Goal: Task Accomplishment & Management: Complete application form

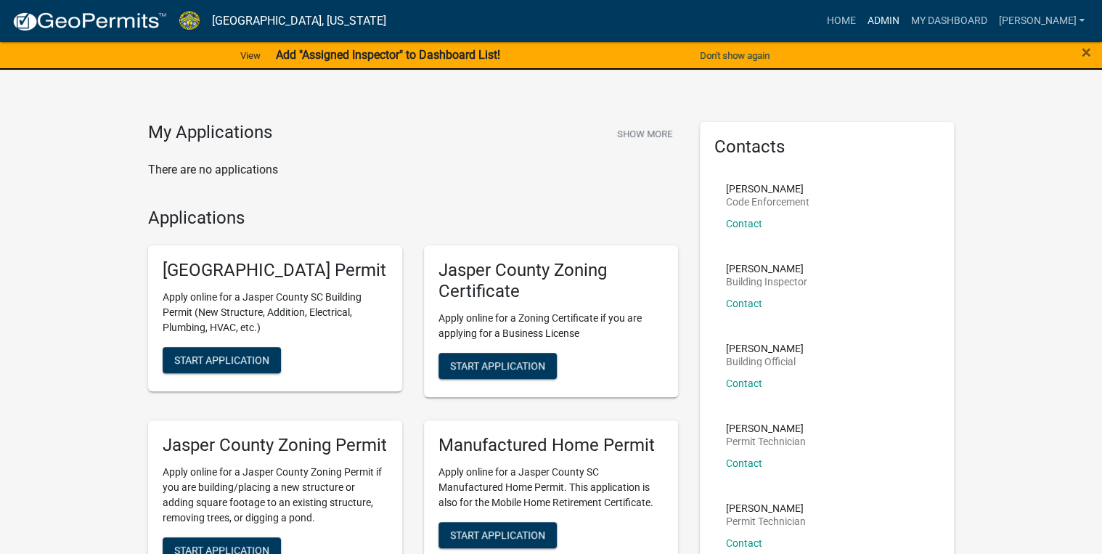
click at [905, 12] on link "Admin" at bounding box center [883, 21] width 44 height 28
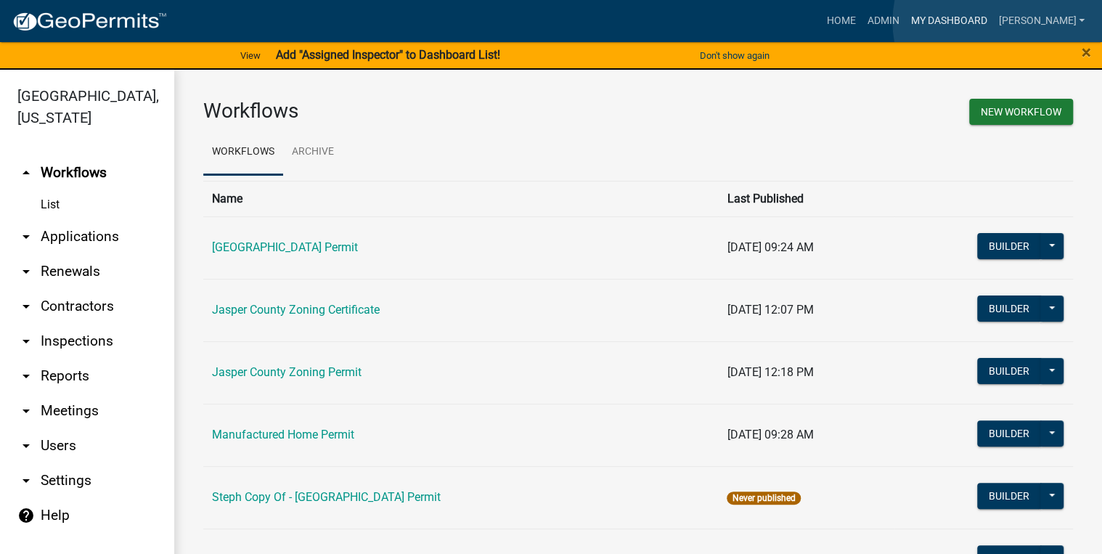
click at [992, 22] on link "My Dashboard" at bounding box center [949, 21] width 88 height 28
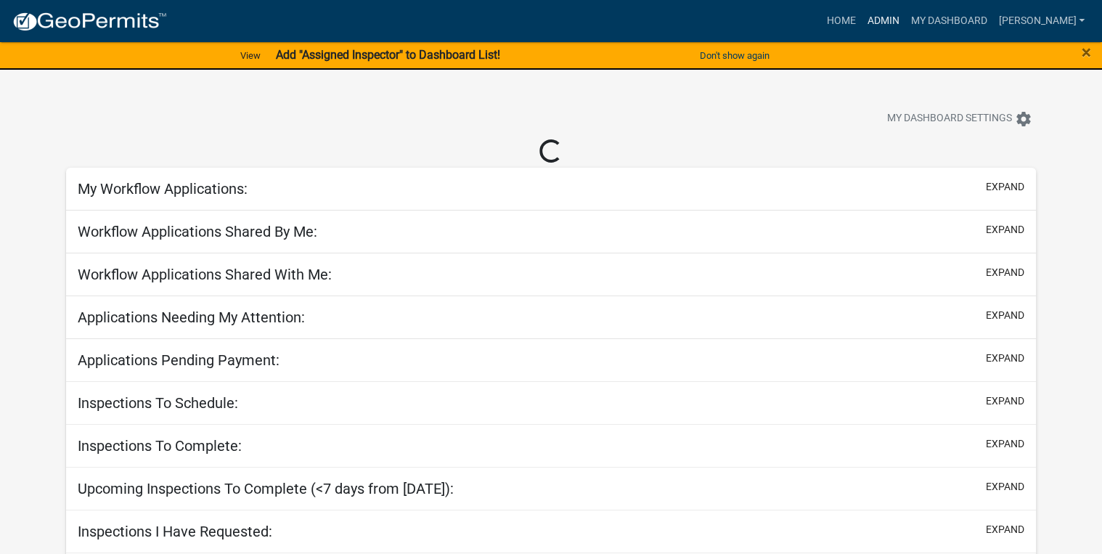
click at [905, 20] on link "Admin" at bounding box center [883, 21] width 44 height 28
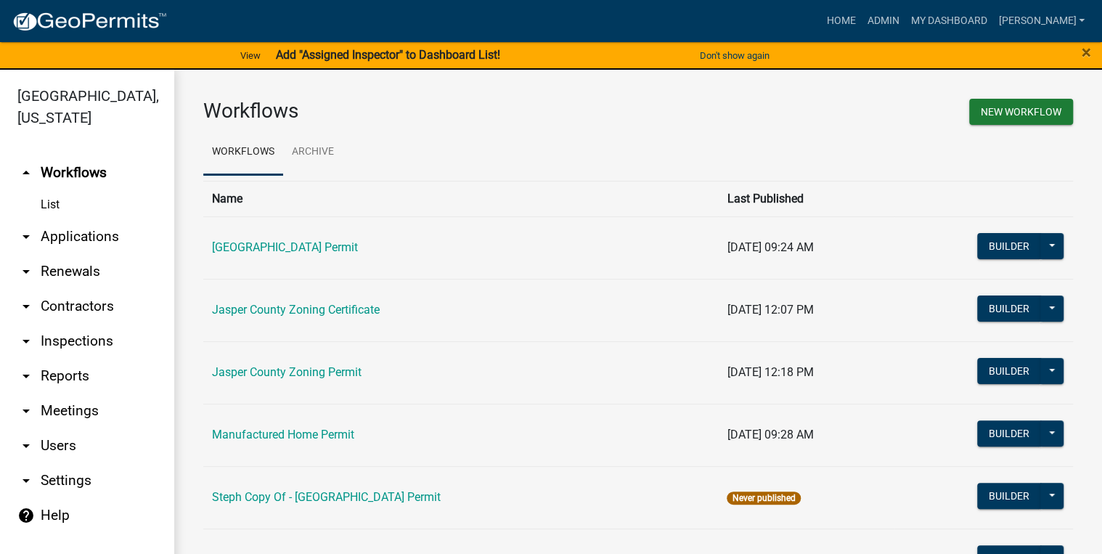
click at [60, 242] on link "arrow_drop_down Applications" at bounding box center [87, 236] width 174 height 35
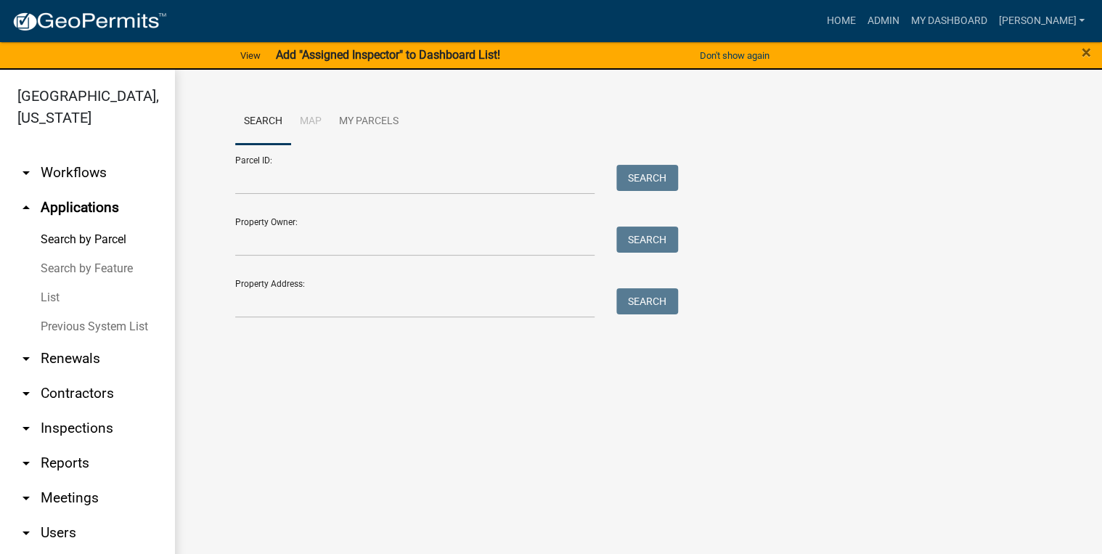
click at [48, 302] on link "List" at bounding box center [87, 297] width 174 height 29
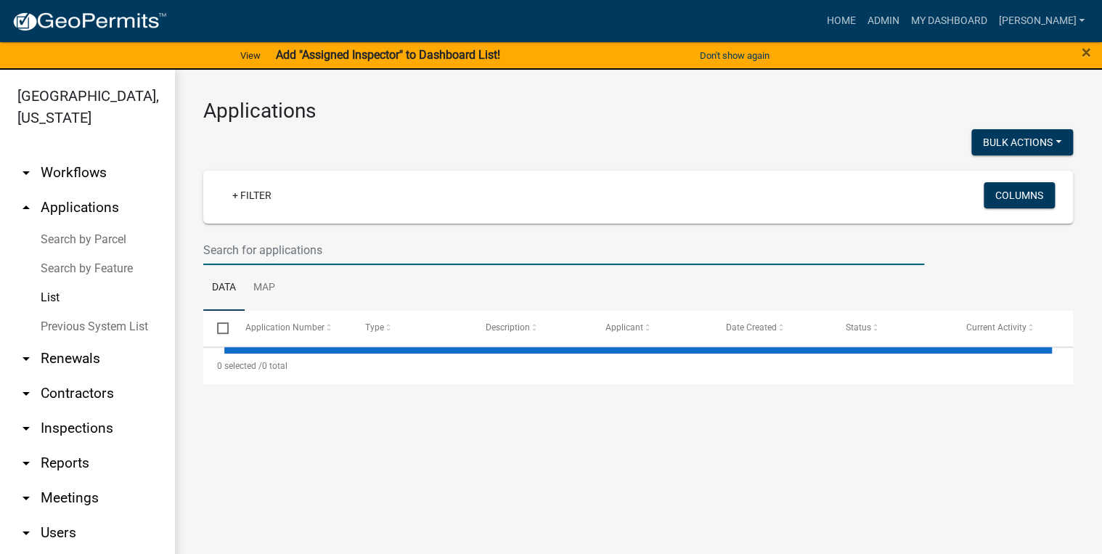
drag, startPoint x: 234, startPoint y: 250, endPoint x: 203, endPoint y: 267, distance: 35.1
click at [234, 250] on input "text" at bounding box center [563, 250] width 721 height 30
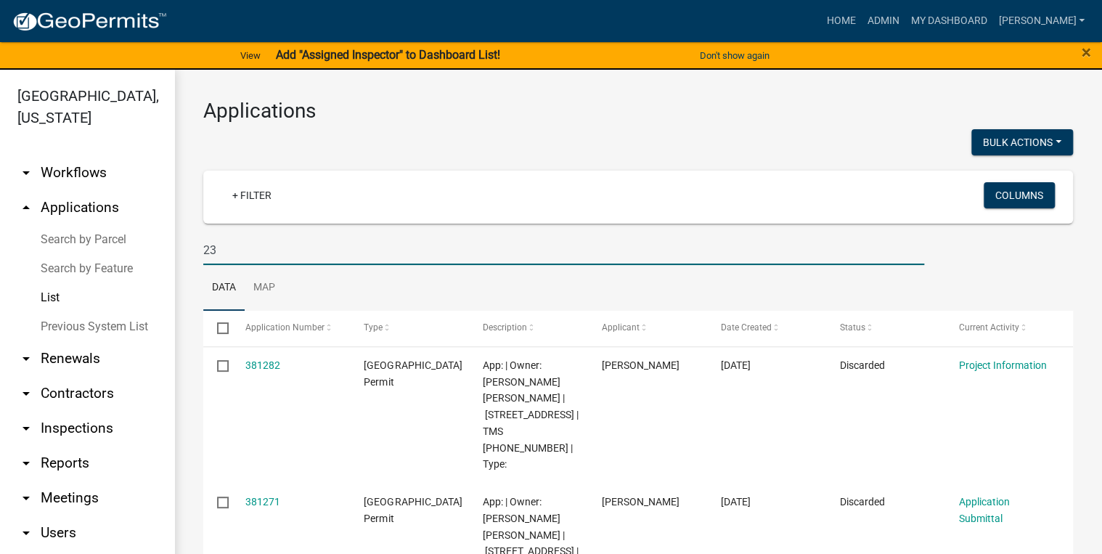
type input "2"
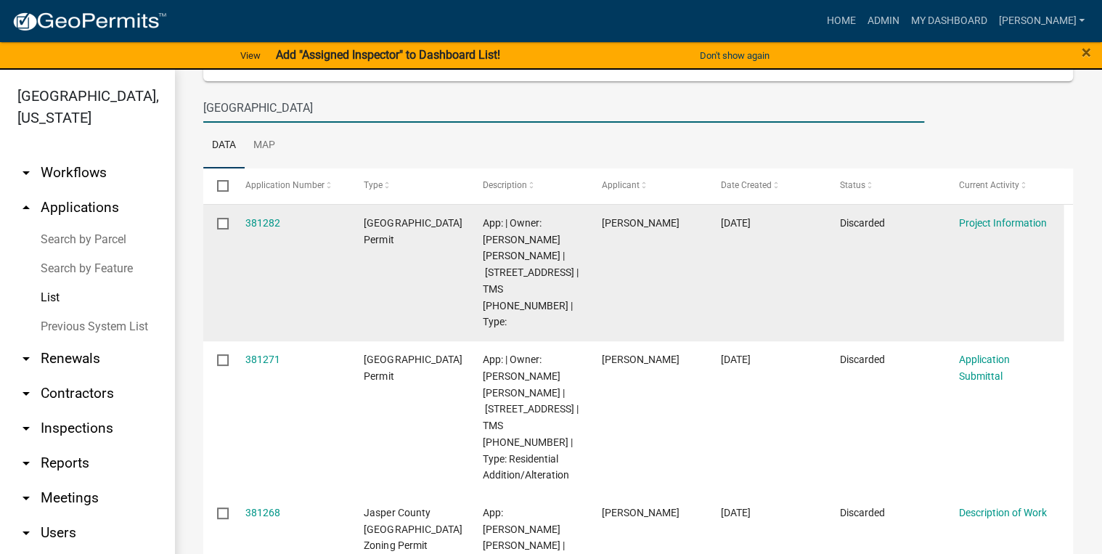
scroll to position [174, 0]
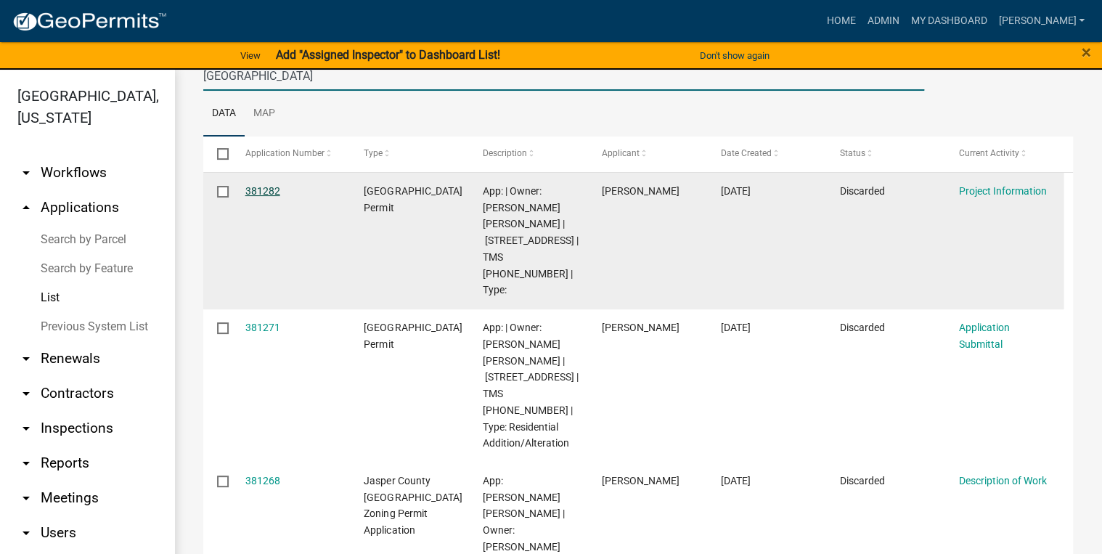
type input "234 BEES CREEK"
click at [252, 195] on link "381282" at bounding box center [262, 191] width 35 height 12
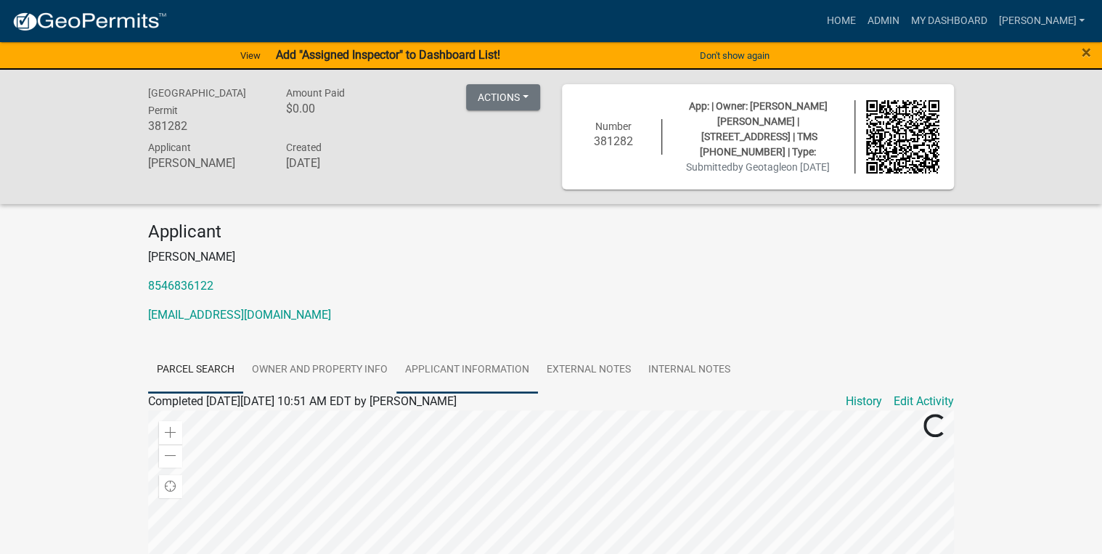
click at [486, 355] on link "Applicant Information" at bounding box center [467, 370] width 142 height 46
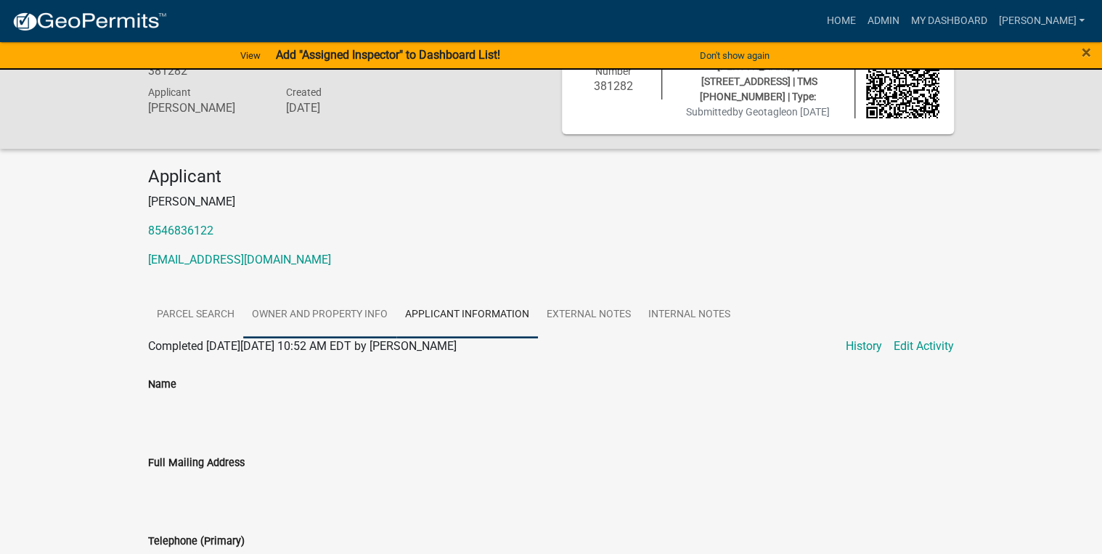
click at [362, 309] on link "Owner and Property Info" at bounding box center [319, 315] width 153 height 46
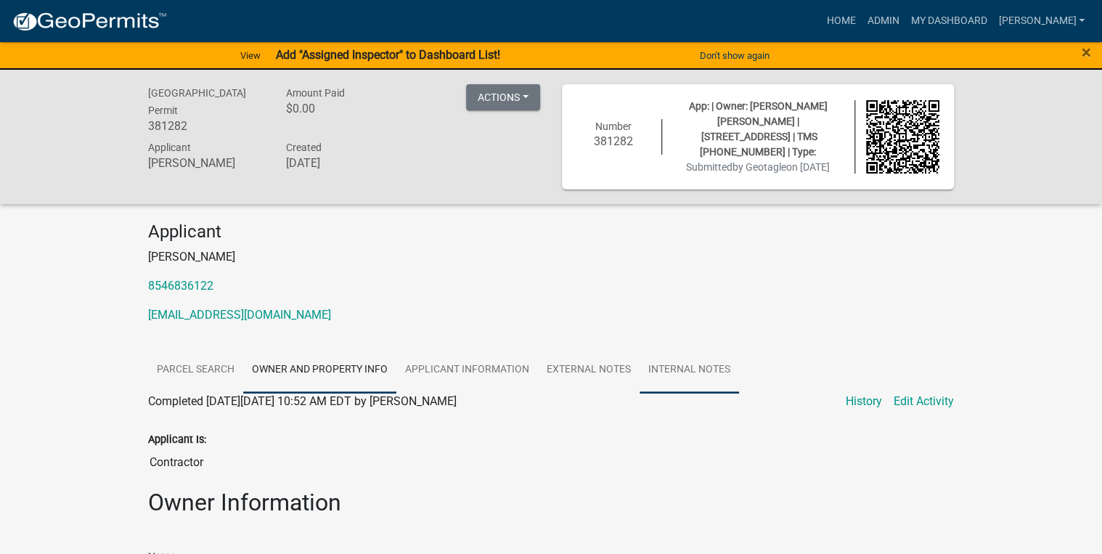
click at [673, 355] on link "Internal Notes" at bounding box center [689, 370] width 99 height 46
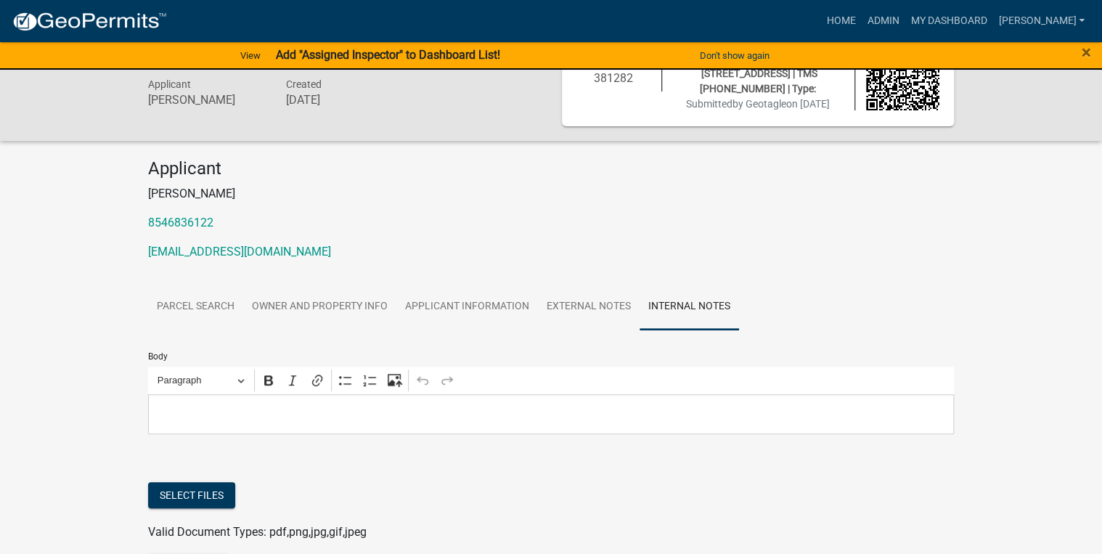
scroll to position [152, 0]
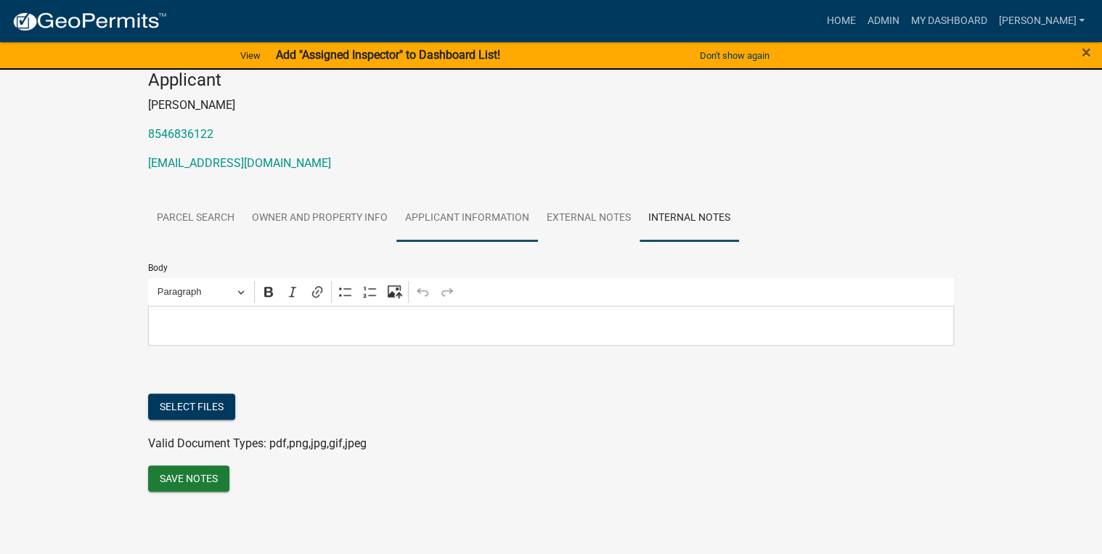
click at [520, 213] on link "Applicant Information" at bounding box center [467, 218] width 142 height 46
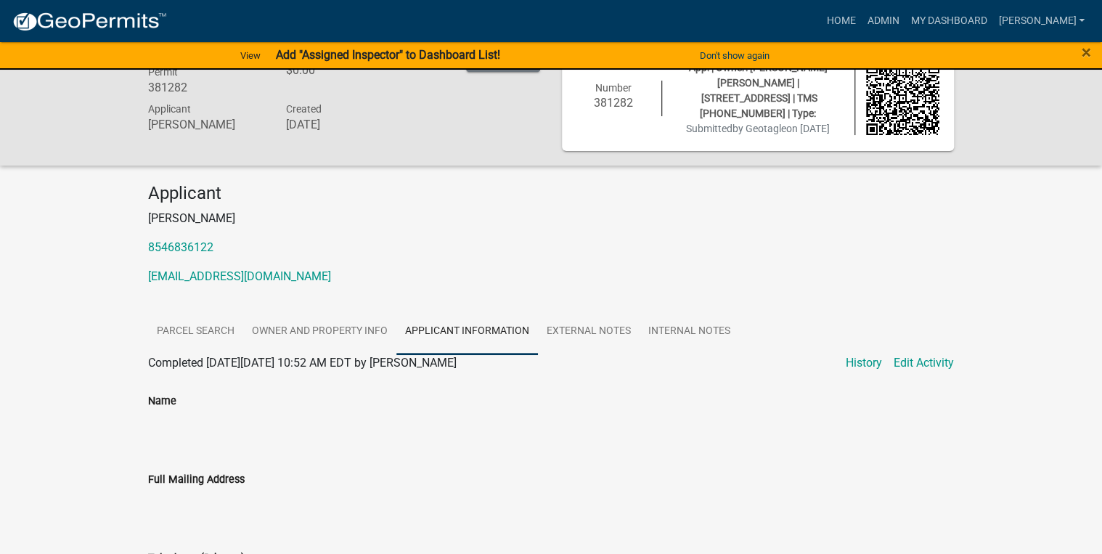
scroll to position [0, 0]
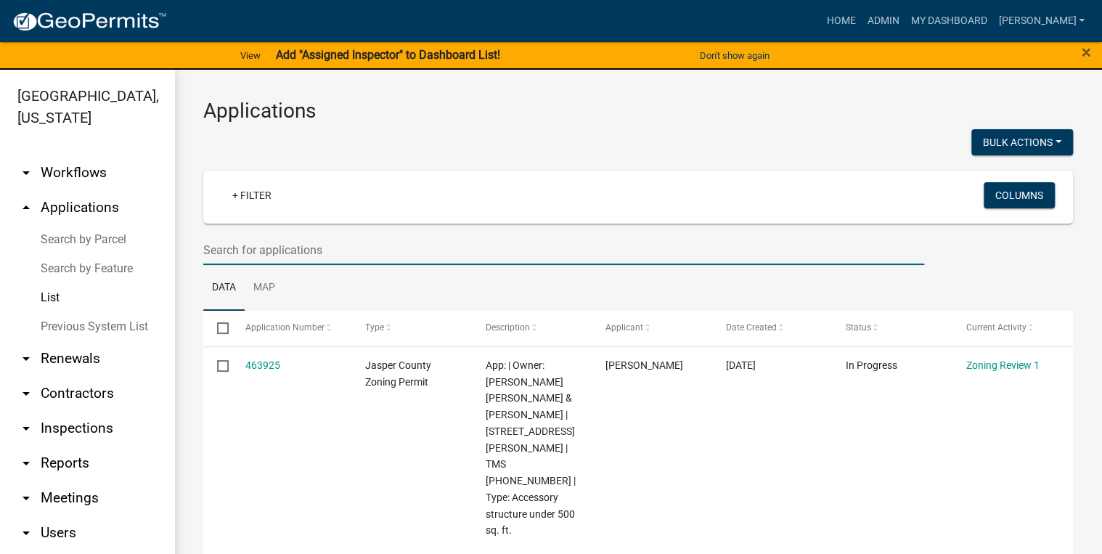
click at [335, 251] on input "text" at bounding box center [563, 250] width 721 height 30
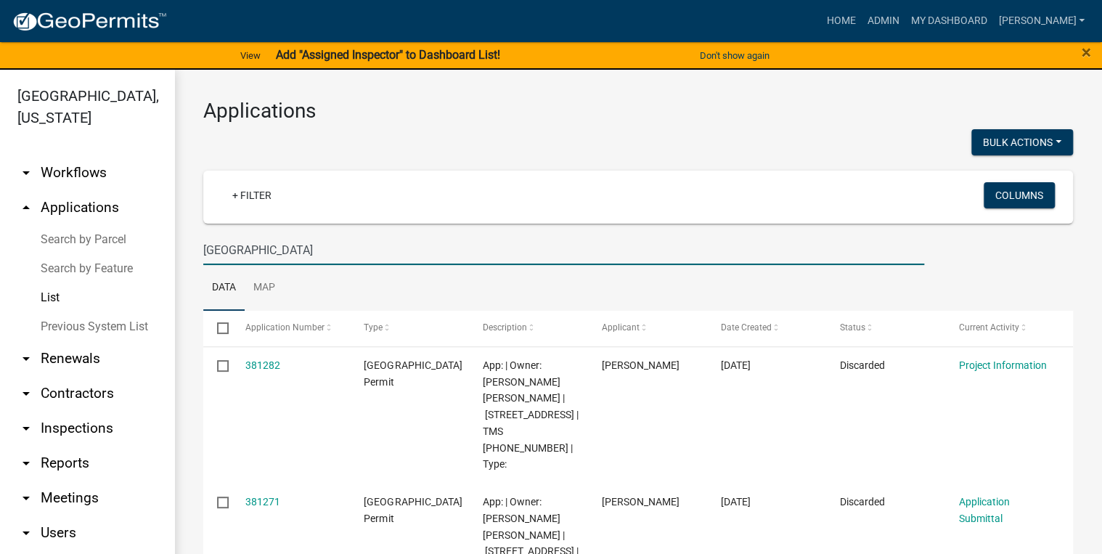
click at [335, 251] on input "234 BEES CREEK" at bounding box center [563, 250] width 721 height 30
type input "2"
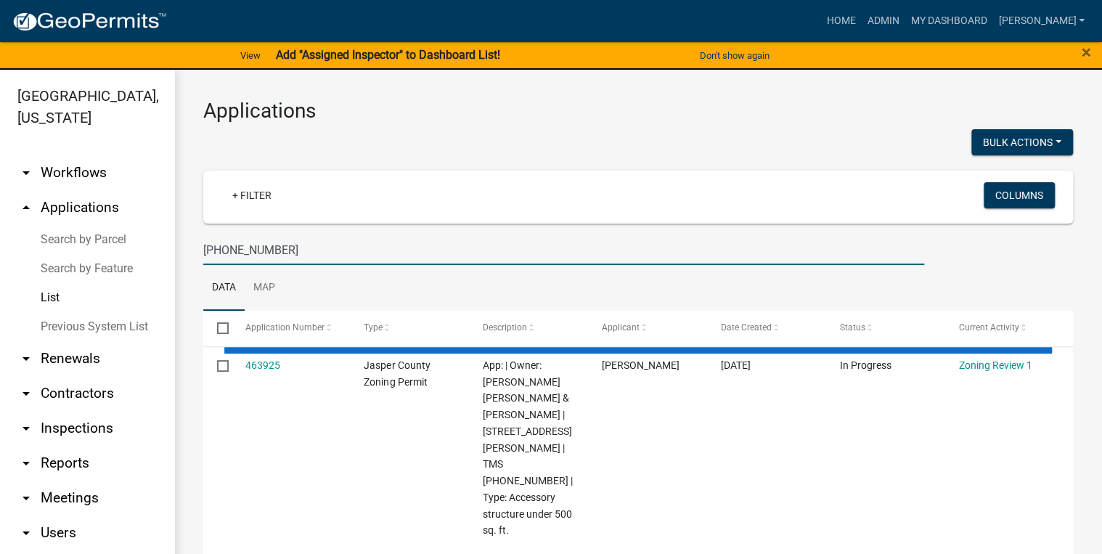
type input "038-00-08-018"
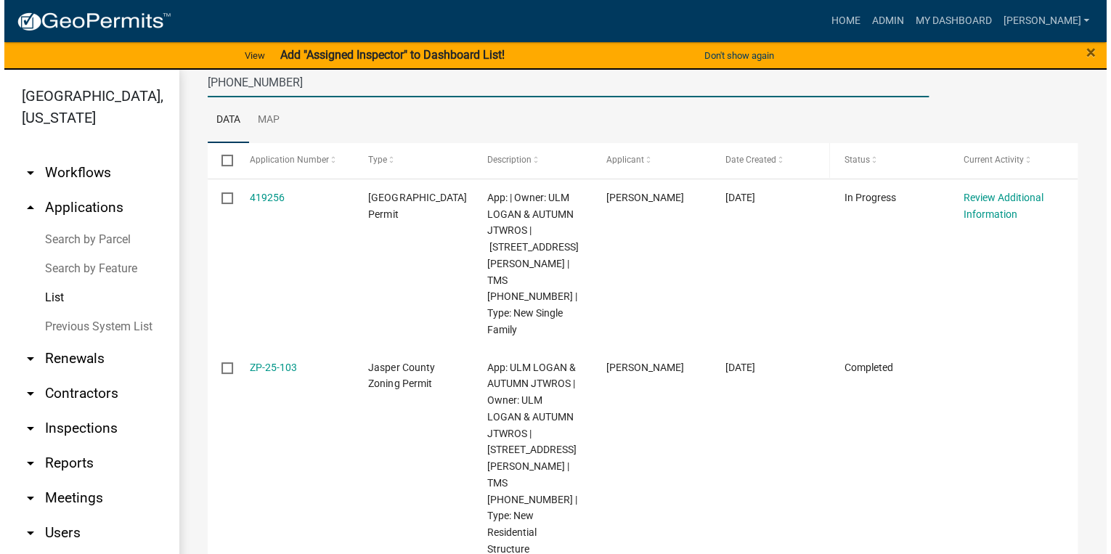
scroll to position [168, 0]
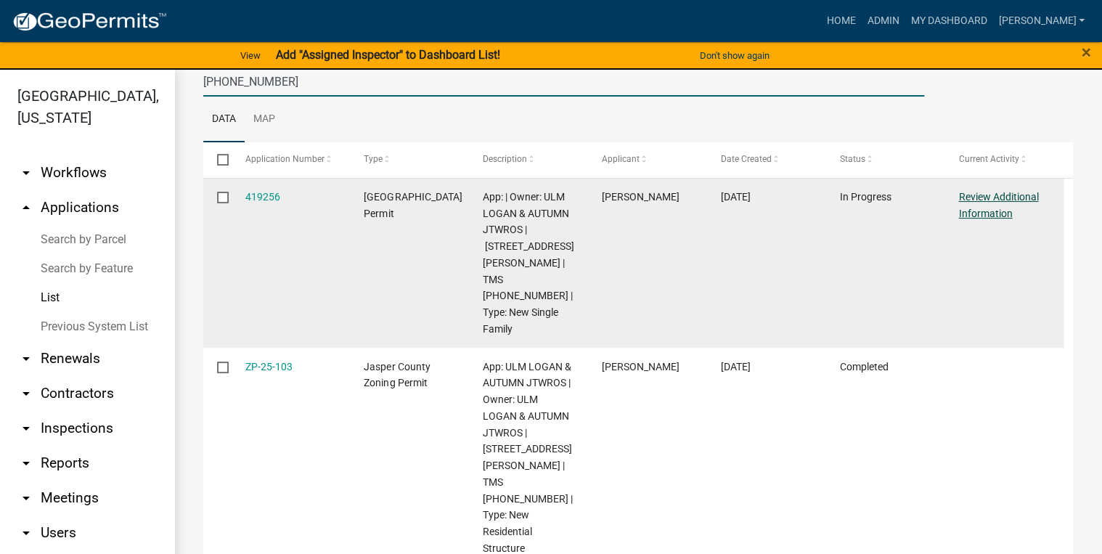
click at [979, 201] on link "Review Additional Information" at bounding box center [998, 205] width 80 height 28
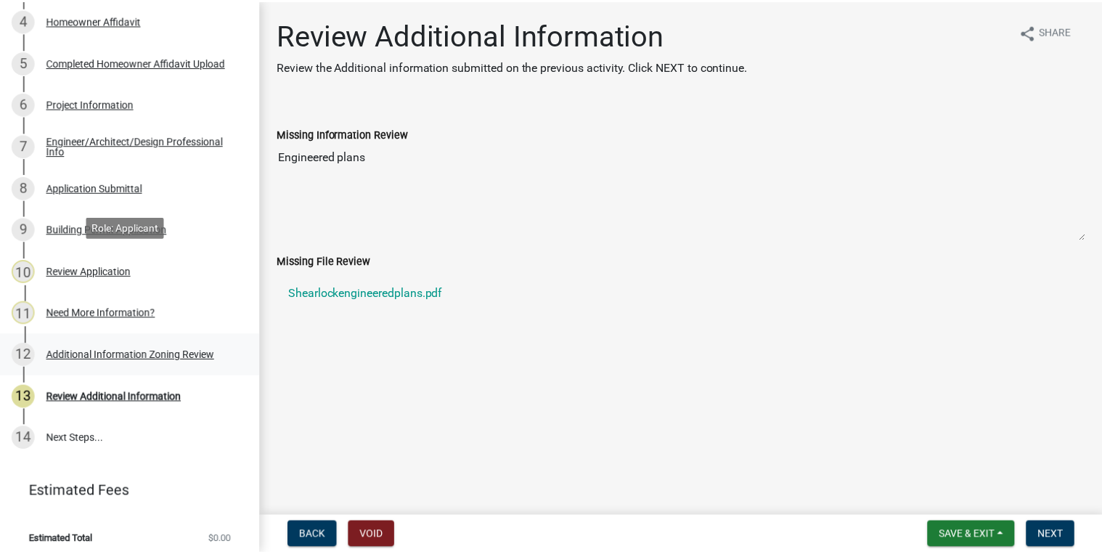
scroll to position [415, 0]
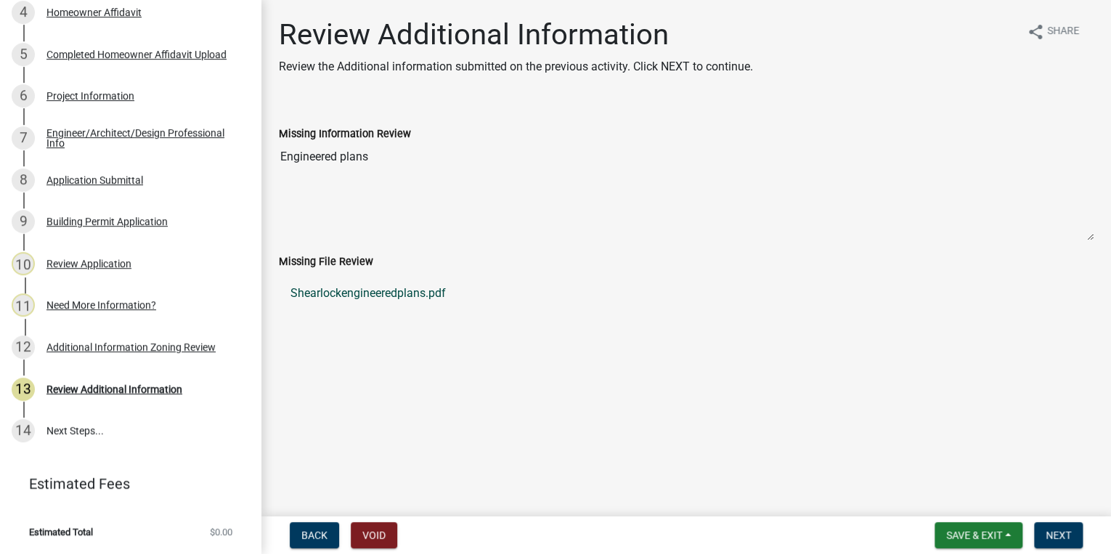
click at [349, 290] on link "Shearlockengineeredplans.pdf" at bounding box center [686, 293] width 815 height 35
click at [976, 543] on button "Save & Exit" at bounding box center [978, 535] width 88 height 26
click at [957, 492] on button "Save & Exit" at bounding box center [964, 497] width 116 height 35
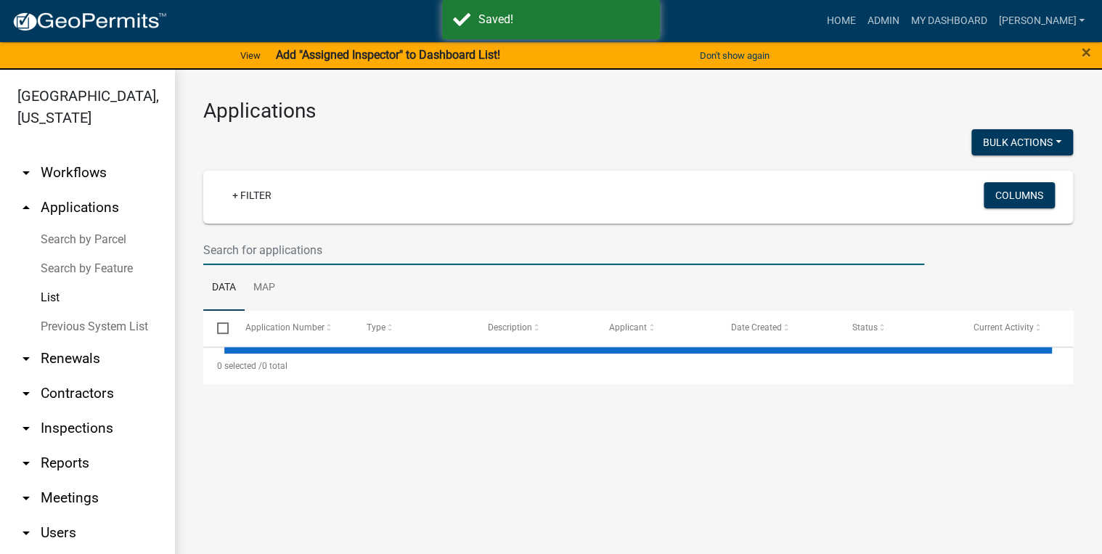
click at [293, 261] on input "text" at bounding box center [563, 250] width 721 height 30
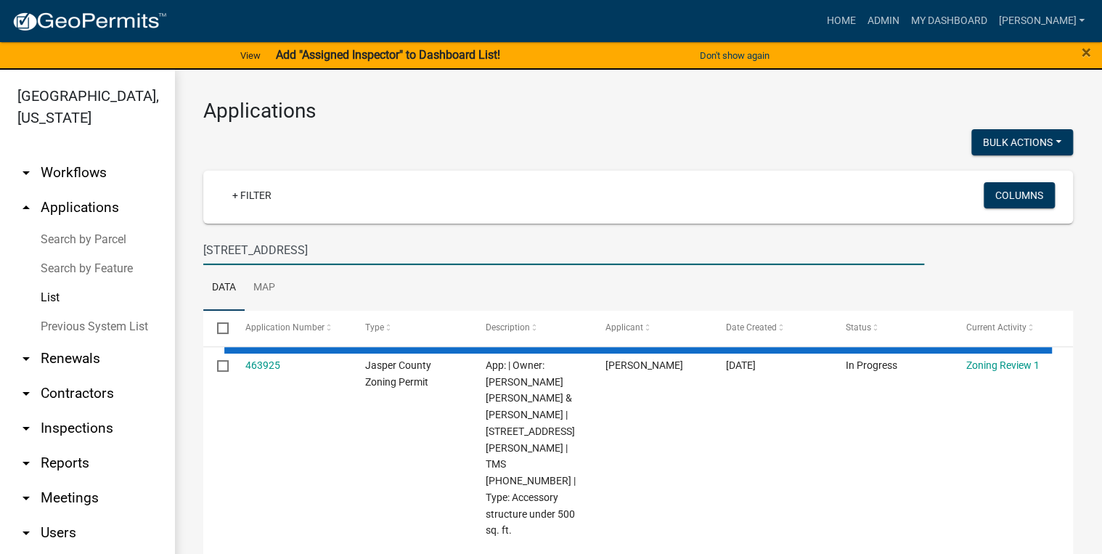
type input "499 OAK PARK"
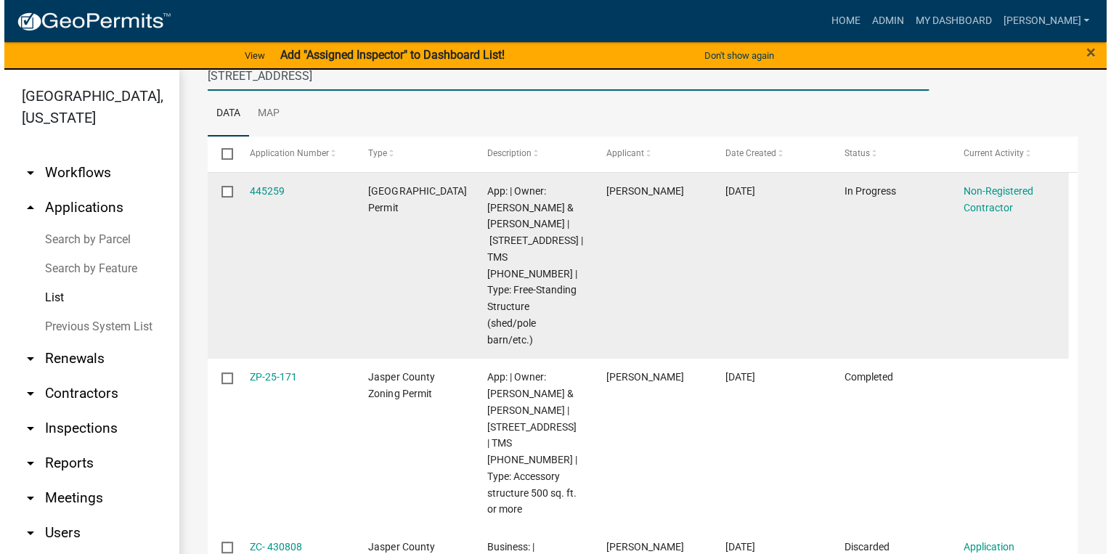
scroll to position [174, 0]
click at [269, 195] on link "445259" at bounding box center [262, 191] width 35 height 12
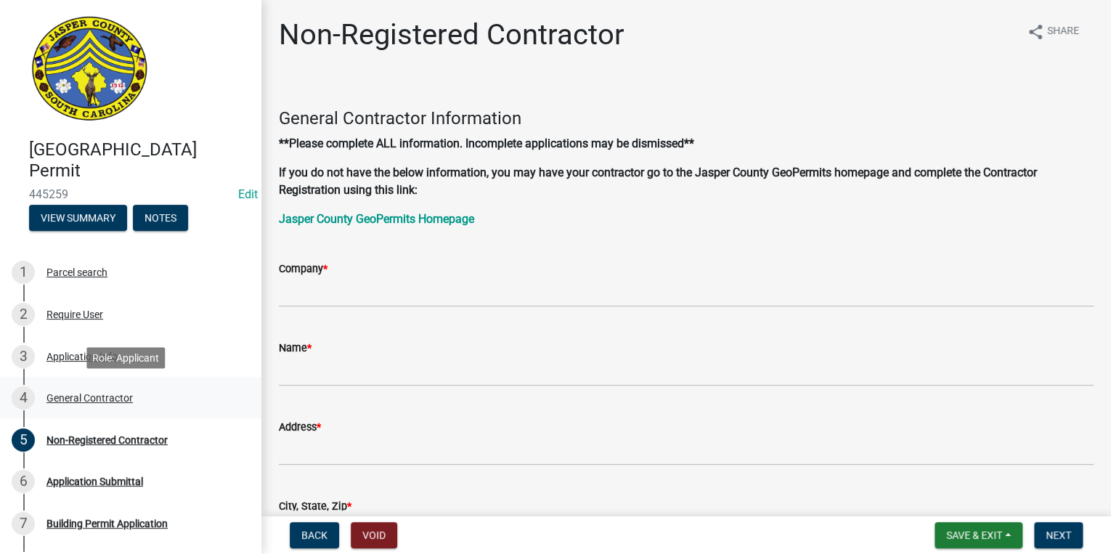
click at [142, 395] on div "4 General Contractor" at bounding box center [125, 397] width 226 height 23
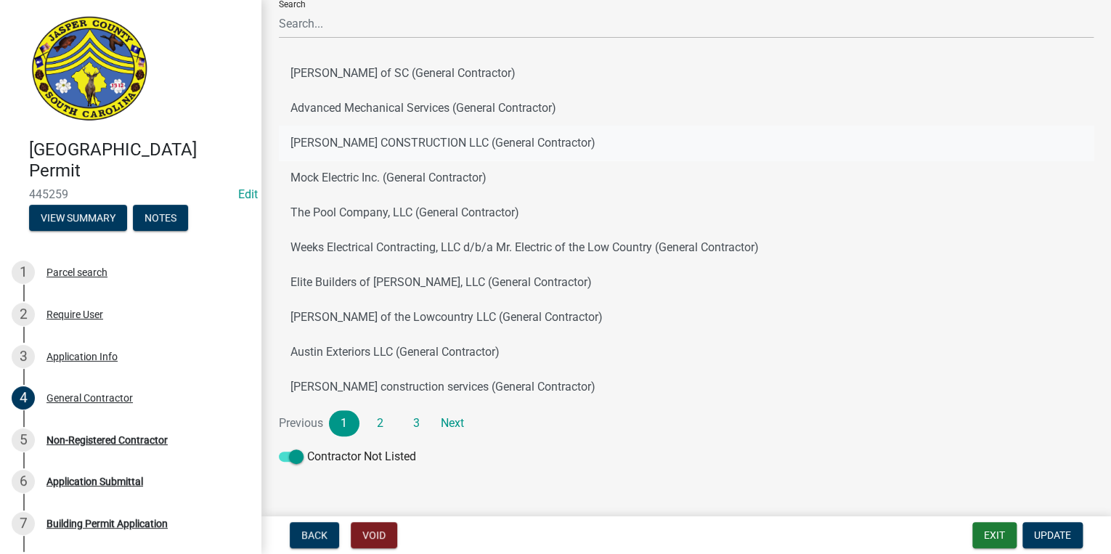
scroll to position [134, 0]
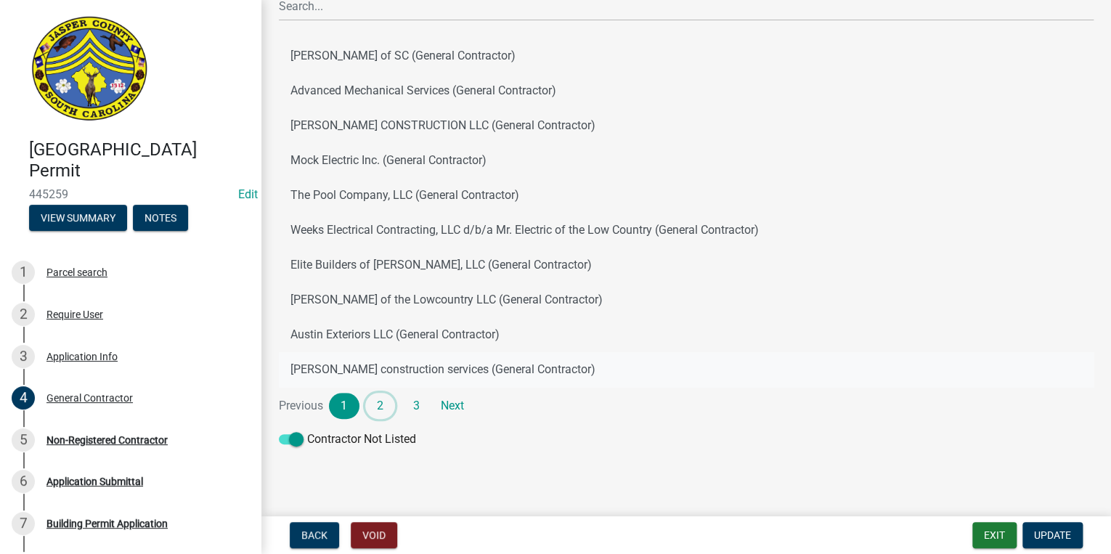
click at [386, 406] on link "2" at bounding box center [380, 406] width 30 height 26
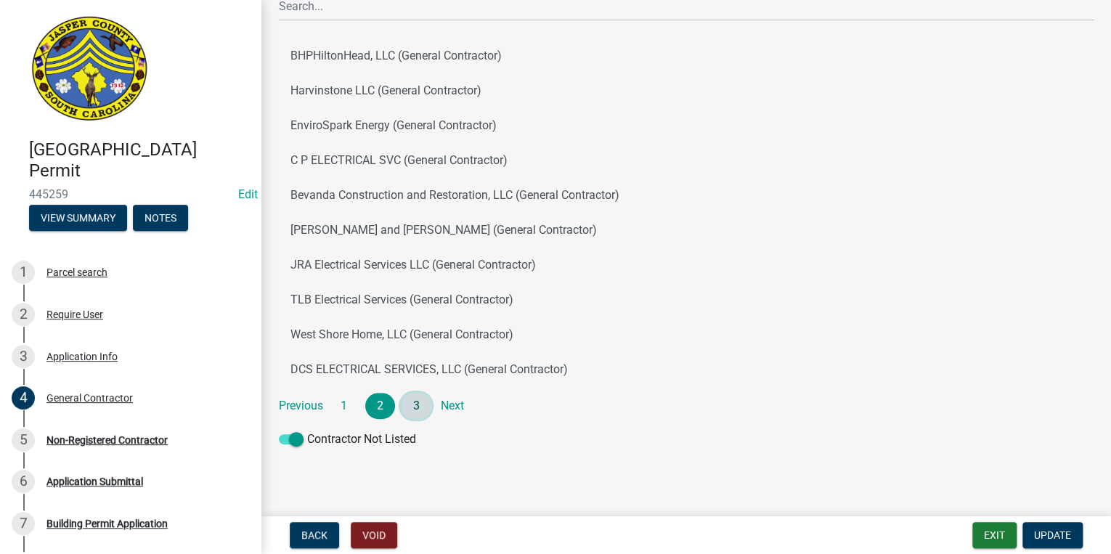
click at [413, 407] on link "3" at bounding box center [416, 406] width 30 height 26
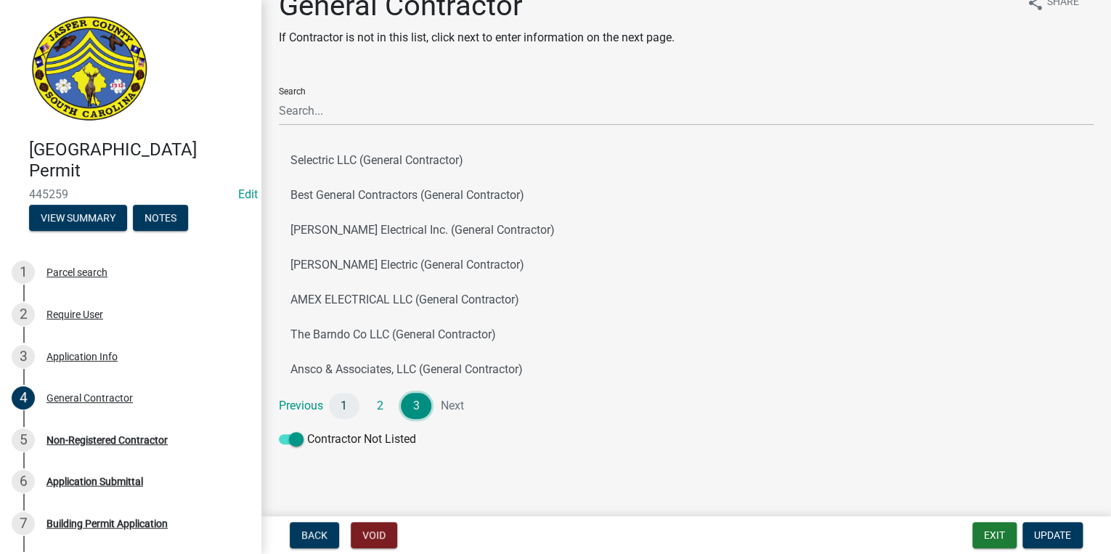
scroll to position [29, 0]
click at [350, 407] on link "1" at bounding box center [344, 406] width 30 height 26
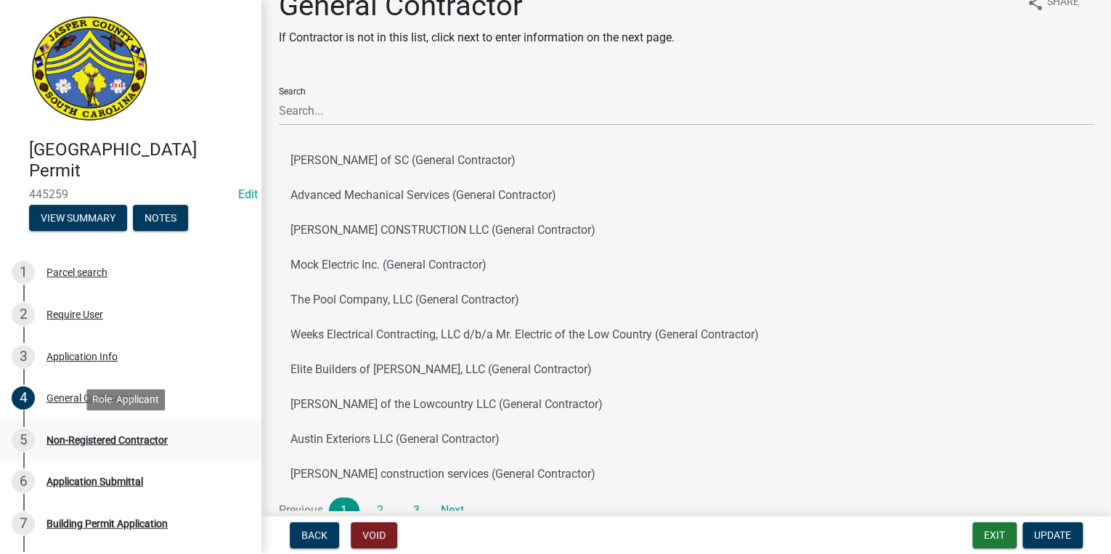
click at [91, 446] on div "5 Non-Registered Contractor" at bounding box center [125, 439] width 226 height 23
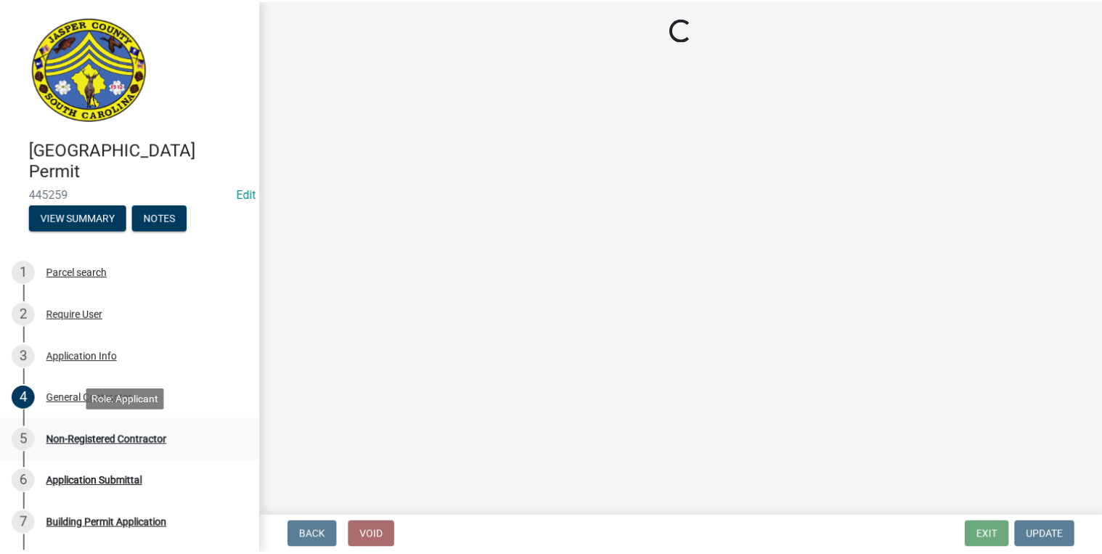
scroll to position [0, 0]
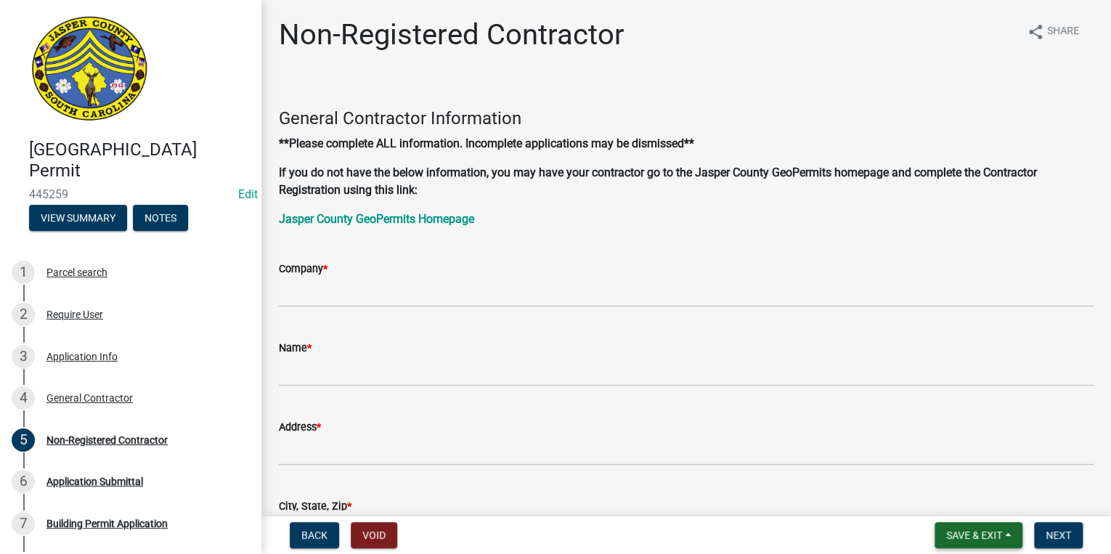
click at [987, 533] on span "Save & Exit" at bounding box center [974, 535] width 56 height 12
click at [961, 502] on button "Save & Exit" at bounding box center [964, 497] width 116 height 35
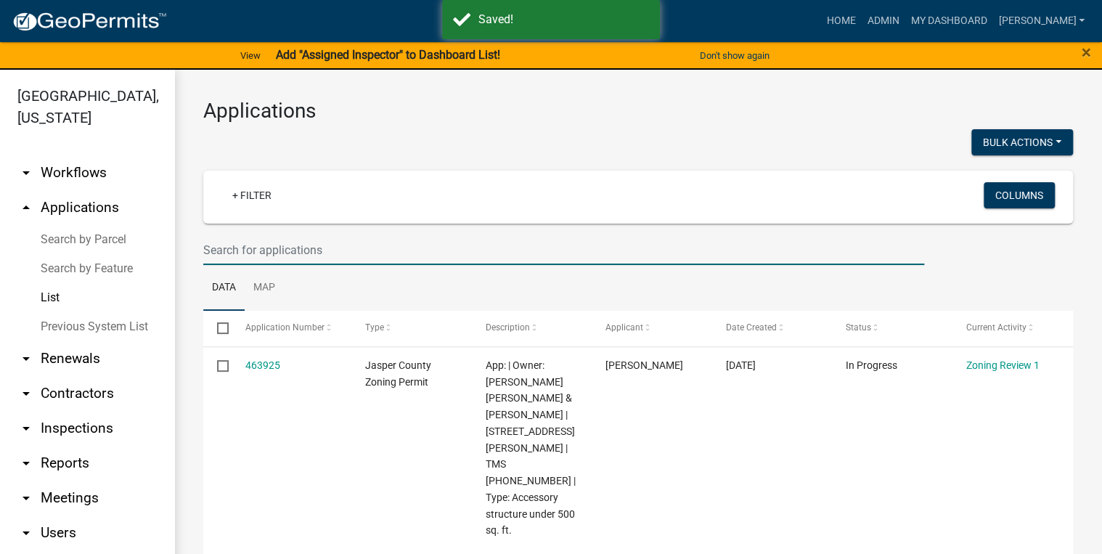
click at [372, 256] on input "text" at bounding box center [563, 250] width 721 height 30
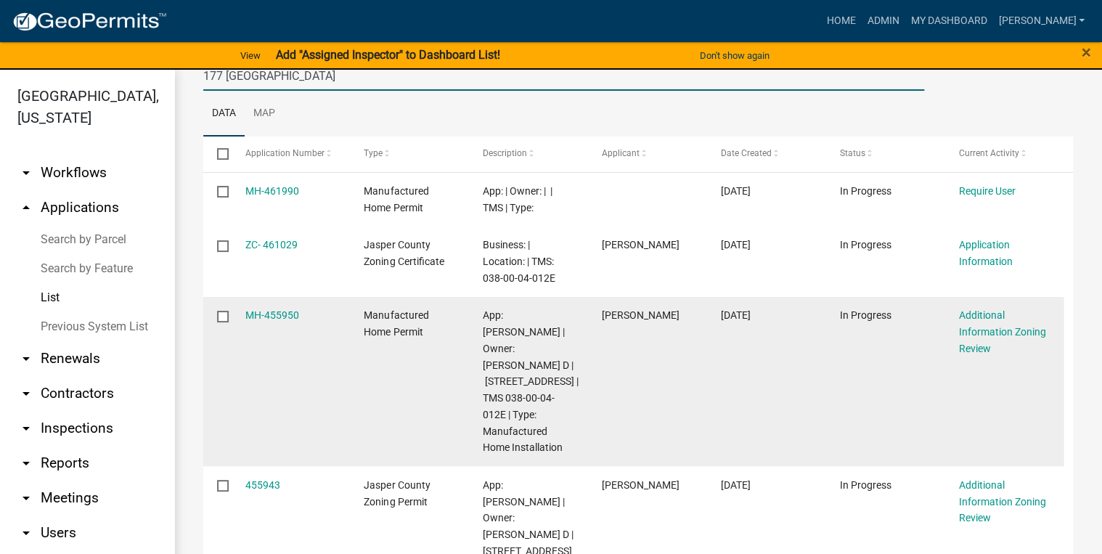
scroll to position [232, 0]
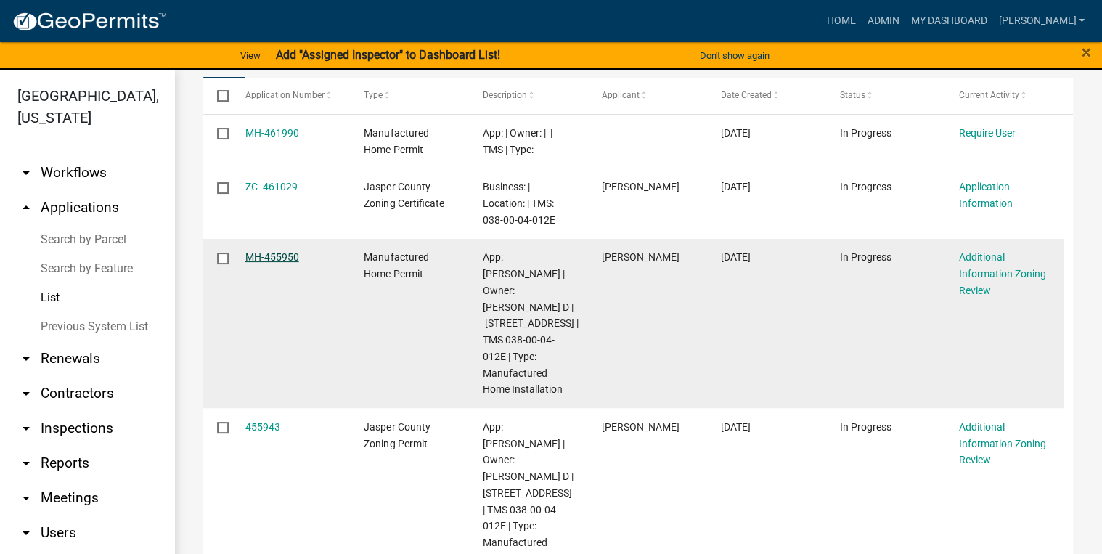
type input "177 MACEDONIA"
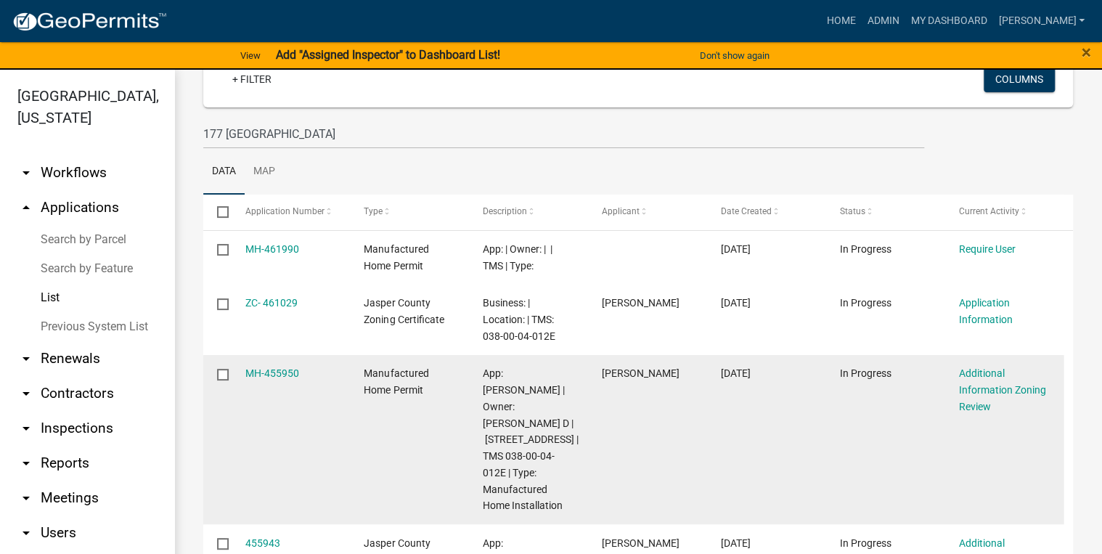
scroll to position [309, 0]
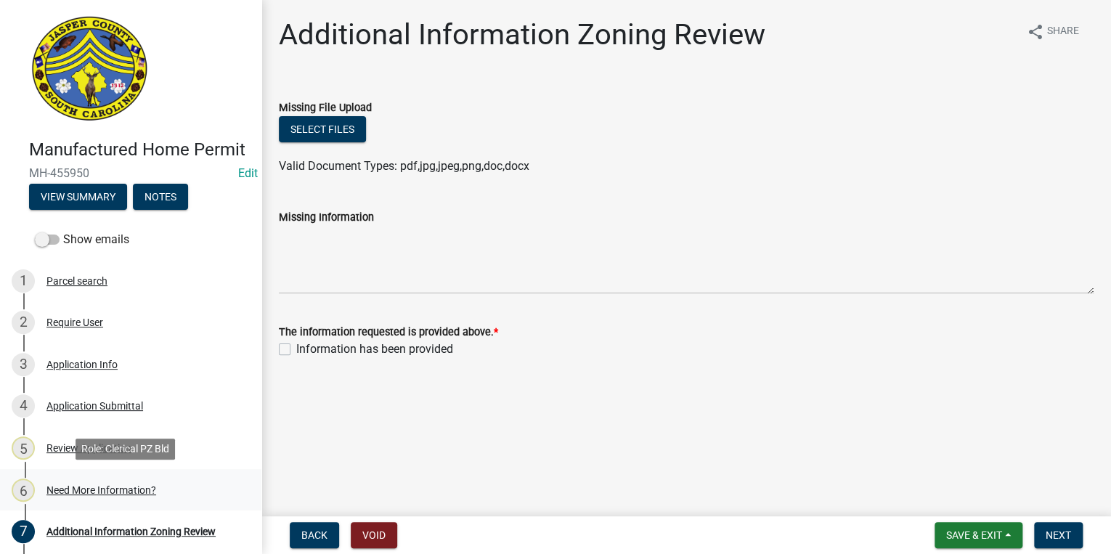
scroll to position [58, 0]
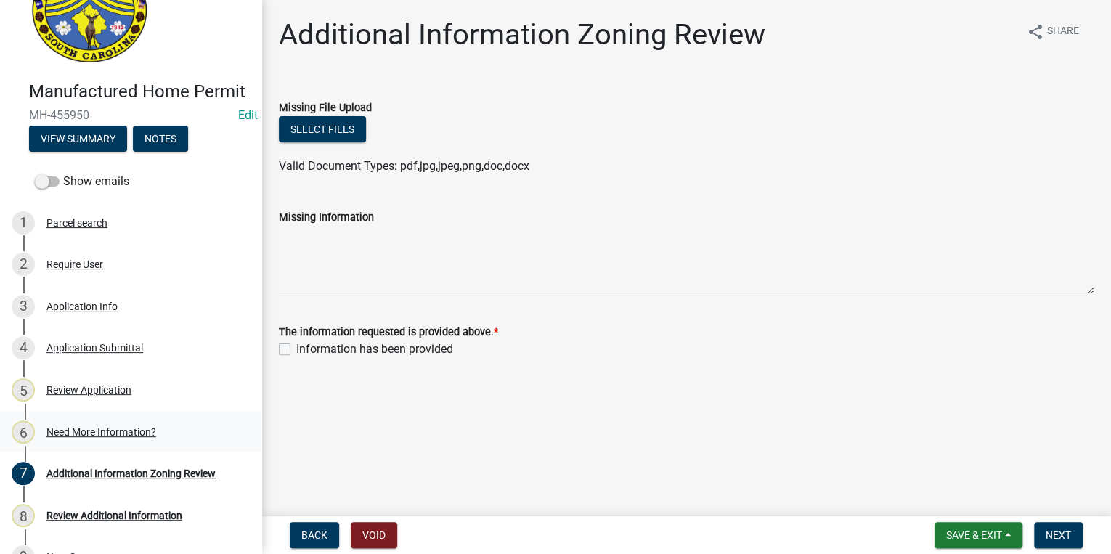
click at [62, 442] on div "6 Need More Information?" at bounding box center [125, 431] width 226 height 23
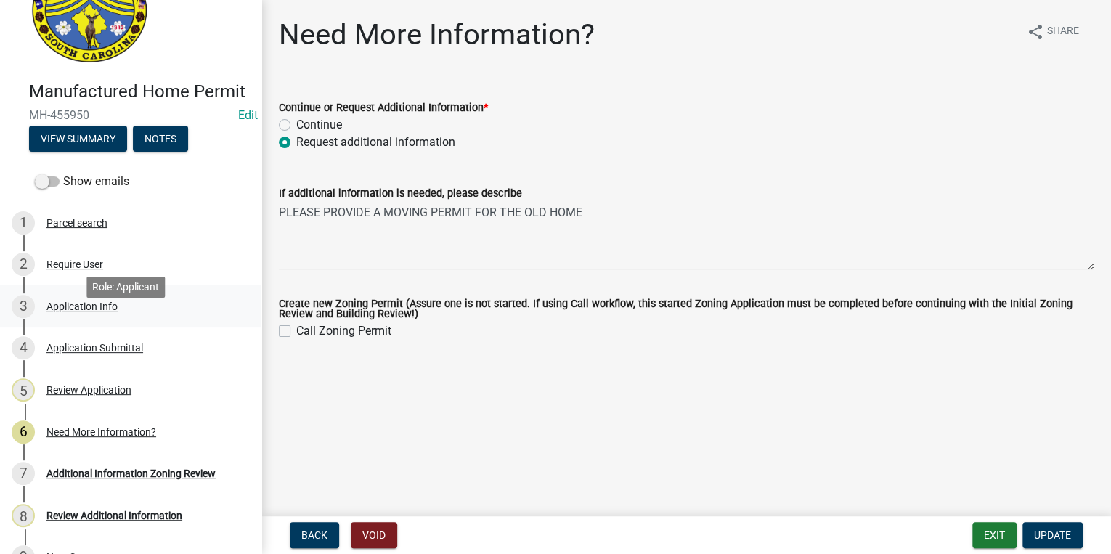
click at [105, 315] on div "3 Application Info" at bounding box center [125, 306] width 226 height 23
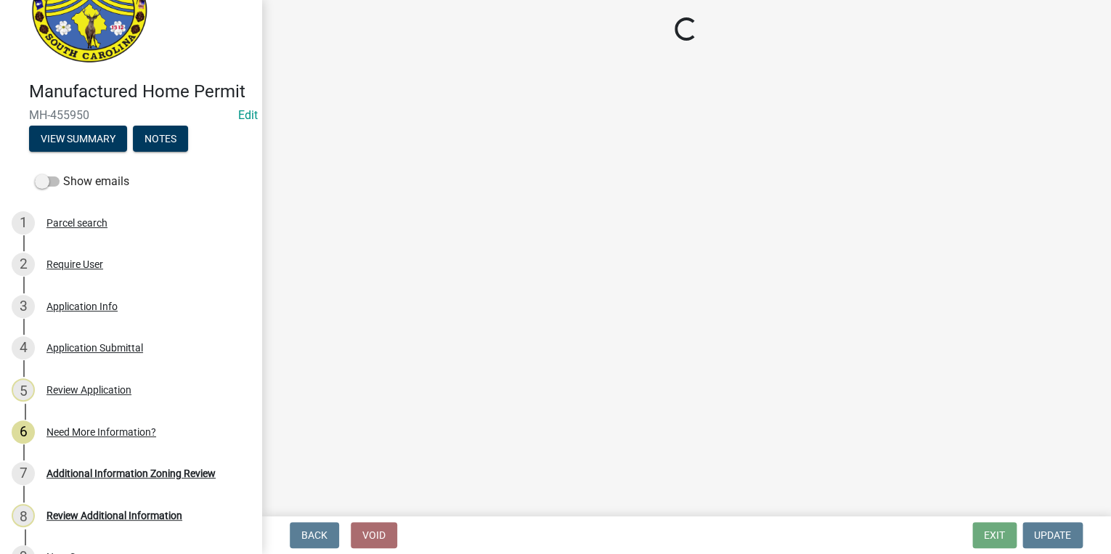
select select "00748aa1-56c2-4786-b7ff-9b3cb1d8d455"
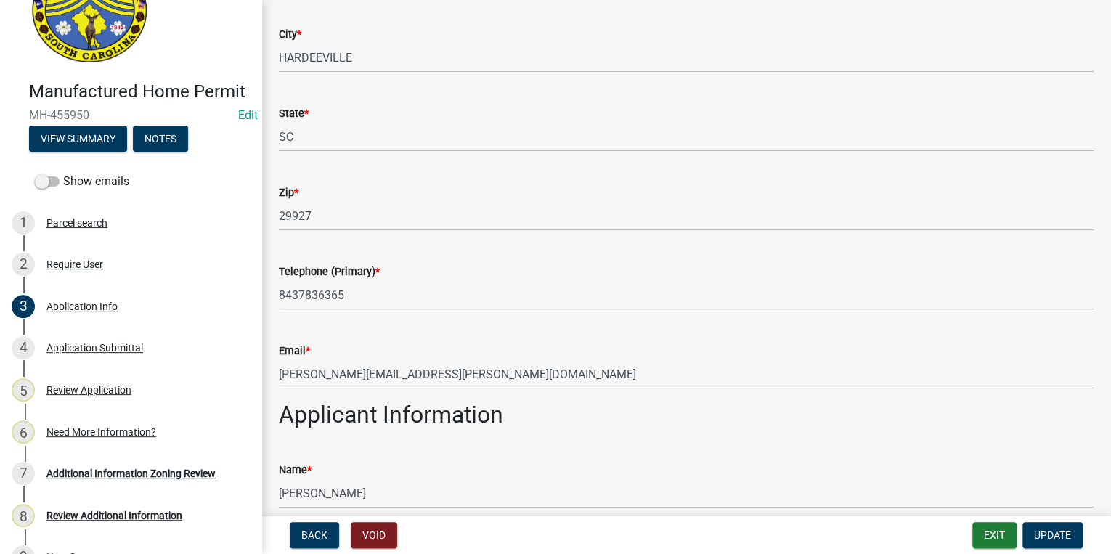
scroll to position [697, 0]
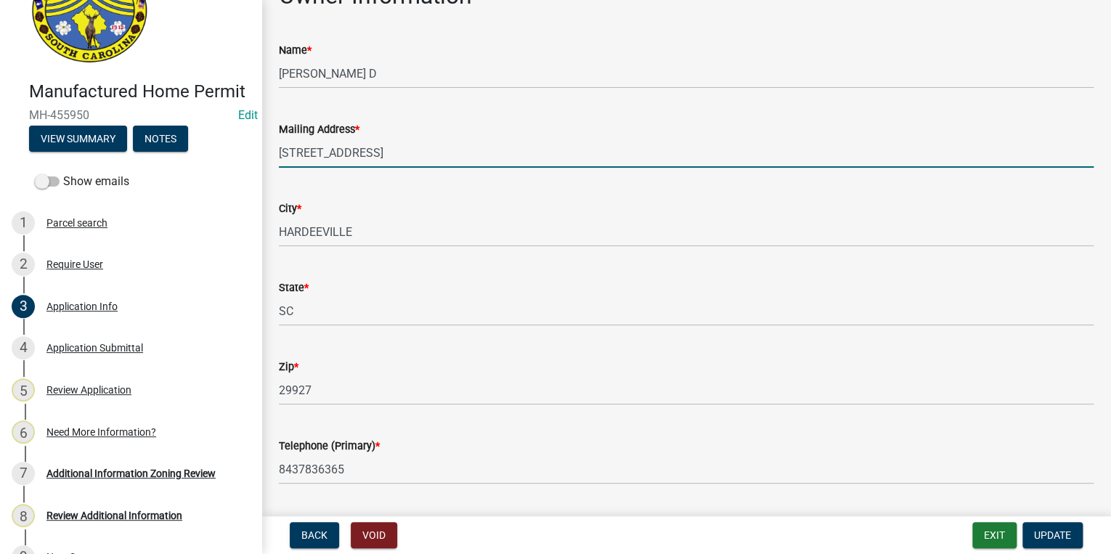
click at [295, 152] on input "177 MACEDONIA RD" at bounding box center [686, 153] width 815 height 30
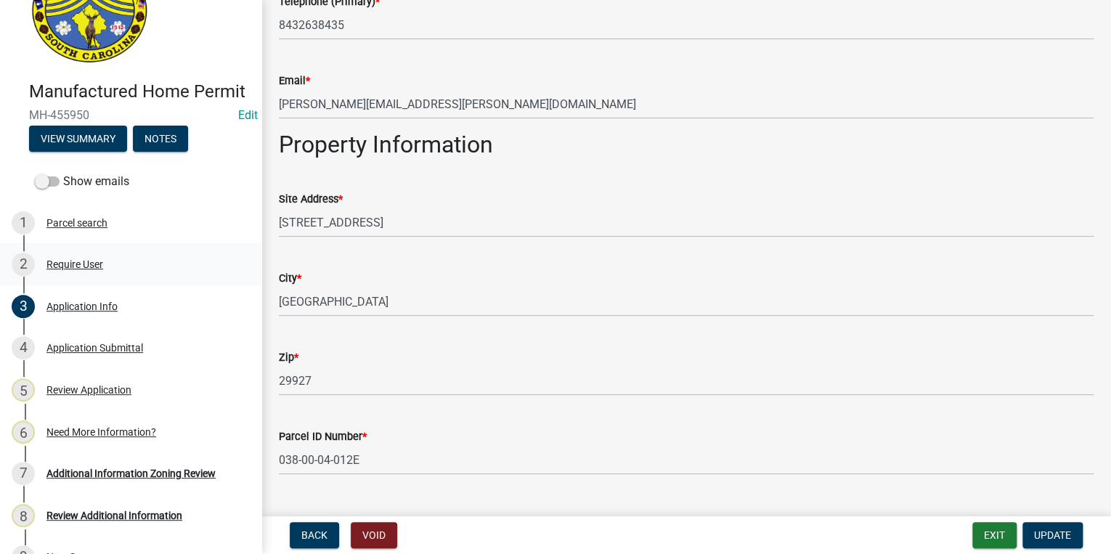
scroll to position [1510, 0]
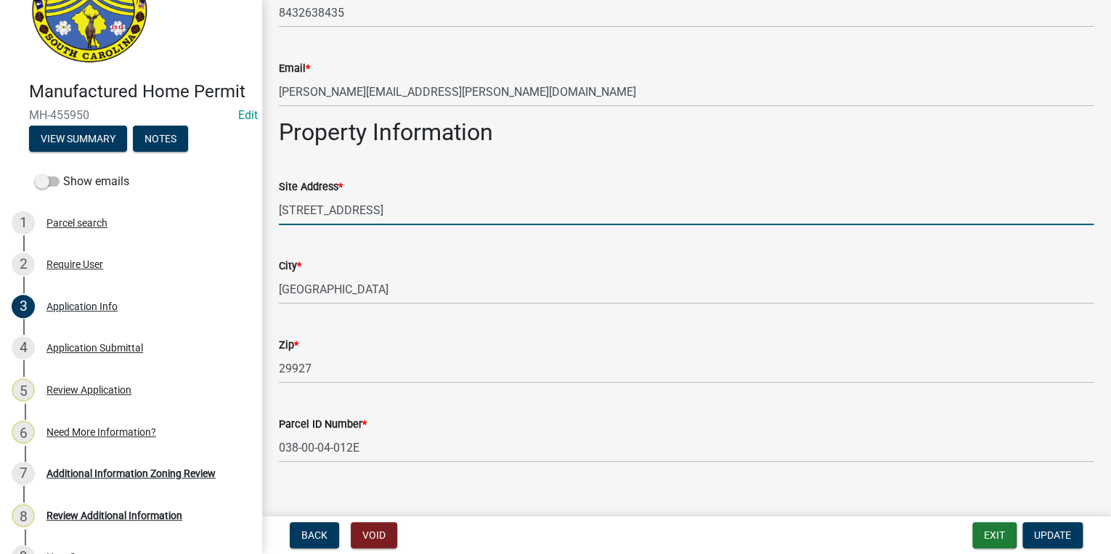
click at [294, 208] on input "177 MACEDONIA RD" at bounding box center [686, 210] width 815 height 30
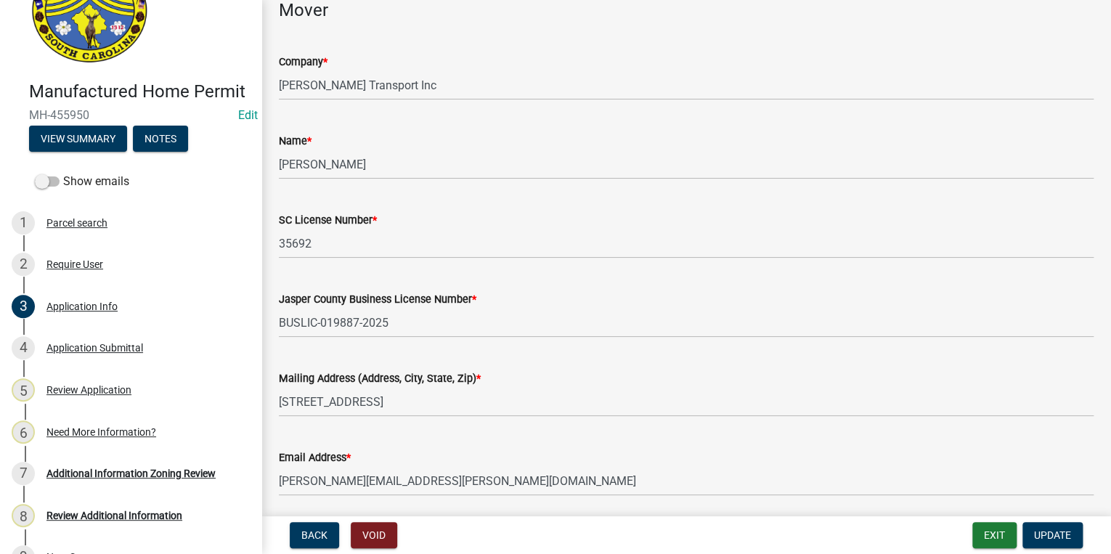
scroll to position [3368, 0]
type input "195 MACEDONIA RD"
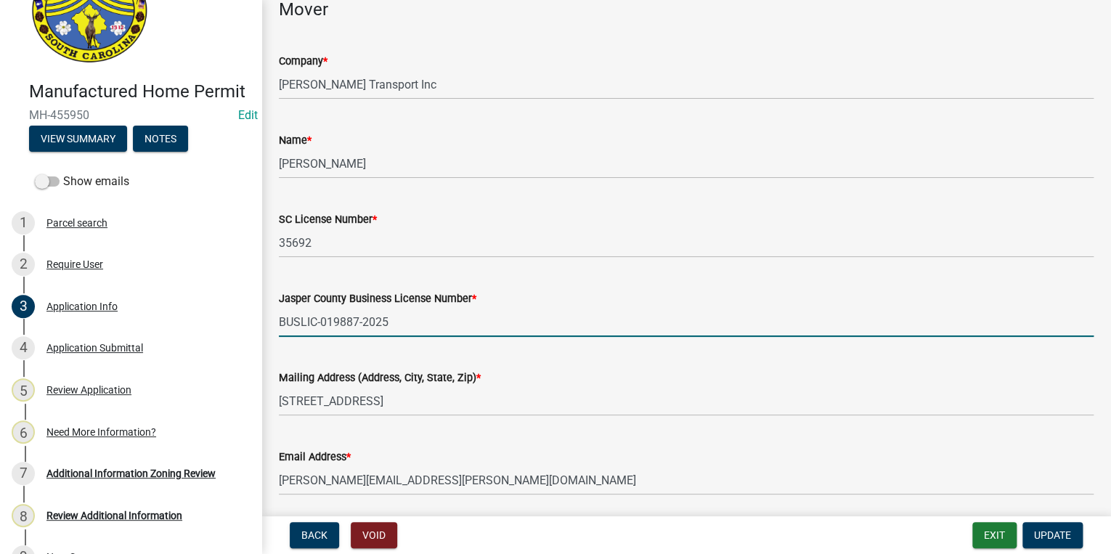
click at [390, 325] on input "BUSLIC-019887-2025" at bounding box center [686, 322] width 815 height 30
type input "B"
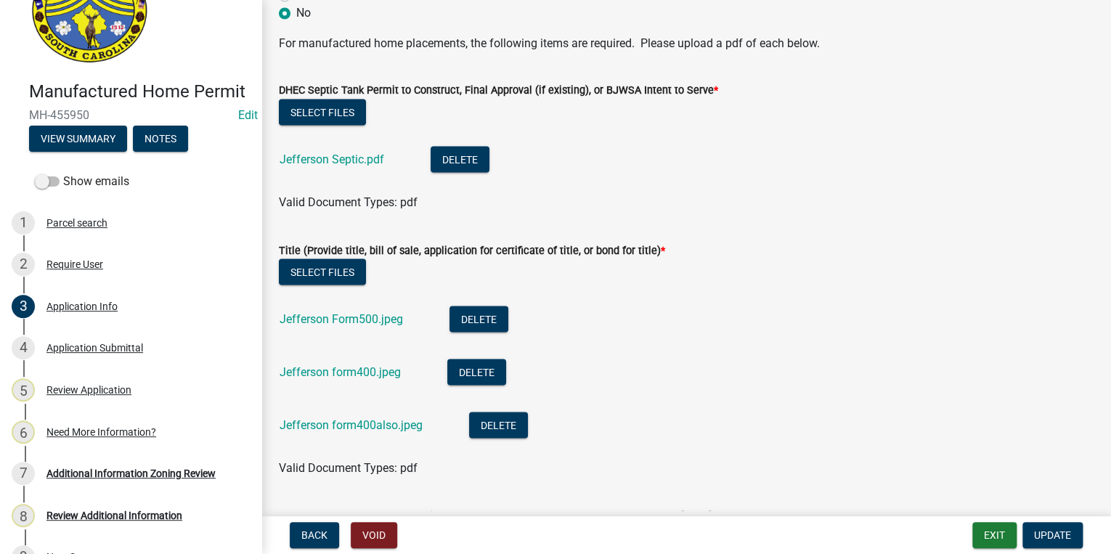
scroll to position [4065, 0]
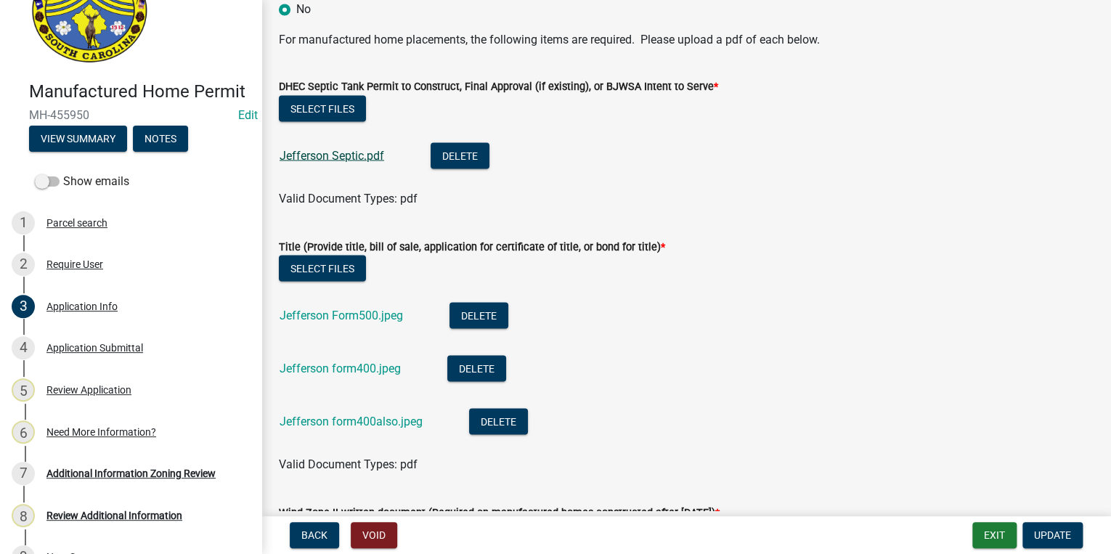
type input "1779"
click at [289, 155] on link "Jefferson Septic.pdf" at bounding box center [331, 155] width 105 height 14
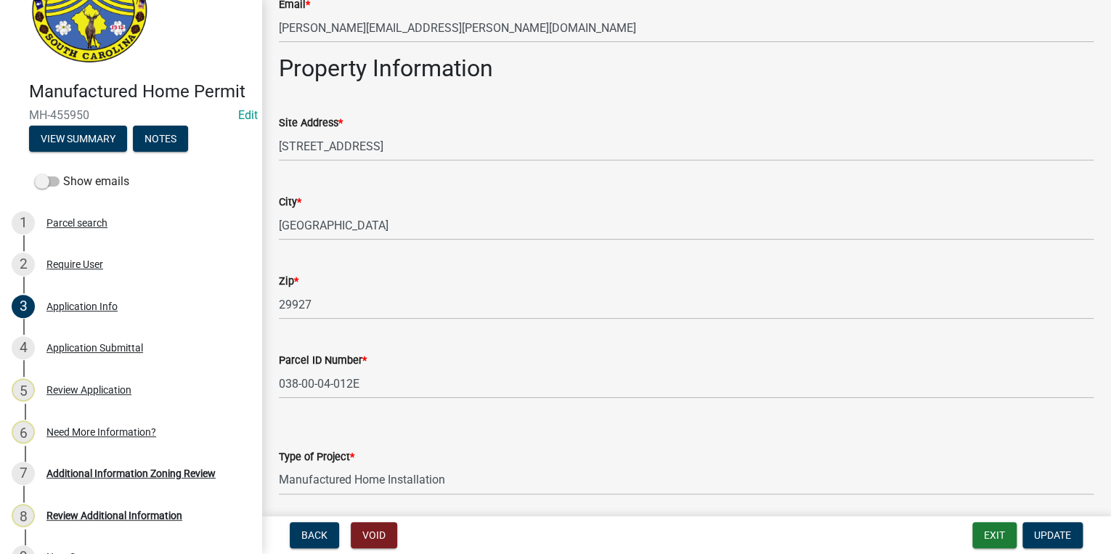
scroll to position [1512, 0]
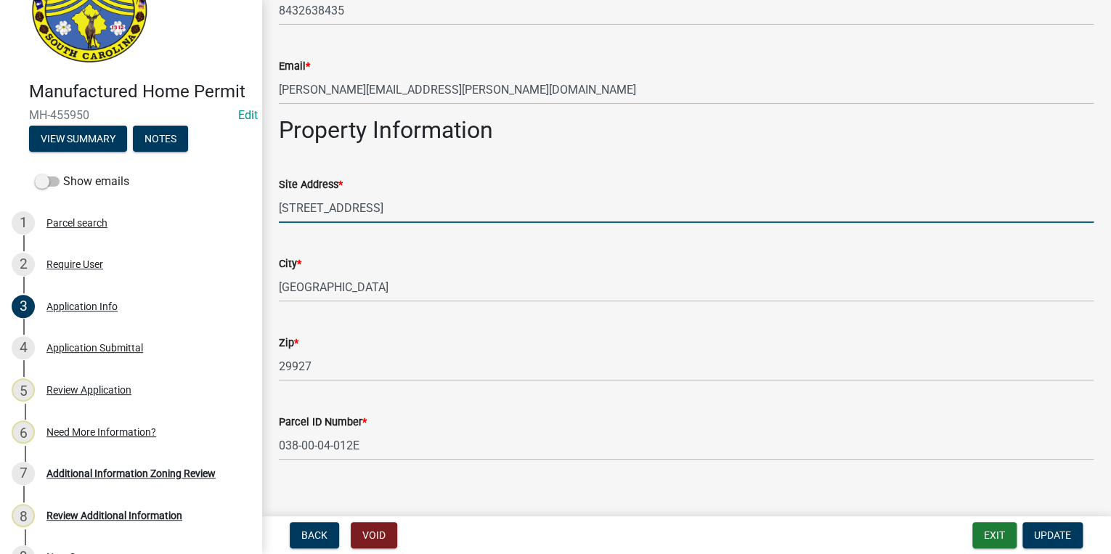
click at [298, 210] on input "195 MACEDONIA RD" at bounding box center [686, 208] width 815 height 30
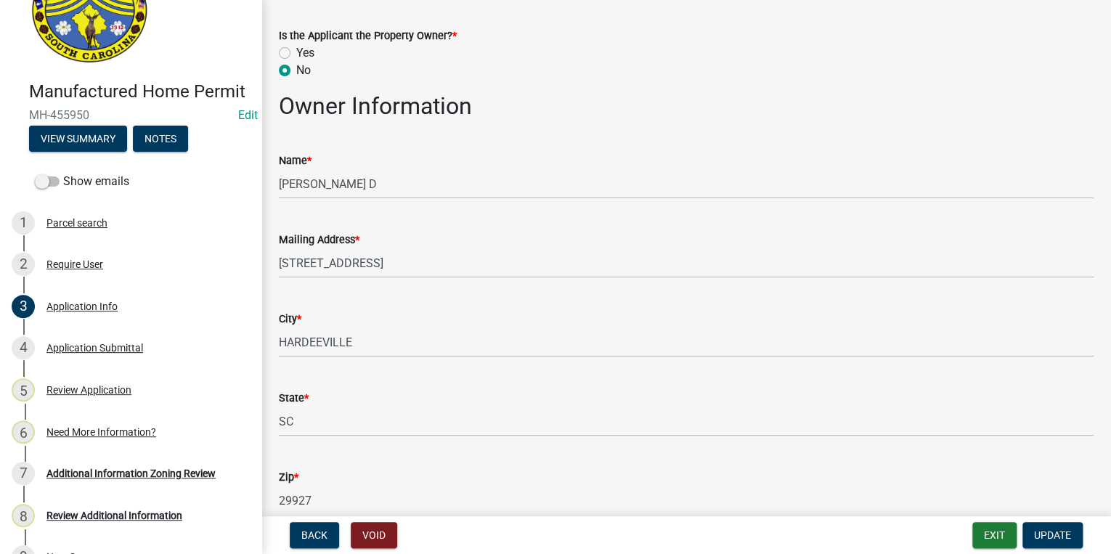
scroll to position [583, 0]
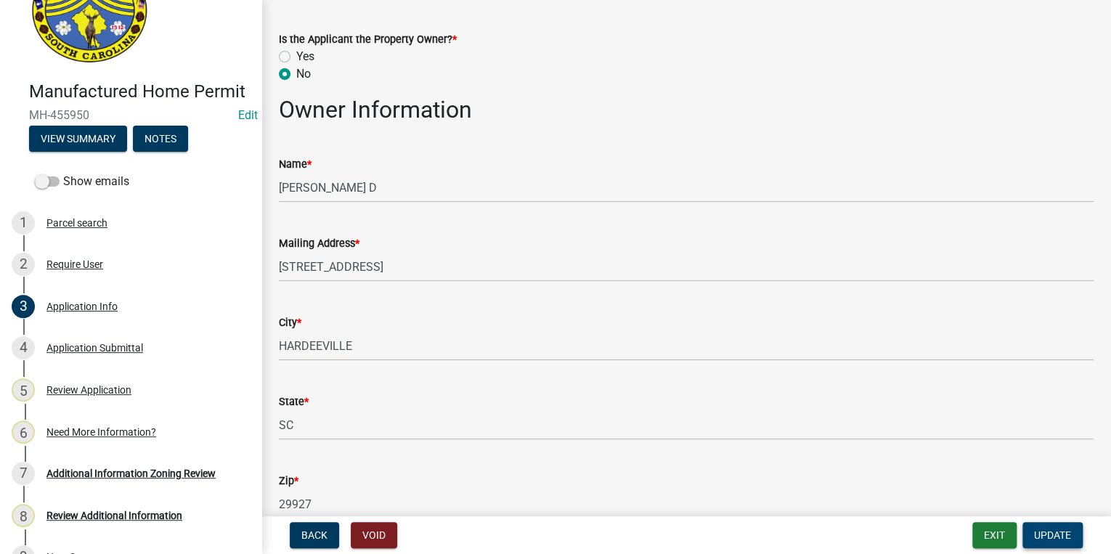
type input "177 MACEDONIA RD"
click at [1050, 535] on span "Update" at bounding box center [1052, 535] width 37 height 12
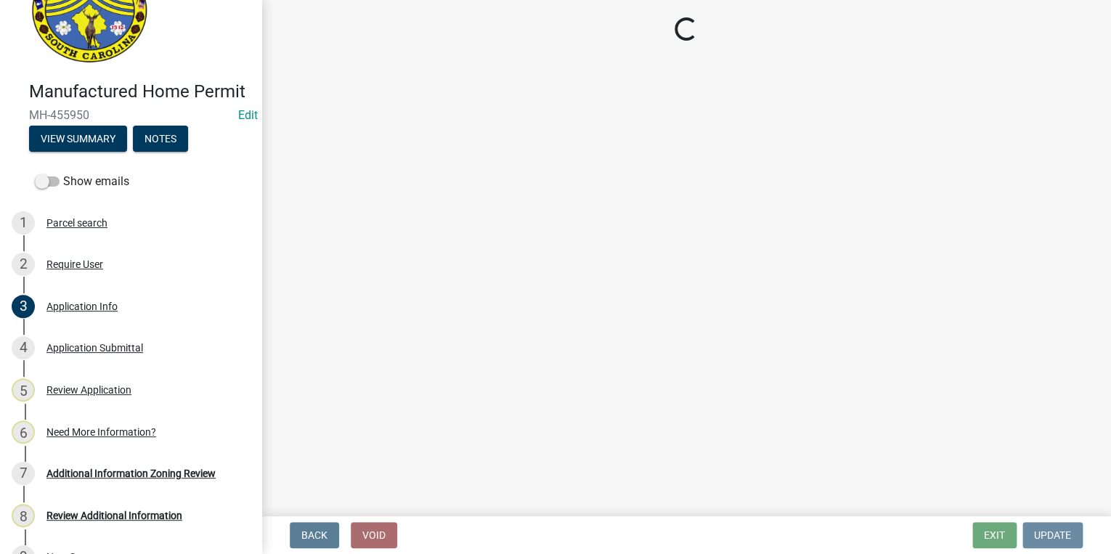
scroll to position [0, 0]
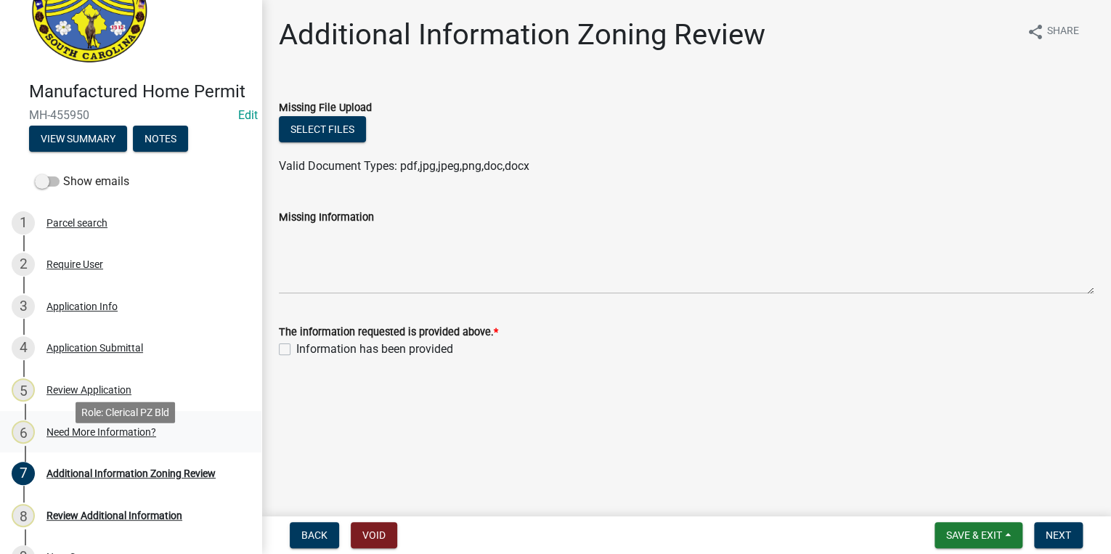
click at [86, 437] on div "Need More Information?" at bounding box center [101, 432] width 110 height 10
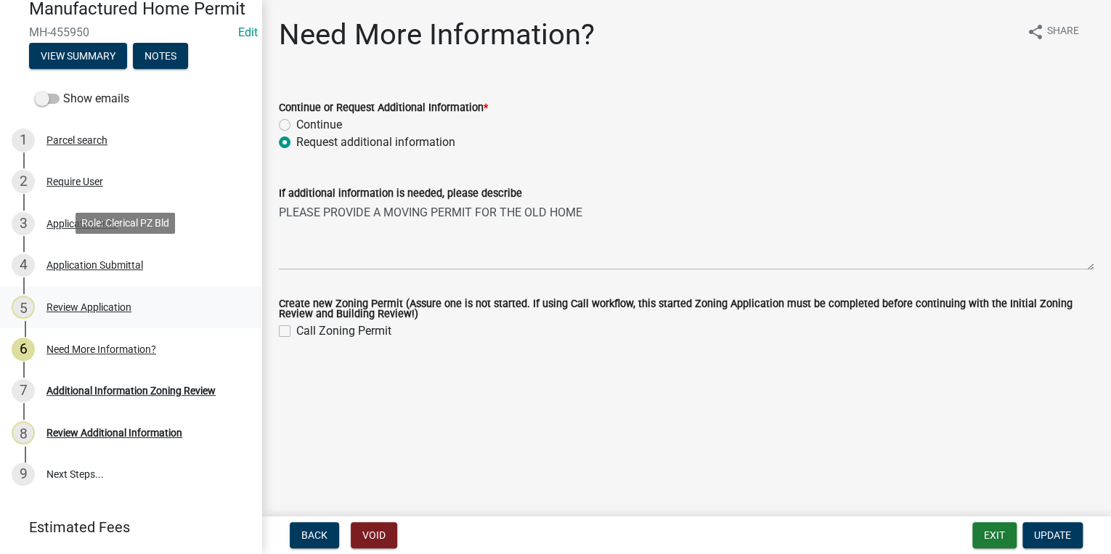
scroll to position [205, 0]
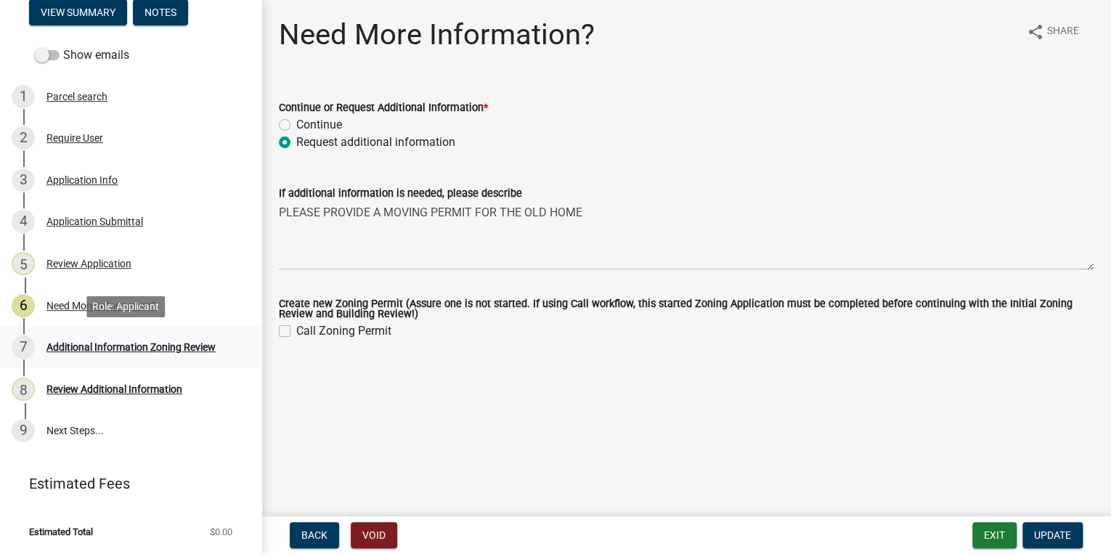
click at [123, 340] on div "7 Additional Information Zoning Review" at bounding box center [125, 346] width 226 height 23
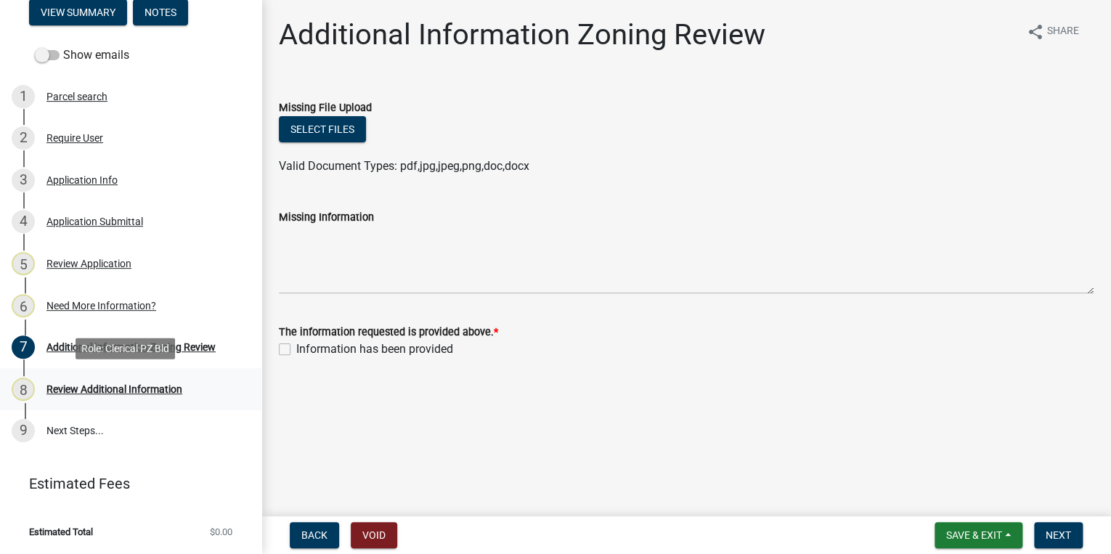
click at [163, 384] on div "Review Additional Information" at bounding box center [114, 389] width 136 height 10
click at [296, 352] on label "Information has been provided" at bounding box center [374, 348] width 157 height 17
click at [296, 350] on input "Information has been provided" at bounding box center [300, 344] width 9 height 9
checkbox input "true"
click at [1065, 534] on span "Next" at bounding box center [1057, 535] width 25 height 12
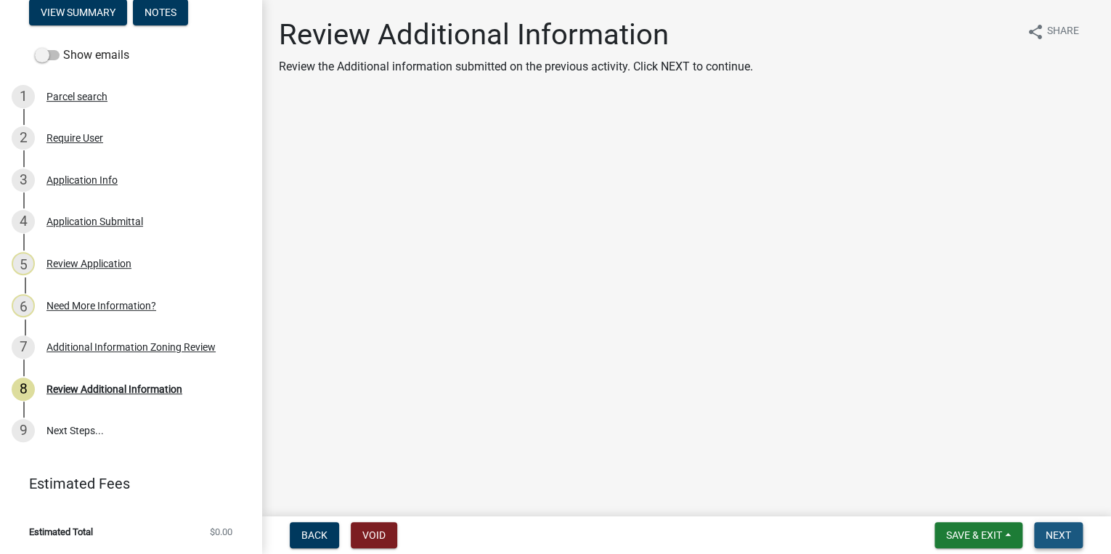
click at [1041, 534] on button "Next" at bounding box center [1058, 535] width 49 height 26
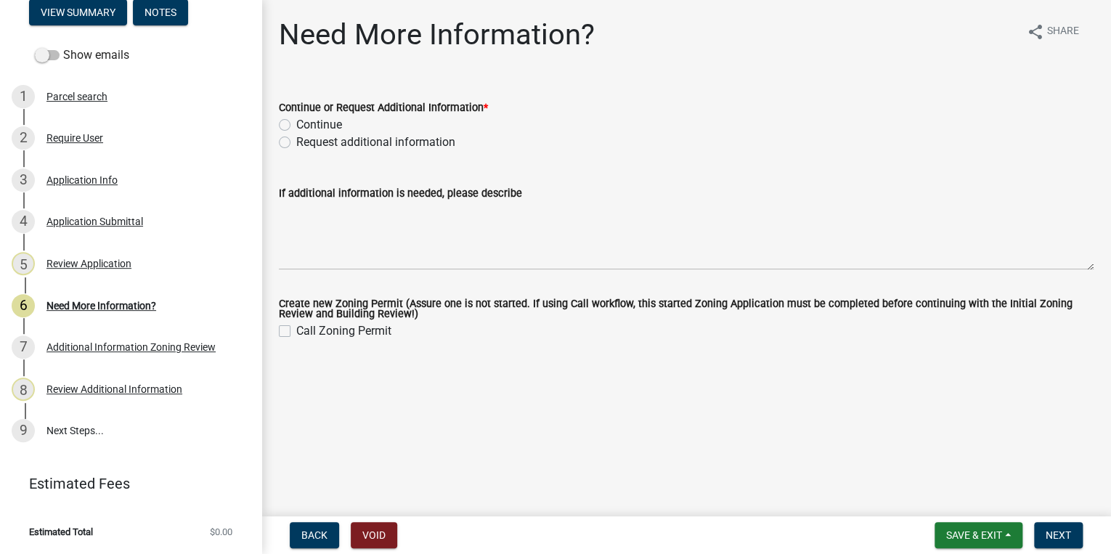
click at [296, 128] on label "Continue" at bounding box center [319, 124] width 46 height 17
click at [296, 126] on input "Continue" at bounding box center [300, 120] width 9 height 9
radio input "true"
click at [1051, 536] on span "Next" at bounding box center [1057, 535] width 25 height 12
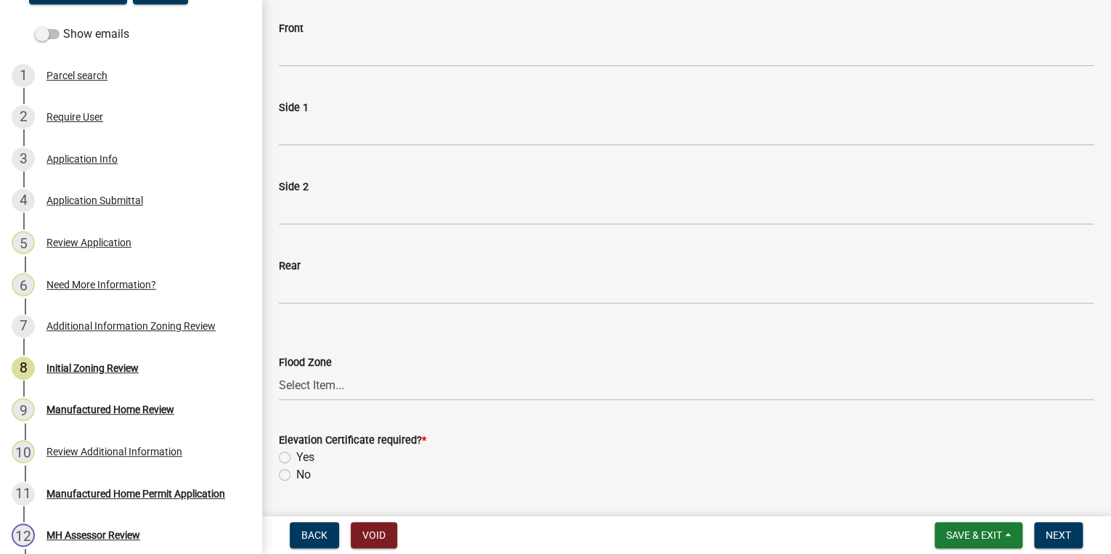
scroll to position [116, 0]
click at [293, 380] on select "Select Item... A AE X Shaded X N/A" at bounding box center [686, 385] width 815 height 30
click at [279, 370] on select "Select Item... A AE X Shaded X N/A" at bounding box center [686, 385] width 815 height 30
select select "61611ad6-14f2-499c-805c-58607f11e2fc"
click at [296, 474] on label "No" at bounding box center [303, 473] width 15 height 17
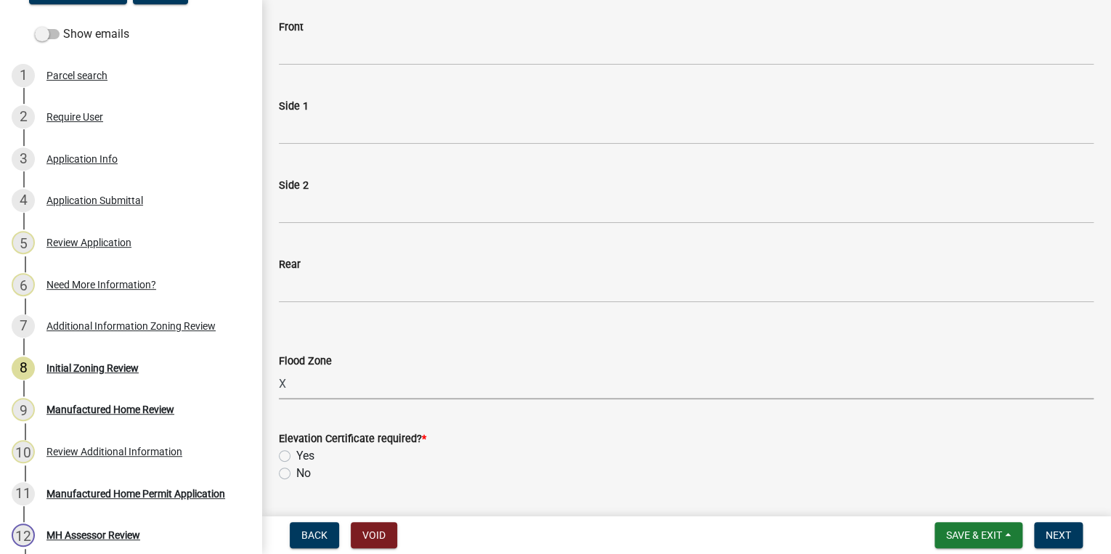
click at [296, 474] on input "No" at bounding box center [300, 469] width 9 height 9
radio input "true"
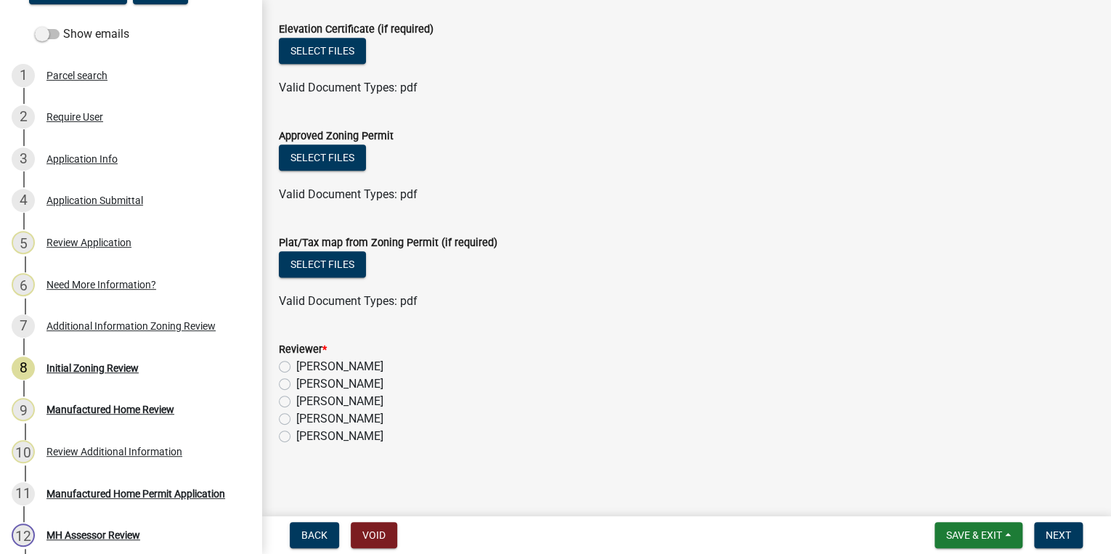
scroll to position [770, 0]
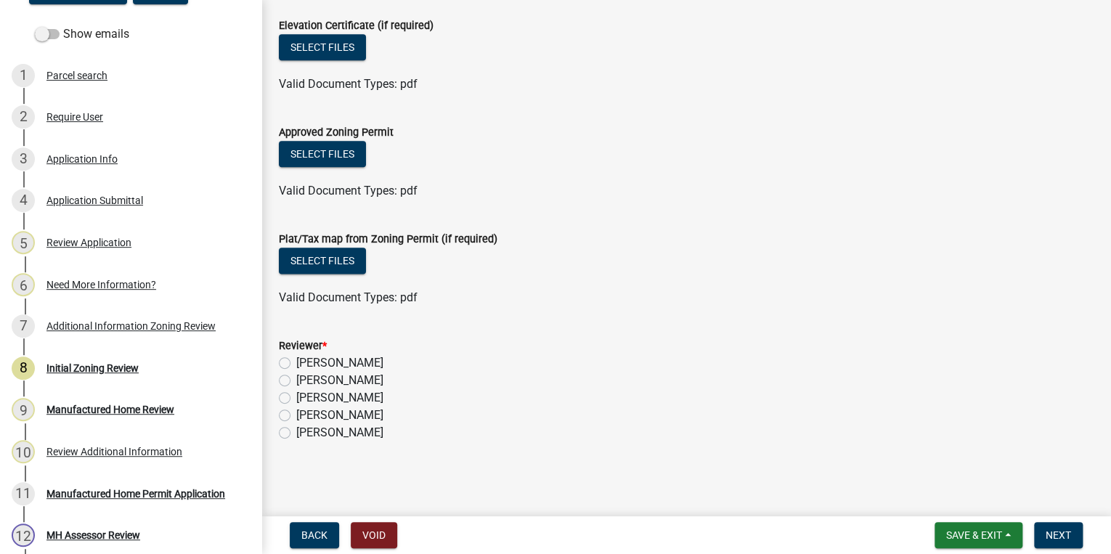
click at [296, 363] on label "Ciara Chapman" at bounding box center [339, 362] width 87 height 17
click at [296, 363] on input "Ciara Chapman" at bounding box center [300, 358] width 9 height 9
radio input "true"
click at [1061, 541] on button "Next" at bounding box center [1058, 535] width 49 height 26
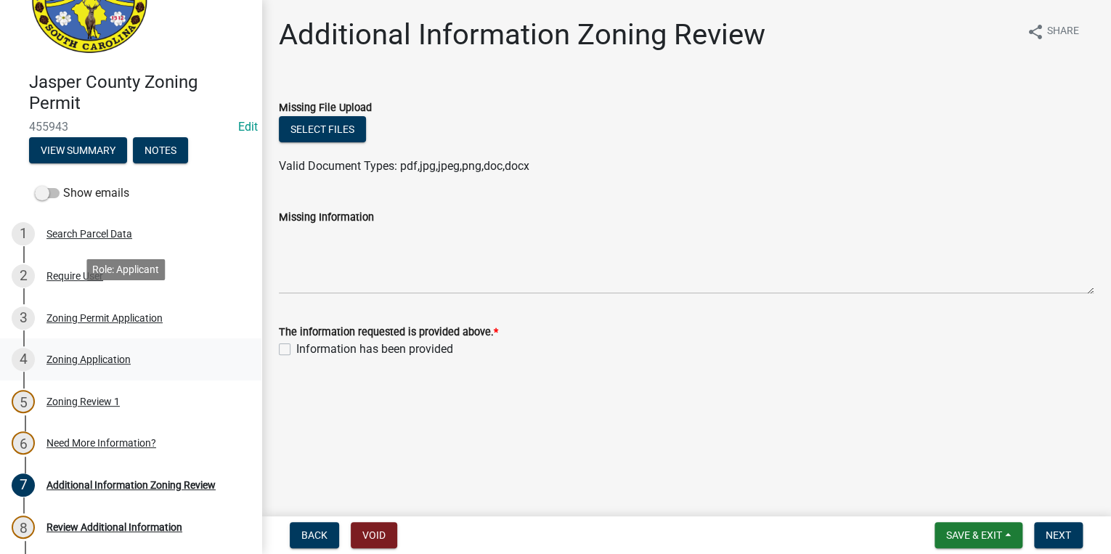
scroll to position [174, 0]
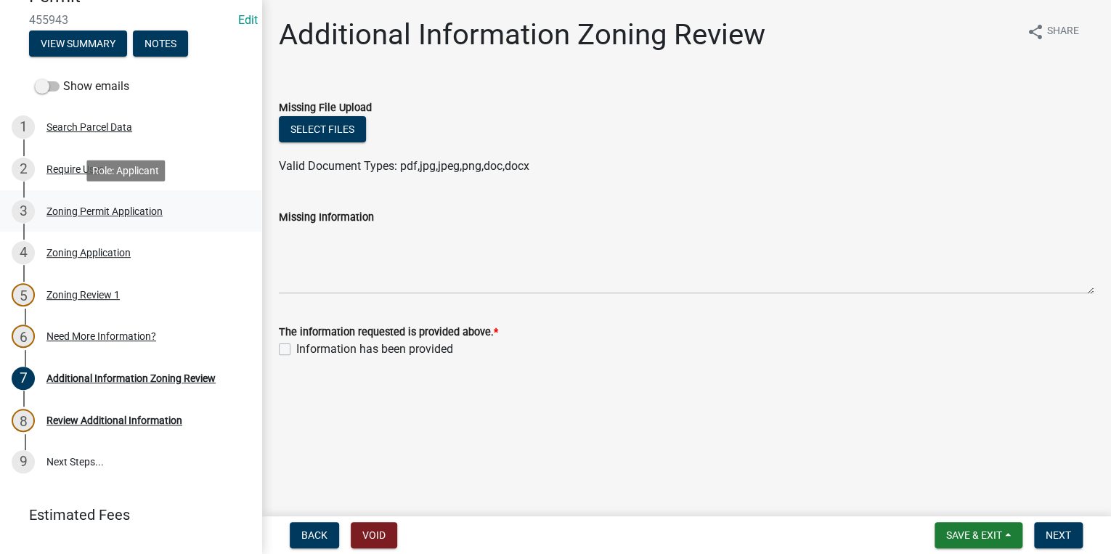
click at [136, 212] on div "Zoning Permit Application" at bounding box center [104, 211] width 116 height 10
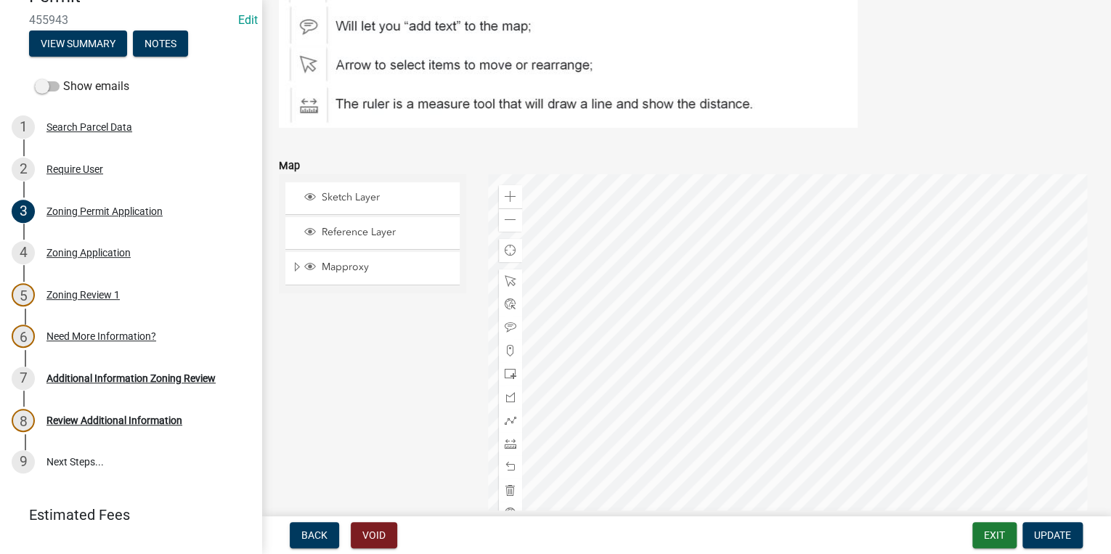
scroll to position [2381, 0]
click at [499, 189] on div "Zoom in" at bounding box center [510, 195] width 23 height 23
click at [929, 375] on div at bounding box center [790, 354] width 605 height 363
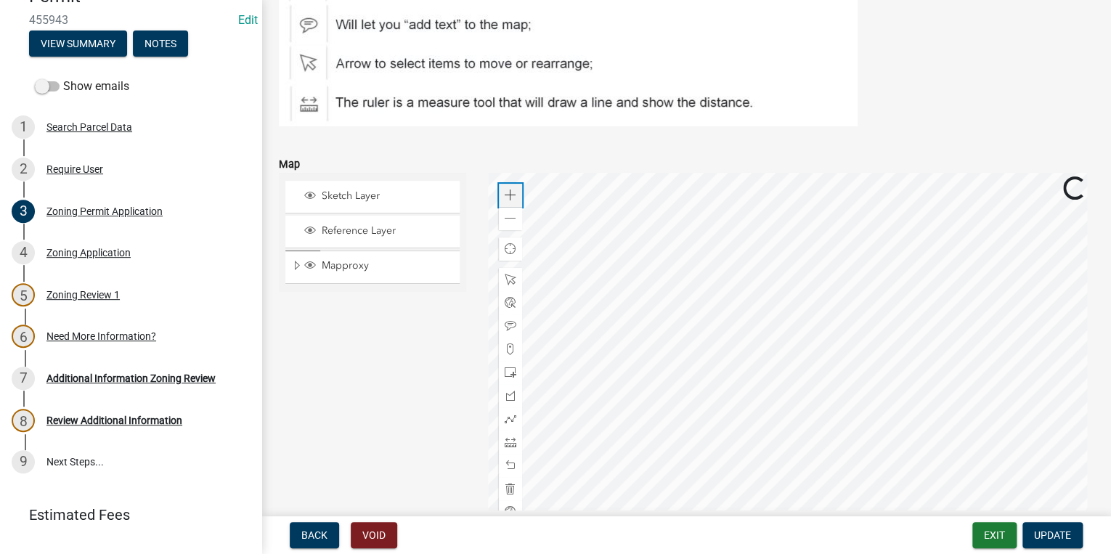
click at [505, 192] on span at bounding box center [511, 195] width 12 height 12
click at [848, 401] on div at bounding box center [790, 354] width 605 height 363
click at [510, 438] on span at bounding box center [511, 442] width 12 height 12
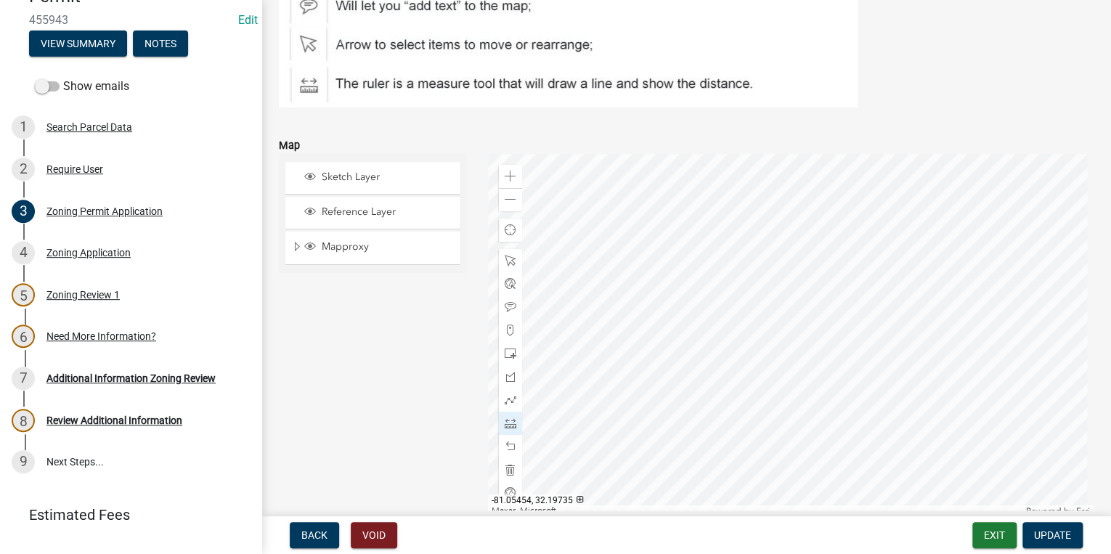
click at [905, 412] on div at bounding box center [790, 335] width 605 height 363
click at [917, 395] on div at bounding box center [790, 335] width 605 height 363
click at [990, 266] on div at bounding box center [790, 335] width 605 height 363
click at [934, 370] on div at bounding box center [790, 335] width 605 height 363
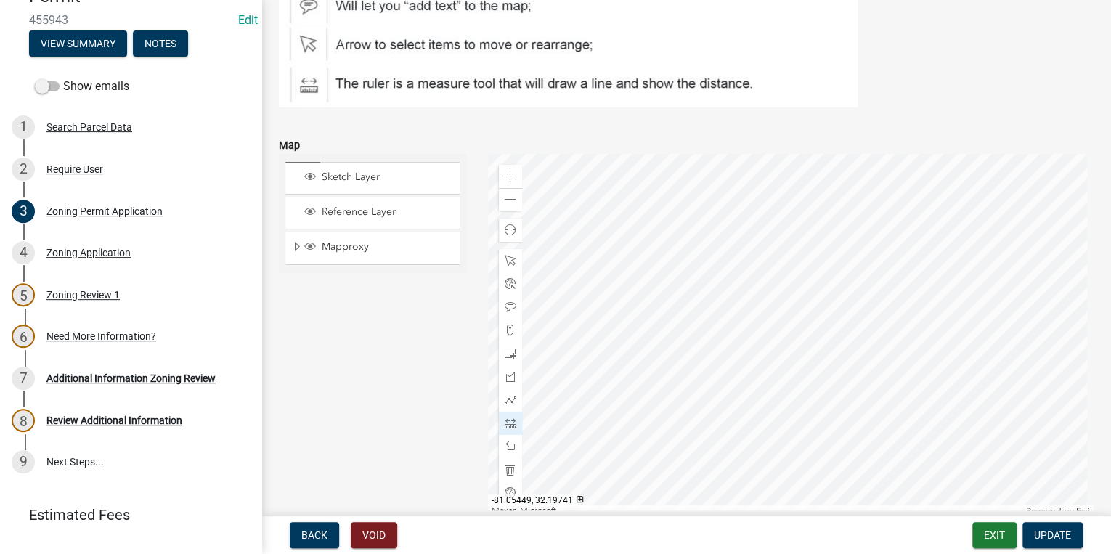
click at [934, 370] on div at bounding box center [790, 335] width 605 height 363
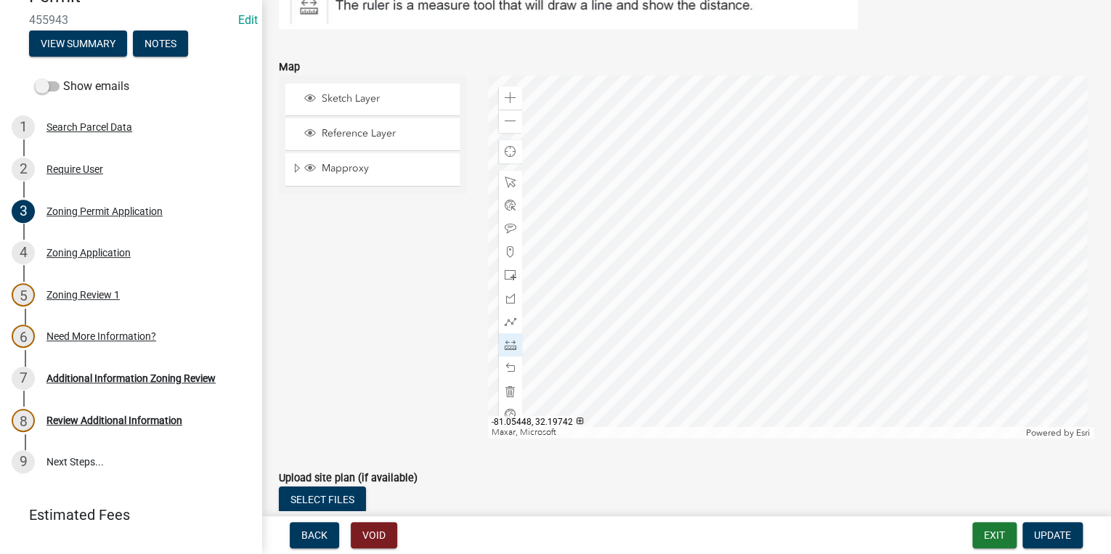
scroll to position [2458, 0]
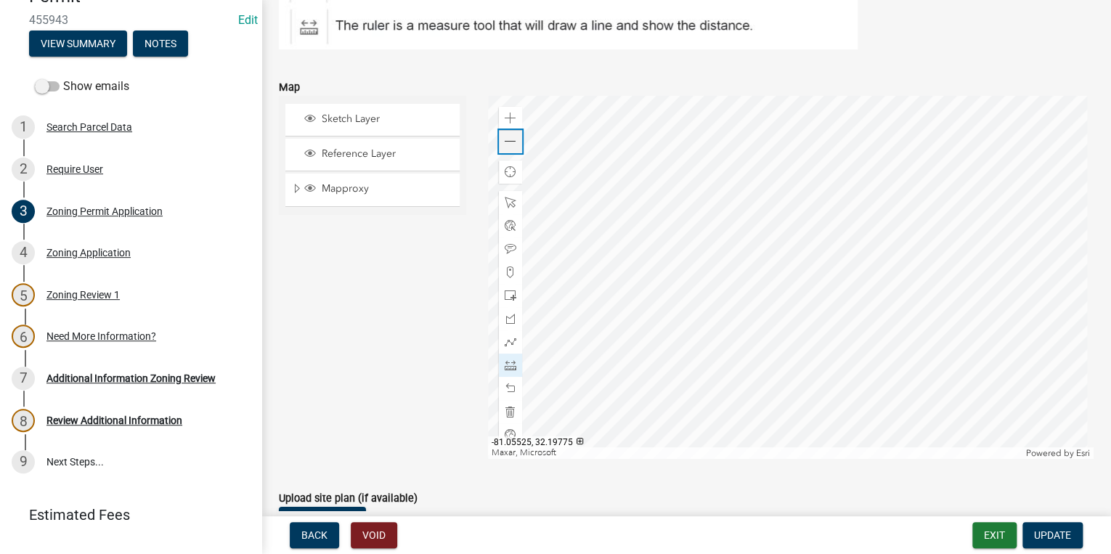
click at [510, 136] on span at bounding box center [511, 142] width 12 height 12
click at [690, 216] on div at bounding box center [790, 277] width 605 height 363
click at [816, 279] on div at bounding box center [790, 277] width 605 height 363
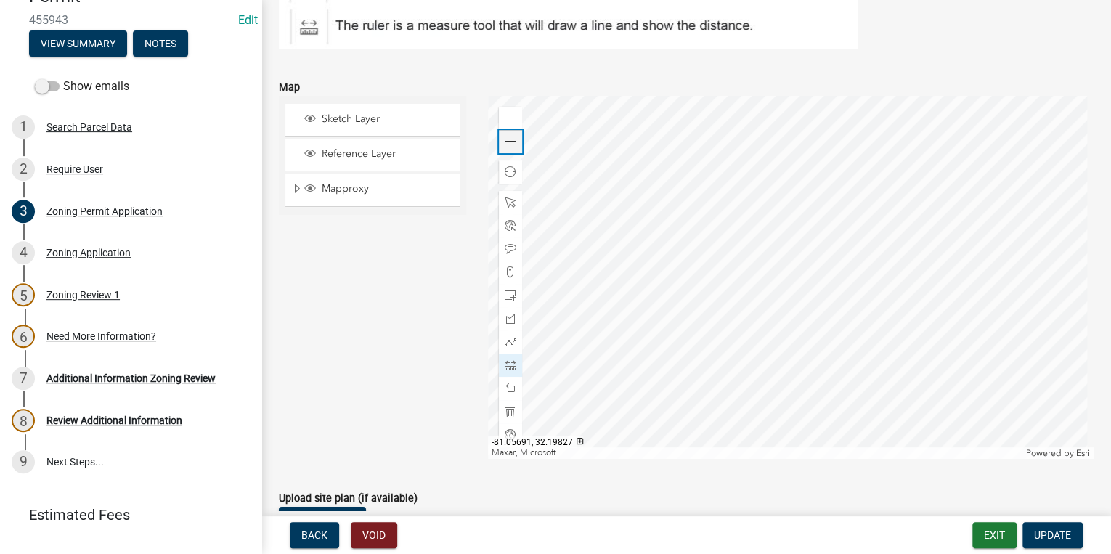
click at [512, 145] on div "Zoom out" at bounding box center [510, 141] width 23 height 23
click at [511, 138] on span at bounding box center [511, 142] width 12 height 12
click at [950, 356] on div at bounding box center [790, 277] width 605 height 363
click at [799, 276] on div at bounding box center [790, 277] width 605 height 363
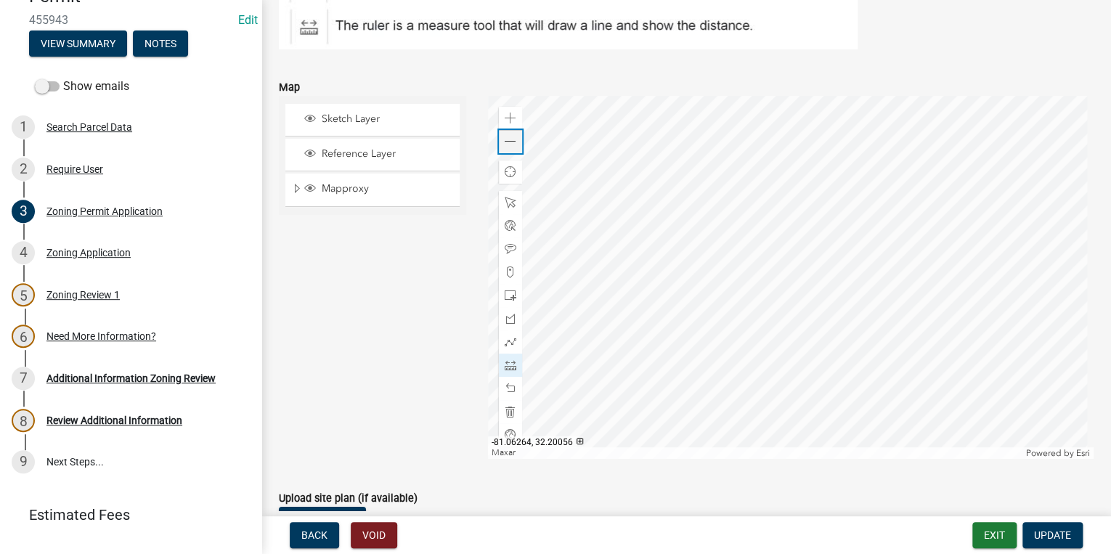
click at [505, 142] on div "Zoom out" at bounding box center [510, 141] width 23 height 23
click at [505, 113] on span at bounding box center [511, 119] width 12 height 12
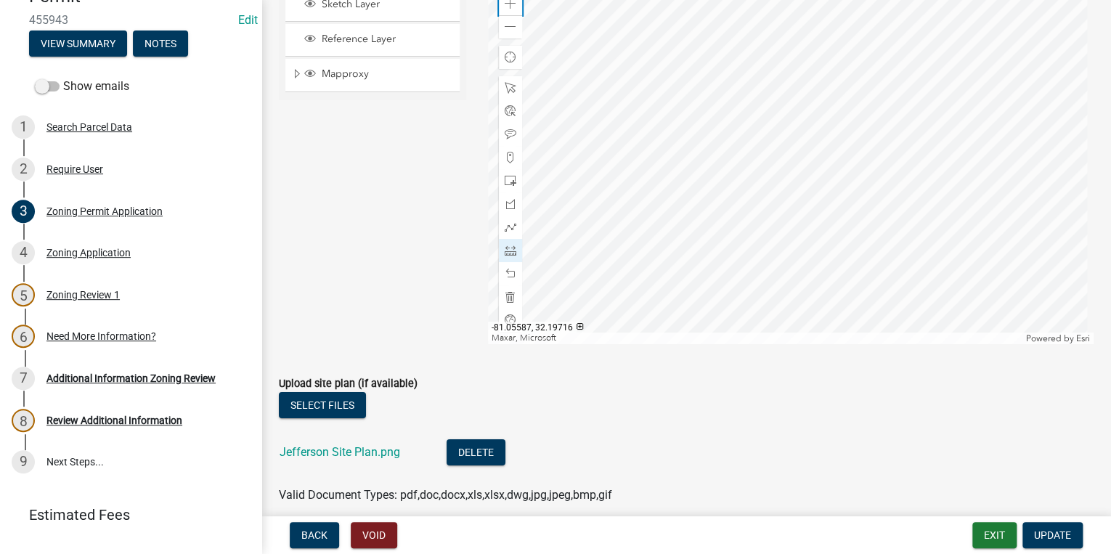
scroll to position [2574, 0]
click at [465, 445] on button "Delete" at bounding box center [475, 451] width 59 height 26
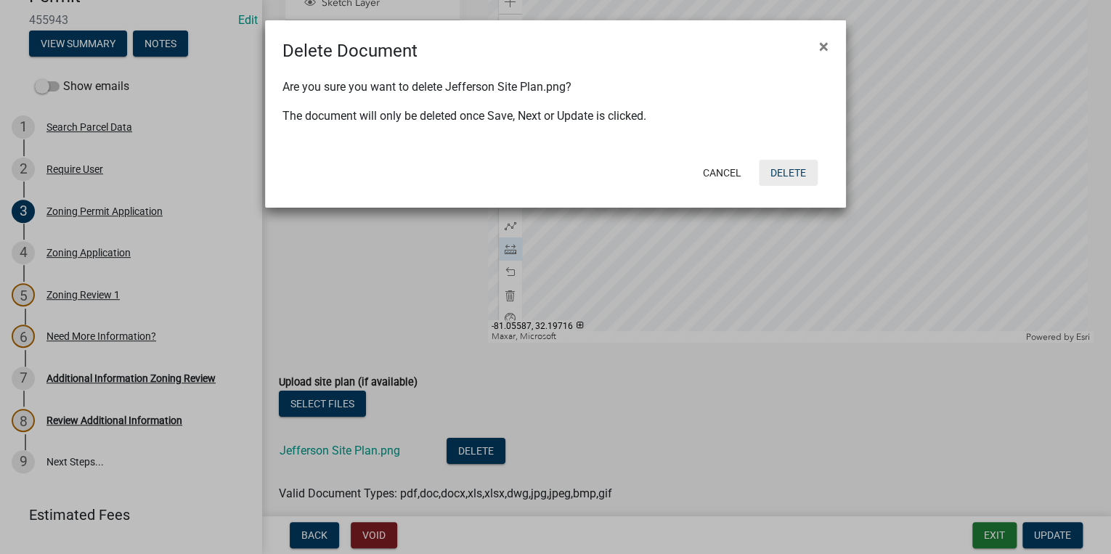
click at [789, 179] on button "Delete" at bounding box center [788, 173] width 59 height 26
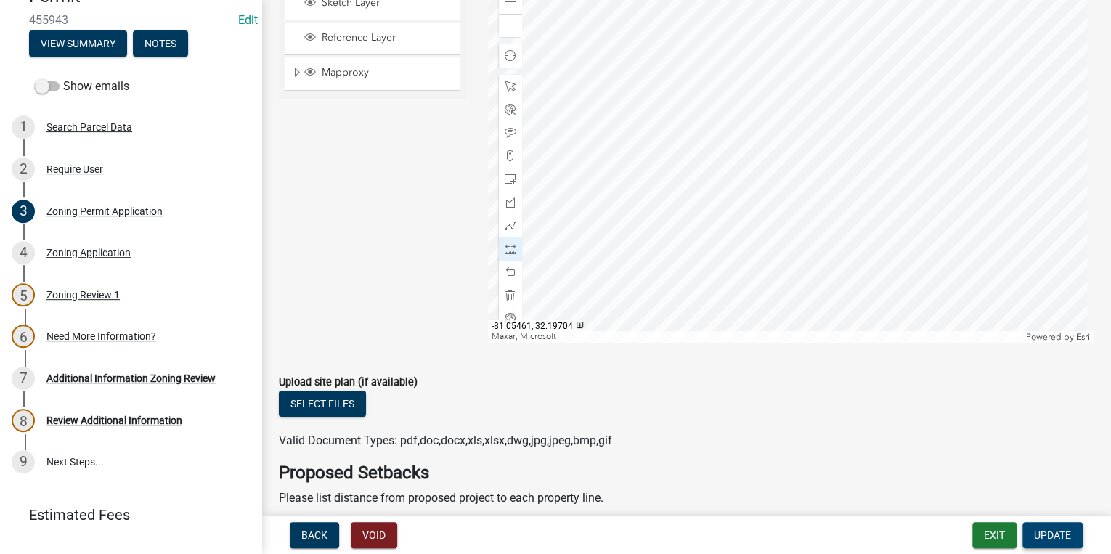
click at [1046, 536] on span "Update" at bounding box center [1052, 535] width 37 height 12
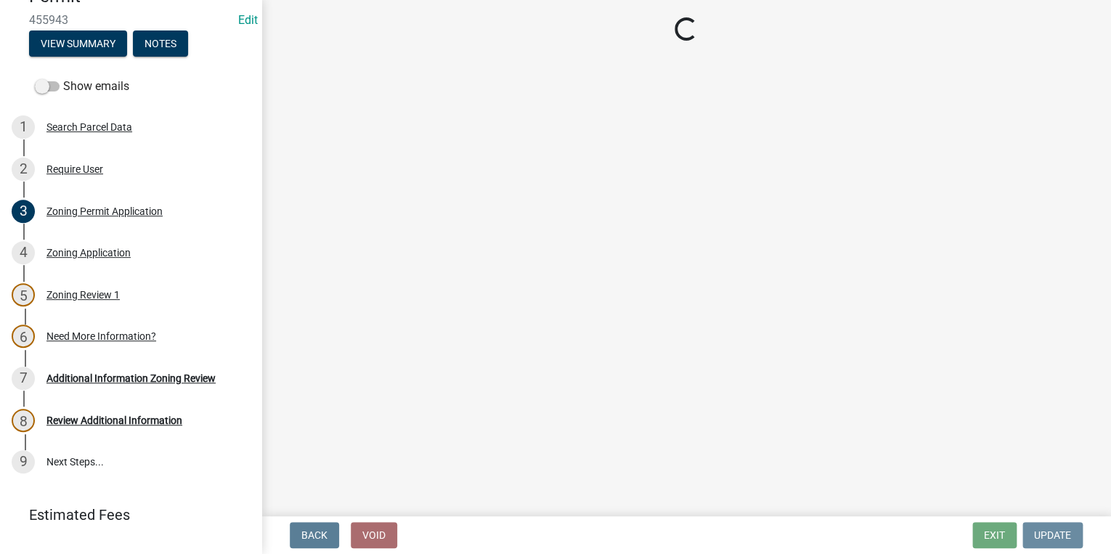
scroll to position [0, 0]
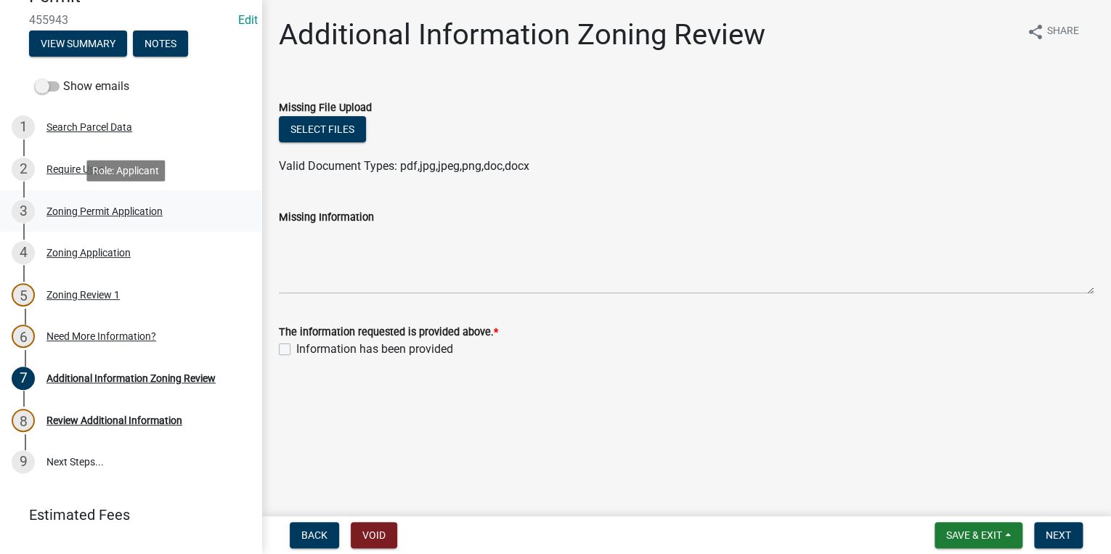
click at [110, 224] on link "3 Zoning Permit Application" at bounding box center [130, 211] width 261 height 42
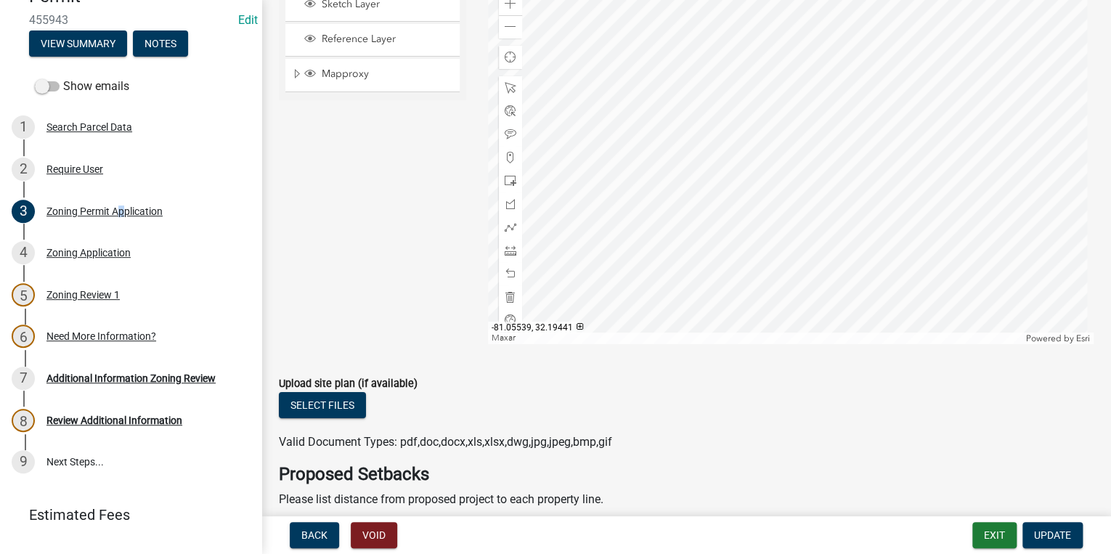
scroll to position [2555, 0]
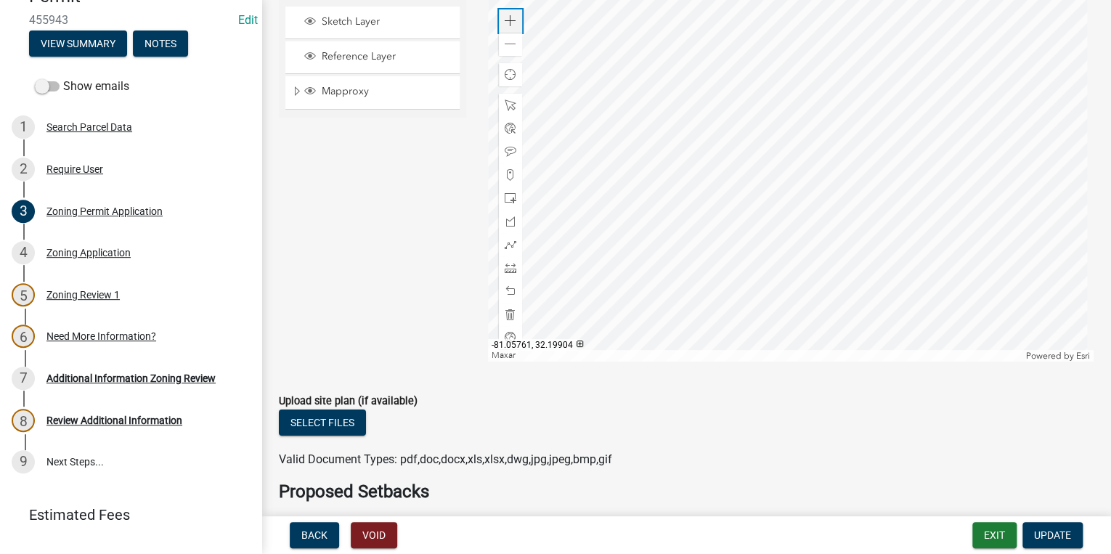
click at [505, 15] on span at bounding box center [511, 21] width 12 height 12
click at [1093, 362] on div at bounding box center [790, 180] width 605 height 363
click at [863, 234] on div at bounding box center [790, 180] width 605 height 363
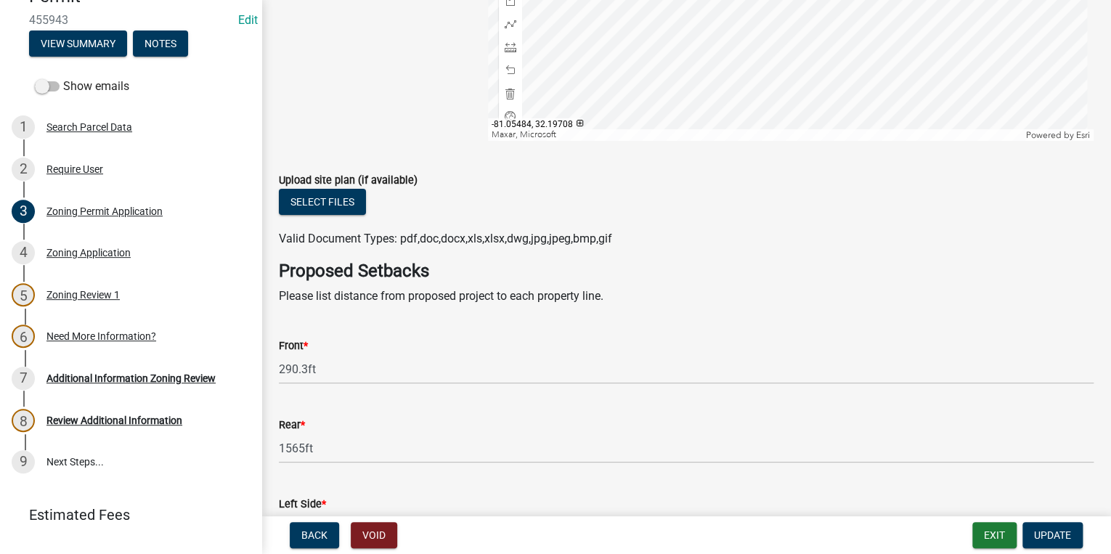
scroll to position [2846, 0]
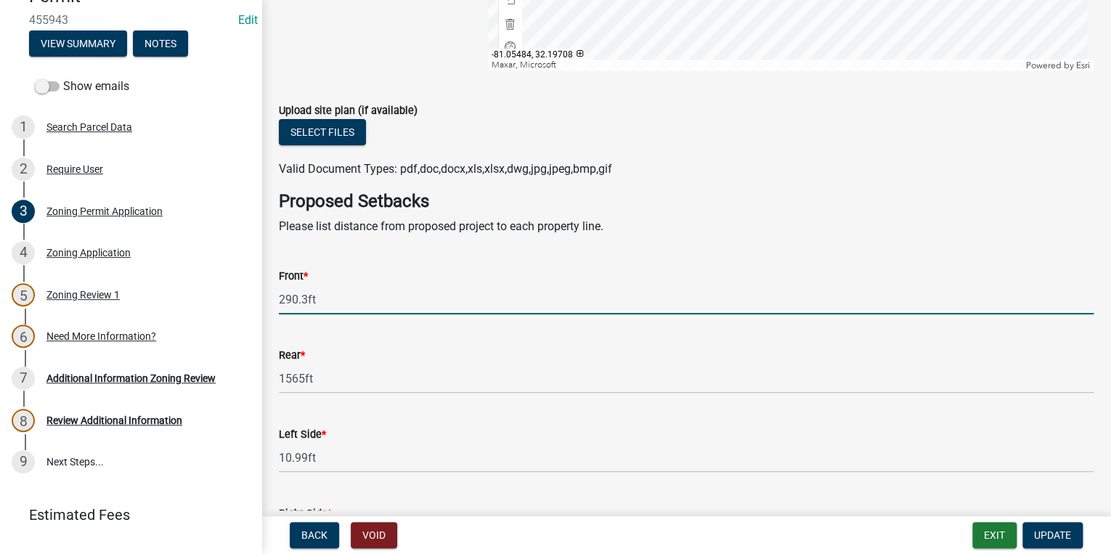
click at [306, 295] on input "290.3ft" at bounding box center [686, 300] width 815 height 30
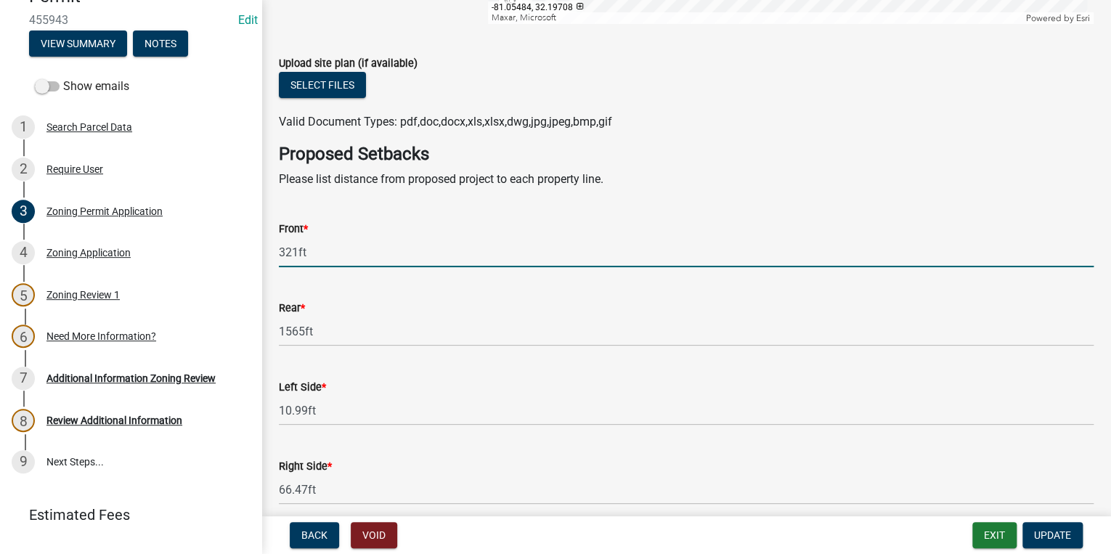
scroll to position [2904, 0]
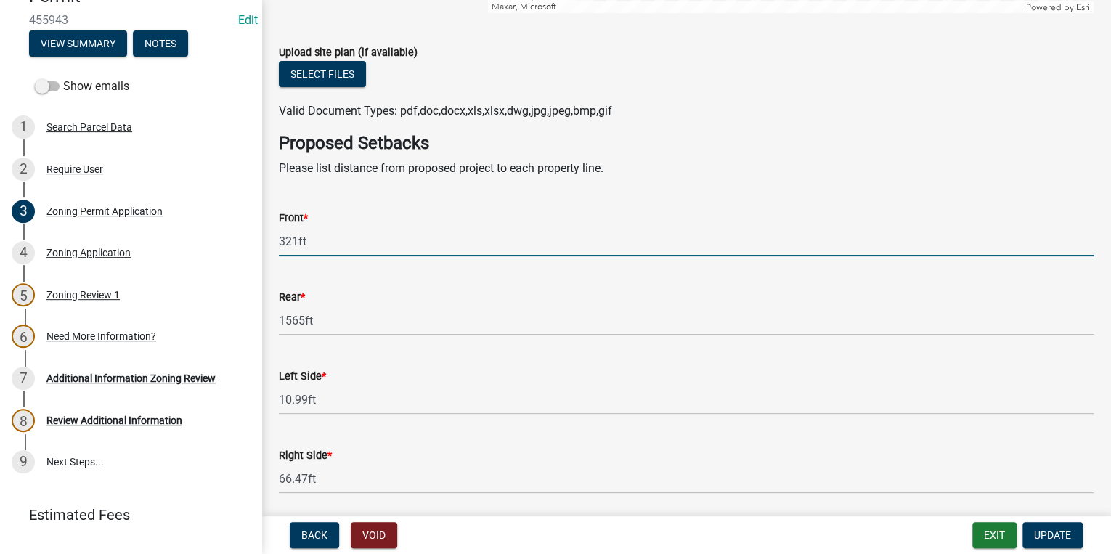
type input "321ft"
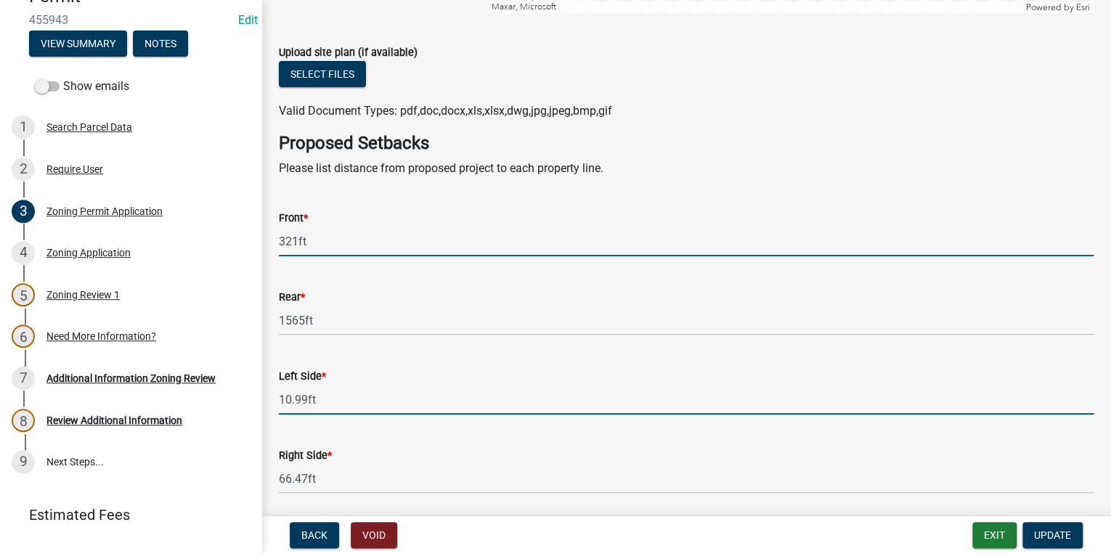
click at [295, 393] on input "10.99ft" at bounding box center [686, 400] width 815 height 30
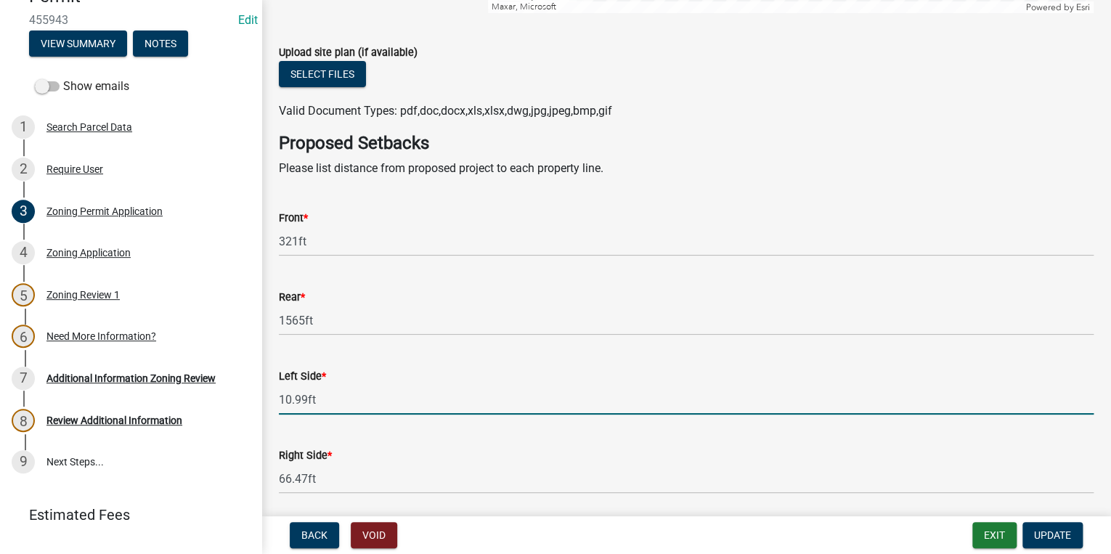
click at [305, 395] on input "10.99ft" at bounding box center [686, 400] width 815 height 30
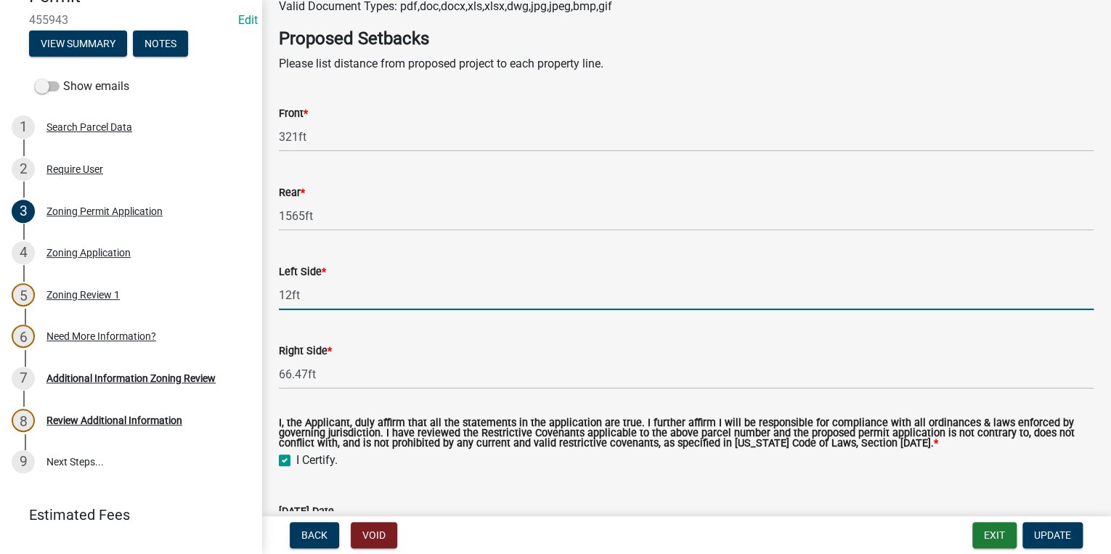
scroll to position [3020, 0]
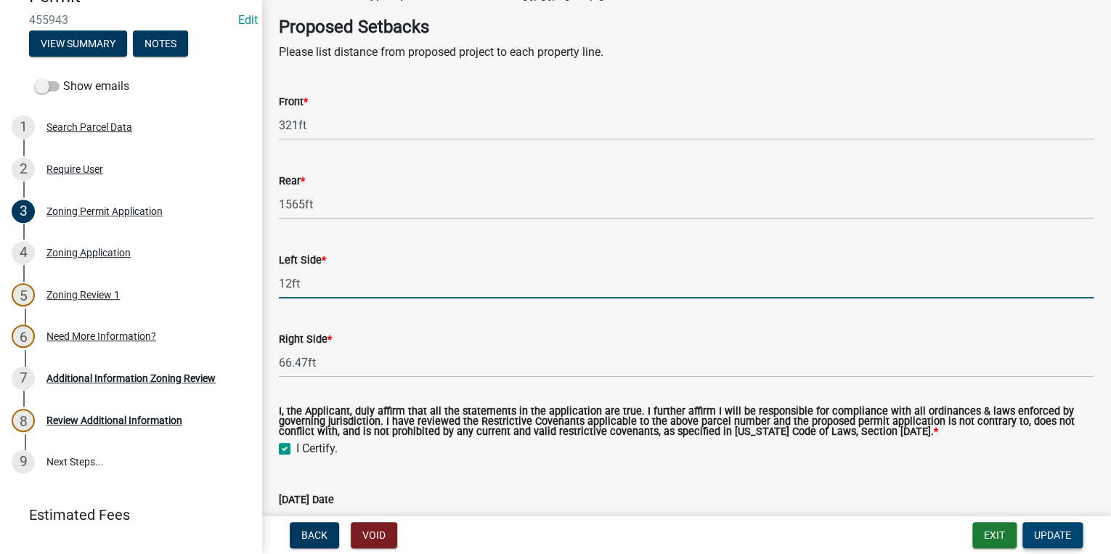
type input "12ft"
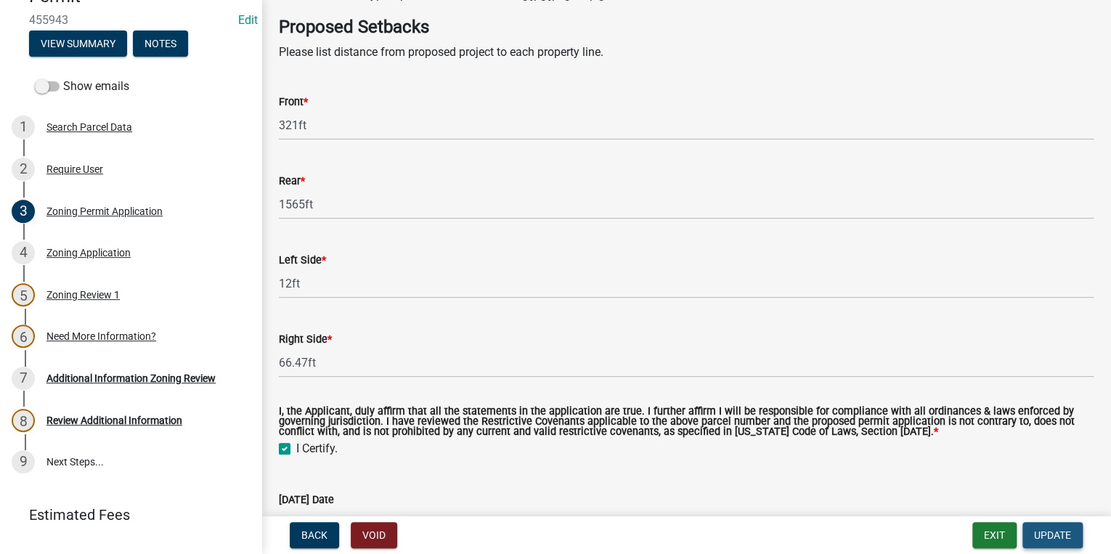
click at [1042, 531] on span "Update" at bounding box center [1052, 535] width 37 height 12
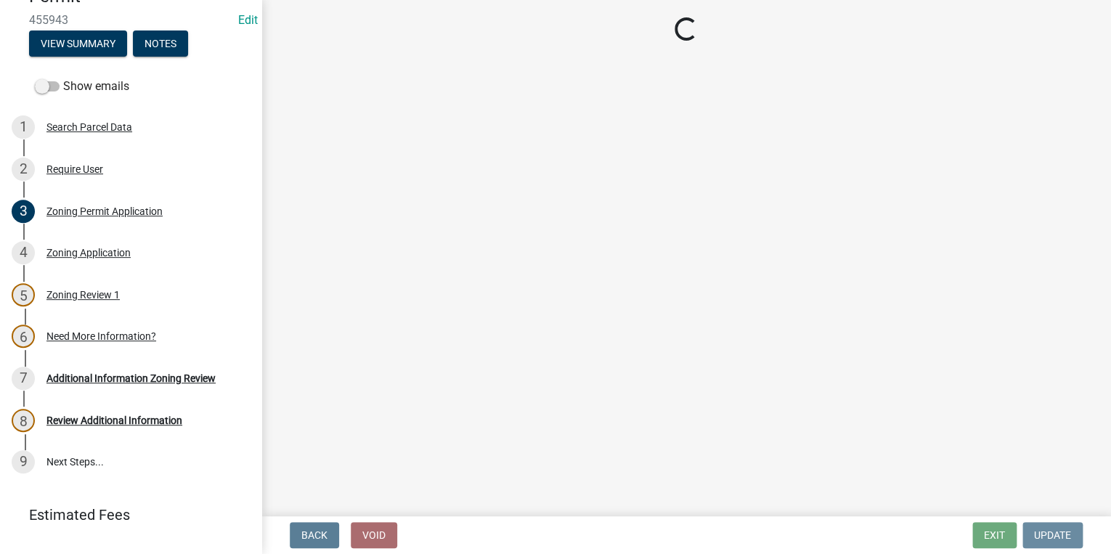
scroll to position [0, 0]
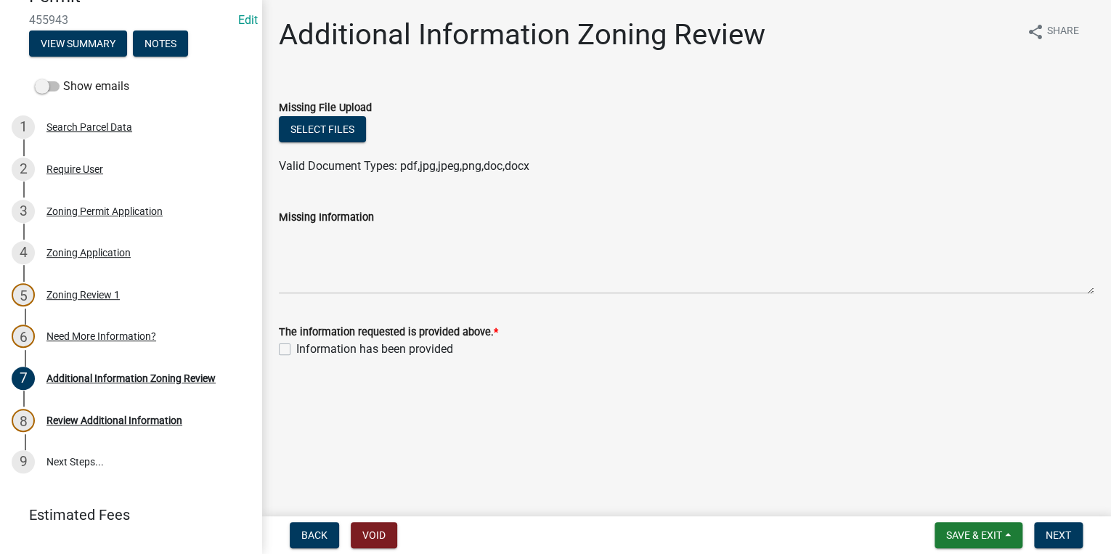
click at [296, 346] on label "Information has been provided" at bounding box center [374, 348] width 157 height 17
click at [296, 346] on input "Information has been provided" at bounding box center [300, 344] width 9 height 9
checkbox input "true"
click at [1064, 537] on span "Next" at bounding box center [1057, 535] width 25 height 12
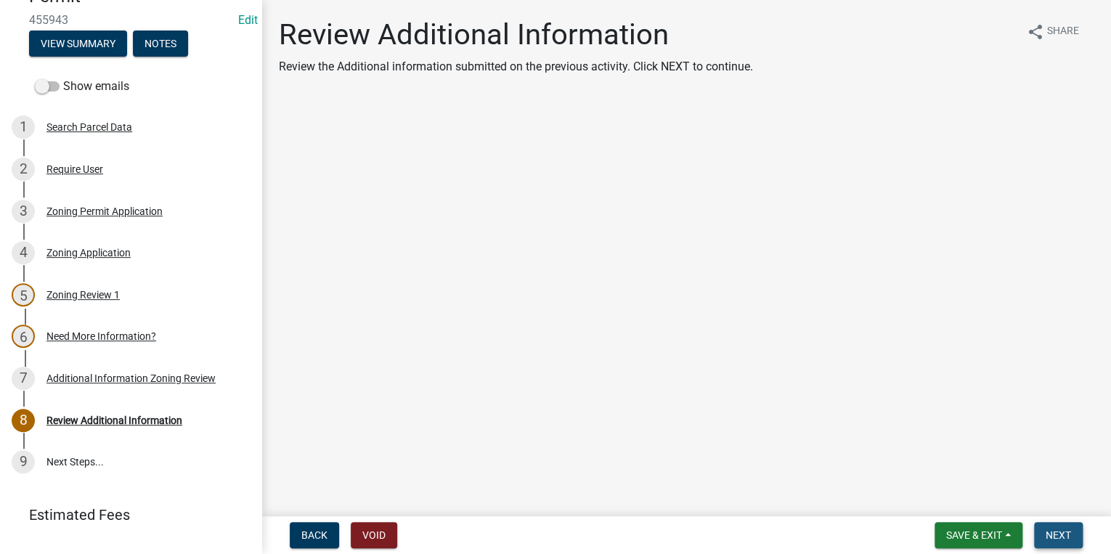
click at [1063, 528] on button "Next" at bounding box center [1058, 535] width 49 height 26
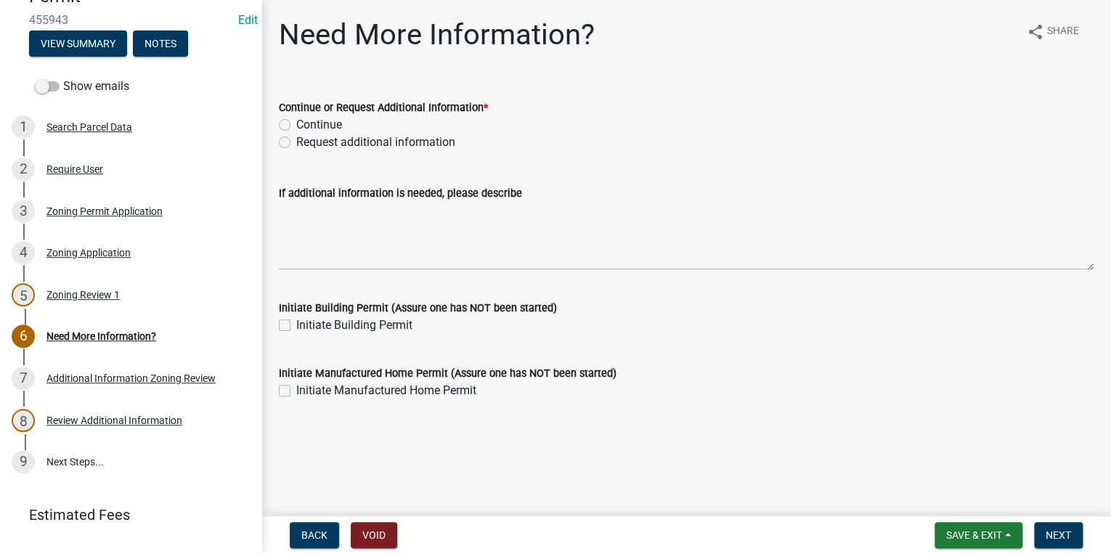
click at [296, 125] on label "Continue" at bounding box center [319, 124] width 46 height 17
click at [296, 125] on input "Continue" at bounding box center [300, 120] width 9 height 9
radio input "true"
click at [1061, 537] on span "Next" at bounding box center [1057, 535] width 25 height 12
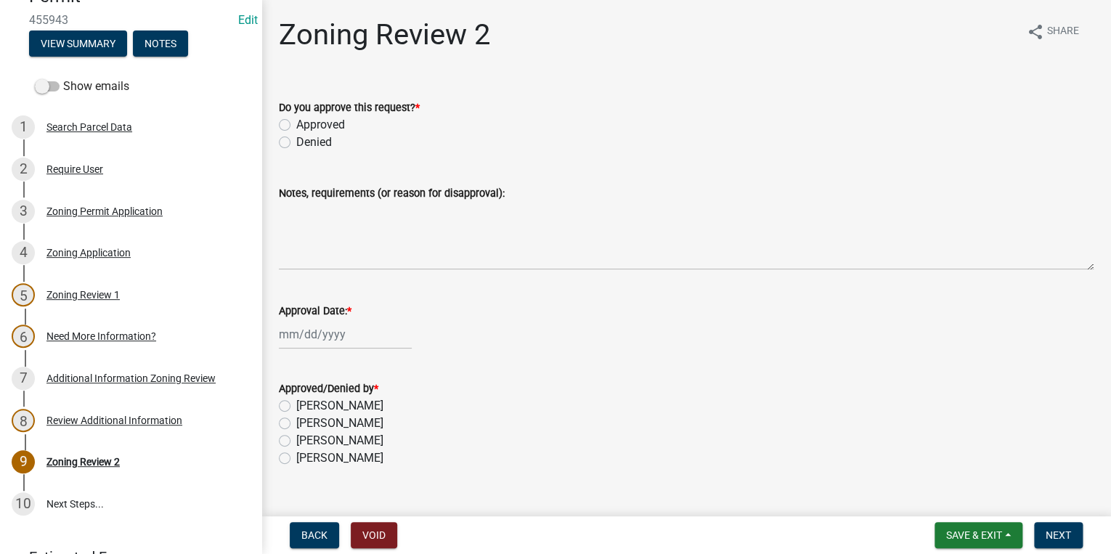
click at [296, 124] on label "Approved" at bounding box center [320, 124] width 49 height 17
click at [296, 124] on input "Approved" at bounding box center [300, 120] width 9 height 9
radio input "true"
click at [310, 334] on div at bounding box center [345, 334] width 133 height 30
select select "8"
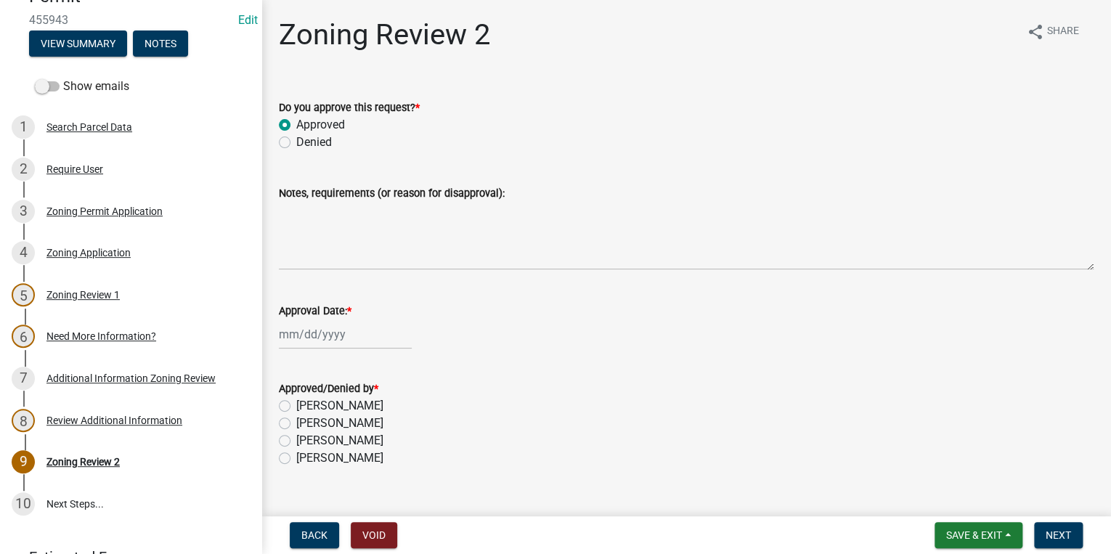
select select "2025"
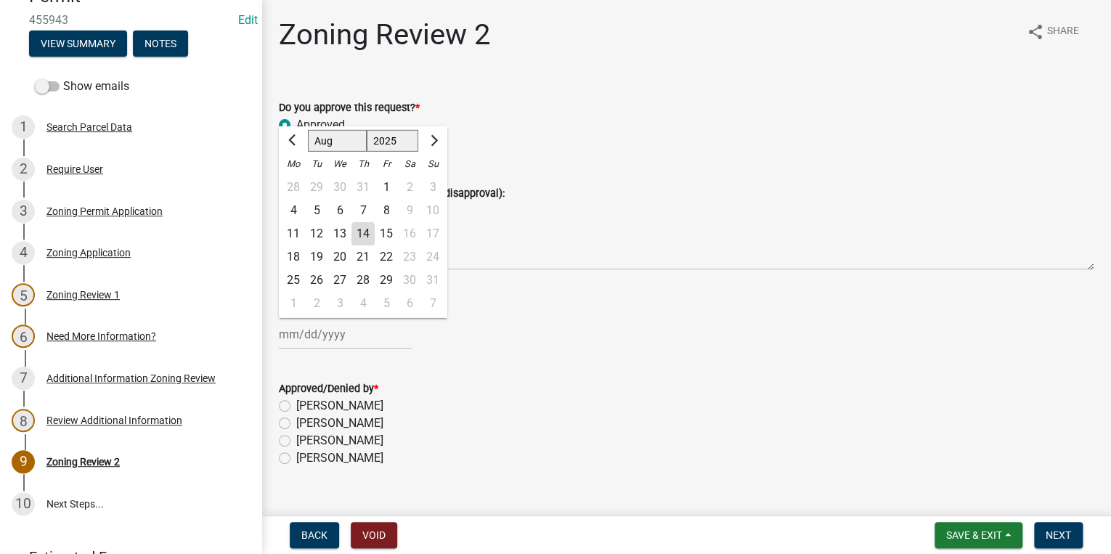
click at [367, 233] on div "14" at bounding box center [362, 233] width 23 height 23
type input "[DATE]"
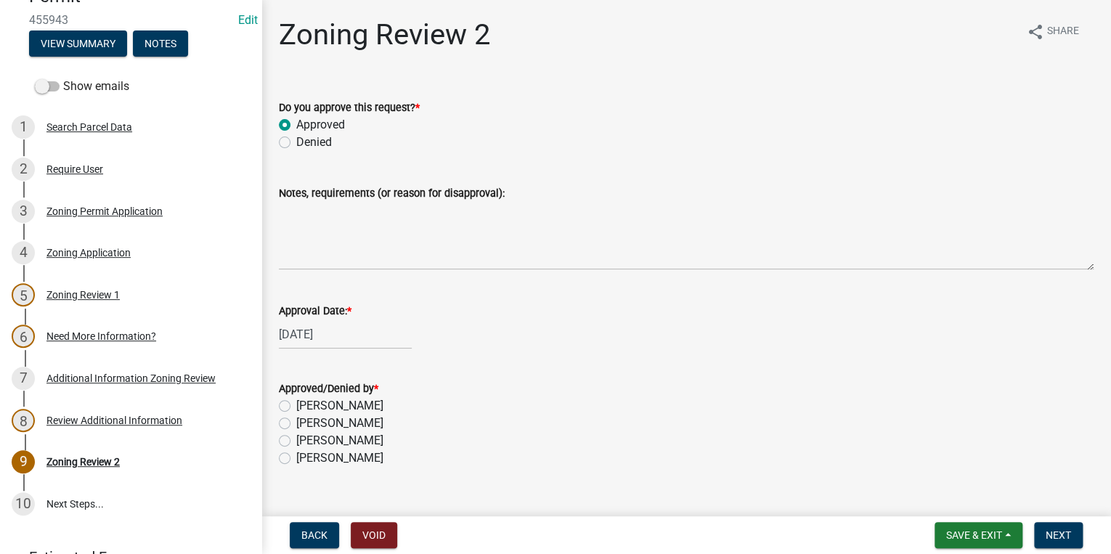
click at [296, 460] on label "Ciara Chapman" at bounding box center [339, 457] width 87 height 17
click at [296, 459] on input "Ciara Chapman" at bounding box center [300, 453] width 9 height 9
radio input "true"
click at [1048, 535] on span "Next" at bounding box center [1057, 535] width 25 height 12
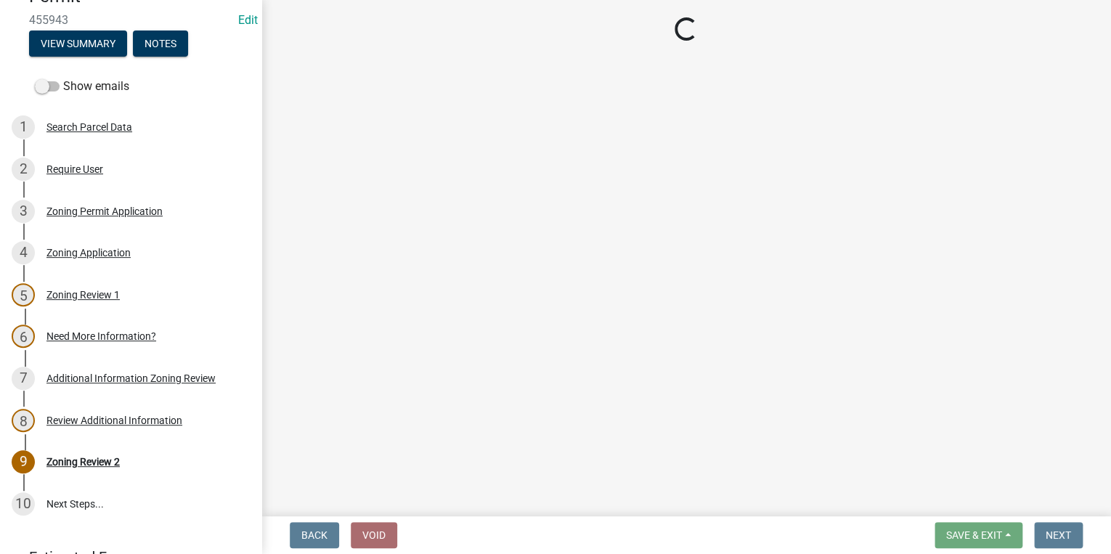
select select "3: 3"
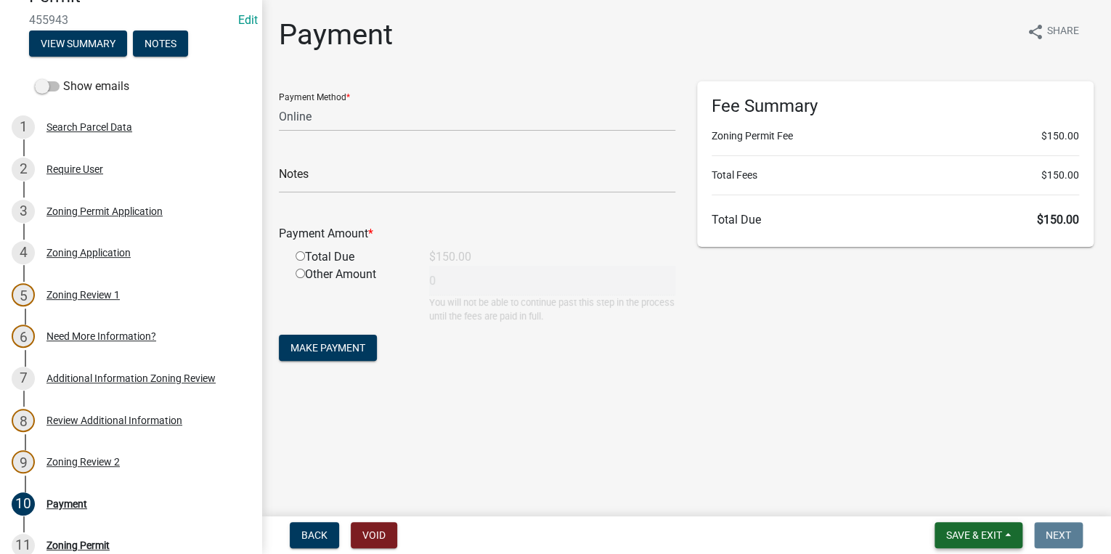
click at [968, 532] on span "Save & Exit" at bounding box center [974, 535] width 56 height 12
click at [958, 508] on button "Save & Exit" at bounding box center [964, 497] width 116 height 35
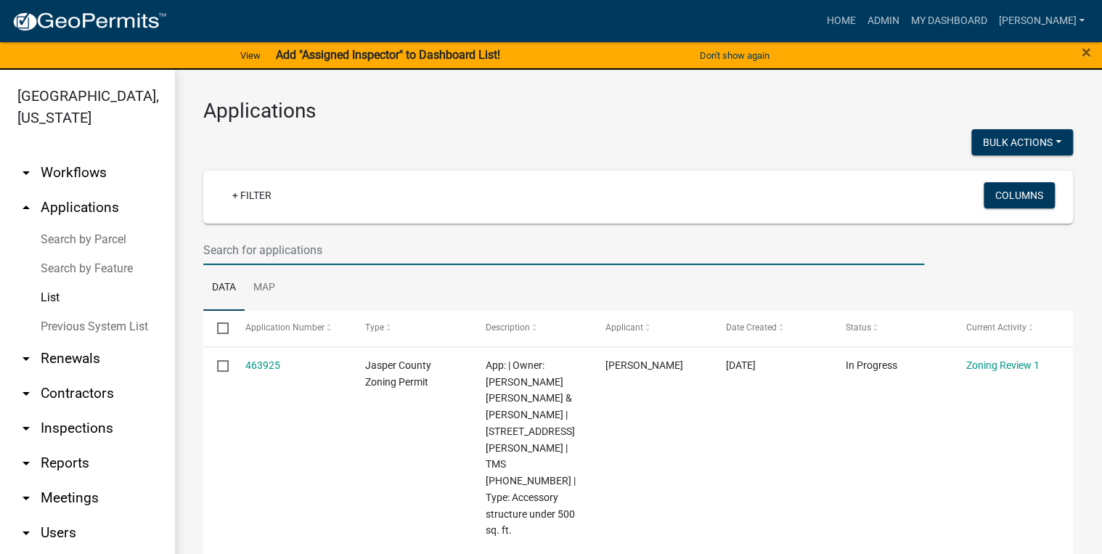
click at [232, 245] on input "text" at bounding box center [563, 250] width 721 height 30
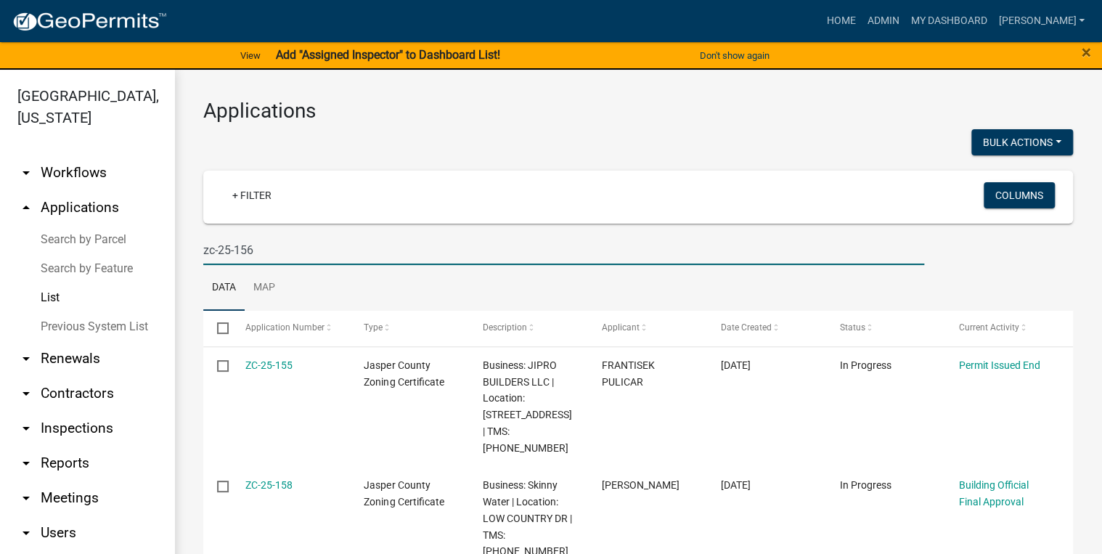
type input "zc-25-156"
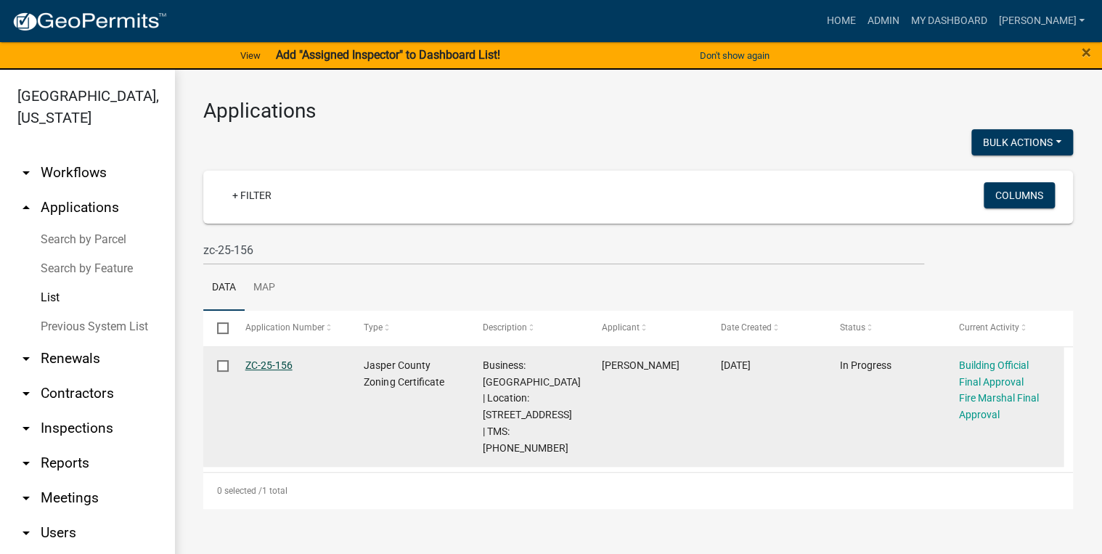
click at [272, 363] on link "ZC-25-156" at bounding box center [268, 365] width 47 height 12
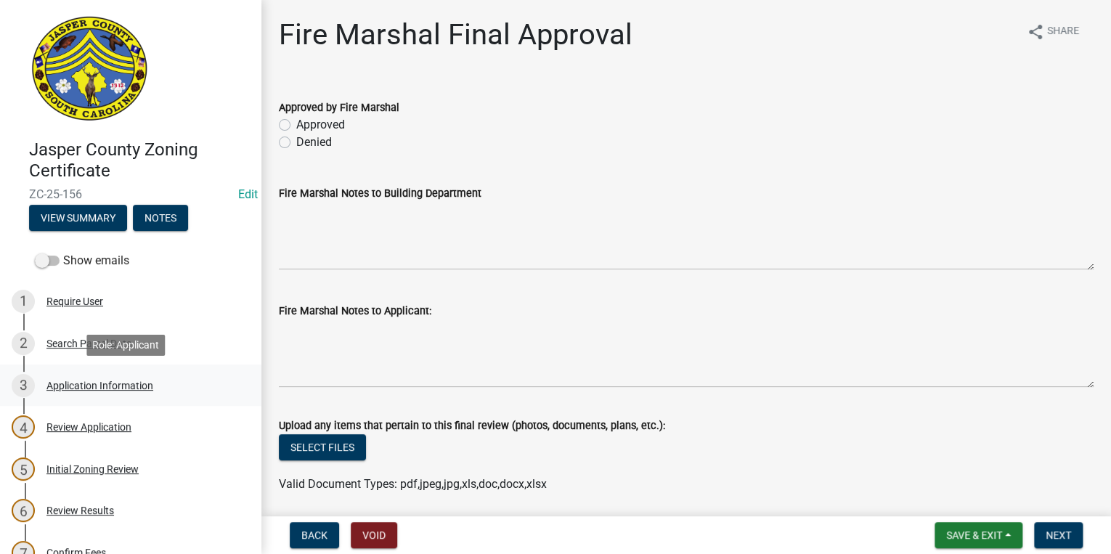
click at [90, 392] on div "3 Application Information" at bounding box center [125, 385] width 226 height 23
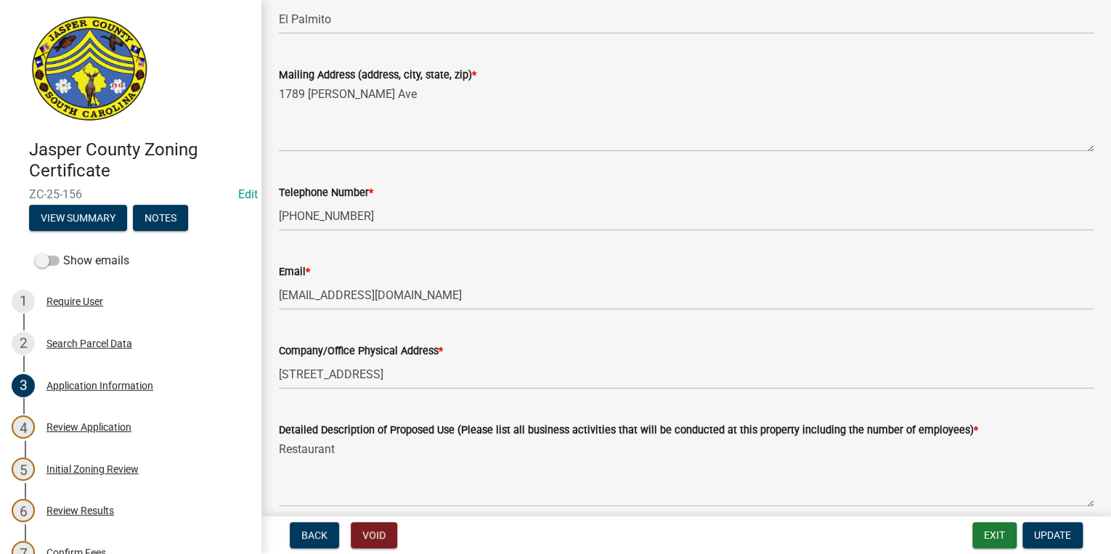
scroll to position [290, 0]
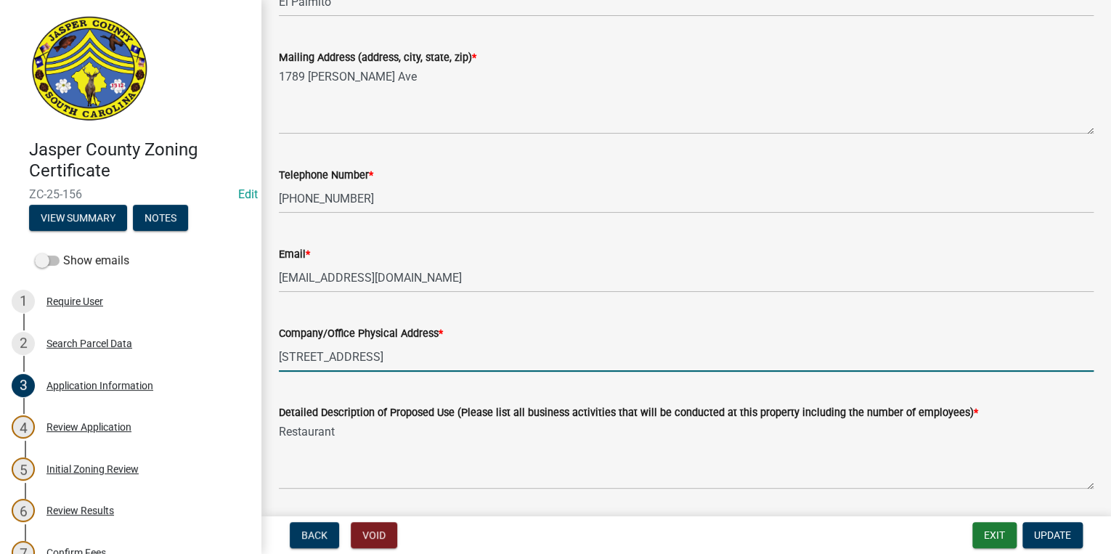
drag, startPoint x: 298, startPoint y: 354, endPoint x: 313, endPoint y: 354, distance: 14.5
click at [313, 354] on input "12336 SPEEDWAY BLVD" at bounding box center [686, 357] width 815 height 30
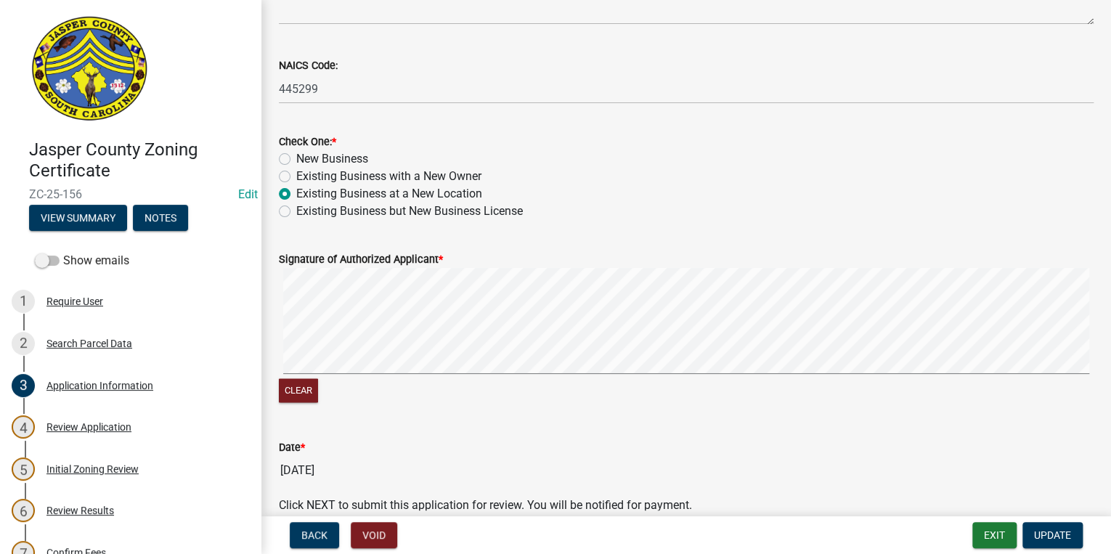
scroll to position [906, 0]
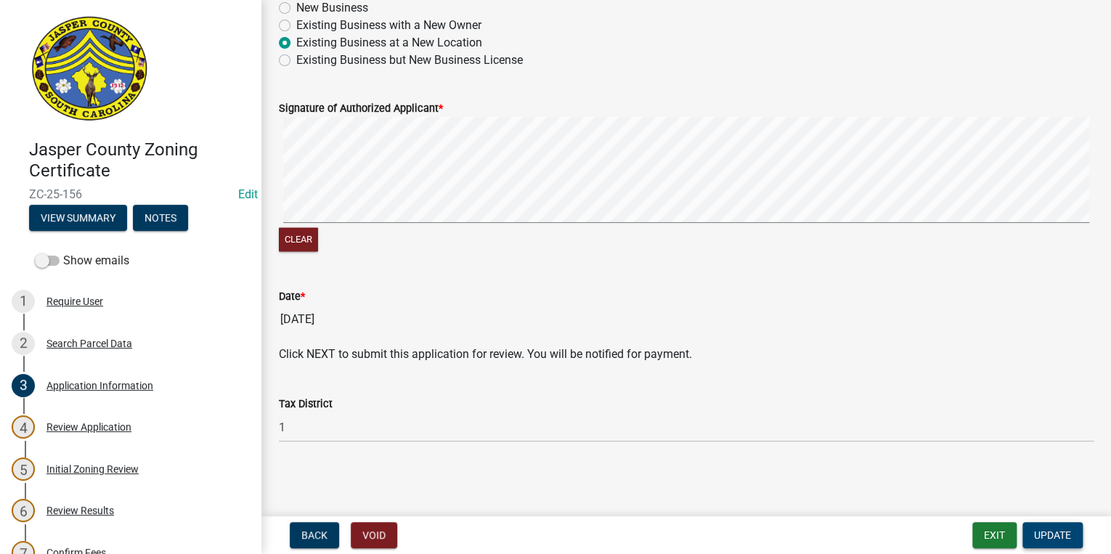
type input "12362 SPEEDWAY BLVD"
click at [1058, 534] on span "Update" at bounding box center [1052, 535] width 37 height 12
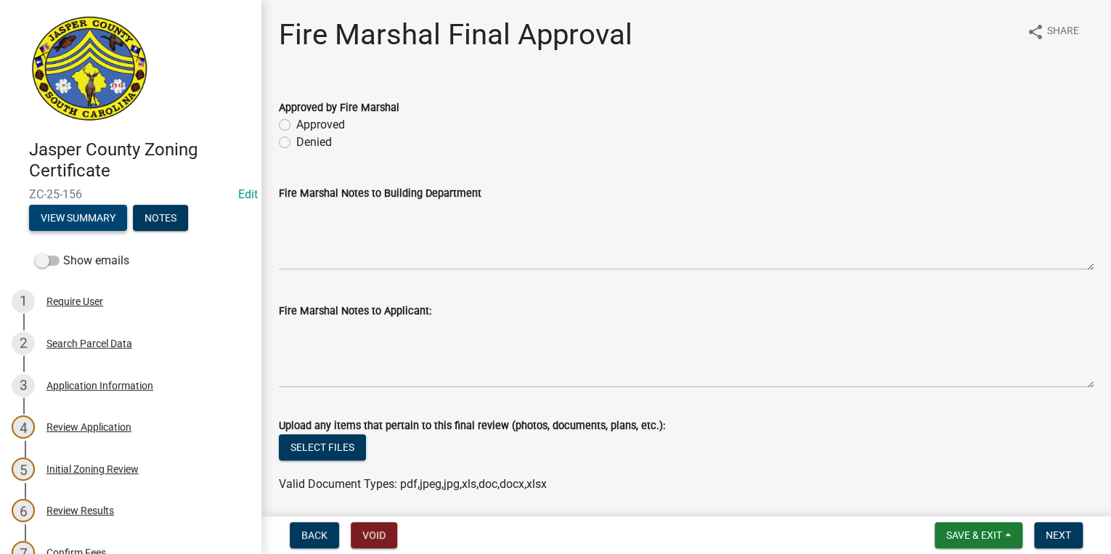
click at [102, 209] on button "View Summary" at bounding box center [78, 218] width 98 height 26
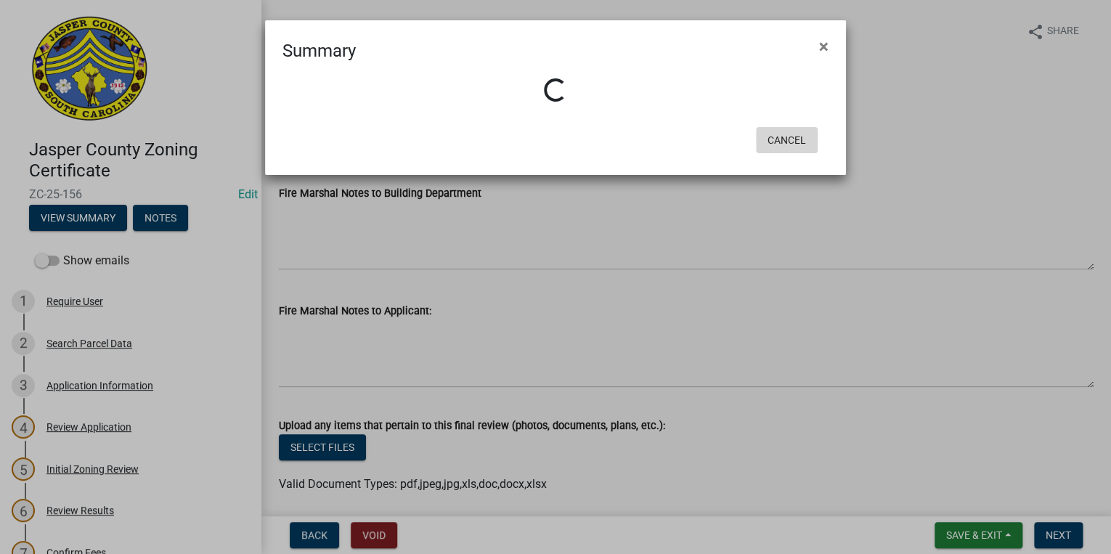
click at [809, 137] on button "Cancel" at bounding box center [787, 140] width 62 height 26
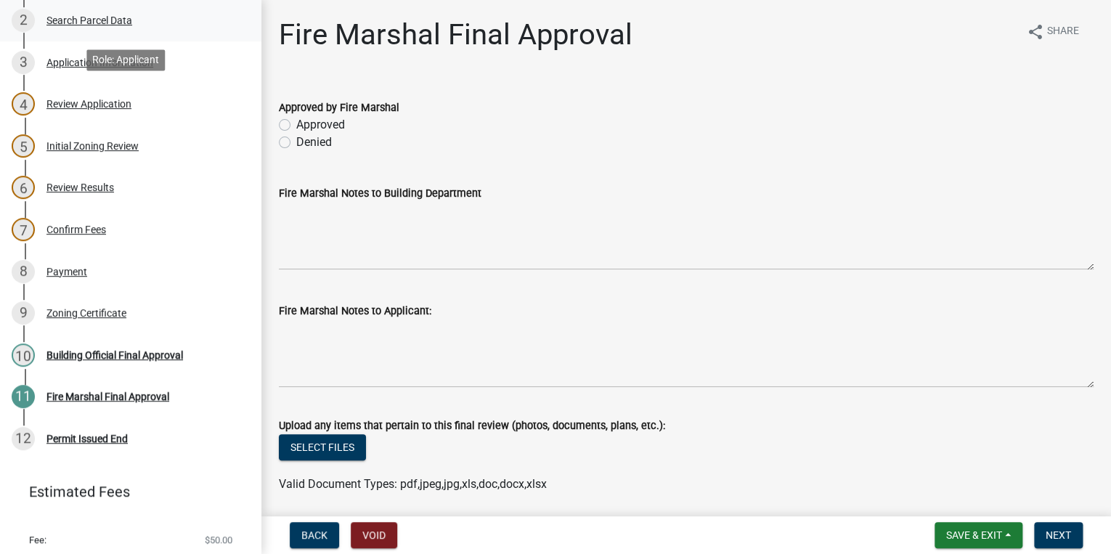
scroll to position [363, 0]
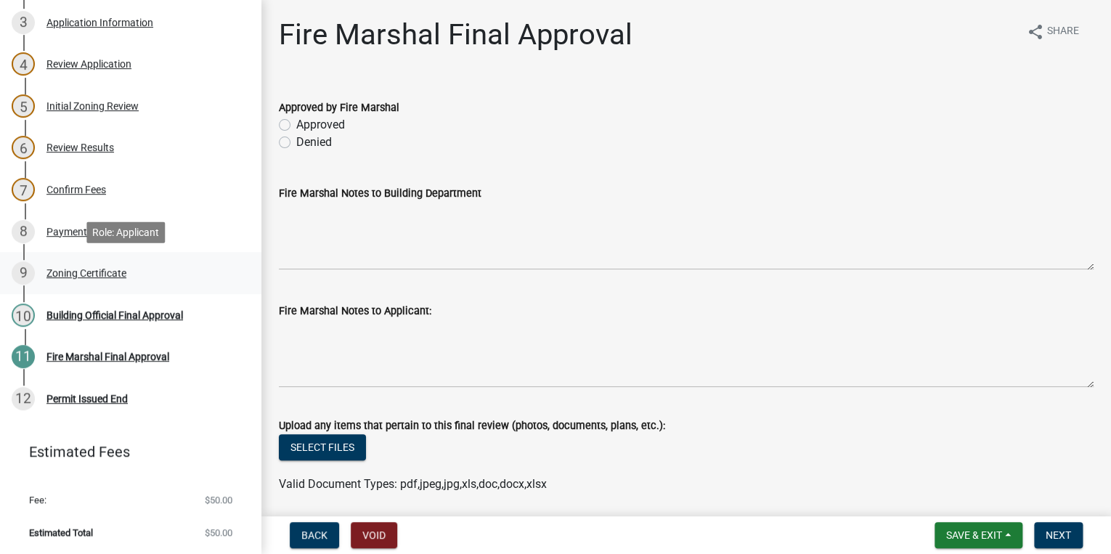
click at [111, 272] on div "Zoning Certificate" at bounding box center [86, 273] width 80 height 10
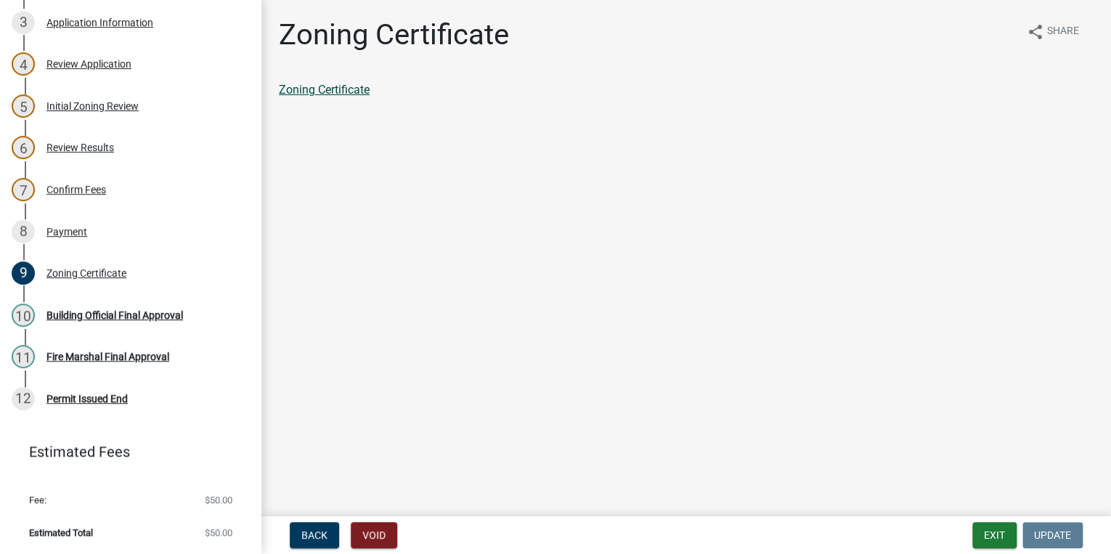
click at [324, 94] on link "Zoning Certificate" at bounding box center [324, 90] width 91 height 14
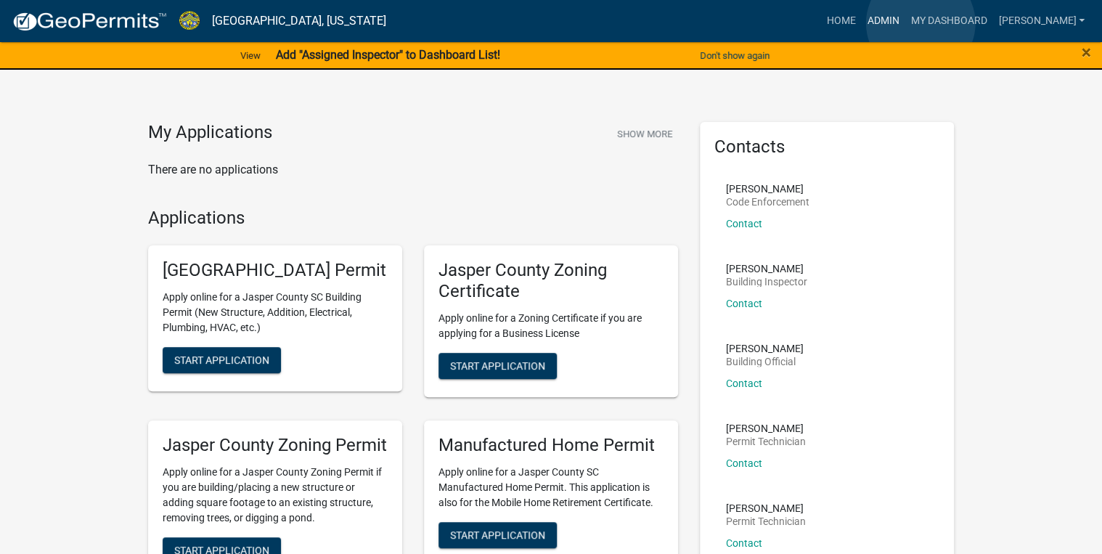
click at [905, 23] on link "Admin" at bounding box center [883, 21] width 44 height 28
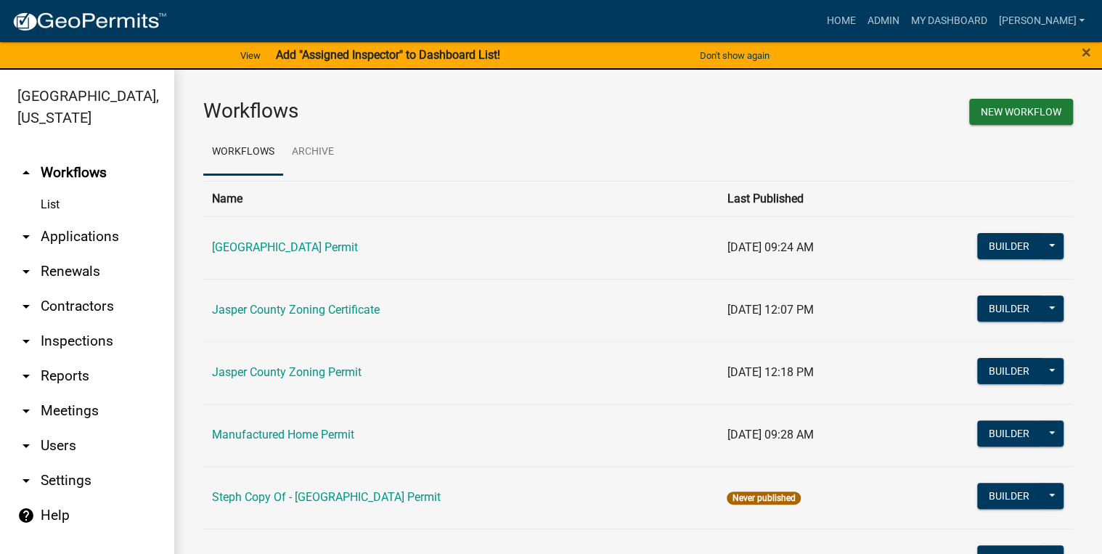
click at [86, 242] on link "arrow_drop_down Applications" at bounding box center [87, 236] width 174 height 35
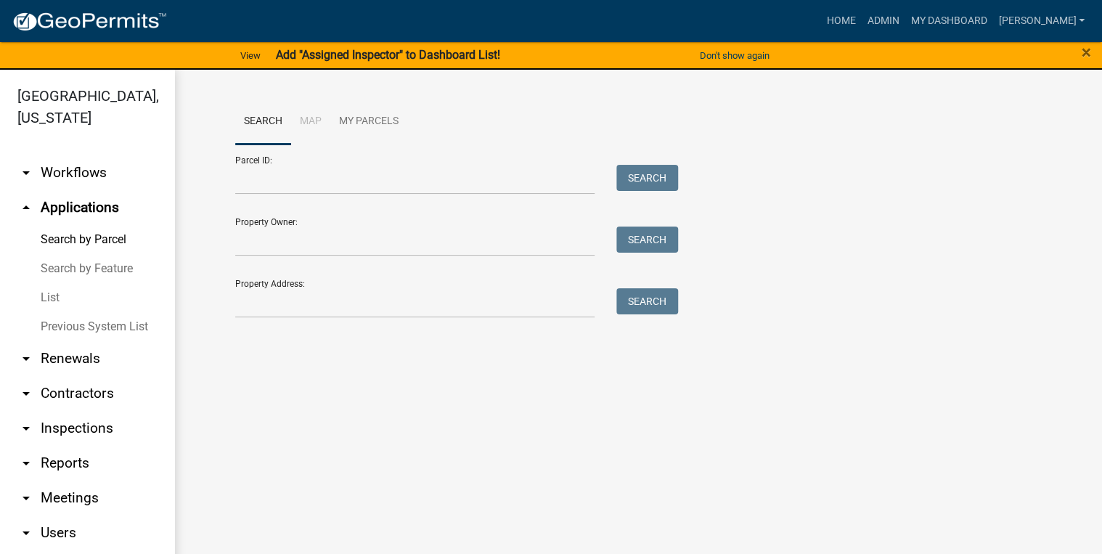
click at [52, 298] on link "List" at bounding box center [87, 297] width 174 height 29
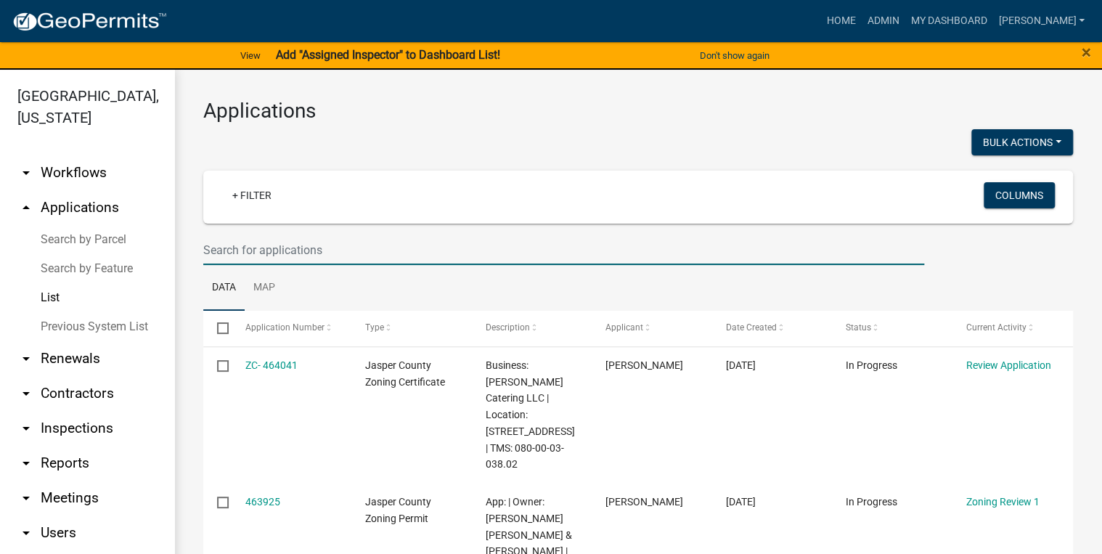
click at [248, 253] on input "text" at bounding box center [563, 250] width 721 height 30
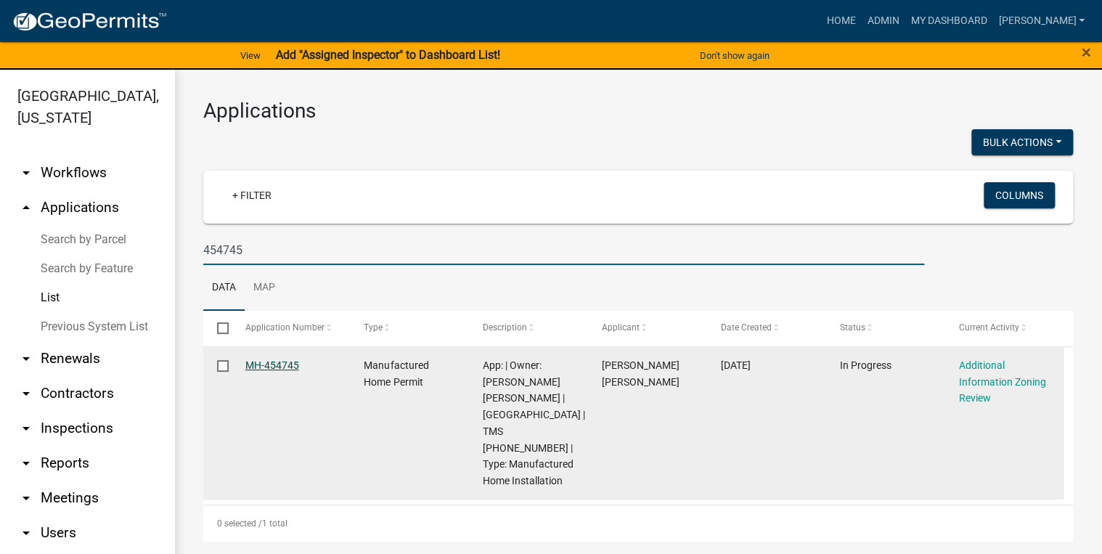
type input "454745"
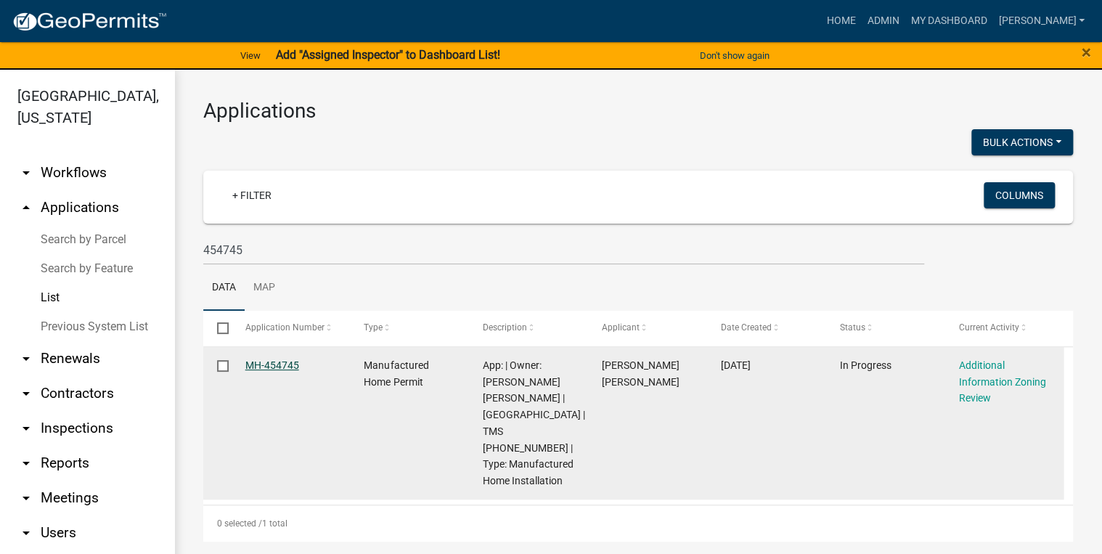
click at [264, 362] on link "MH-454745" at bounding box center [272, 365] width 54 height 12
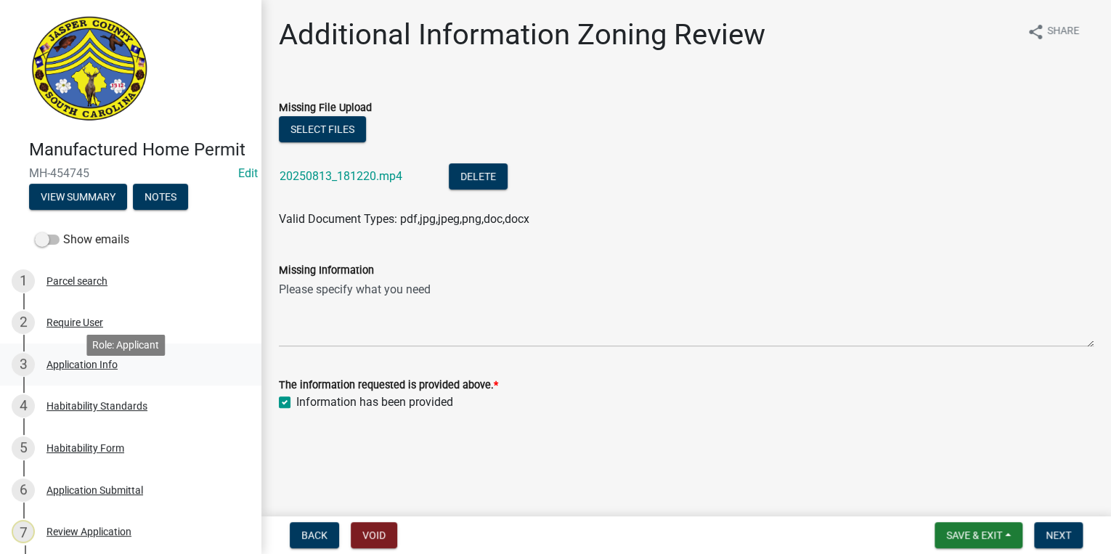
click at [134, 376] on div "3 Application Info" at bounding box center [125, 364] width 226 height 23
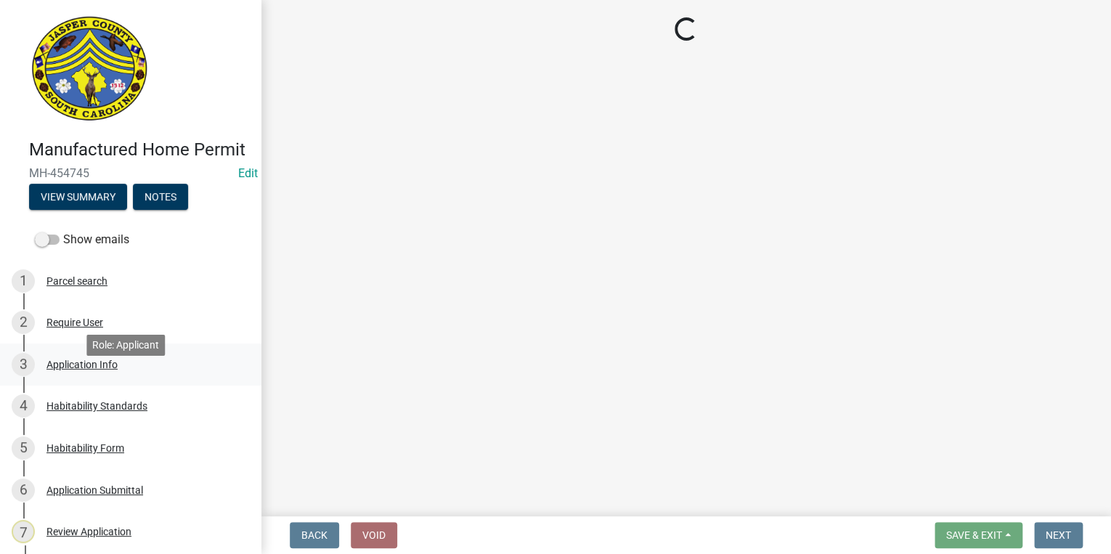
select select "00748aa1-56c2-4786-b7ff-9b3cb1d8d455"
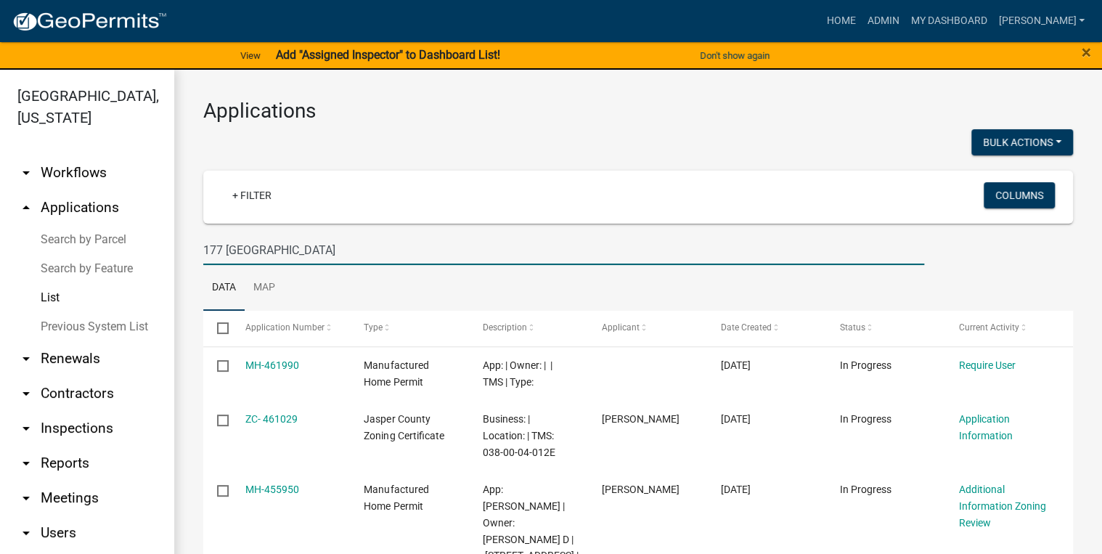
drag, startPoint x: 307, startPoint y: 248, endPoint x: 188, endPoint y: 253, distance: 119.1
click at [188, 253] on div "Applications Bulk Actions Void + Filter Columns 177 MACEDONIA Data Map Select A…" at bounding box center [638, 476] width 928 height 812
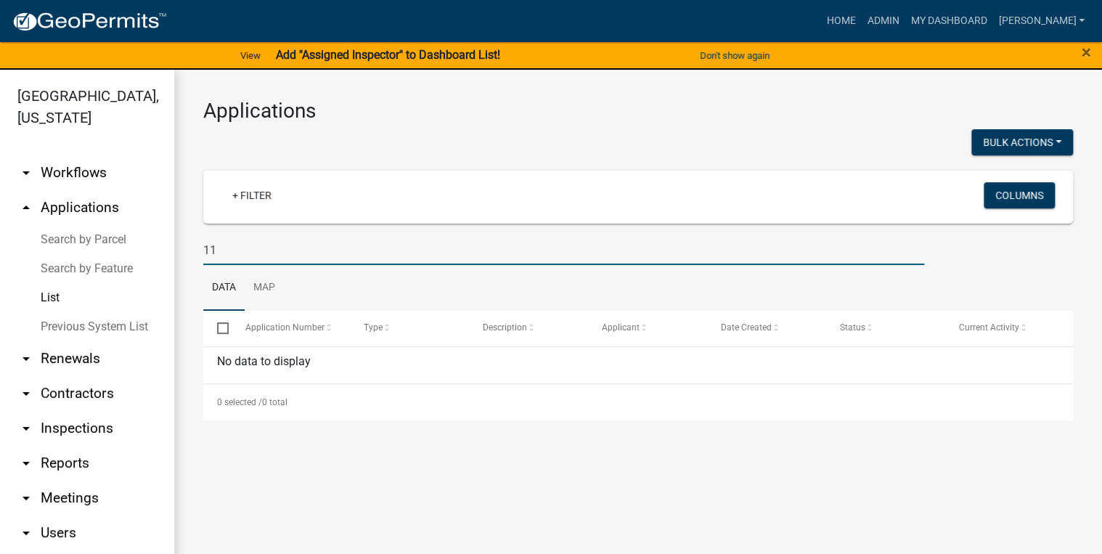
type input "1"
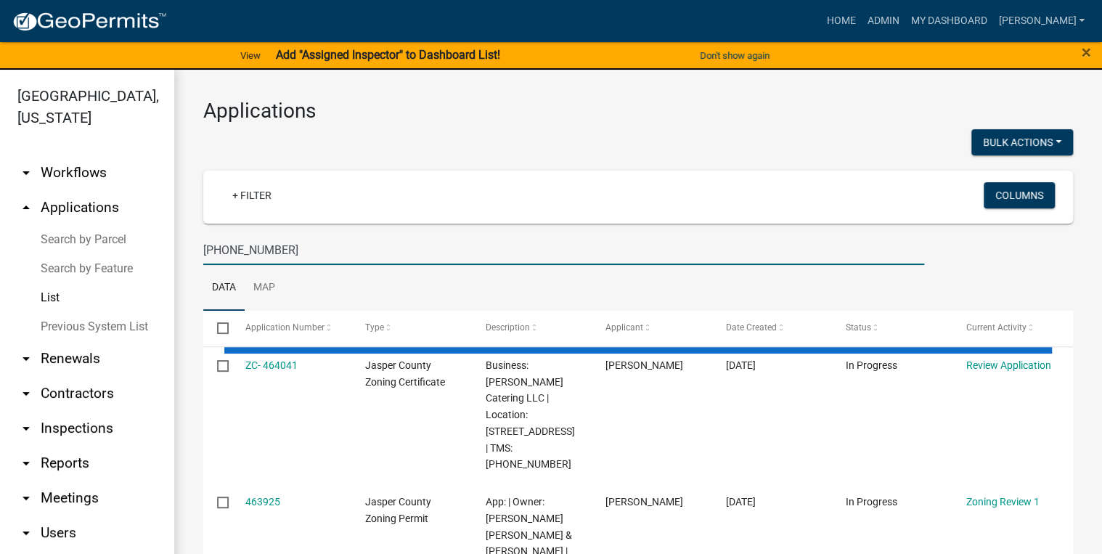
type input "[PHONE_NUMBER]"
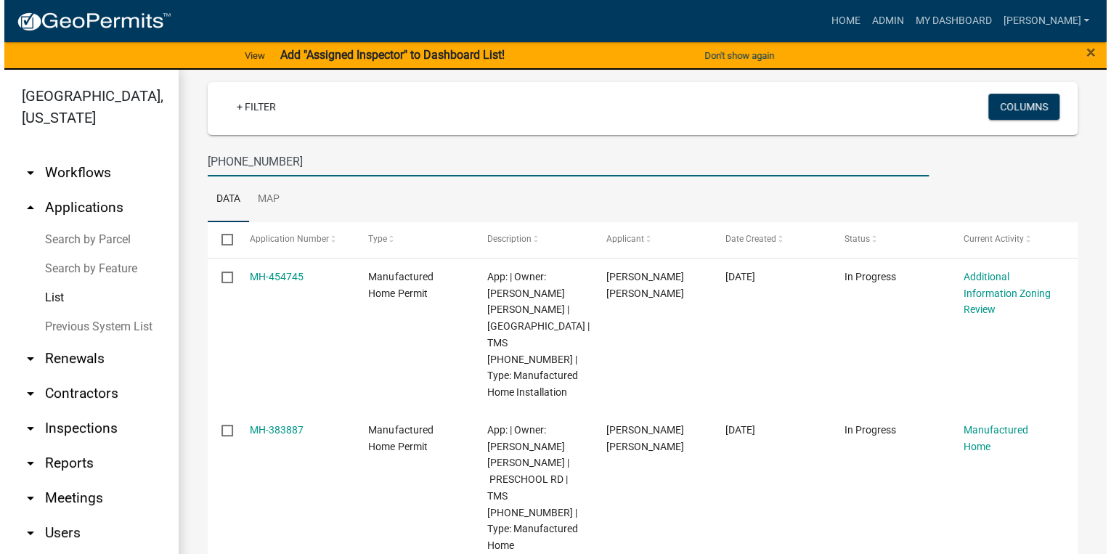
scroll to position [88, 0]
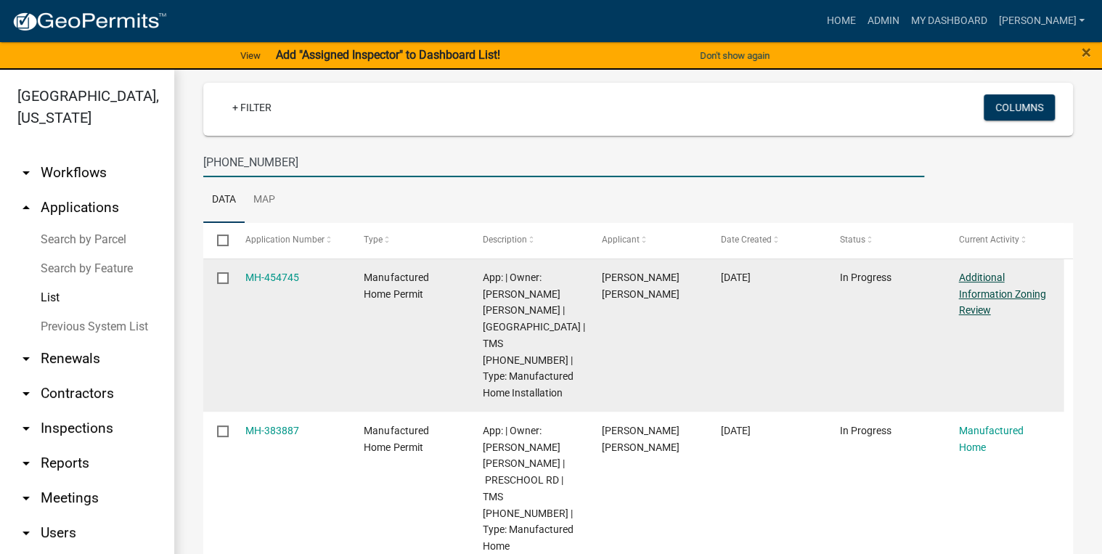
click at [1011, 292] on link "Additional Information Zoning Review" at bounding box center [1001, 294] width 87 height 45
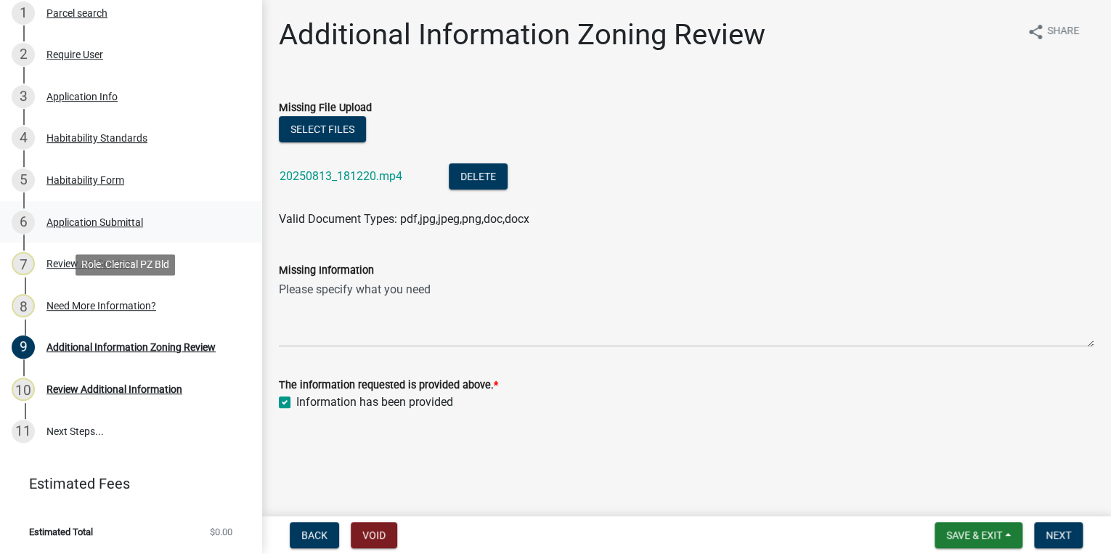
scroll to position [289, 0]
click at [97, 303] on div "Need More Information?" at bounding box center [101, 306] width 110 height 10
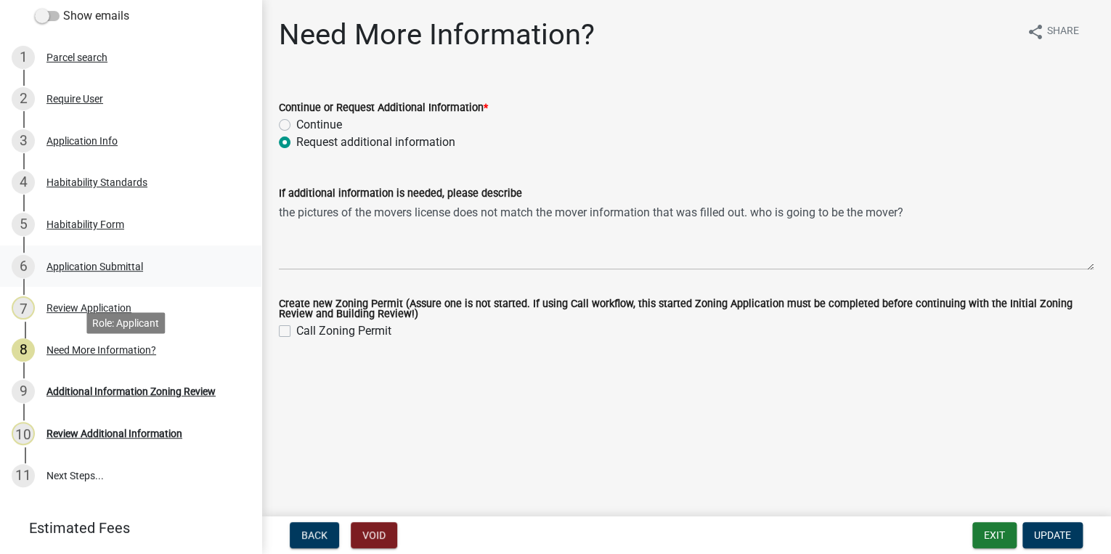
scroll to position [115, 0]
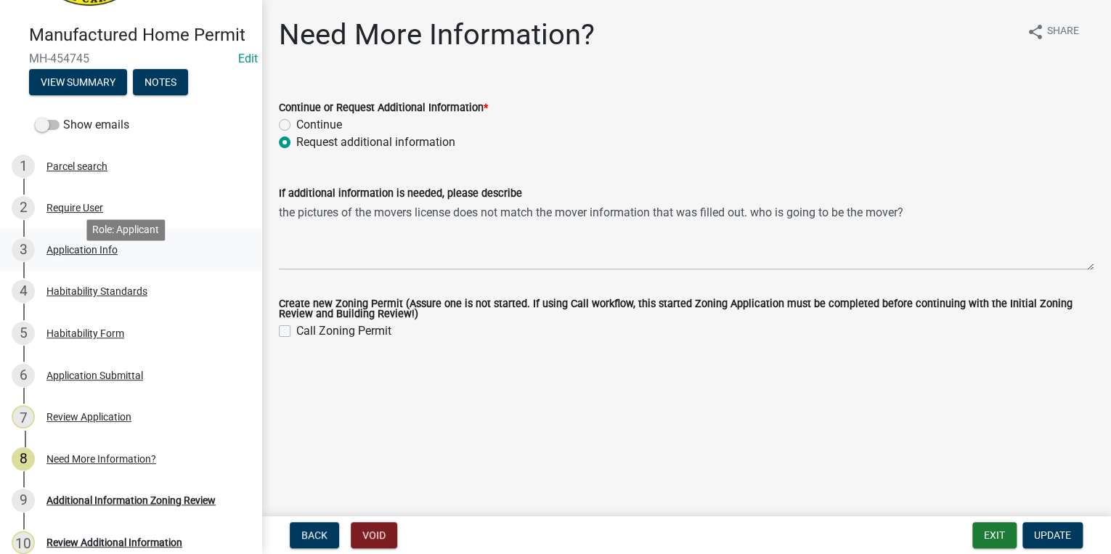
click at [90, 261] on div "3 Application Info" at bounding box center [125, 249] width 226 height 23
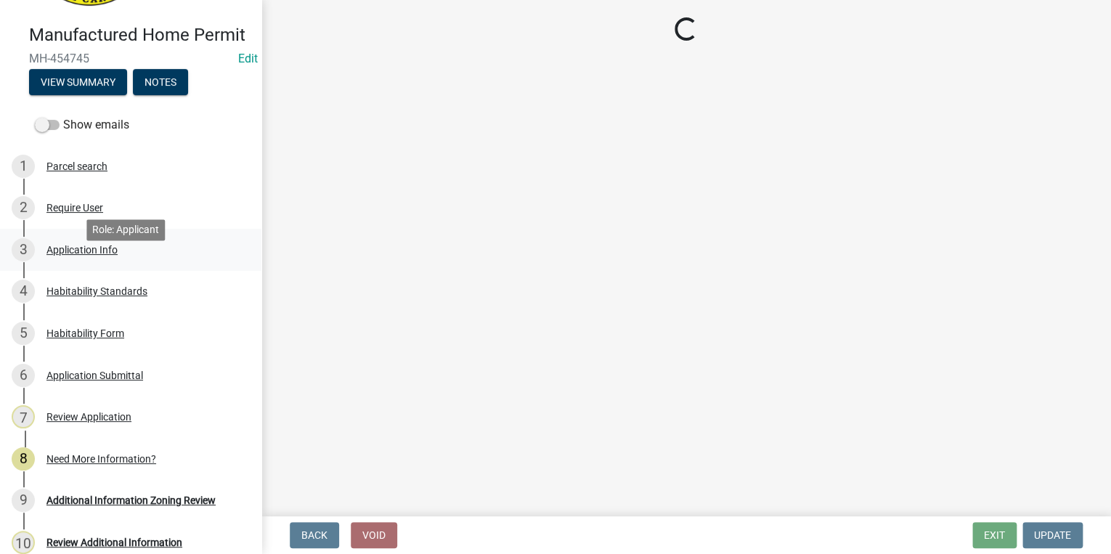
select select "00748aa1-56c2-4786-b7ff-9b3cb1d8d455"
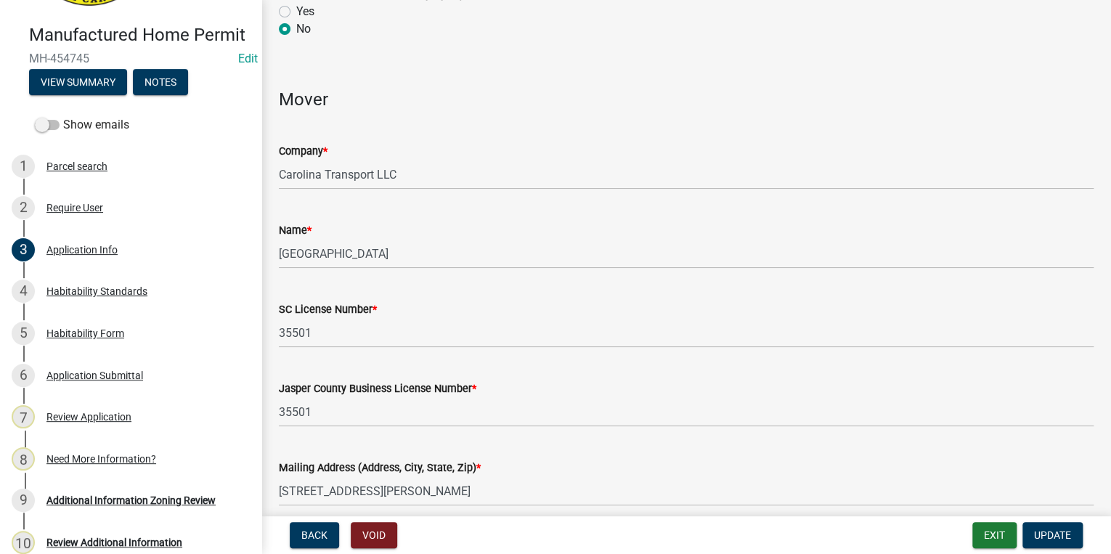
scroll to position [2904, 0]
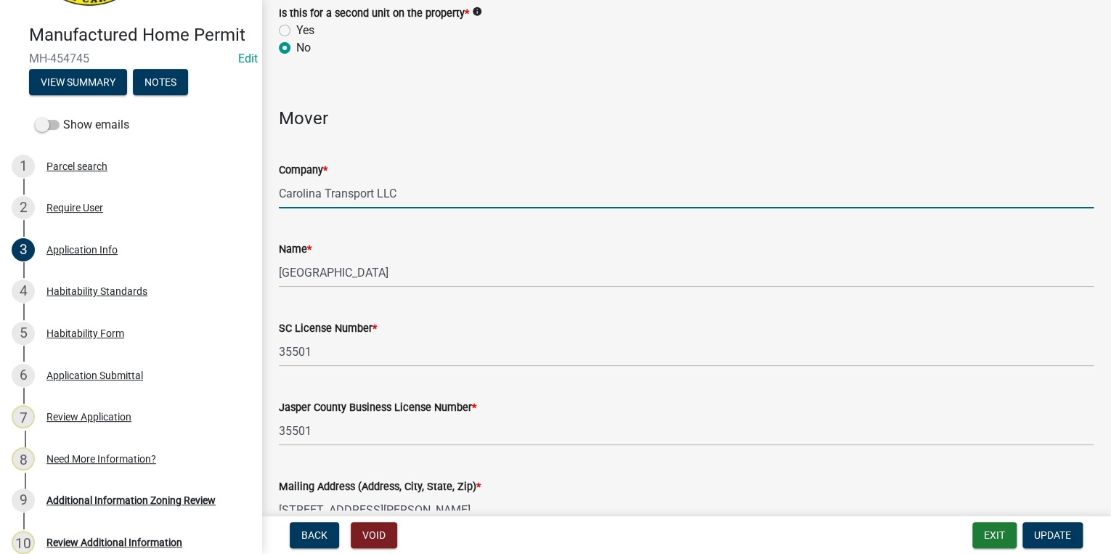
click at [424, 189] on input "Carolina Transport LLC" at bounding box center [686, 194] width 815 height 30
type input "C"
type input "g"
type input "GLR TRANSPORT LLC"
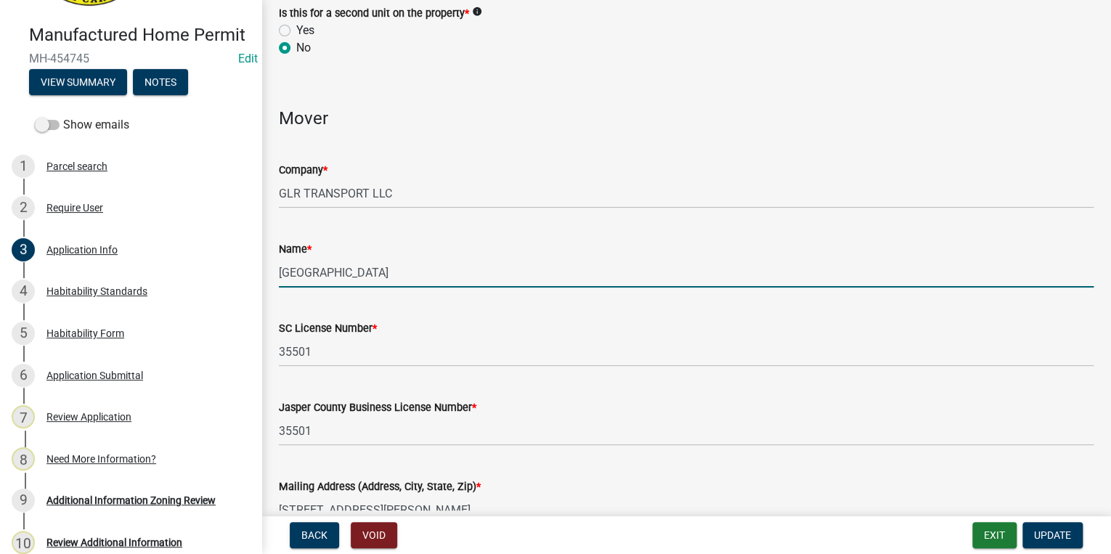
click at [362, 285] on input "[GEOGRAPHIC_DATA]" at bounding box center [686, 273] width 815 height 30
type input "M"
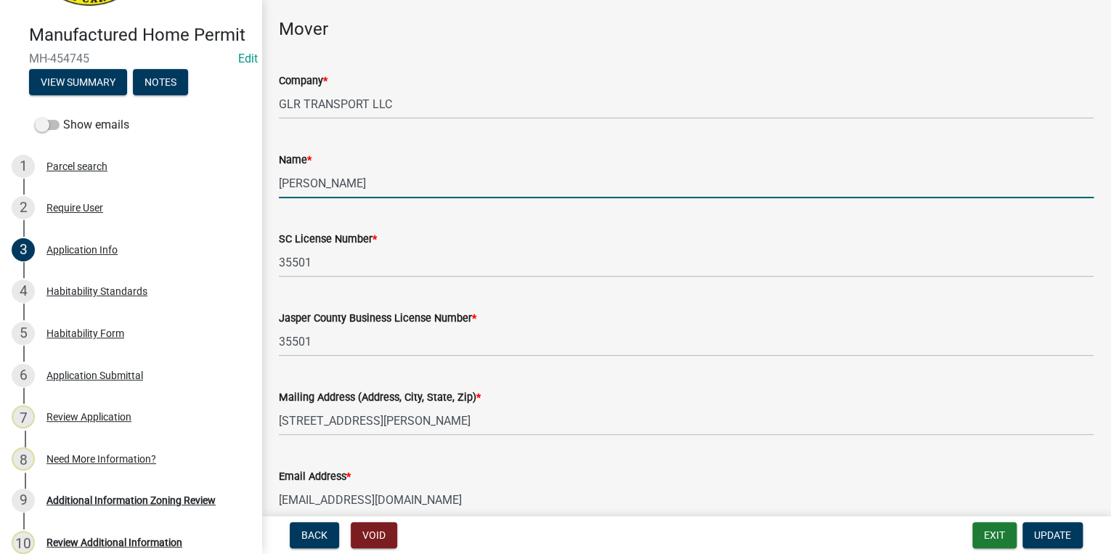
scroll to position [3078, 0]
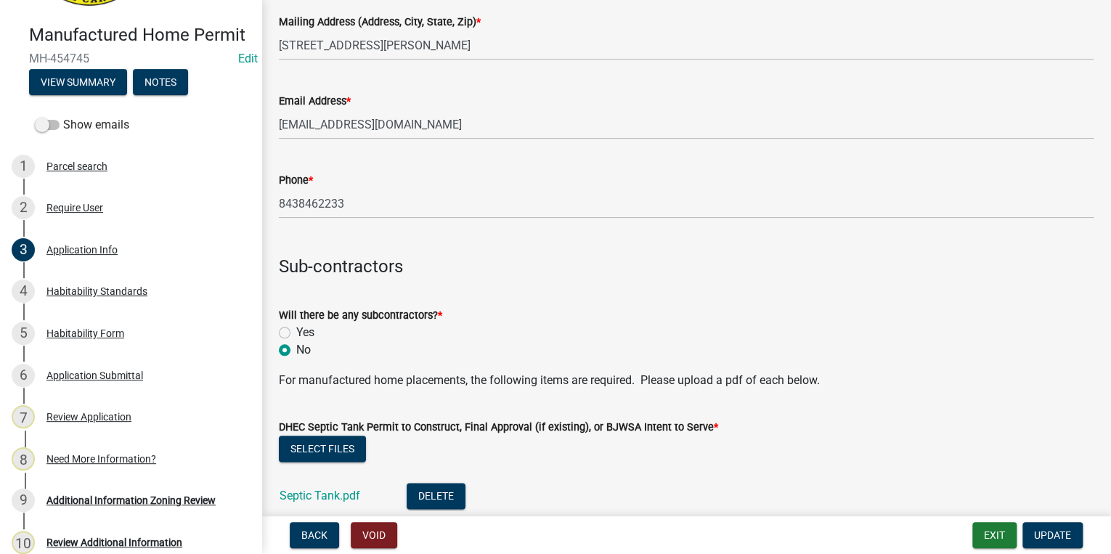
type input "[PERSON_NAME]"
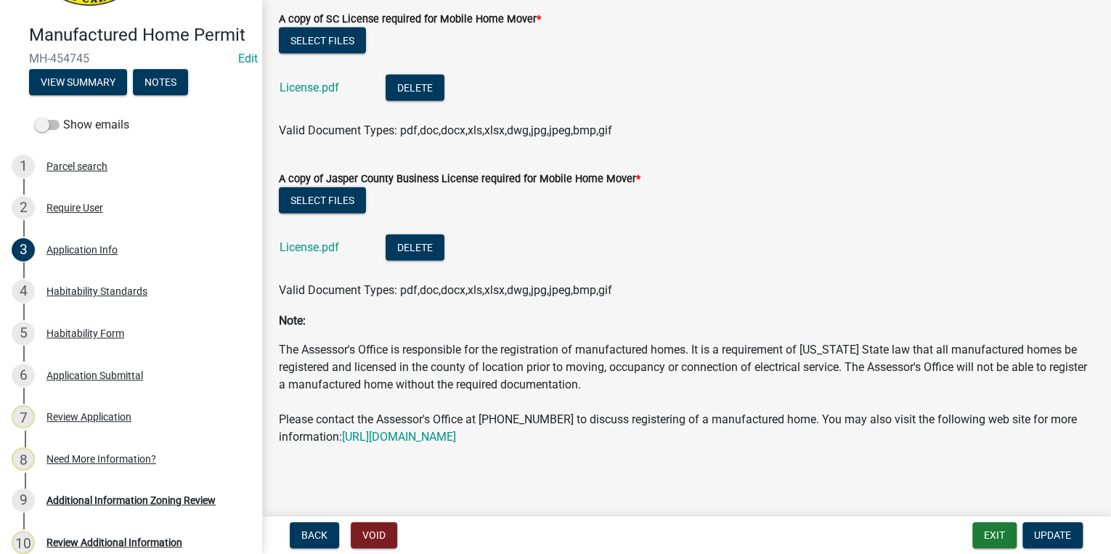
scroll to position [4241, 0]
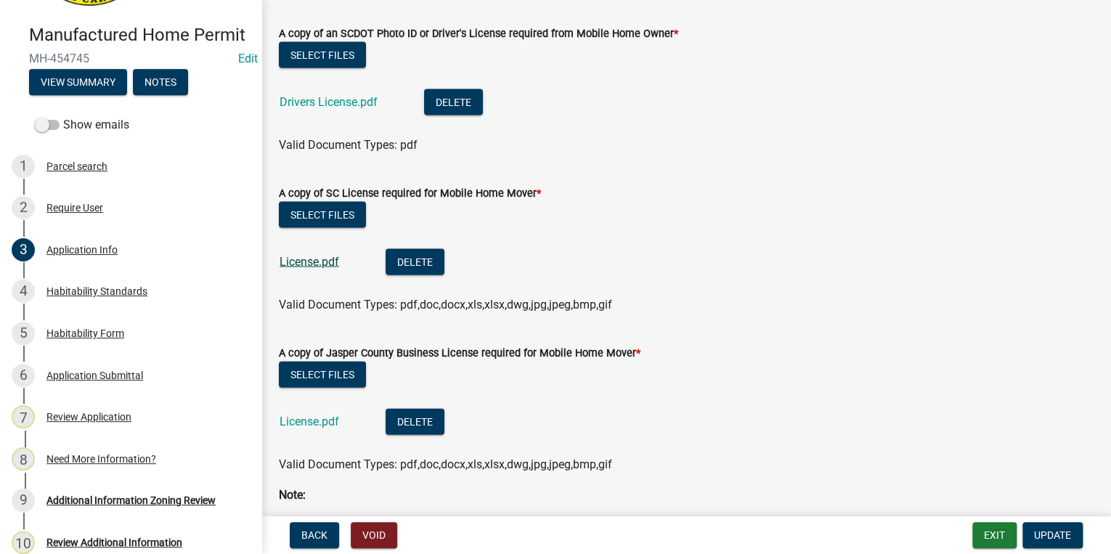
click at [313, 261] on link "License.pdf" at bounding box center [309, 262] width 60 height 14
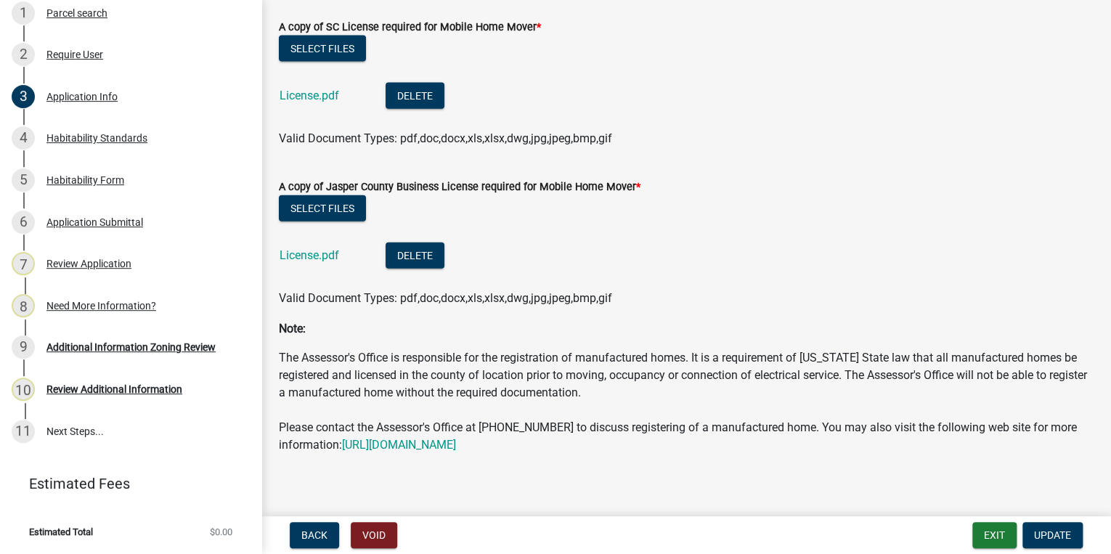
scroll to position [4419, 0]
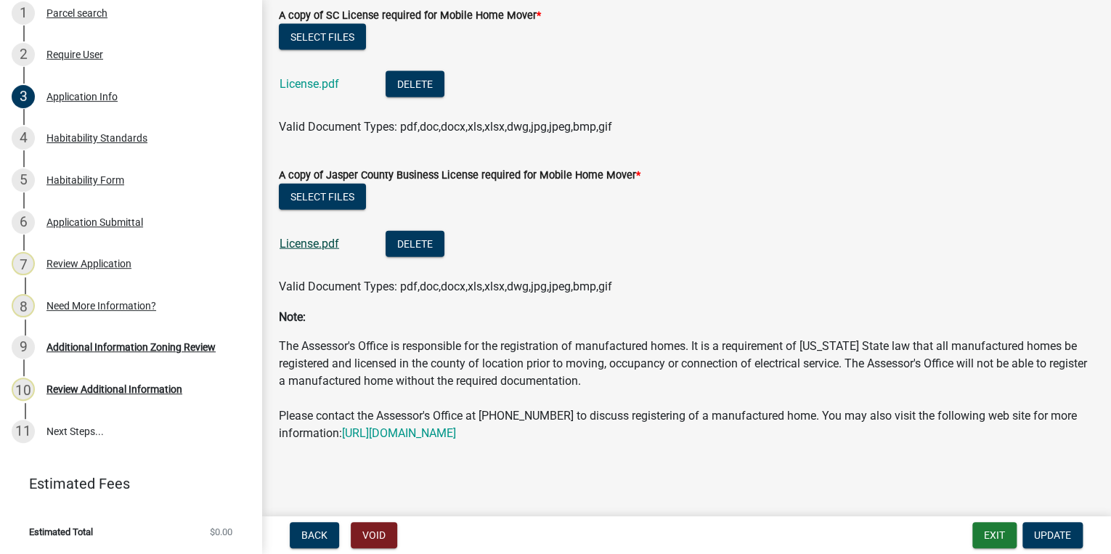
click at [298, 244] on link "License.pdf" at bounding box center [309, 244] width 60 height 14
click at [298, 87] on link "License.pdf" at bounding box center [309, 84] width 60 height 14
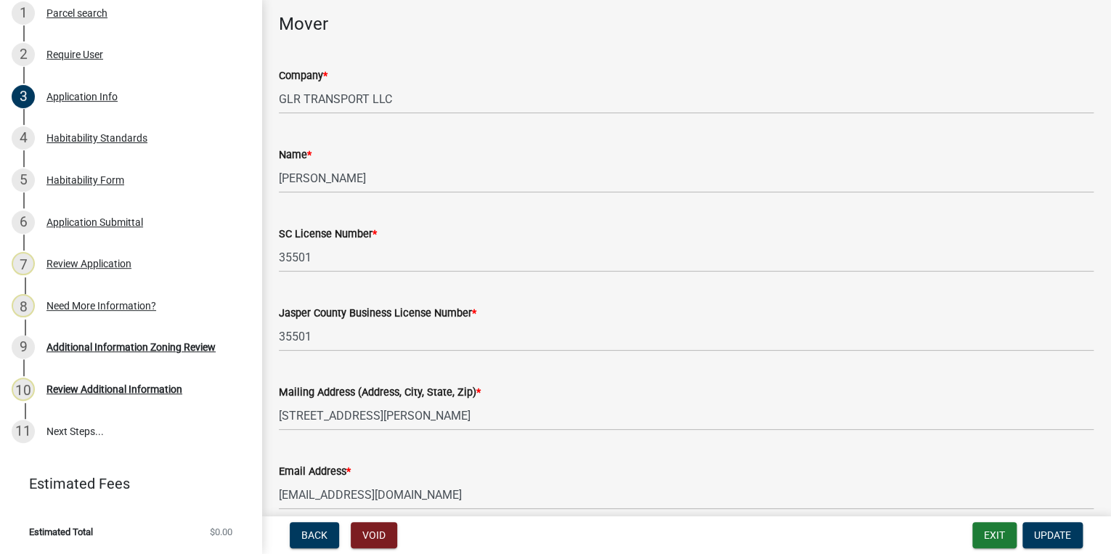
scroll to position [2909, 0]
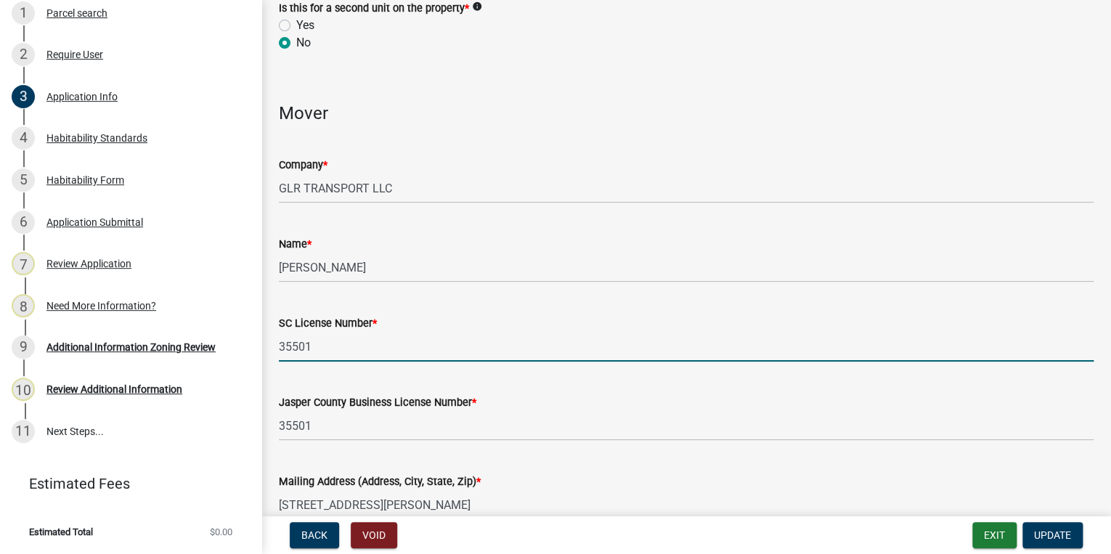
click at [364, 343] on input "35501" at bounding box center [686, 347] width 815 height 30
type input "35645"
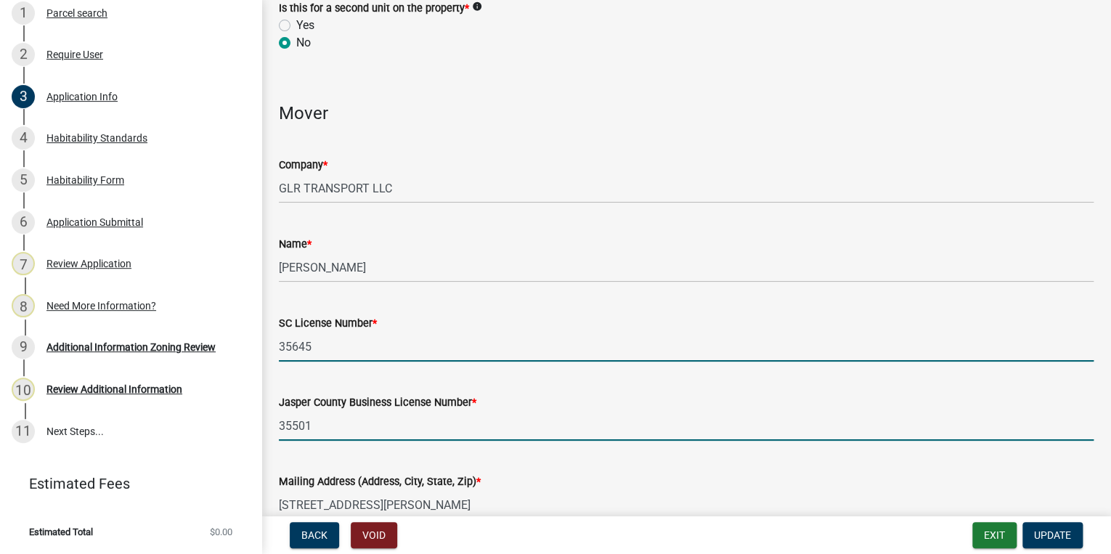
click at [333, 422] on input "35501" at bounding box center [686, 426] width 815 height 30
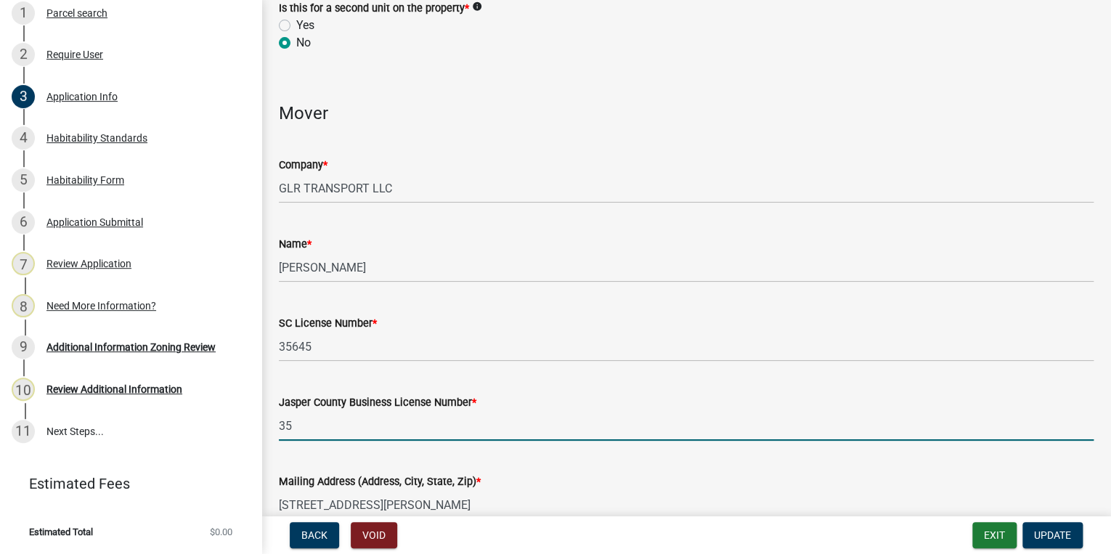
type input "3"
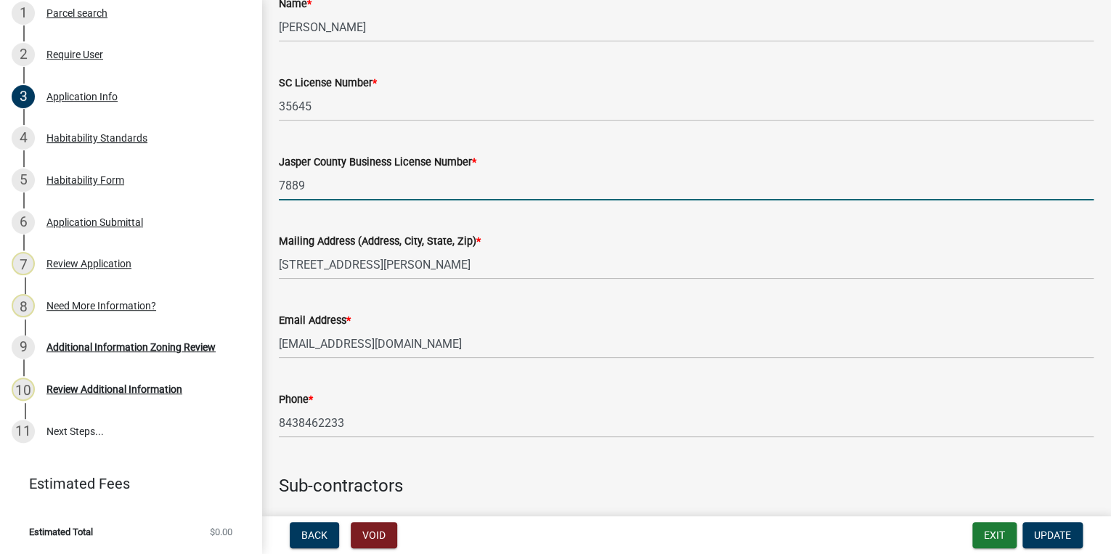
scroll to position [3257, 0]
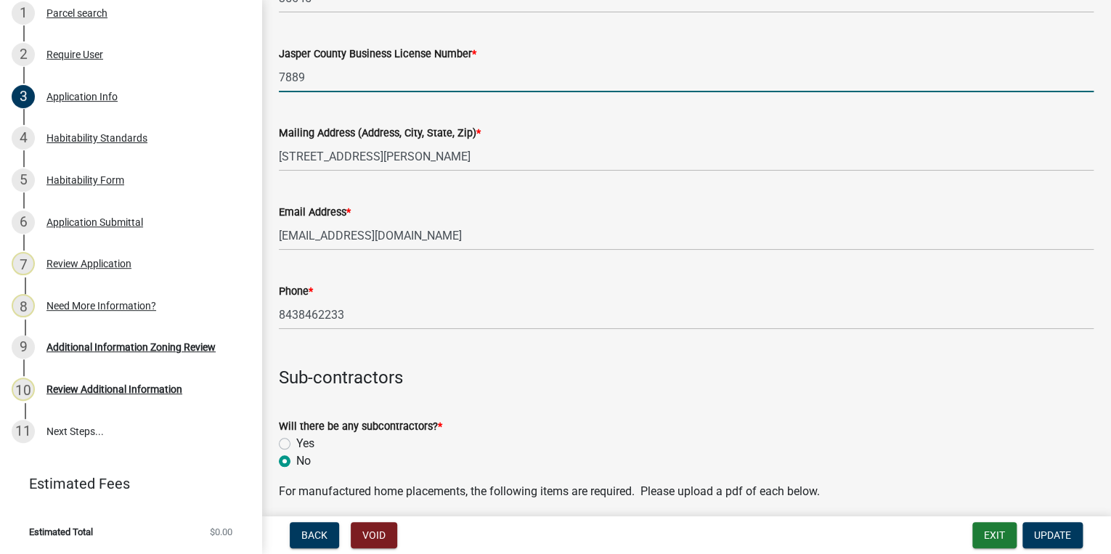
type input "7889"
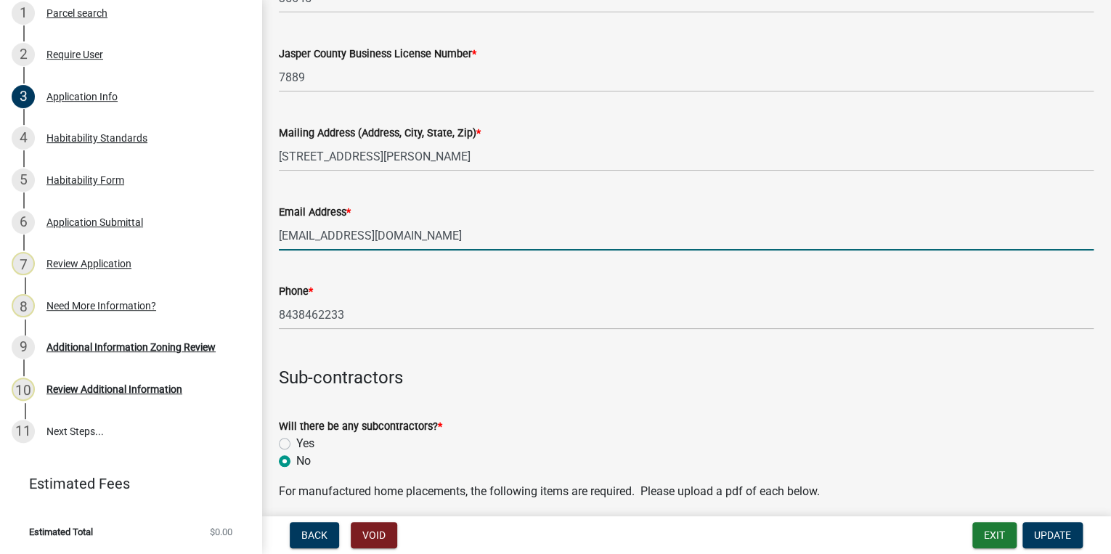
click at [492, 233] on input "[EMAIL_ADDRESS][DOMAIN_NAME]" at bounding box center [686, 236] width 815 height 30
type input "M"
type input "[EMAIL_ADDRESS][DOMAIN_NAME]"
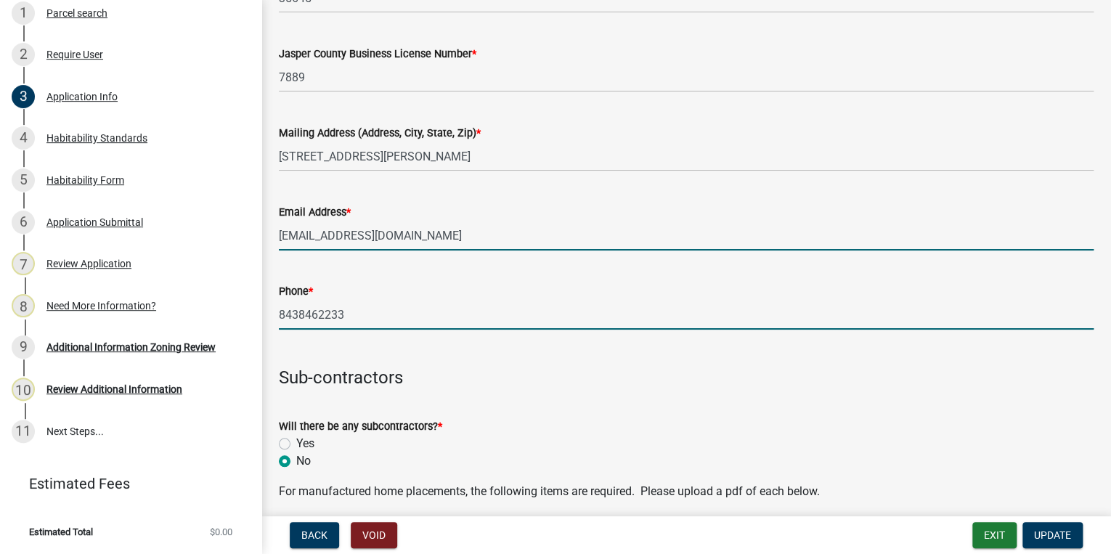
click at [437, 322] on input "8438462233" at bounding box center [686, 315] width 815 height 30
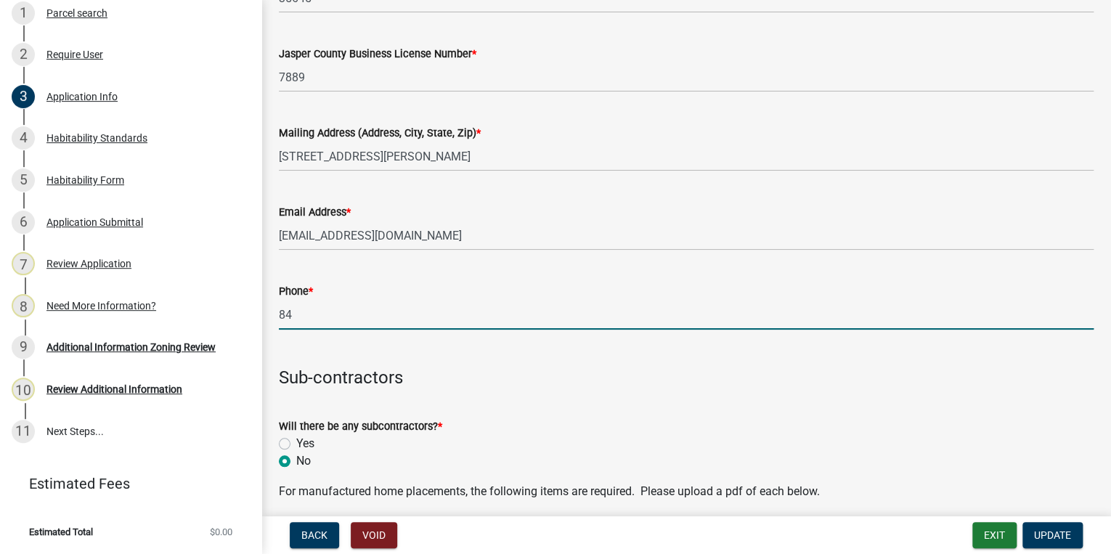
type input "8"
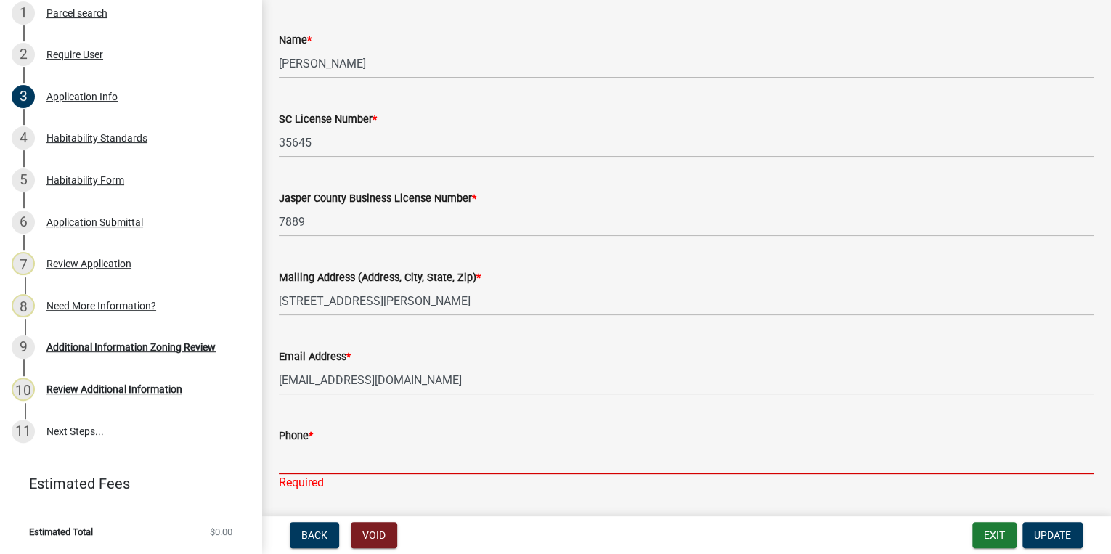
scroll to position [3083, 0]
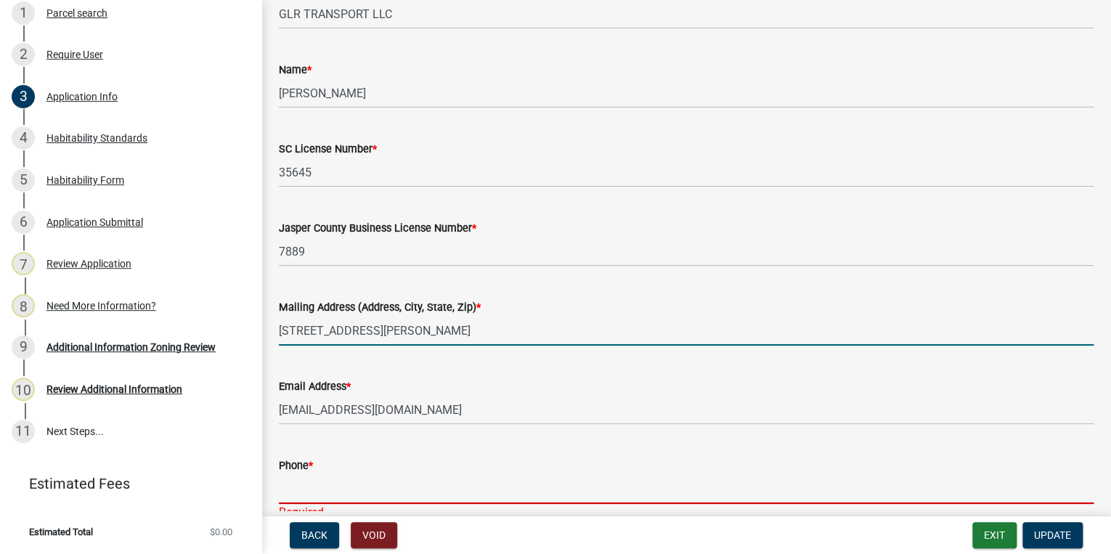
click at [466, 317] on input "[STREET_ADDRESS][PERSON_NAME]" at bounding box center [686, 331] width 815 height 30
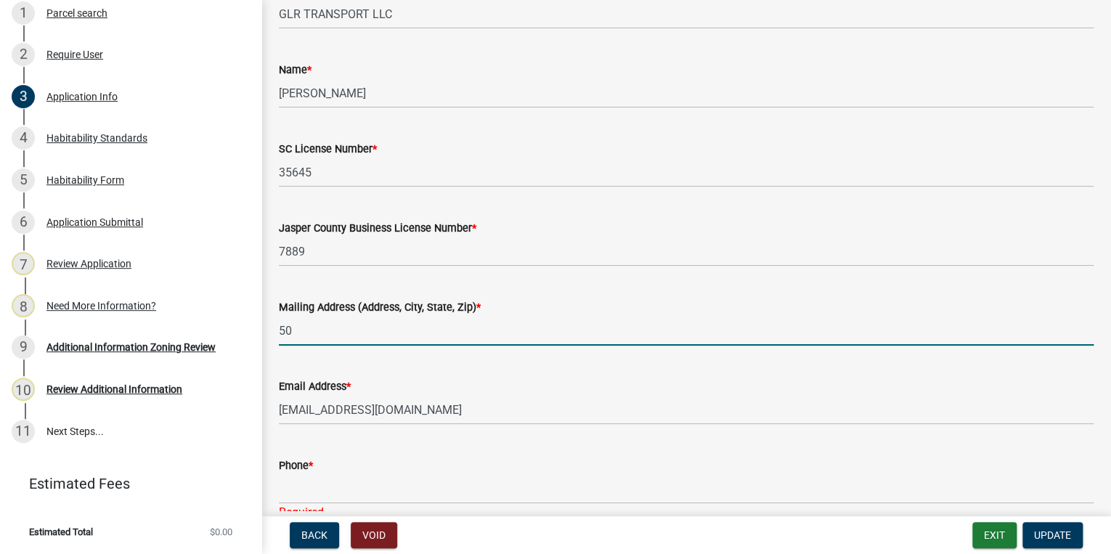
type input "5"
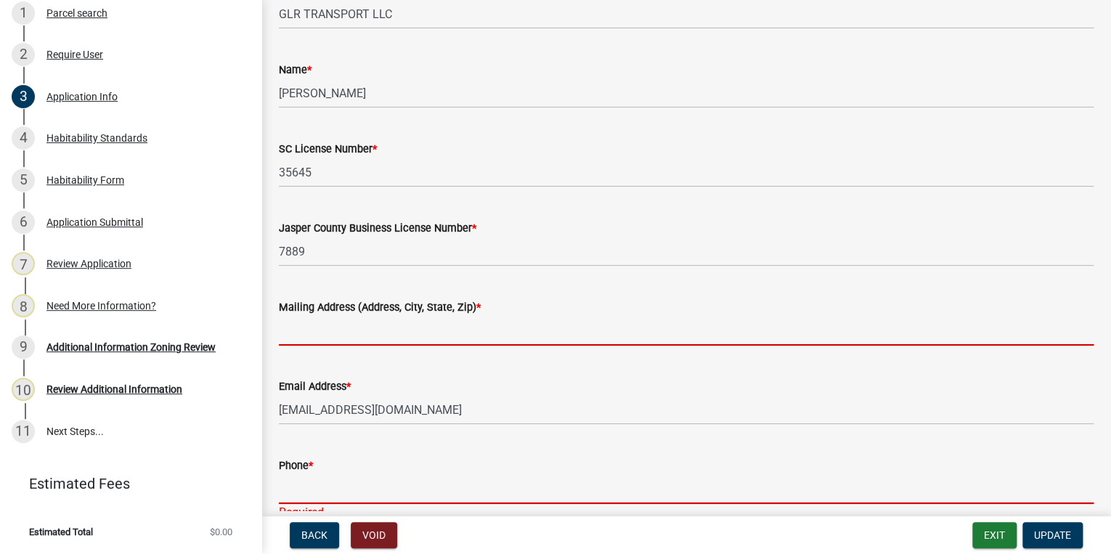
click at [477, 482] on form "Phone *" at bounding box center [686, 480] width 815 height 47
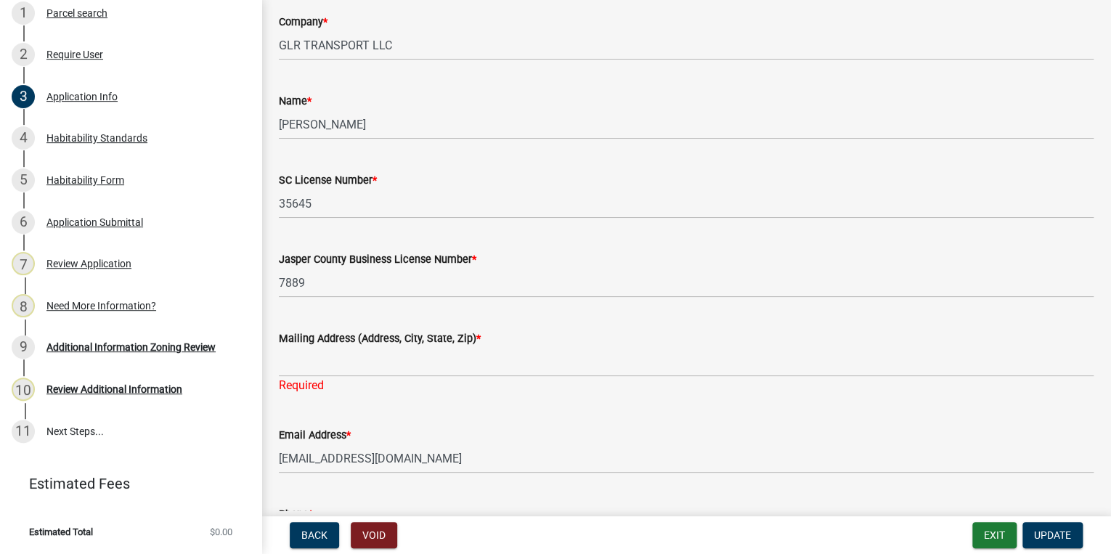
scroll to position [2969, 0]
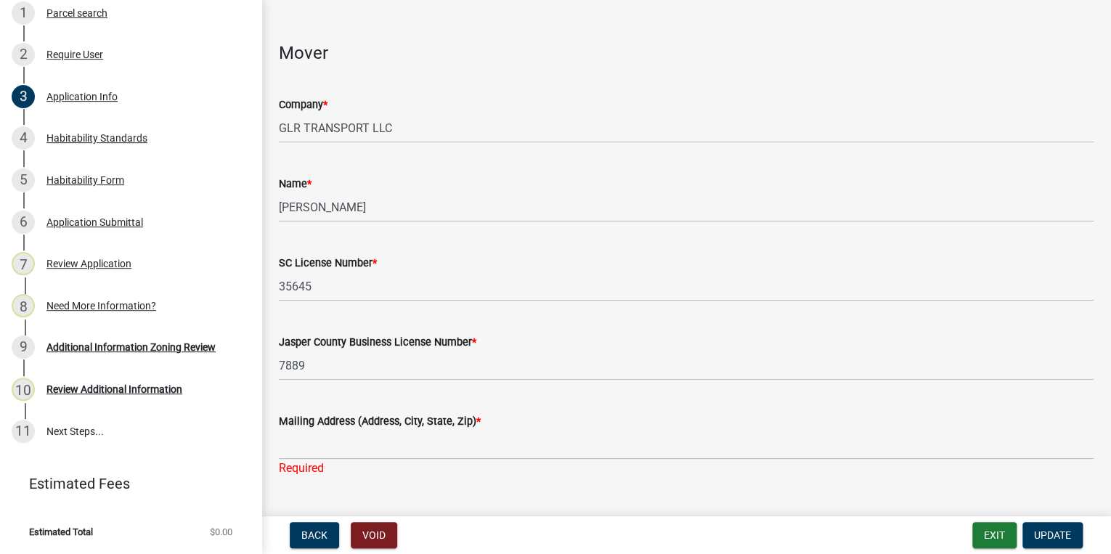
type input "8432262111"
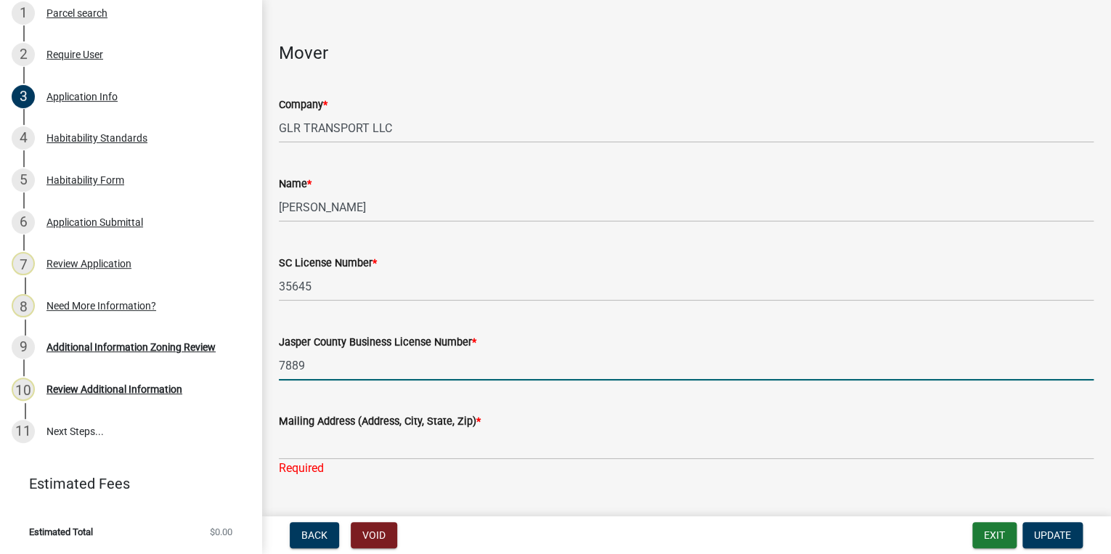
drag, startPoint x: 343, startPoint y: 364, endPoint x: 406, endPoint y: 377, distance: 64.6
click at [343, 364] on input "7889" at bounding box center [686, 366] width 815 height 30
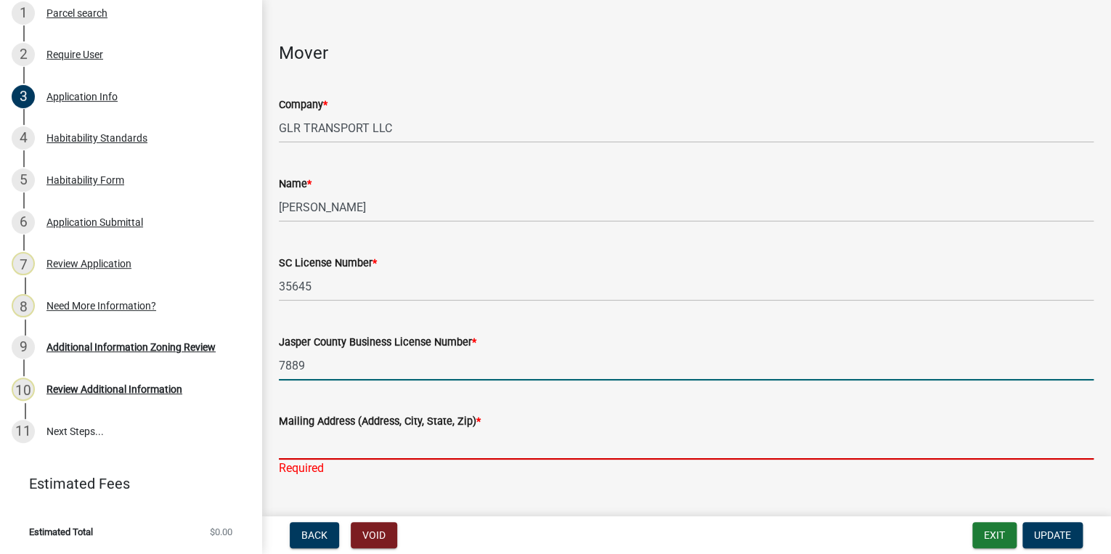
click at [476, 446] on input "Mailing Address (Address, City, State, Zip) *" at bounding box center [686, 445] width 815 height 30
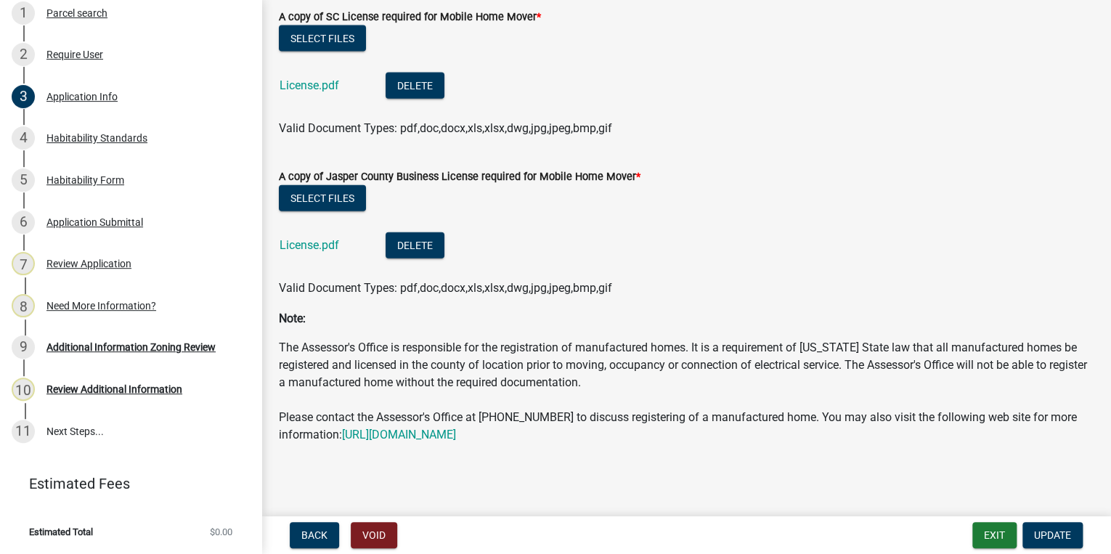
scroll to position [4436, 0]
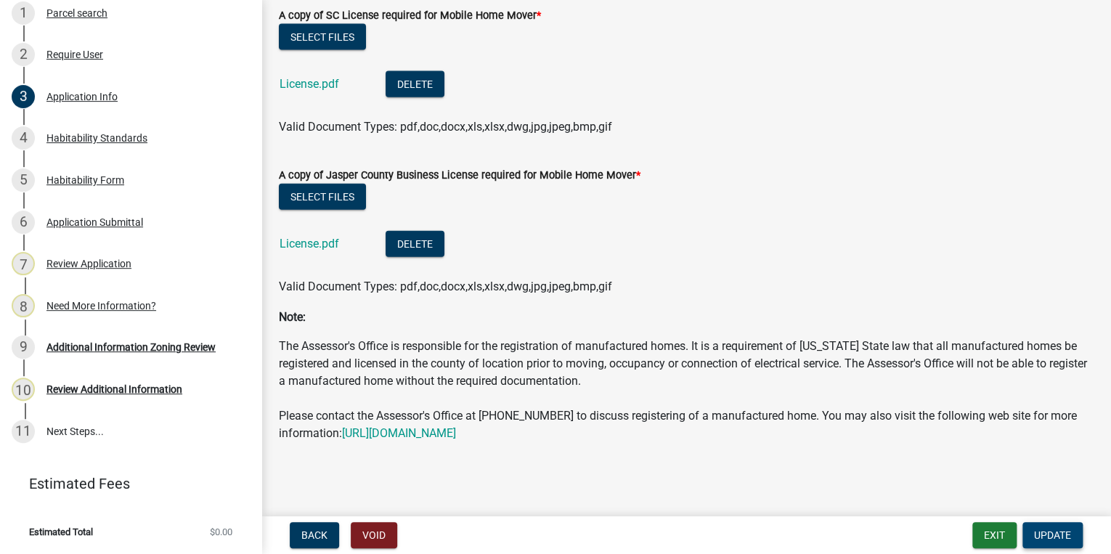
type input "126 MOCKINGBORD LN"
click at [1069, 537] on span "Update" at bounding box center [1052, 535] width 37 height 12
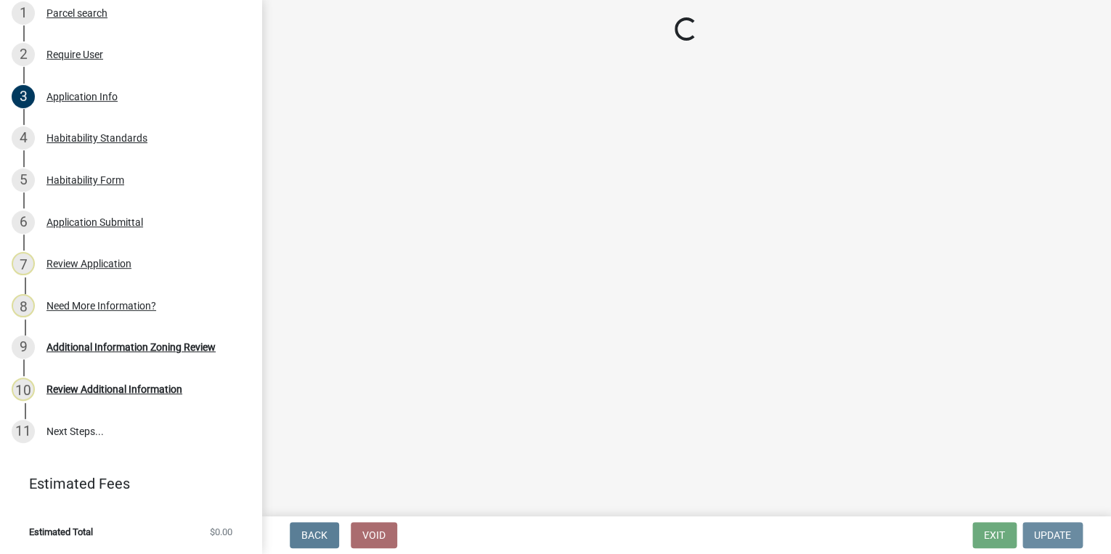
scroll to position [0, 0]
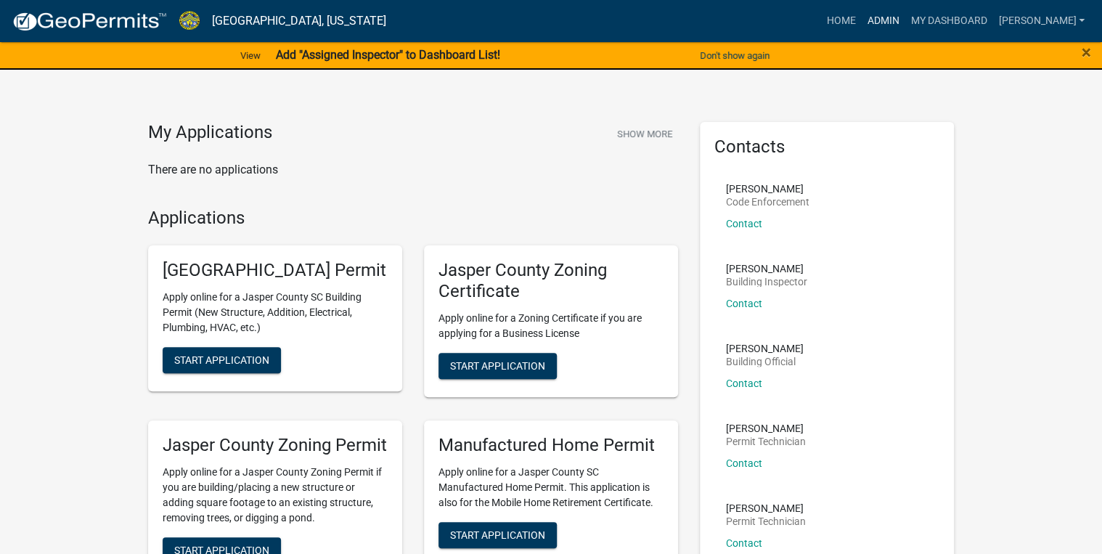
click at [905, 24] on link "Admin" at bounding box center [883, 21] width 44 height 28
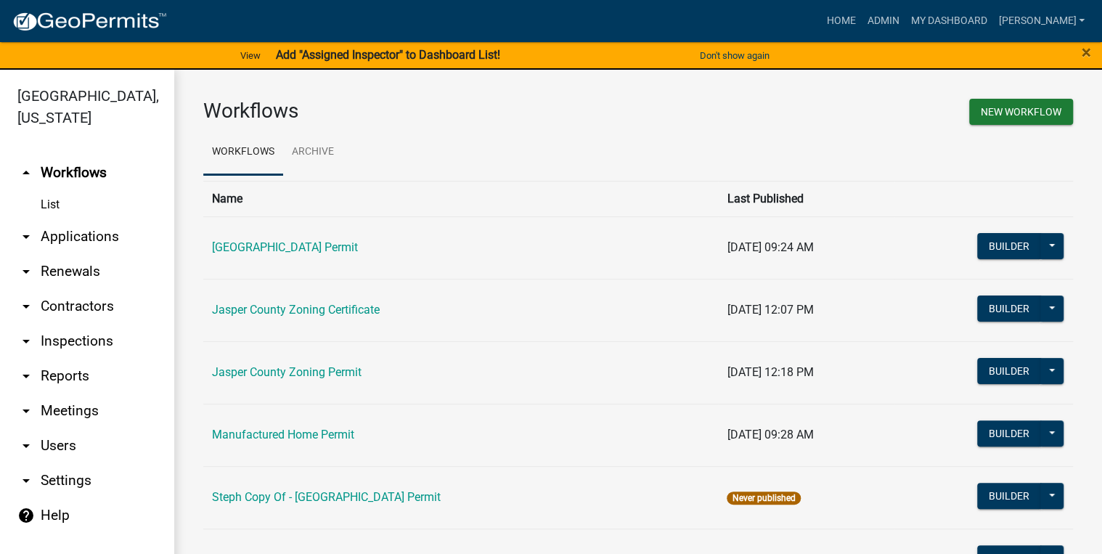
click at [62, 238] on link "arrow_drop_down Applications" at bounding box center [87, 236] width 174 height 35
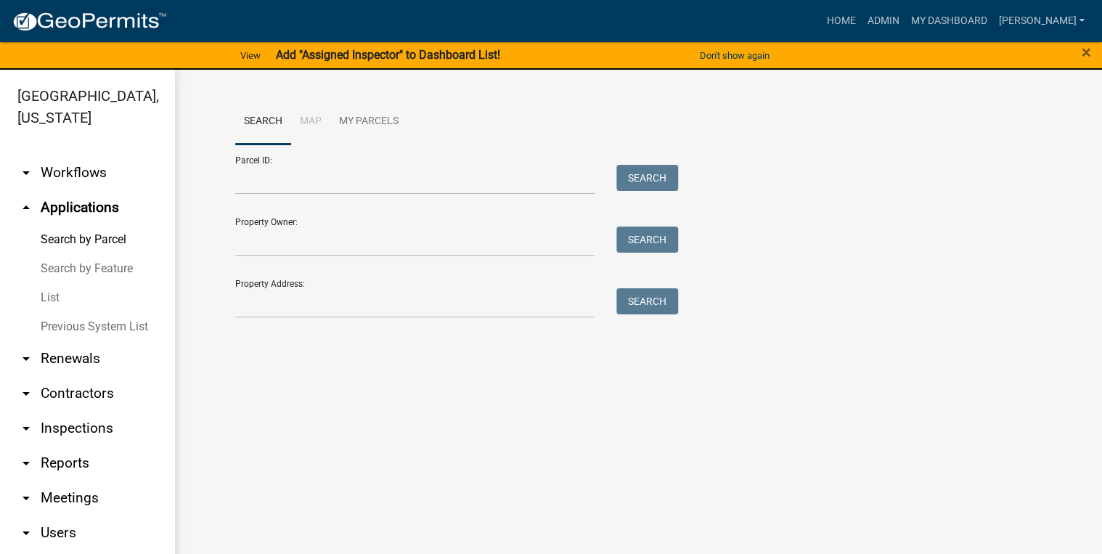
click at [49, 295] on link "List" at bounding box center [87, 297] width 174 height 29
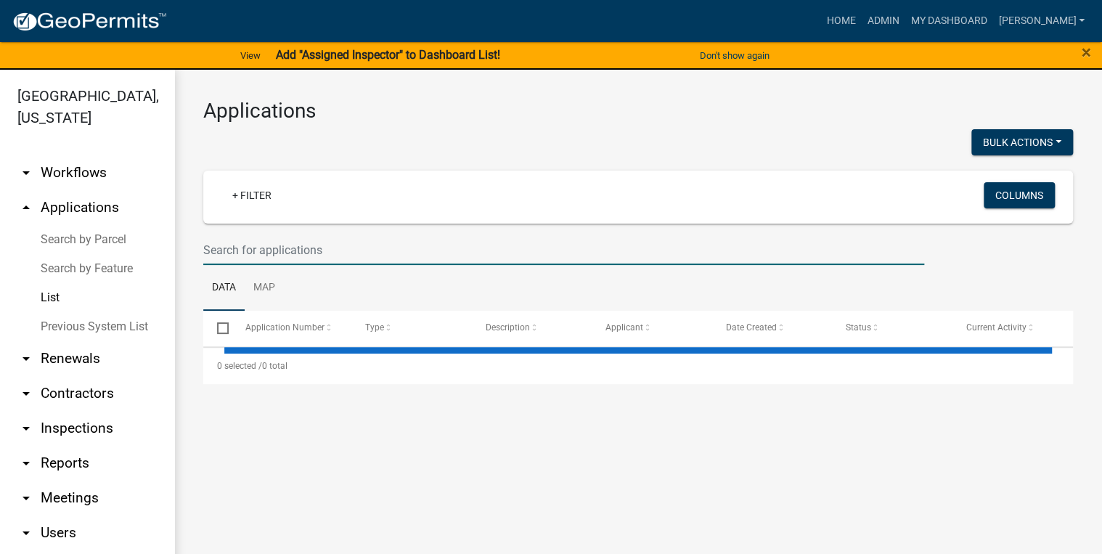
click at [260, 249] on input "text" at bounding box center [563, 250] width 721 height 30
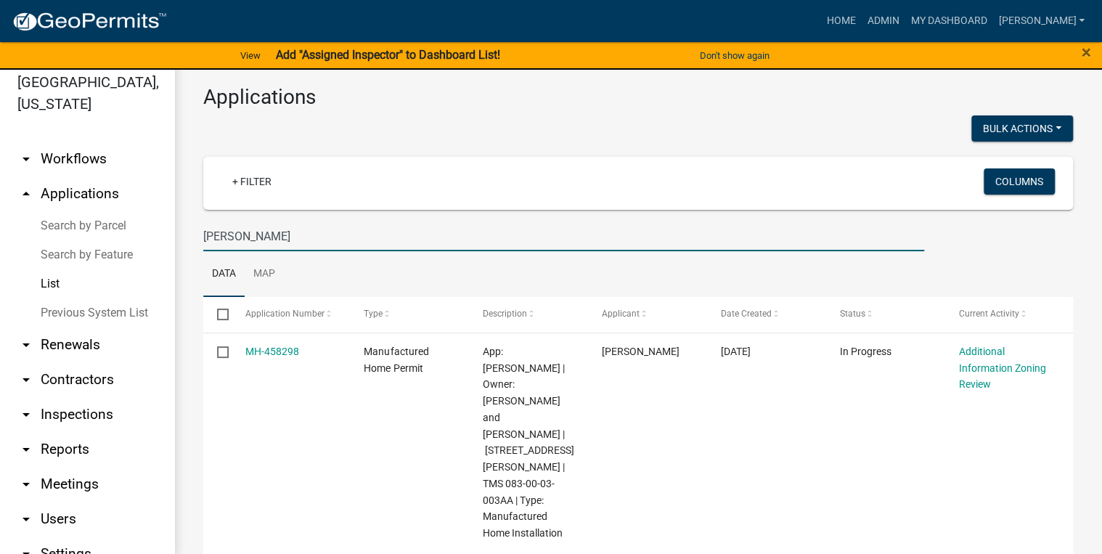
scroll to position [17, 0]
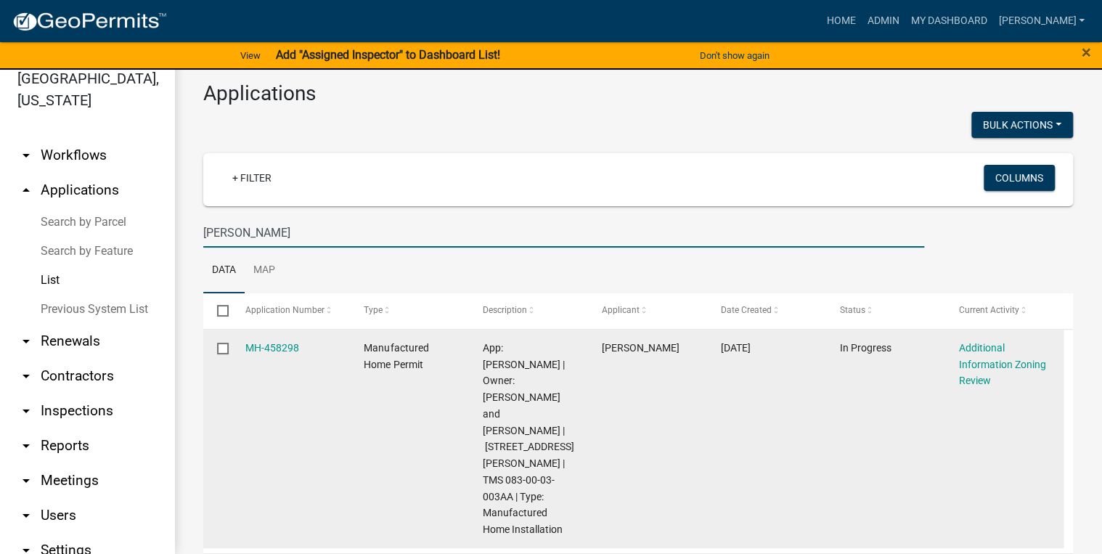
type input "[PERSON_NAME]"
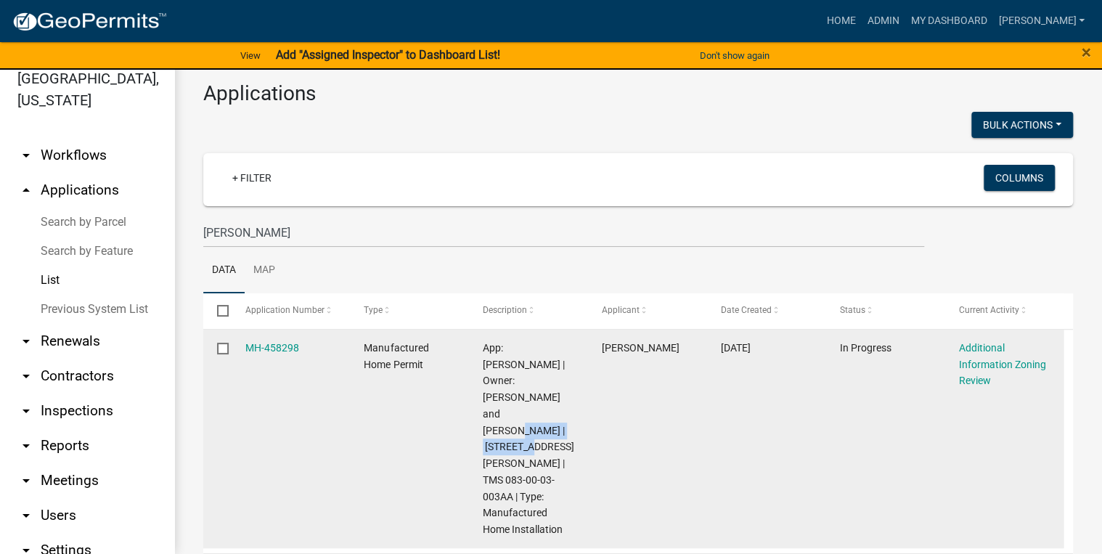
drag, startPoint x: 560, startPoint y: 396, endPoint x: 543, endPoint y: 376, distance: 26.3
click at [543, 376] on span "App: [PERSON_NAME] | Owner: [PERSON_NAME] and [PERSON_NAME] | [STREET_ADDRESS][…" at bounding box center [528, 438] width 91 height 193
copy span "[GEOGRAPHIC_DATA][PERSON_NAME]"
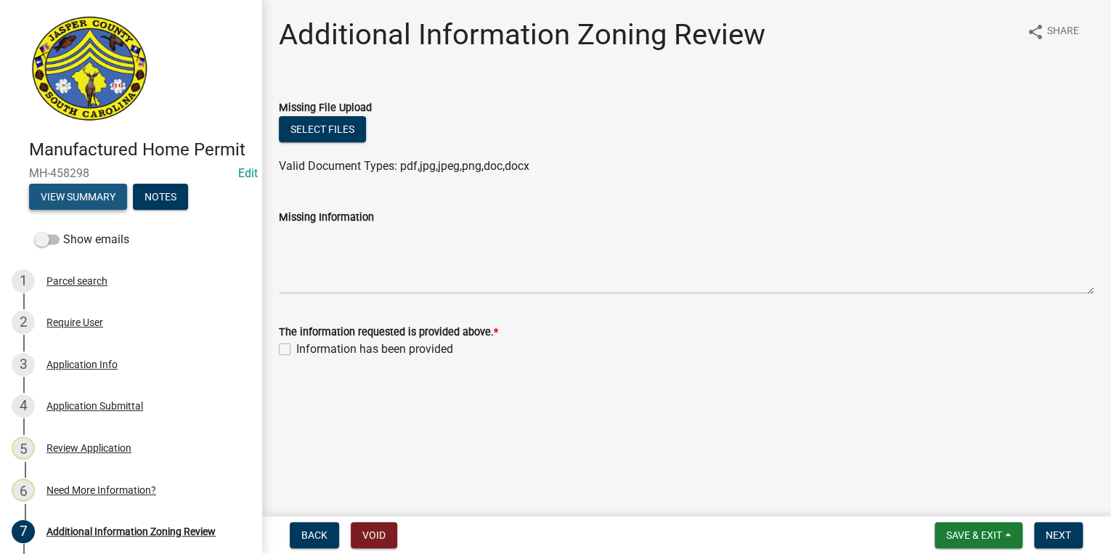
click at [62, 210] on button "View Summary" at bounding box center [78, 197] width 98 height 26
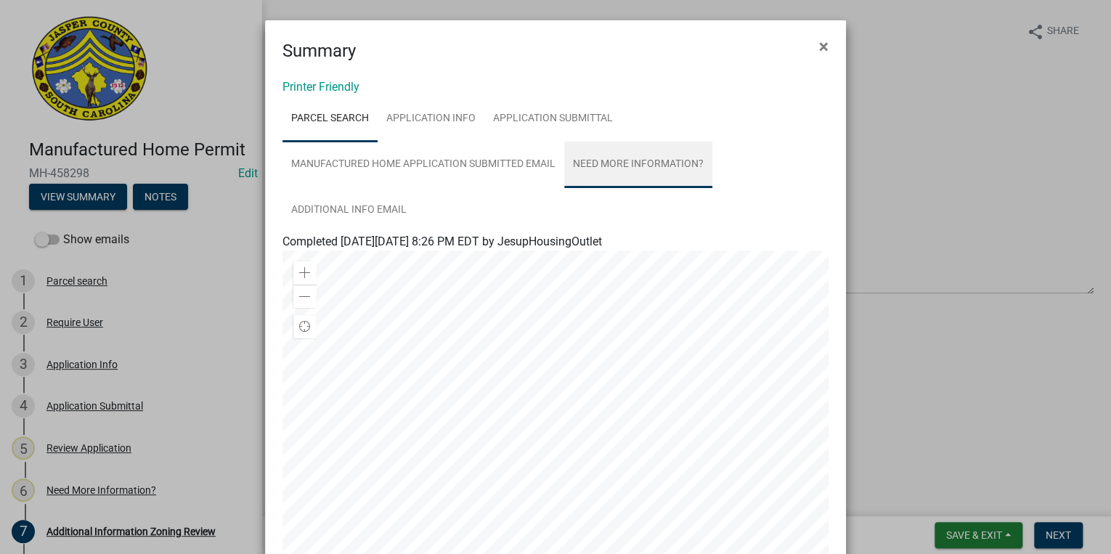
click at [658, 167] on link "Need More Information?" at bounding box center [638, 165] width 148 height 46
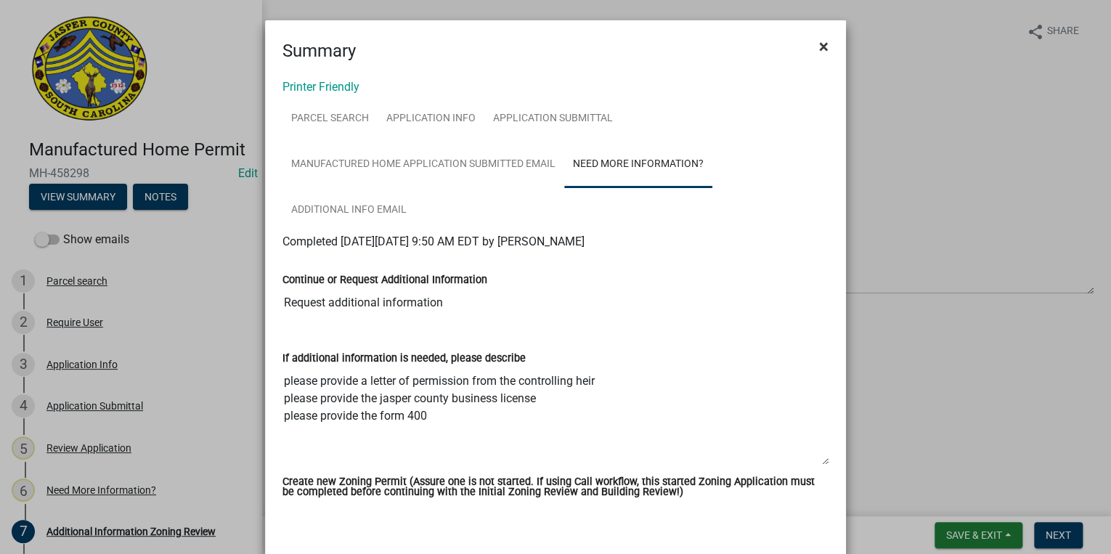
click at [822, 44] on span "×" at bounding box center [823, 46] width 9 height 20
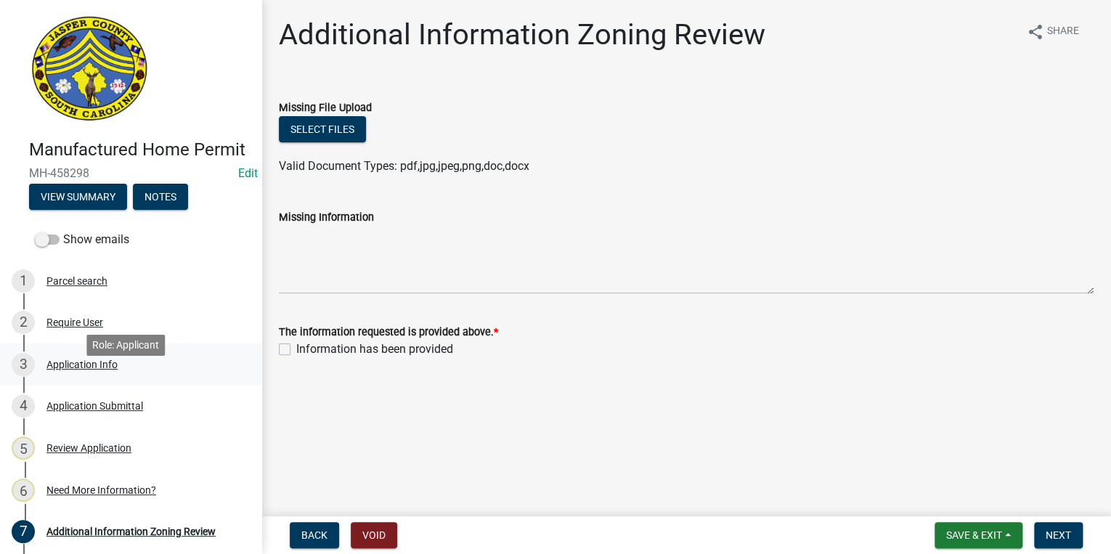
click at [61, 370] on div "Application Info" at bounding box center [81, 364] width 71 height 10
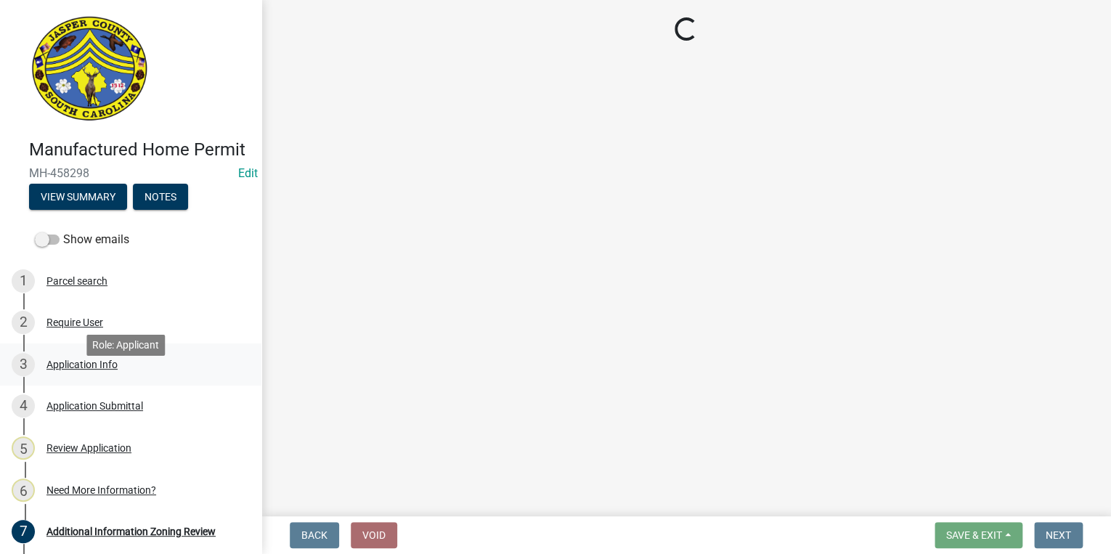
select select "00748aa1-56c2-4786-b7ff-9b3cb1d8d455"
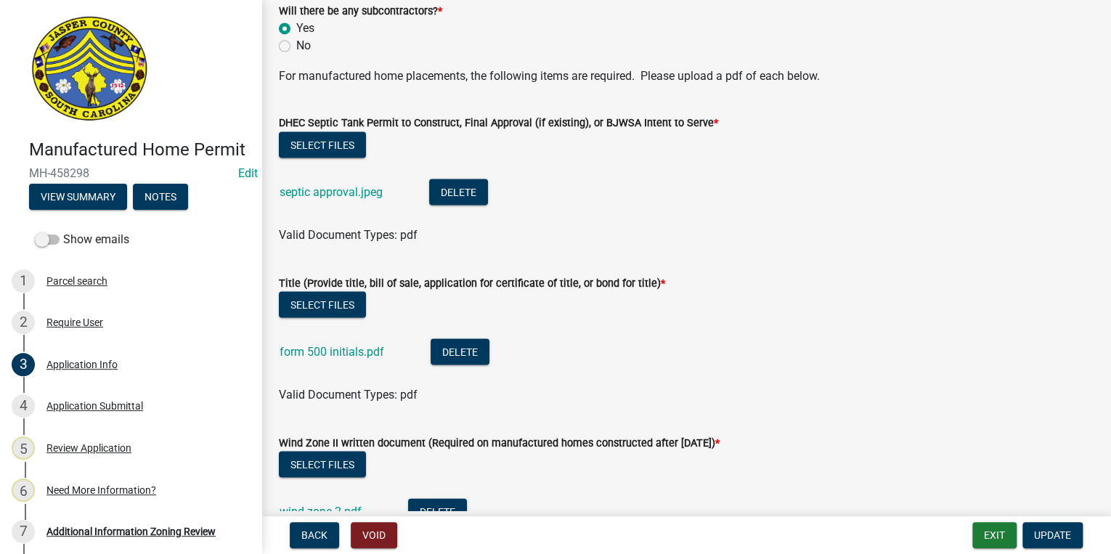
scroll to position [4136, 0]
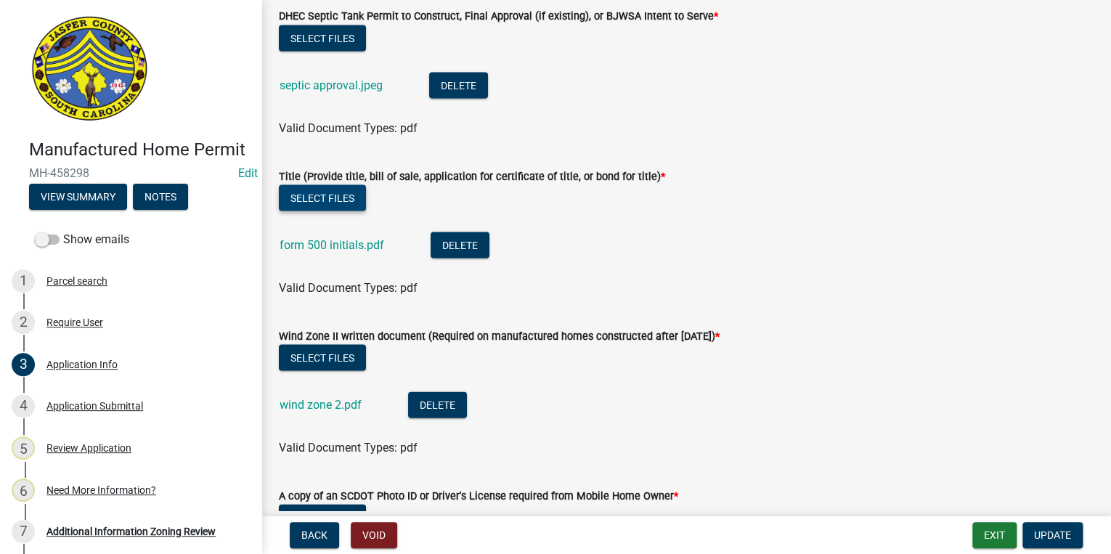
click at [325, 198] on button "Select files" at bounding box center [322, 197] width 87 height 26
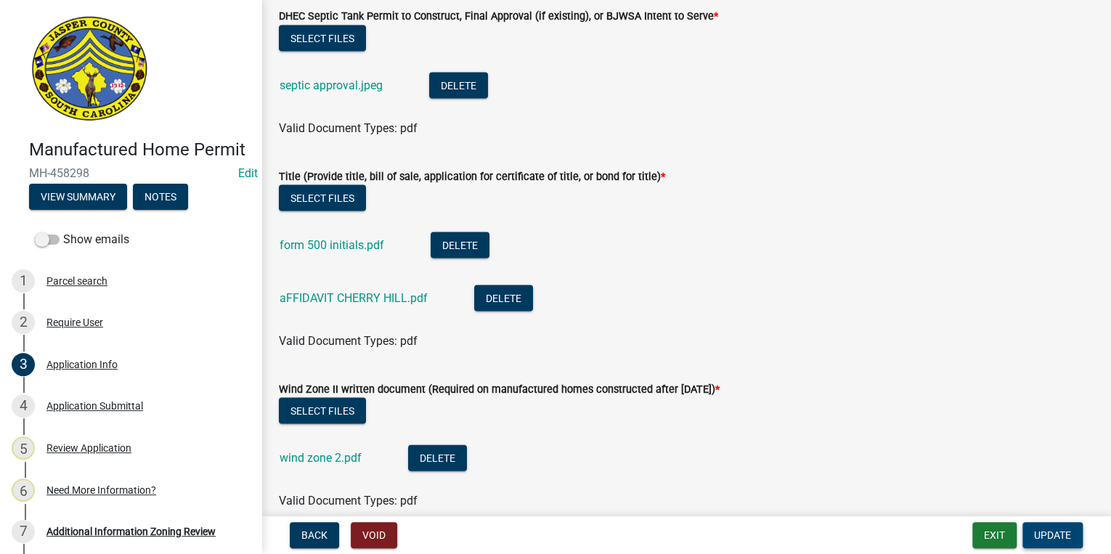
click at [1067, 531] on span "Update" at bounding box center [1052, 535] width 37 height 12
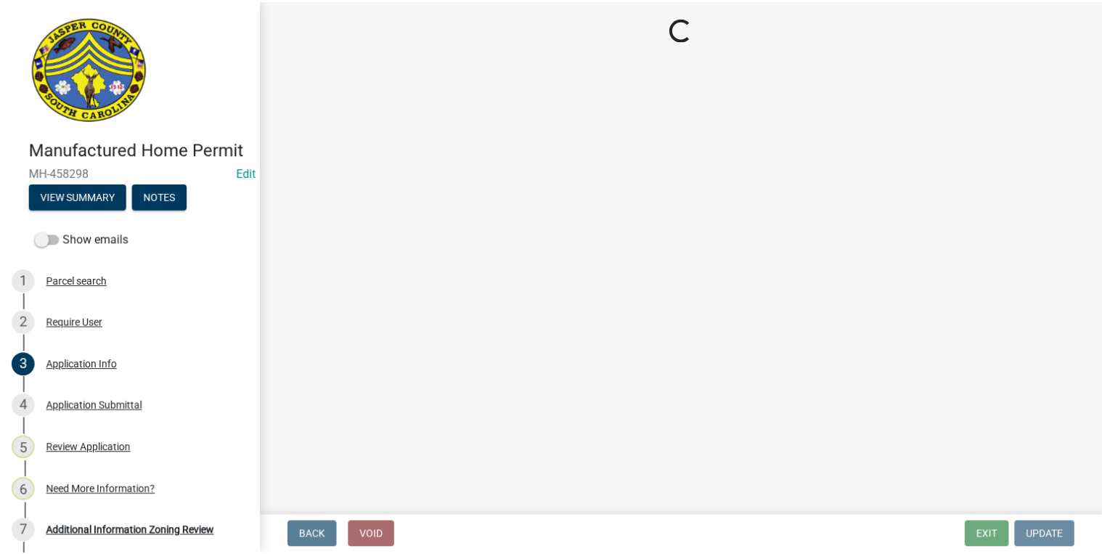
scroll to position [0, 0]
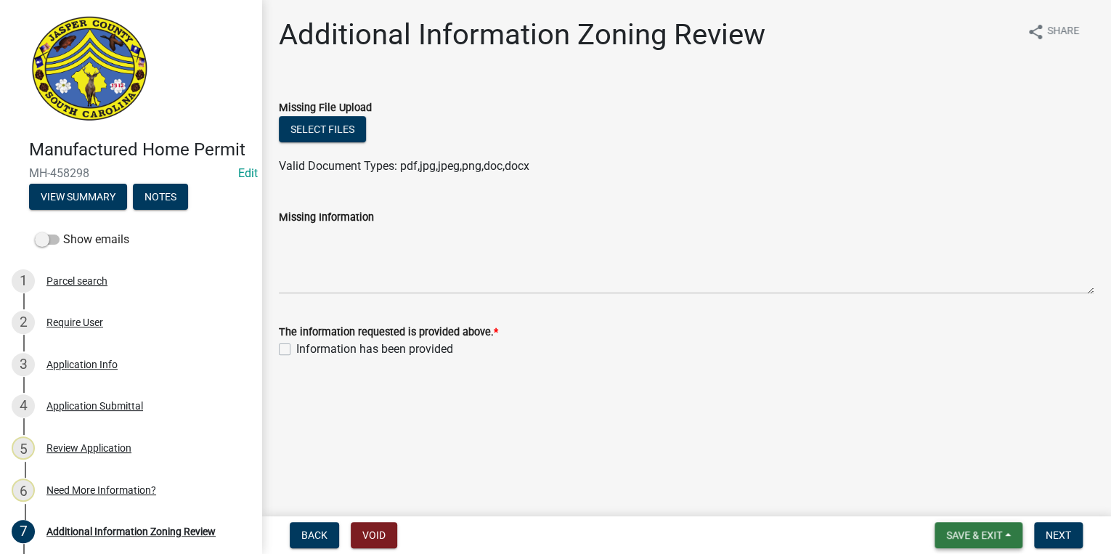
click at [986, 531] on span "Save & Exit" at bounding box center [974, 535] width 56 height 12
click at [968, 495] on button "Save & Exit" at bounding box center [964, 497] width 116 height 35
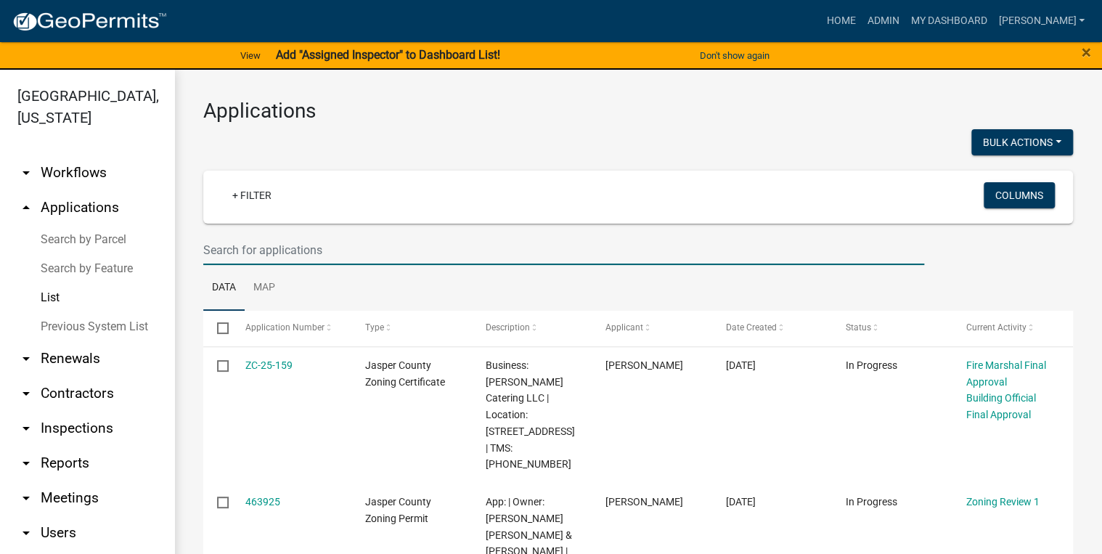
click at [346, 252] on input "text" at bounding box center [563, 250] width 721 height 30
type input "308 SARDIS"
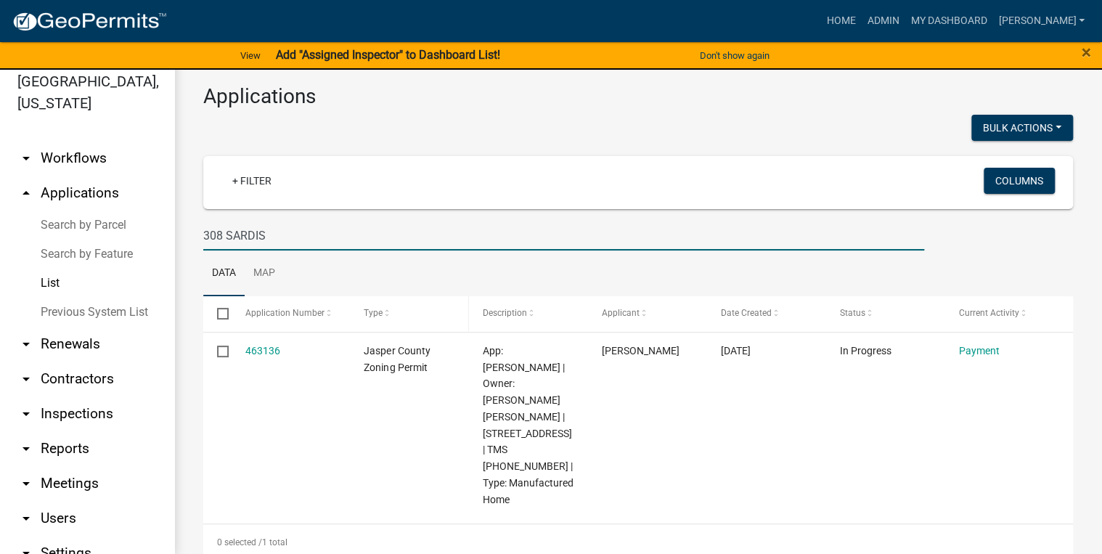
scroll to position [17, 0]
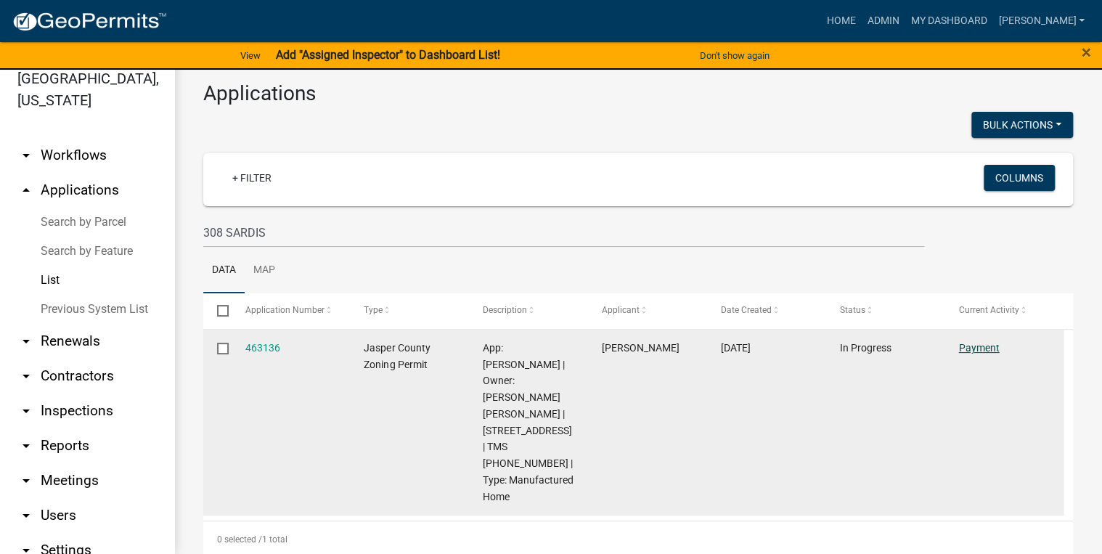
click at [972, 347] on link "Payment" at bounding box center [978, 348] width 41 height 12
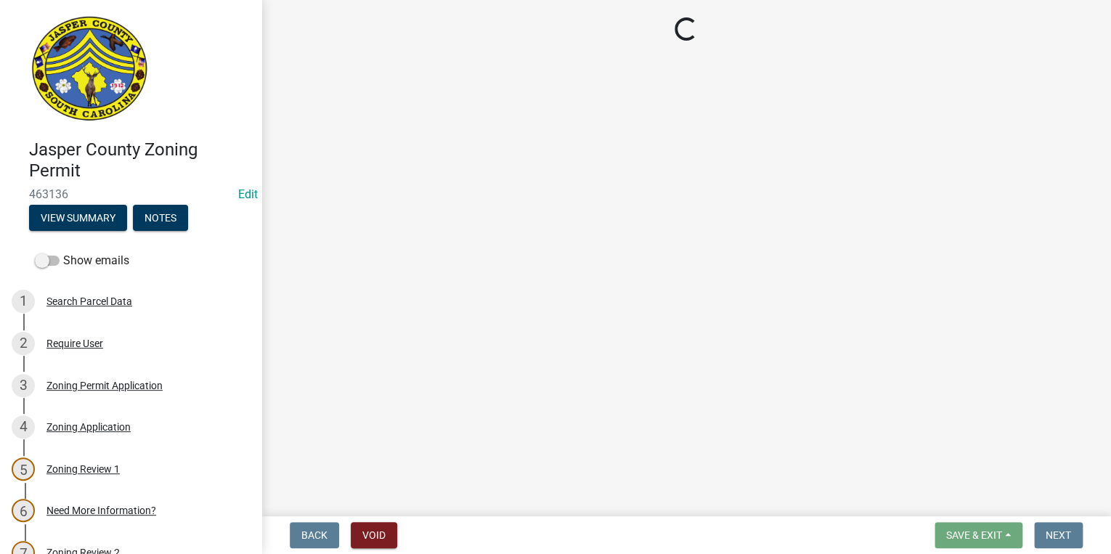
select select "3: 3"
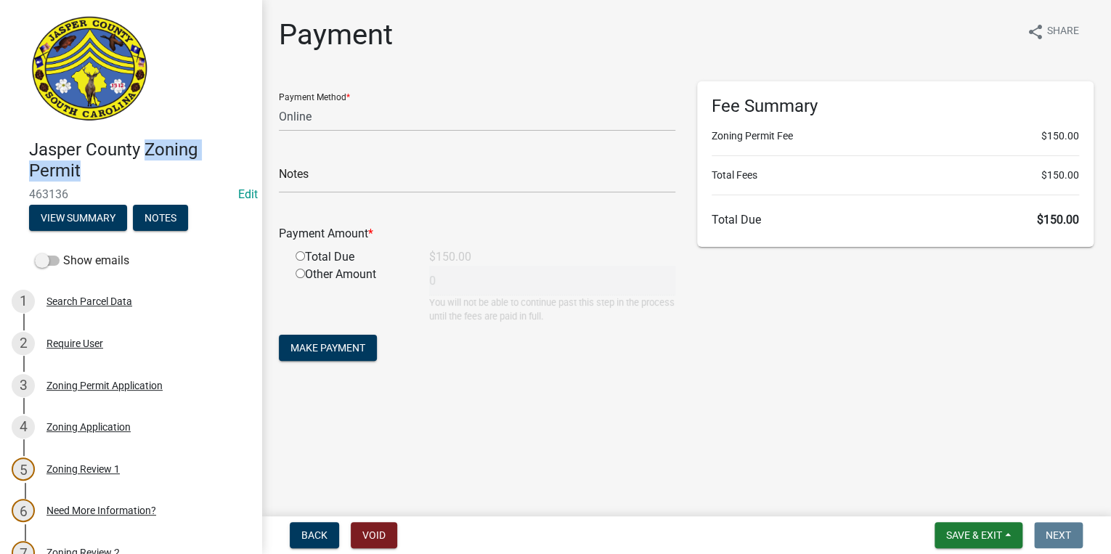
drag, startPoint x: 229, startPoint y: 163, endPoint x: 148, endPoint y: 152, distance: 81.2
click at [148, 152] on h4 "Jasper County Zoning Permit" at bounding box center [139, 160] width 221 height 42
click at [656, 346] on form "Payment Method * Credit Card POS Check Cash Online Notes Payment Amount * Total…" at bounding box center [477, 222] width 396 height 283
click at [300, 253] on input "radio" at bounding box center [299, 255] width 9 height 9
radio input "true"
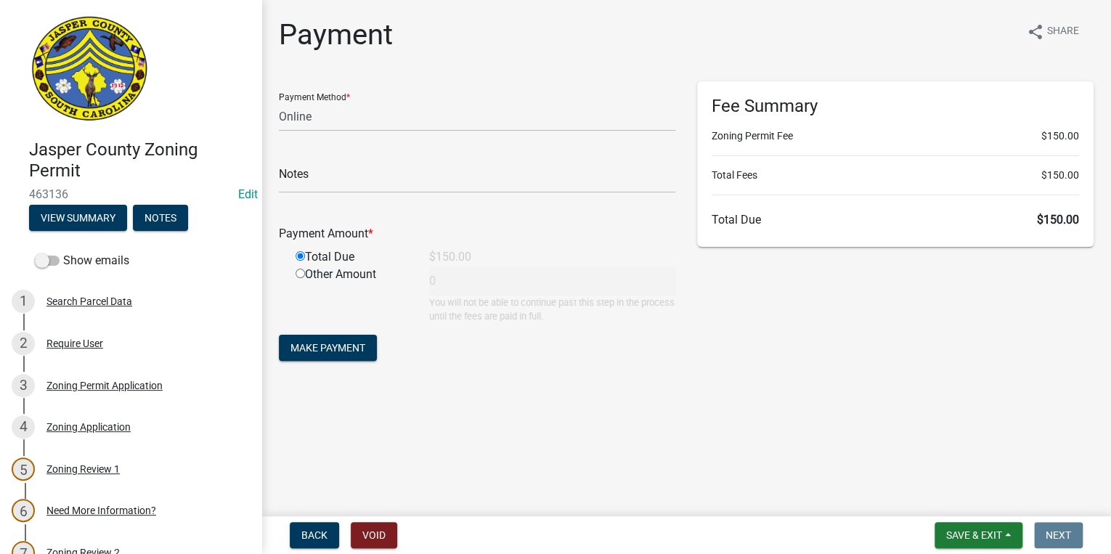
type input "150"
click at [330, 351] on span "Make Payment" at bounding box center [327, 348] width 75 height 12
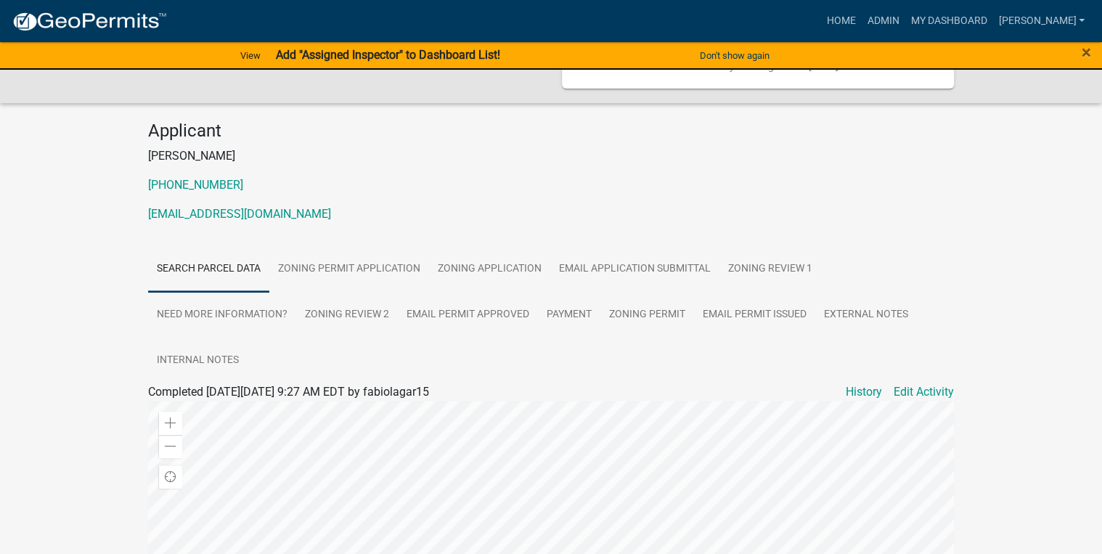
scroll to position [290, 0]
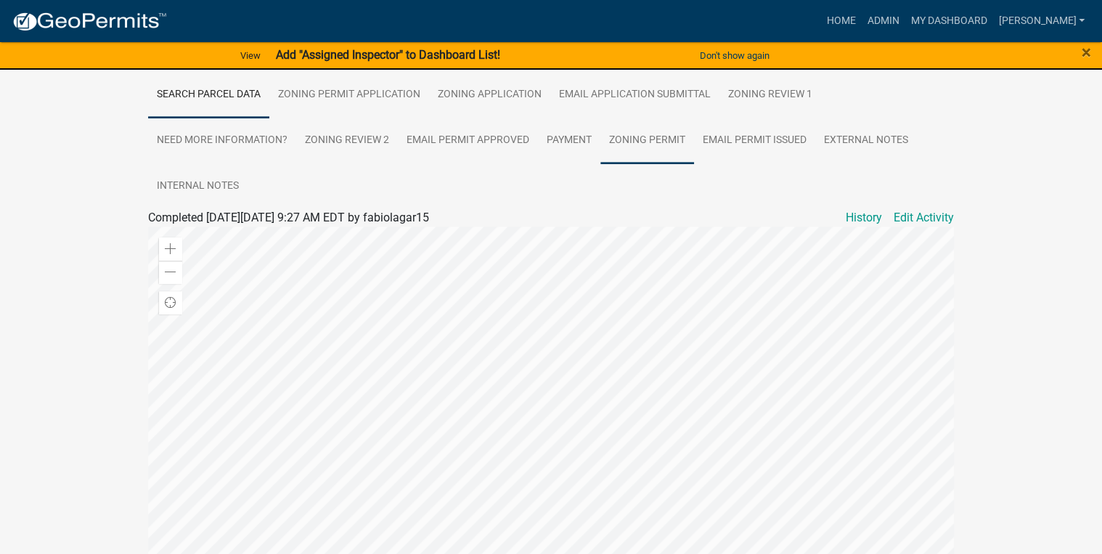
click at [678, 137] on link "Zoning Permit" at bounding box center [647, 141] width 94 height 46
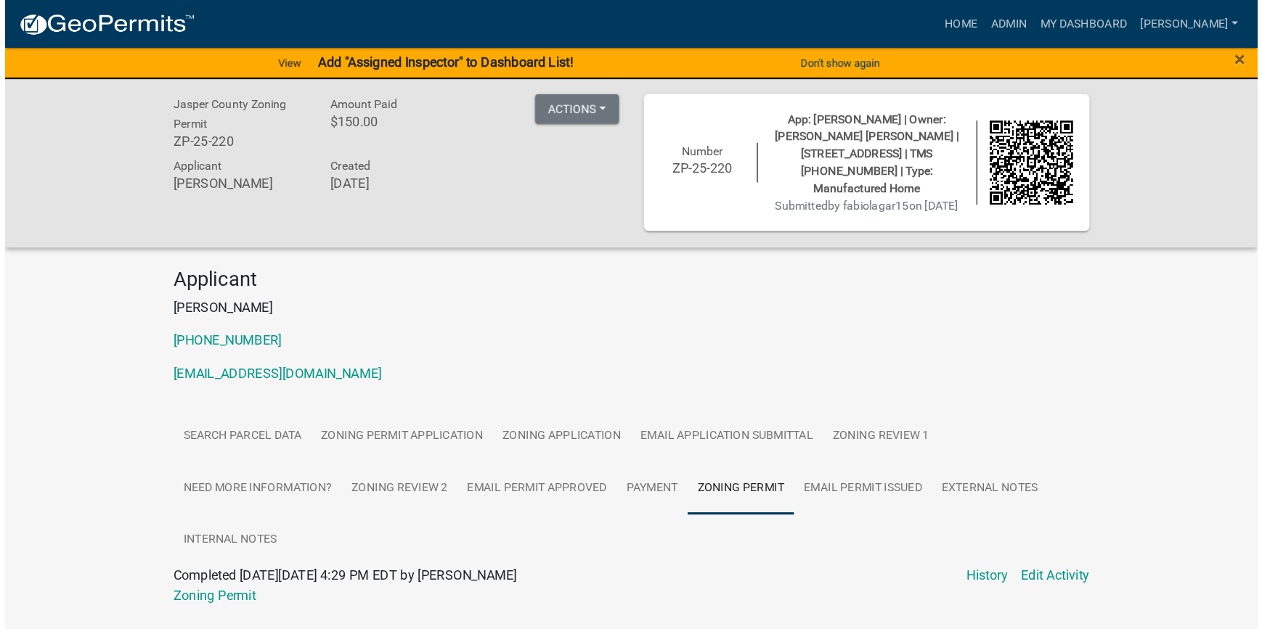
scroll to position [0, 0]
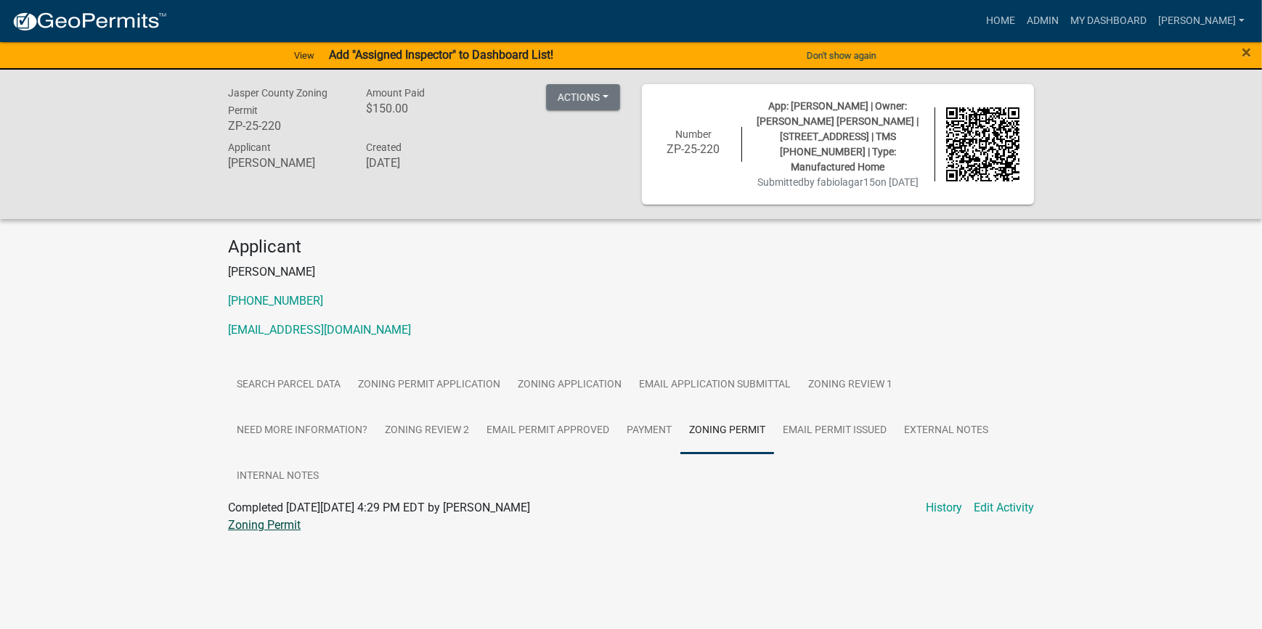
click at [258, 528] on link "Zoning Permit" at bounding box center [264, 525] width 73 height 14
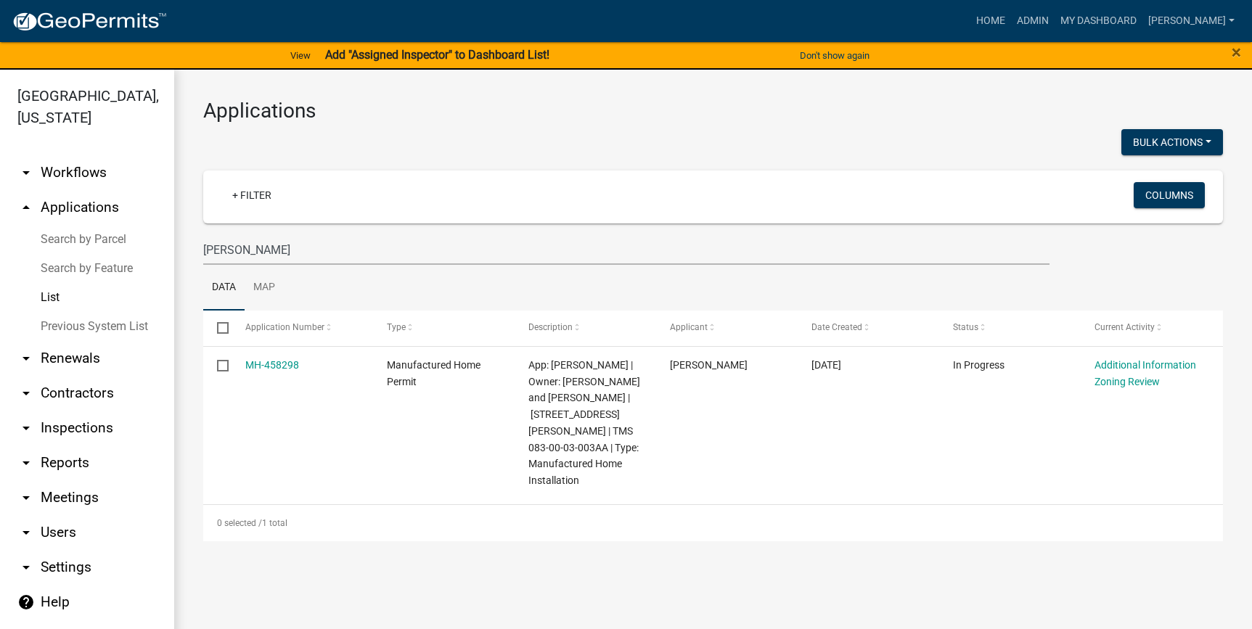
scroll to position [17, 0]
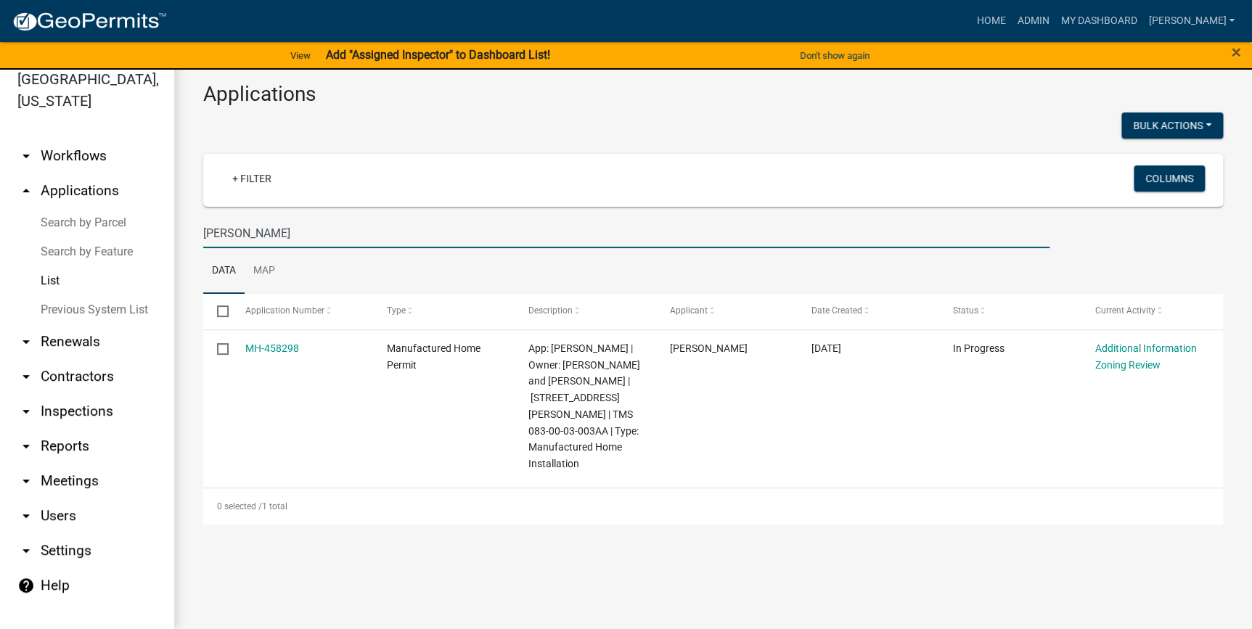
drag, startPoint x: 322, startPoint y: 233, endPoint x: -3, endPoint y: 190, distance: 327.3
click at [0, 190] on html "Internet Explorer does NOT work with GeoPermits. Get a new browser for more sec…" at bounding box center [626, 297] width 1252 height 629
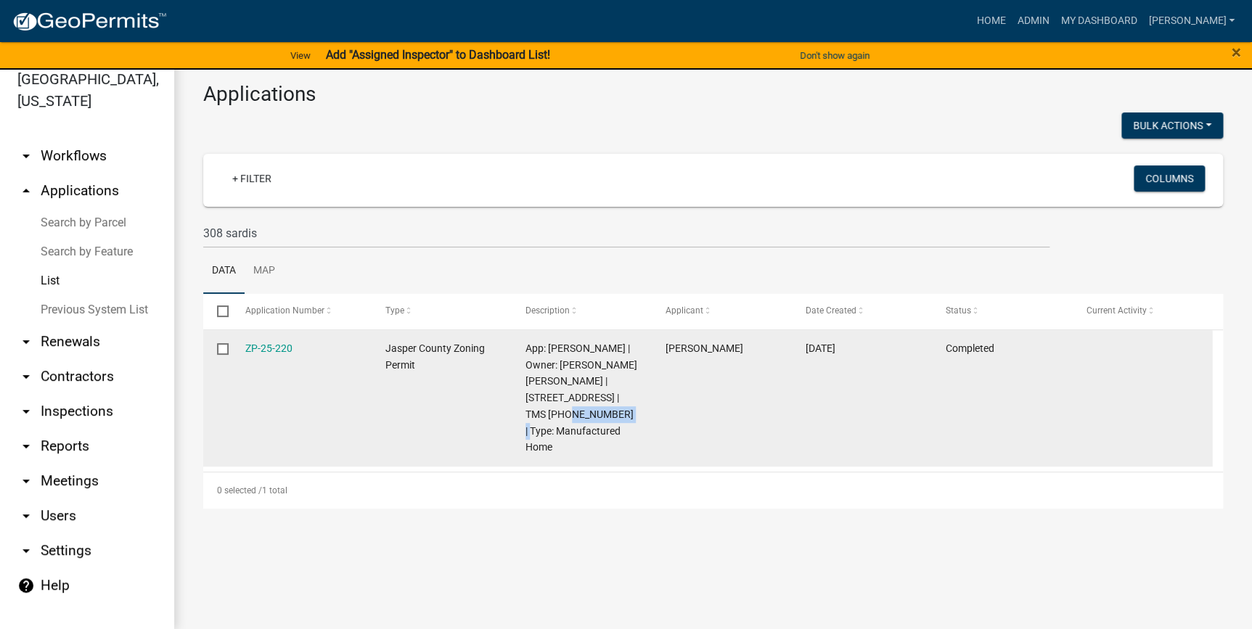
drag, startPoint x: 617, startPoint y: 415, endPoint x: 552, endPoint y: 418, distance: 64.7
click at [552, 418] on span "App: fabiola garcia hernandez | Owner: SERVIN RICARDO TRUJILLO | 308 sardis rd …" at bounding box center [582, 398] width 112 height 111
copy span "[PHONE_NUMBER]"
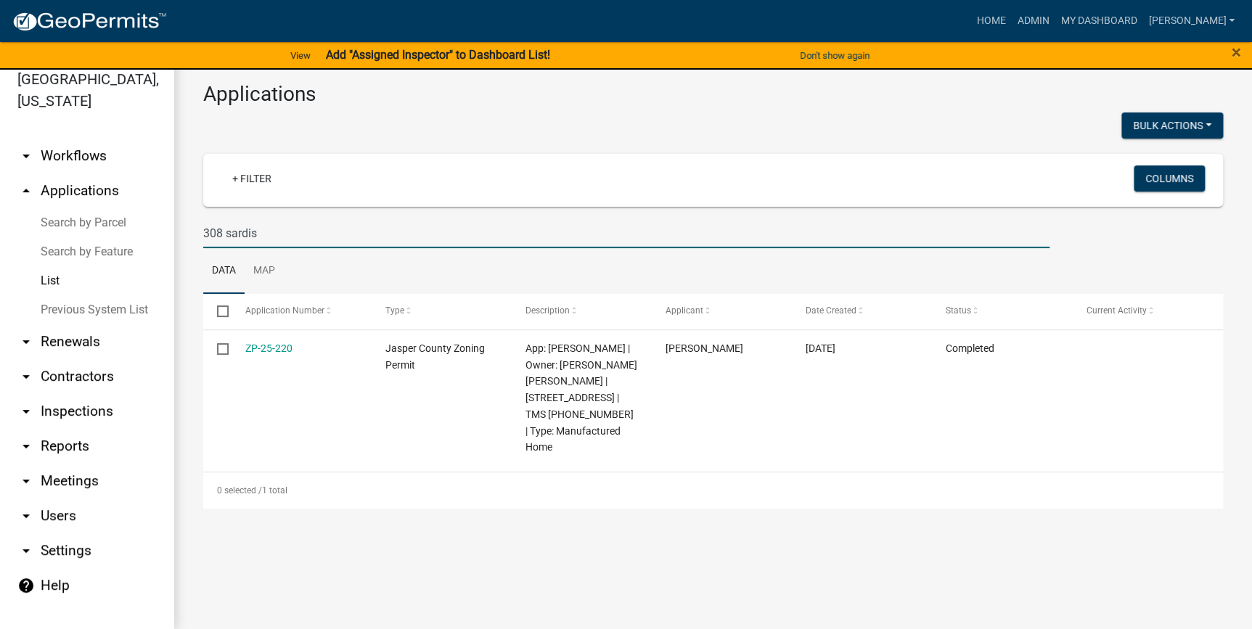
drag, startPoint x: 166, startPoint y: 231, endPoint x: 94, endPoint y: 221, distance: 73.3
click at [94, 221] on div "Jasper County, South Carolina arrow_drop_down Workflows List arrow_drop_up Appl…" at bounding box center [626, 341] width 1252 height 577
paste input "[PHONE_NUMBER]"
type input "[PHONE_NUMBER]"
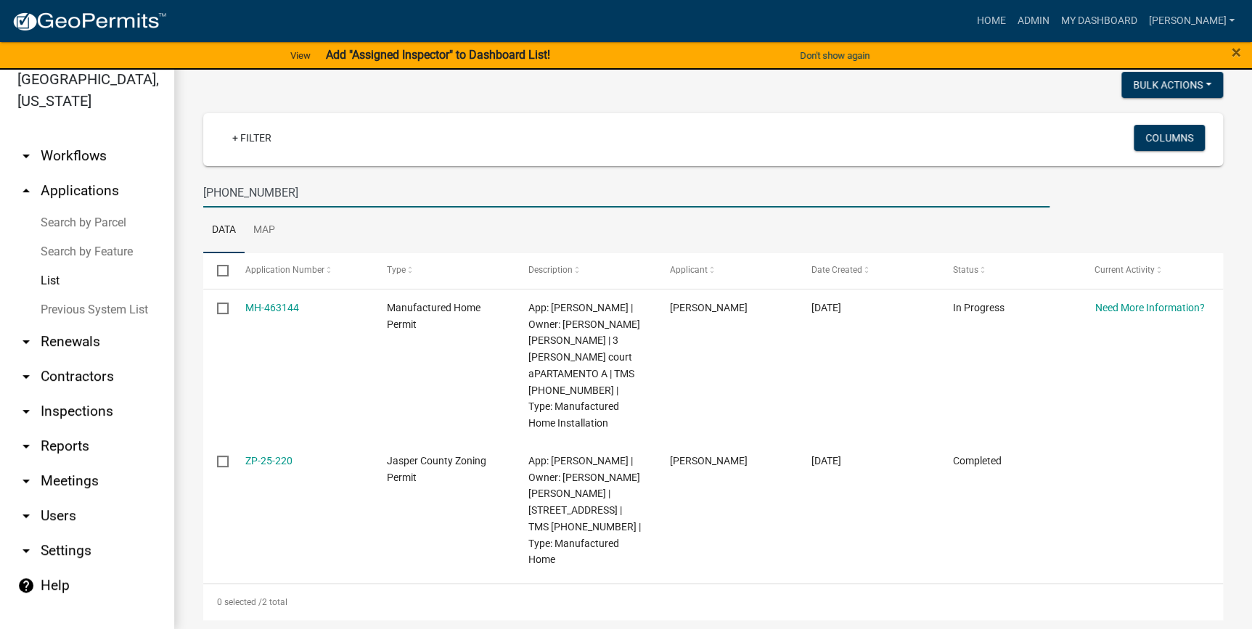
scroll to position [60, 0]
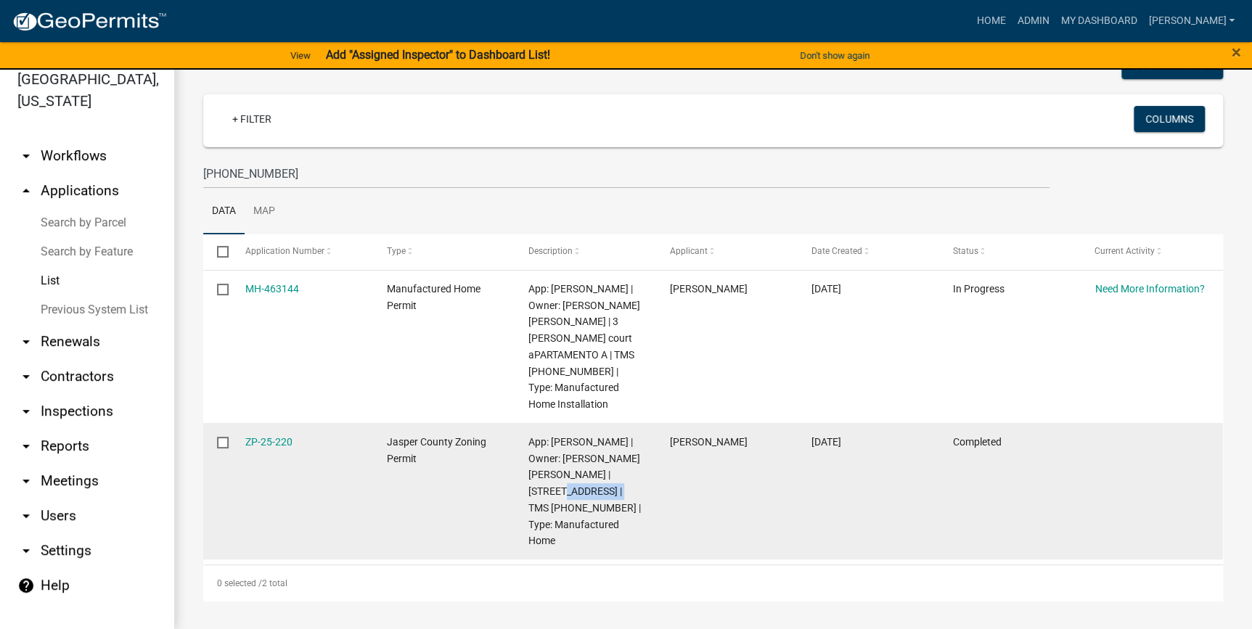
drag, startPoint x: 642, startPoint y: 491, endPoint x: 581, endPoint y: 494, distance: 61.0
click at [581, 494] on datatable-body-cell "App: fabiola garcia hernandez | Owner: SERVIN RICARDO TRUJILLO | 308 sardis rd …" at bounding box center [586, 491] width 142 height 136
copy span "[STREET_ADDRESS]"
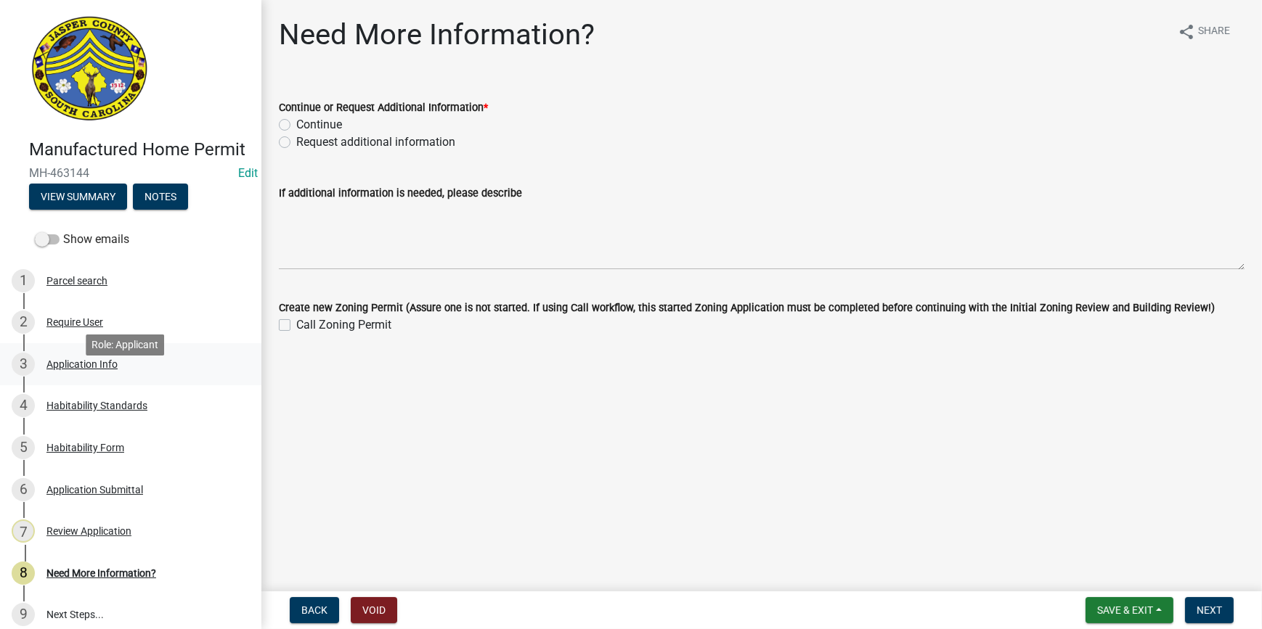
click at [83, 370] on div "Application Info" at bounding box center [81, 364] width 71 height 10
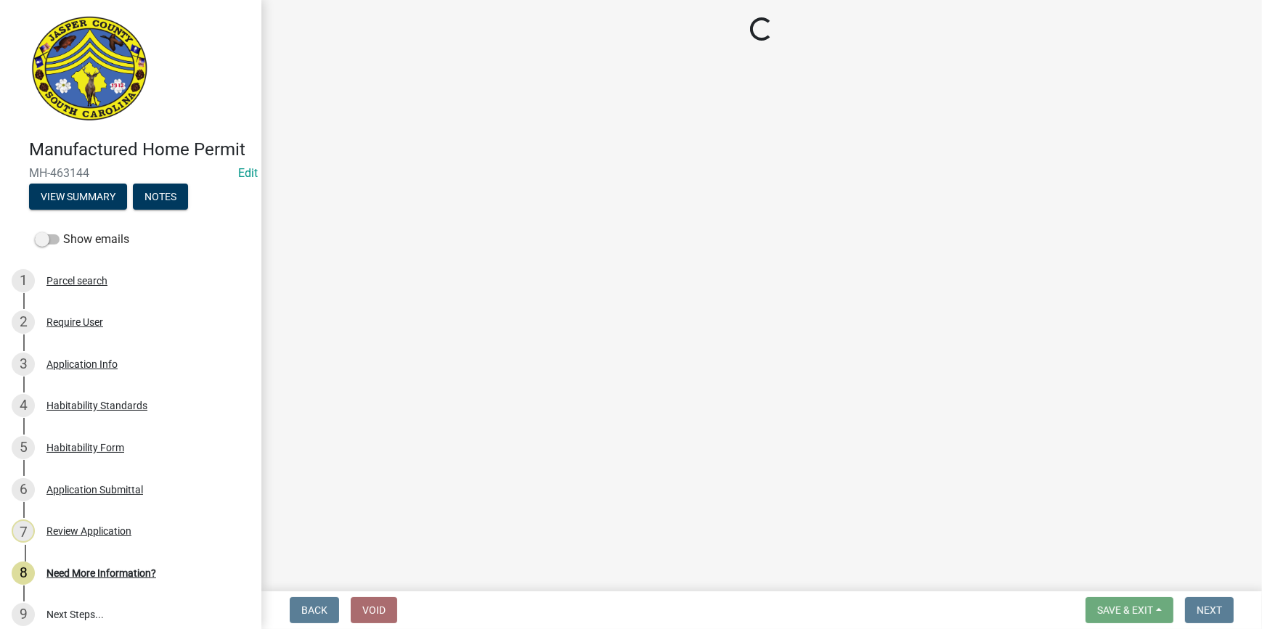
select select "00748aa1-56c2-4786-b7ff-9b3cb1d8d455"
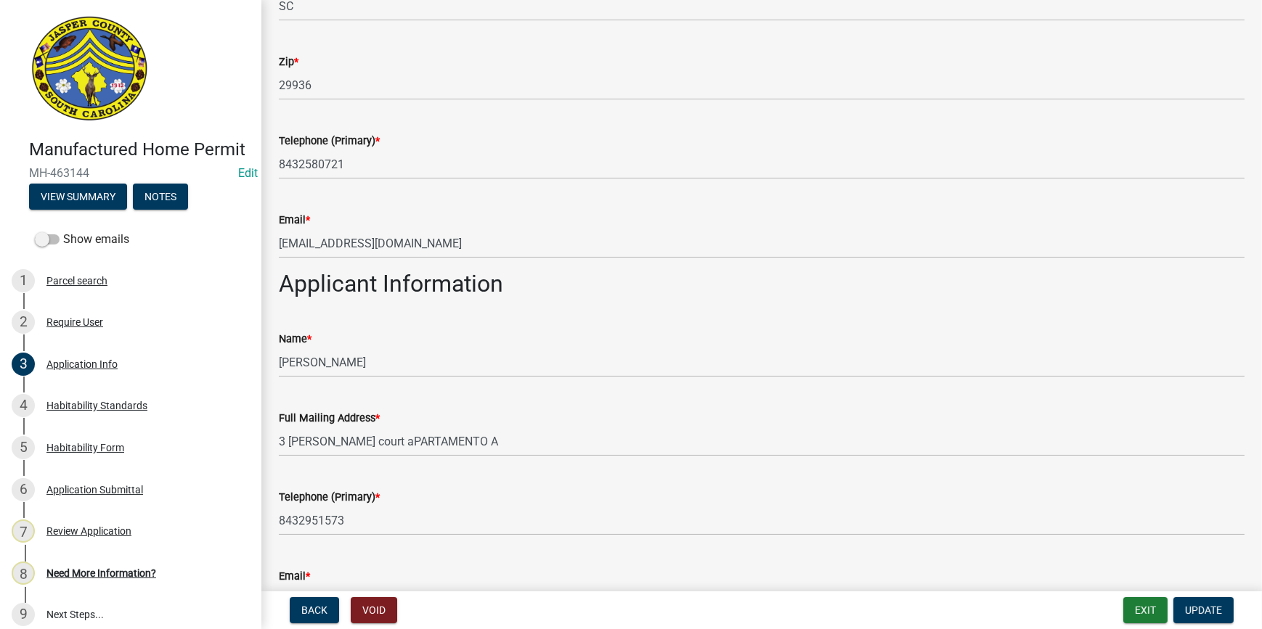
scroll to position [989, 0]
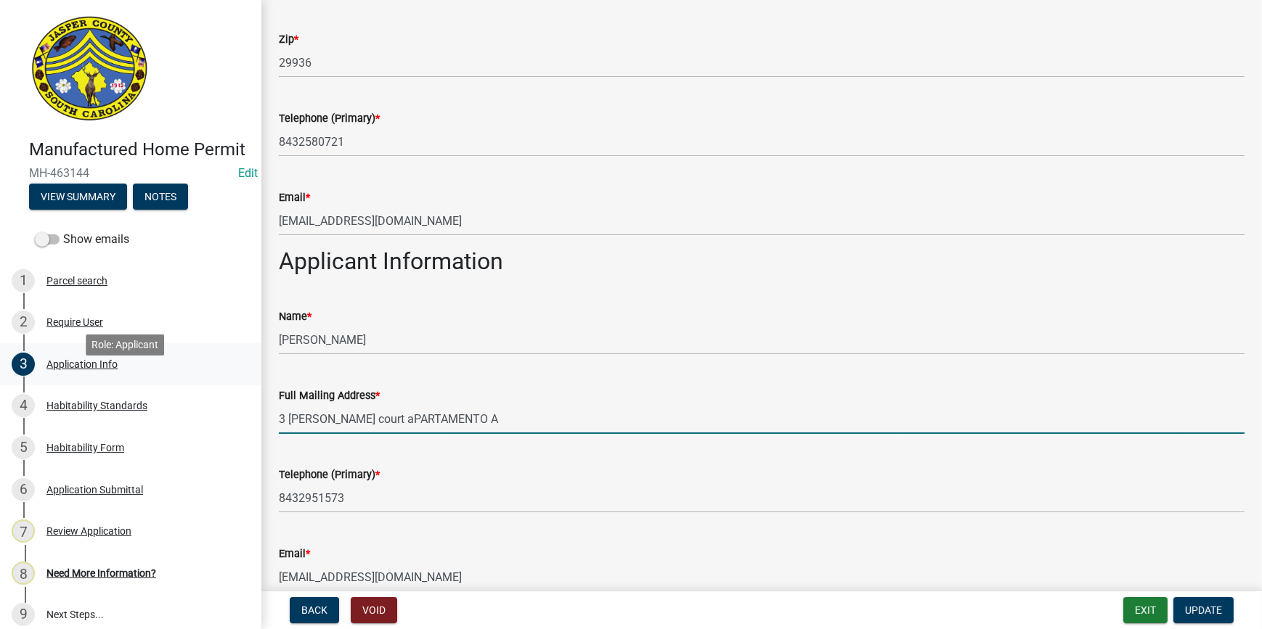
drag, startPoint x: 465, startPoint y: 430, endPoint x: 219, endPoint y: 404, distance: 246.7
click at [219, 404] on div "Manufactured Home Permit MH-463144 Edit View Summary Notes Show emails 1 Parcel…" at bounding box center [631, 314] width 1262 height 629
paste input "08 sardis rd"
type input "[STREET_ADDRESS]"
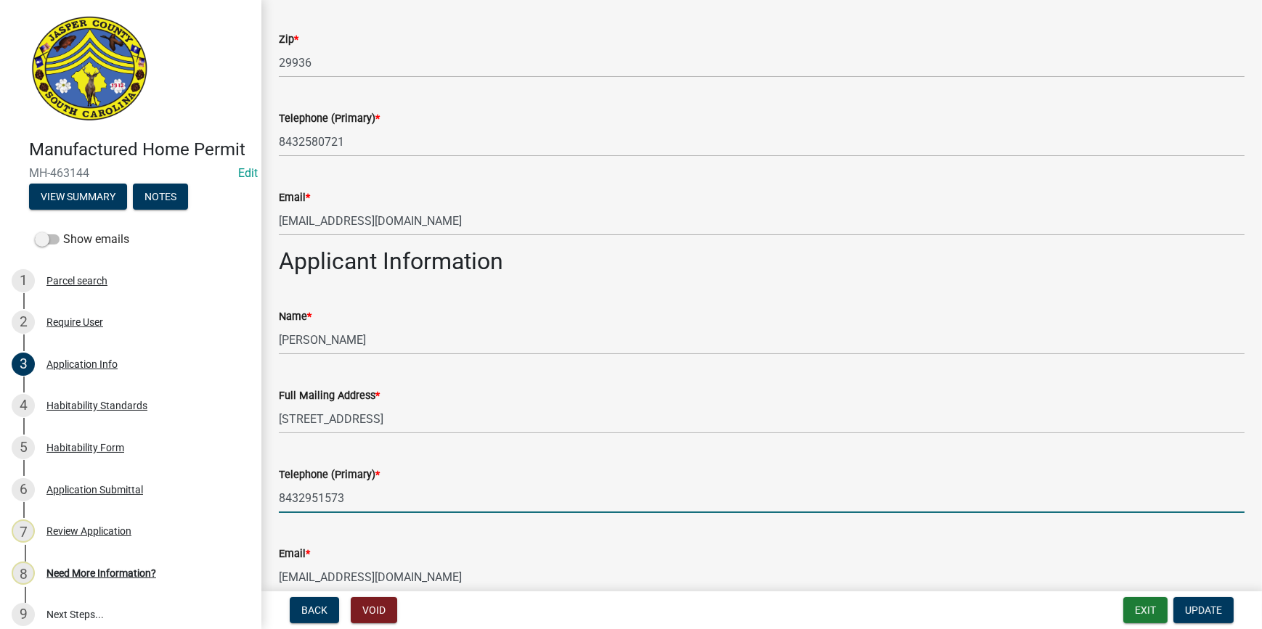
click at [407, 495] on input "8432951573" at bounding box center [761, 498] width 965 height 30
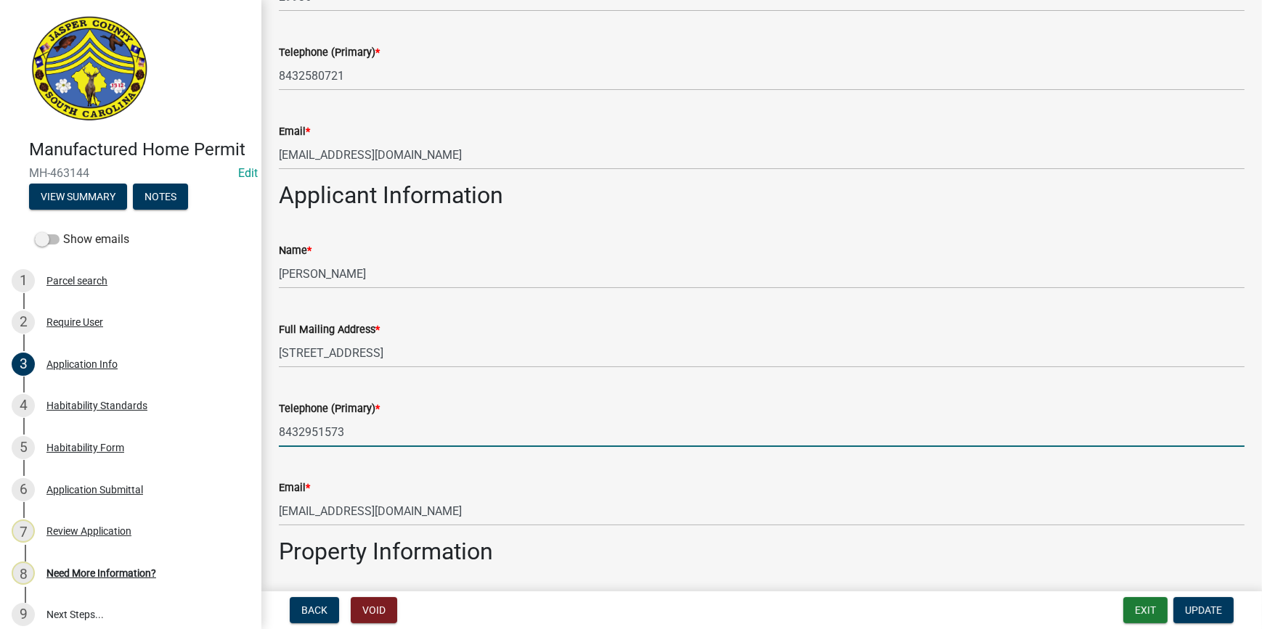
scroll to position [1122, 0]
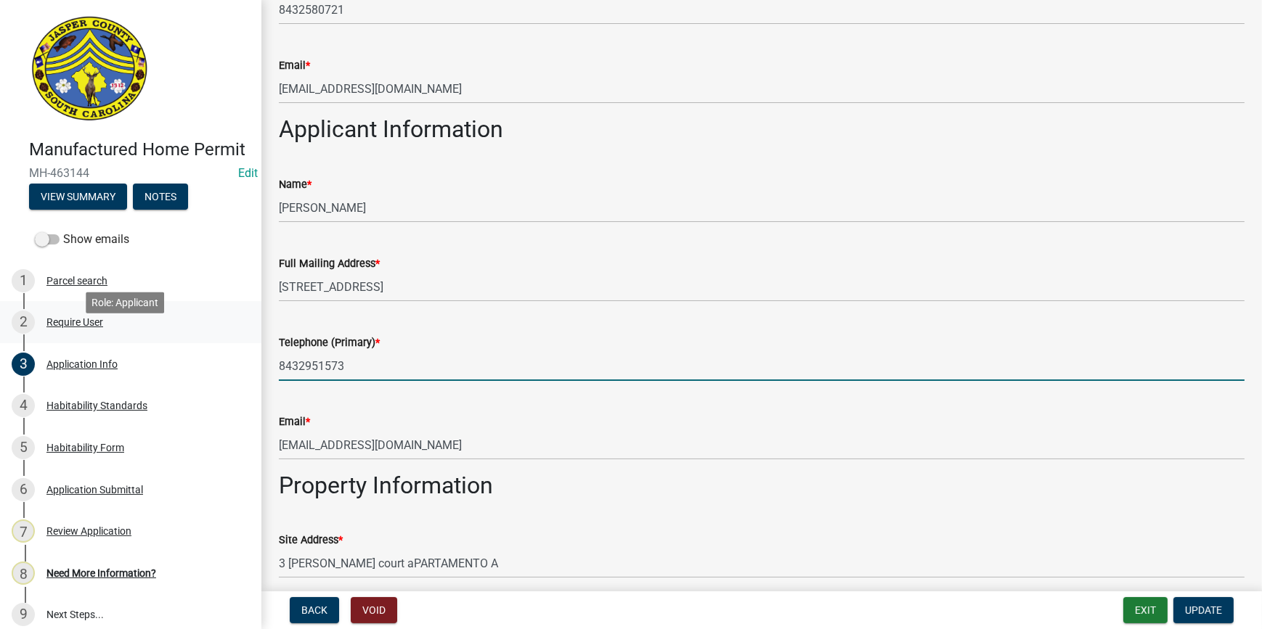
click at [78, 327] on div "Require User" at bounding box center [74, 322] width 57 height 10
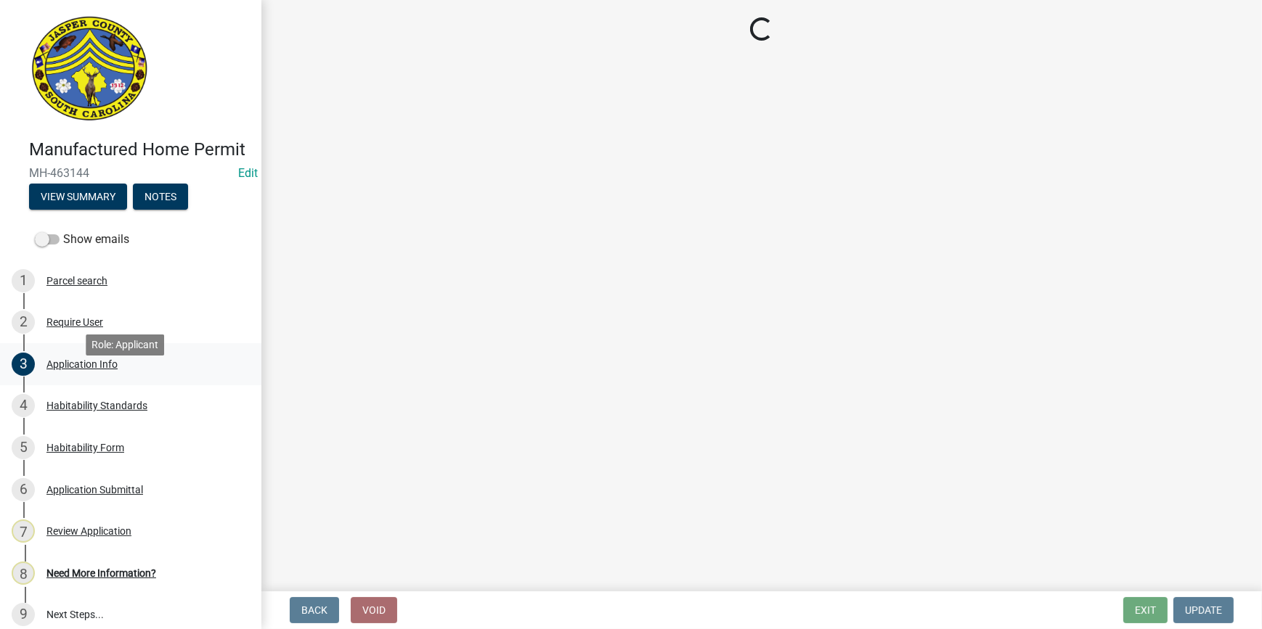
click at [78, 370] on div "Application Info" at bounding box center [81, 364] width 71 height 10
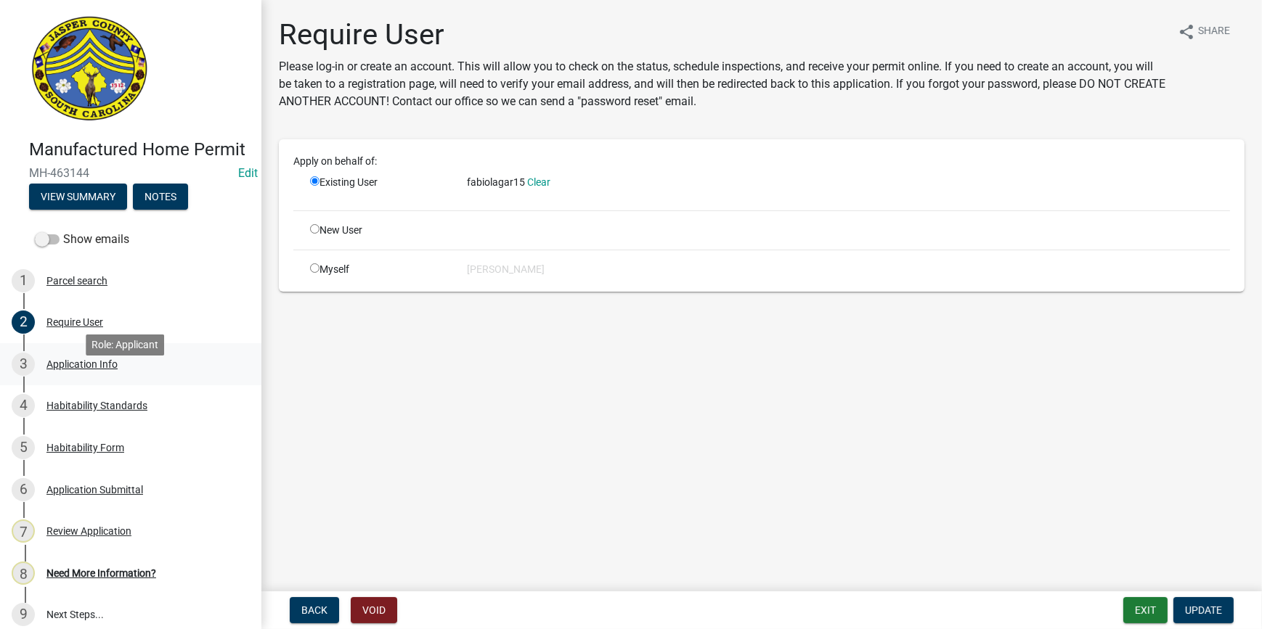
click at [78, 370] on div "Application Info" at bounding box center [81, 364] width 71 height 10
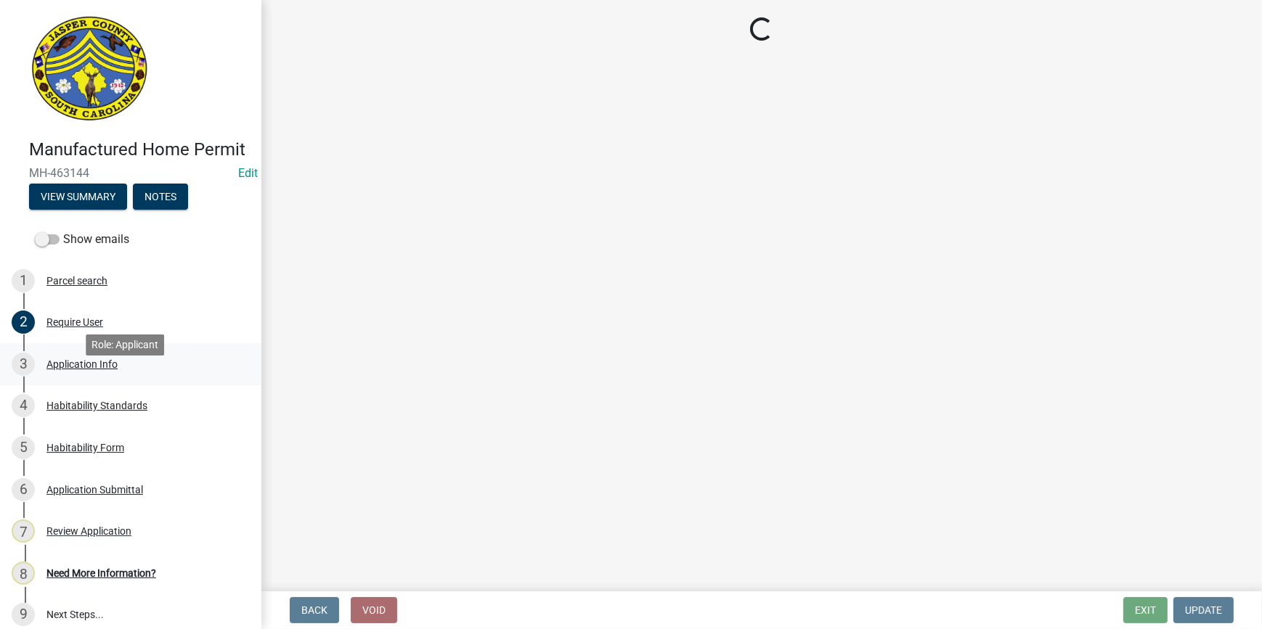
select select "00748aa1-56c2-4786-b7ff-9b3cb1d8d455"
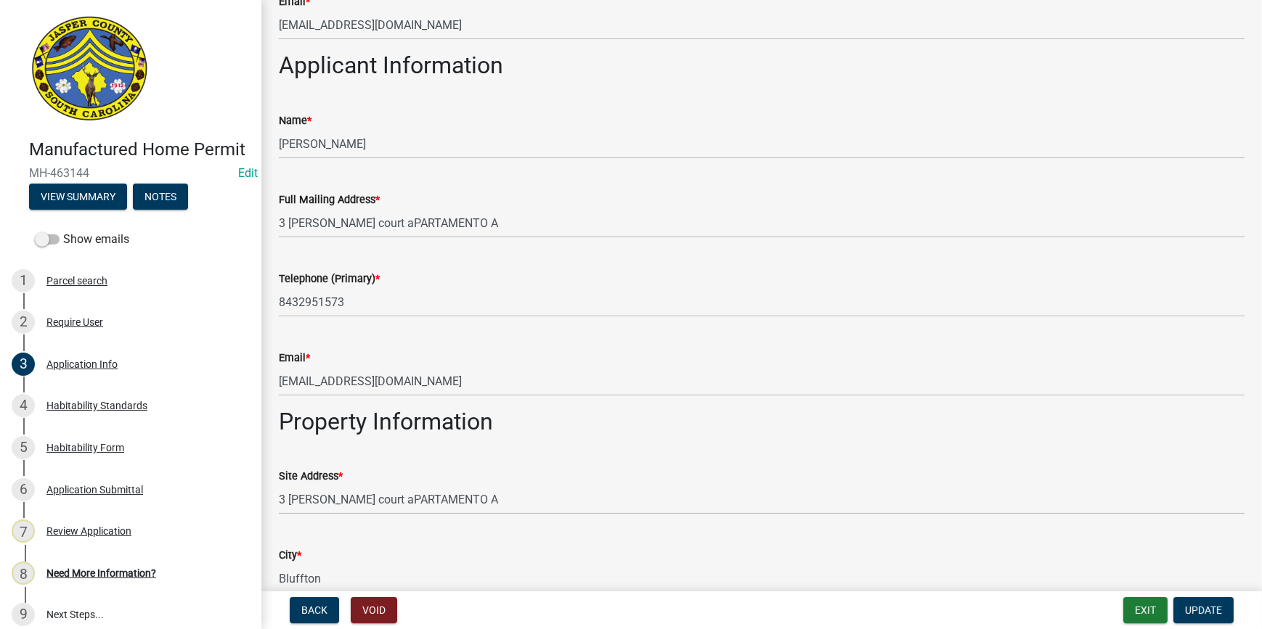
scroll to position [1320, 0]
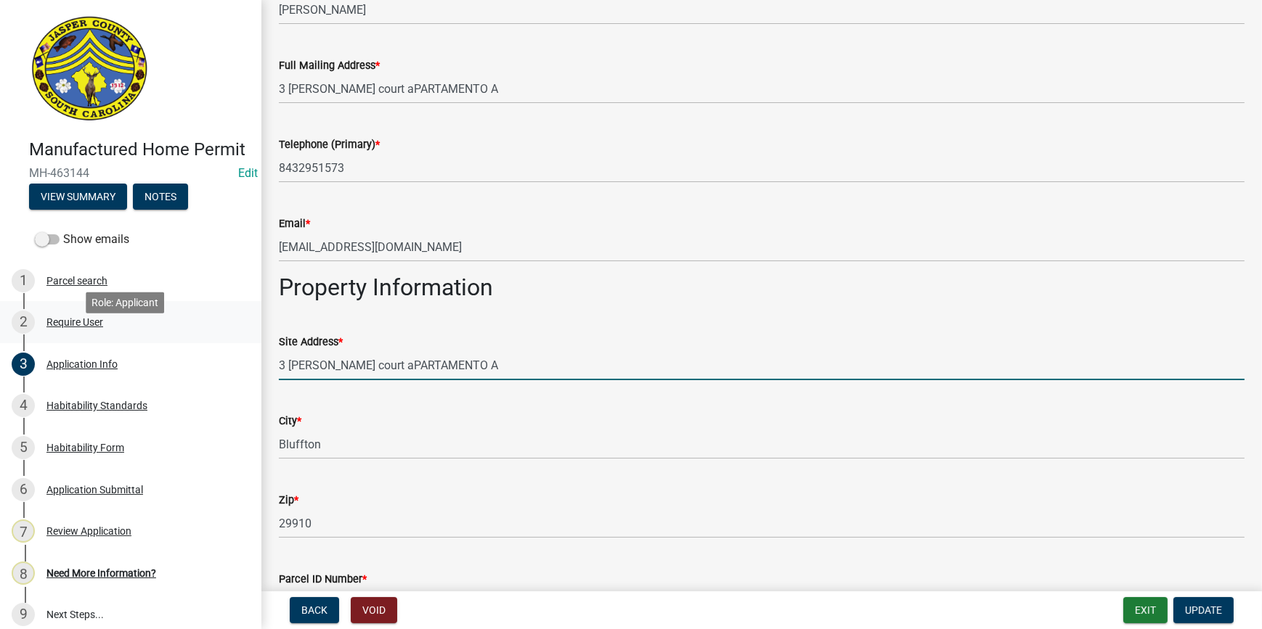
drag, startPoint x: 457, startPoint y: 364, endPoint x: 240, endPoint y: 348, distance: 217.6
click at [240, 348] on div "Manufactured Home Permit MH-463144 Edit View Summary Notes Show emails 1 Parcel…" at bounding box center [631, 314] width 1262 height 629
paste input "08 sardis rd"
type input "[STREET_ADDRESS]"
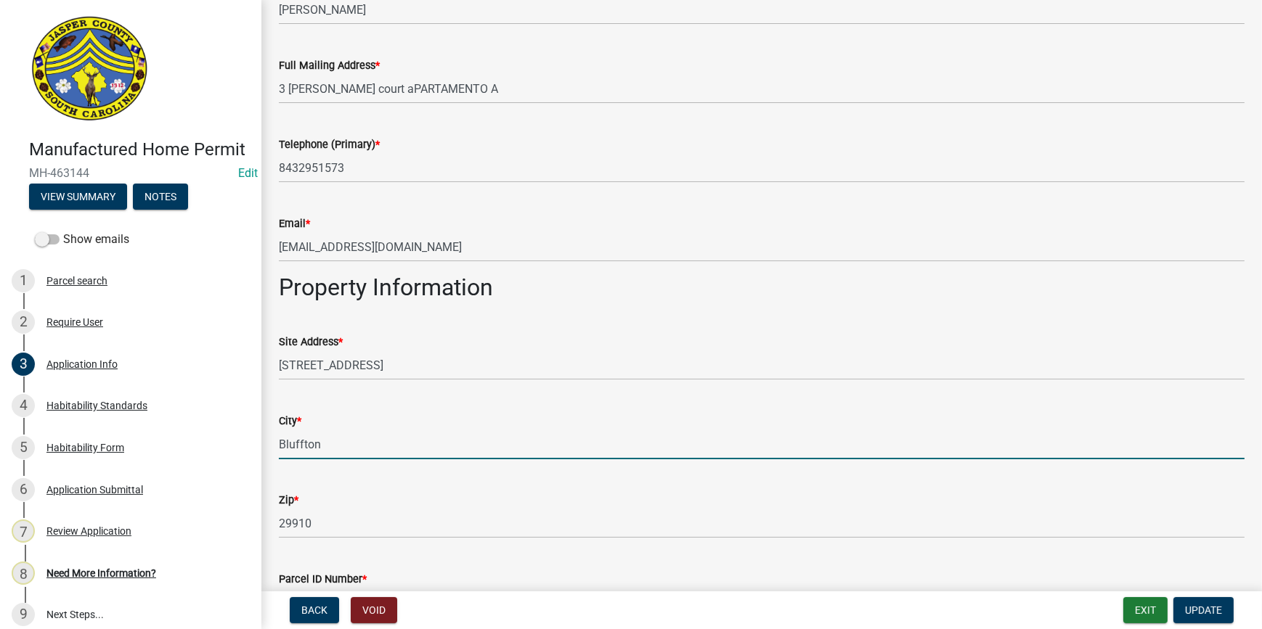
click at [309, 443] on input "Bluffton" at bounding box center [761, 445] width 965 height 30
drag, startPoint x: 330, startPoint y: 440, endPoint x: 226, endPoint y: 433, distance: 104.1
click at [226, 433] on div "Manufactured Home Permit MH-463144 Edit View Summary Notes Show emails 1 Parcel…" at bounding box center [631, 314] width 1262 height 629
type input "Bluffton"
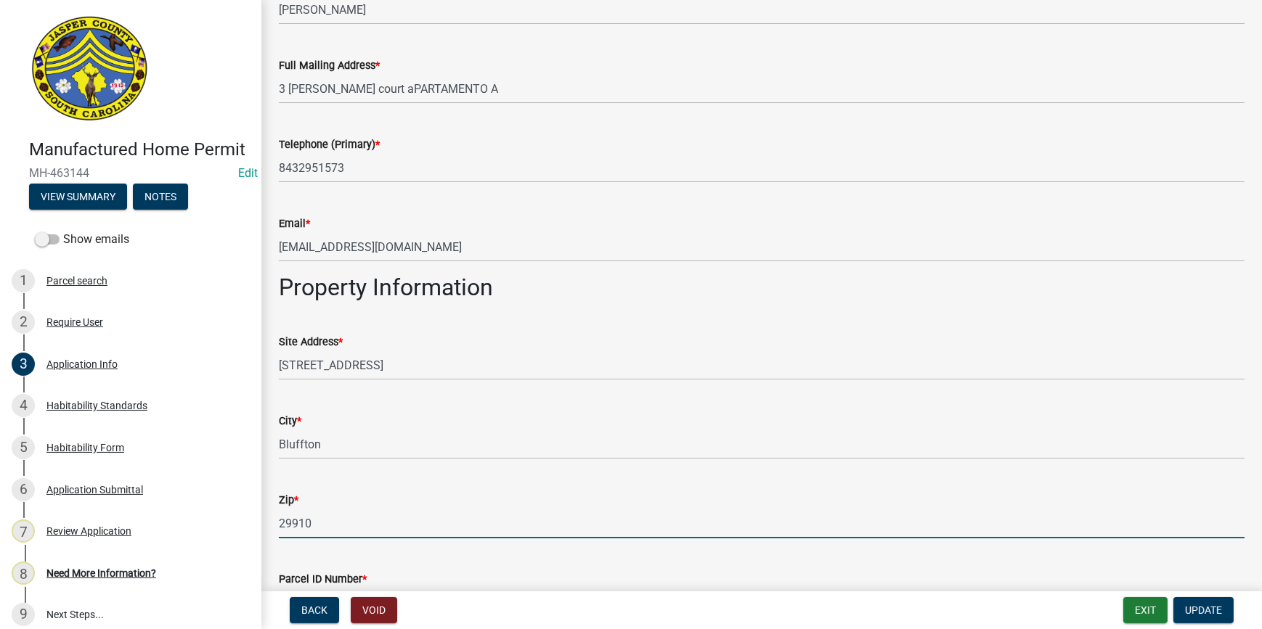
drag, startPoint x: 319, startPoint y: 530, endPoint x: 295, endPoint y: 530, distance: 24.7
click at [295, 530] on input "29910" at bounding box center [761, 524] width 965 height 30
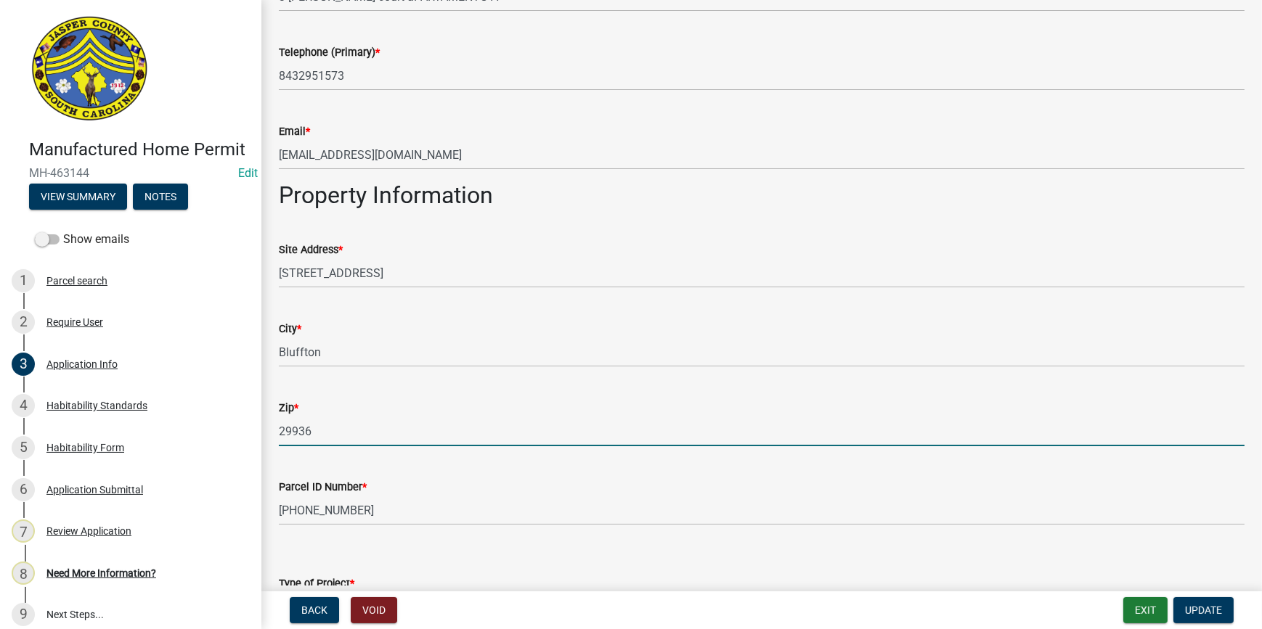
scroll to position [1517, 0]
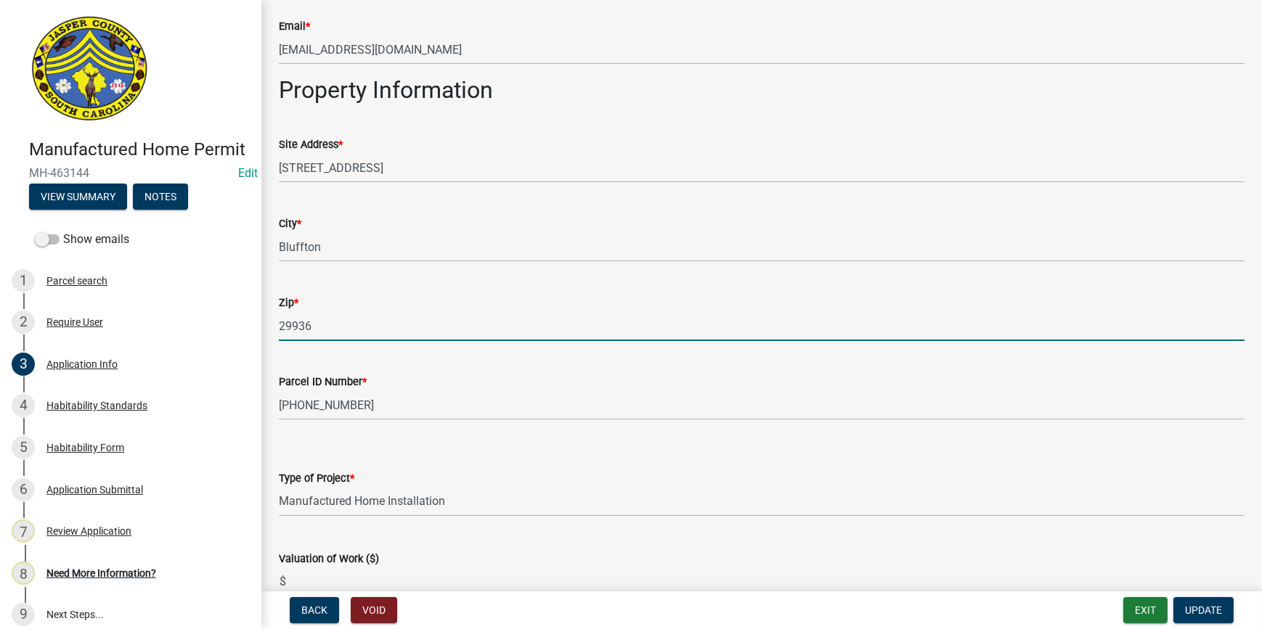
type input "29936"
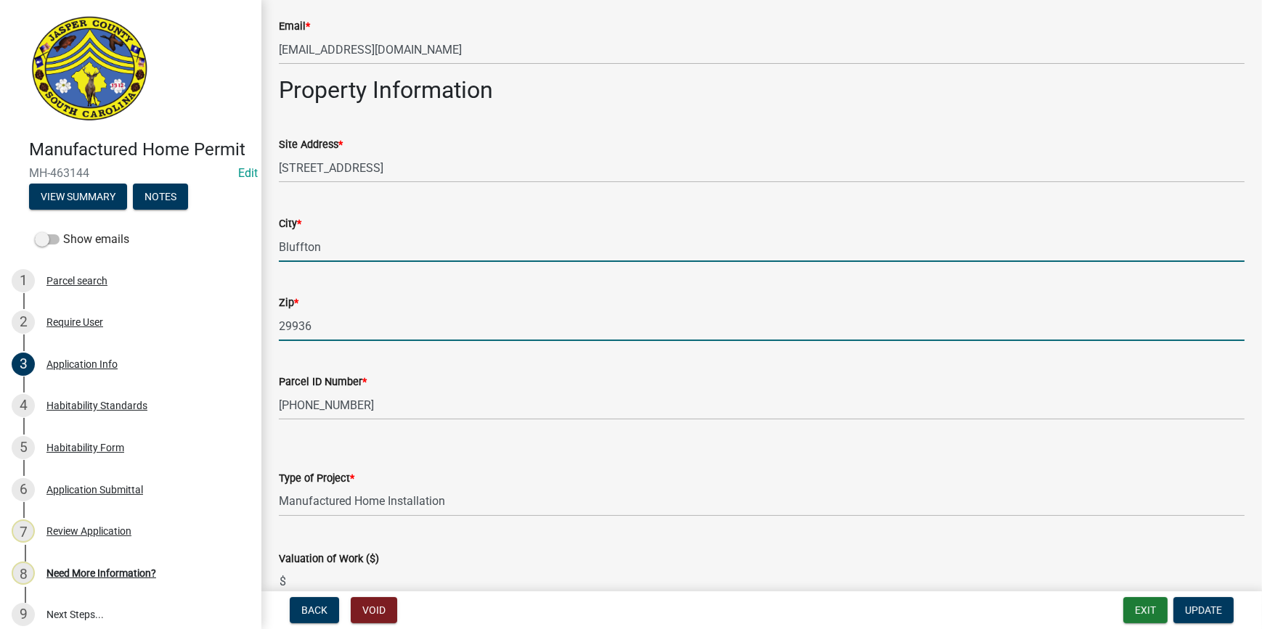
click at [338, 241] on input "Bluffton" at bounding box center [761, 247] width 965 height 30
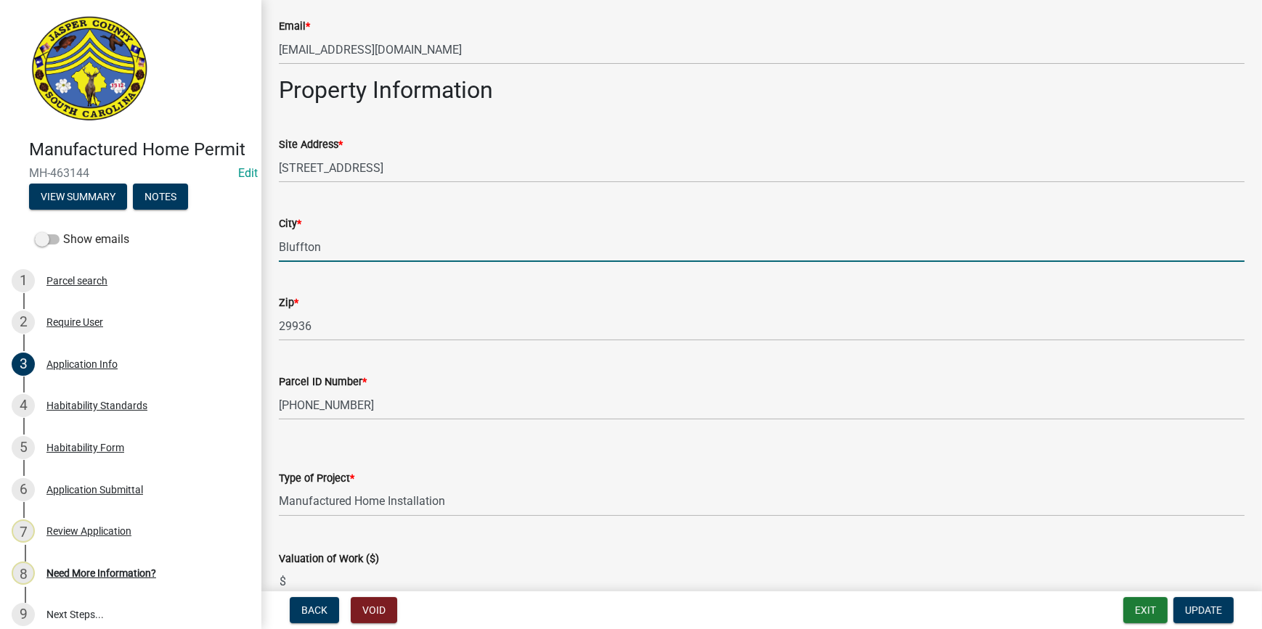
drag, startPoint x: 335, startPoint y: 245, endPoint x: 182, endPoint y: 248, distance: 152.5
click at [182, 248] on div "Manufactured Home Permit MH-463144 Edit View Summary Notes Show emails 1 Parcel…" at bounding box center [631, 314] width 1262 height 629
type input "Ridgeland"
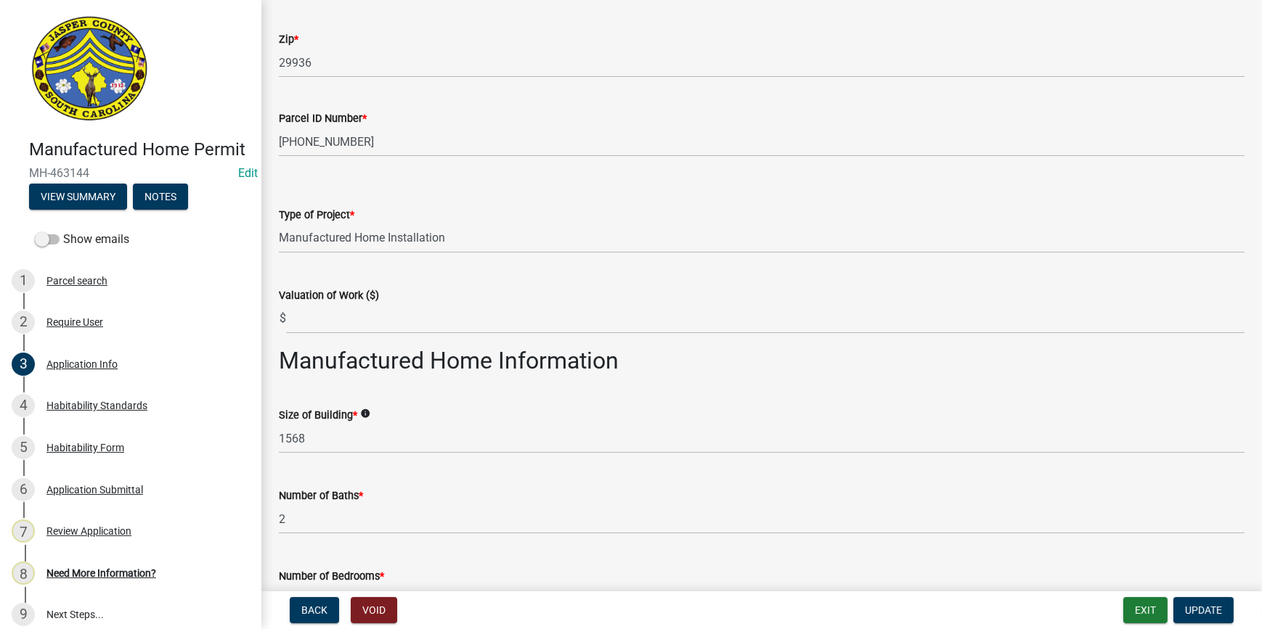
scroll to position [1781, 0]
click at [758, 475] on div "Number of Baths * 2" at bounding box center [761, 500] width 965 height 68
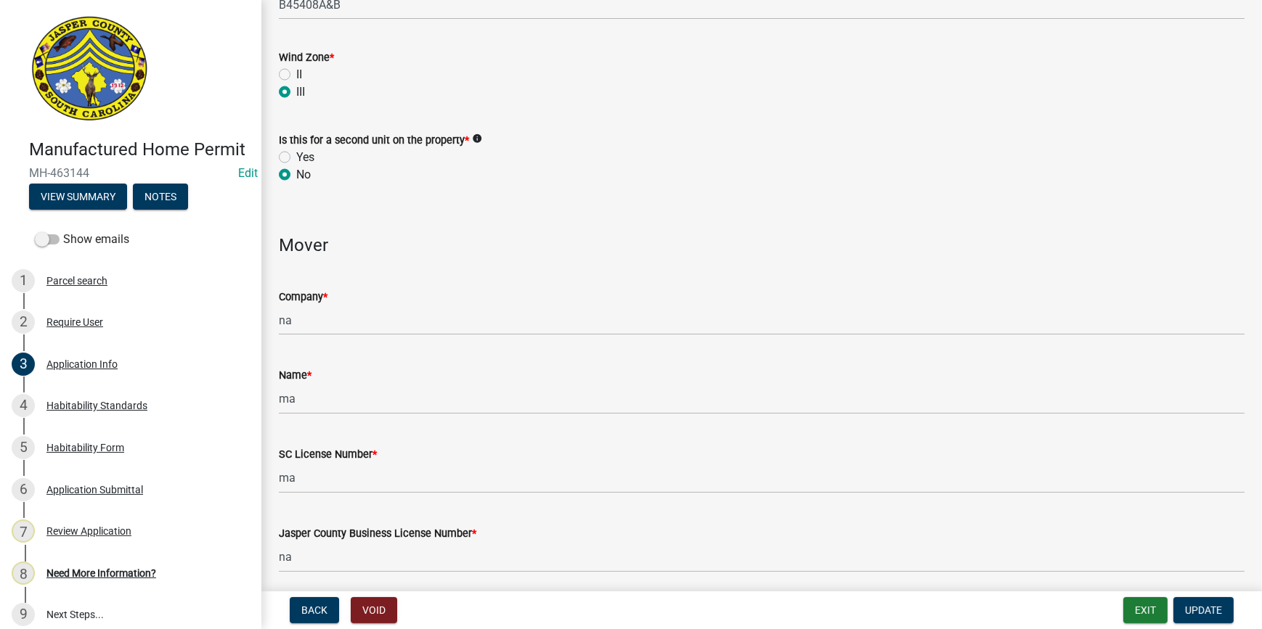
scroll to position [3101, 0]
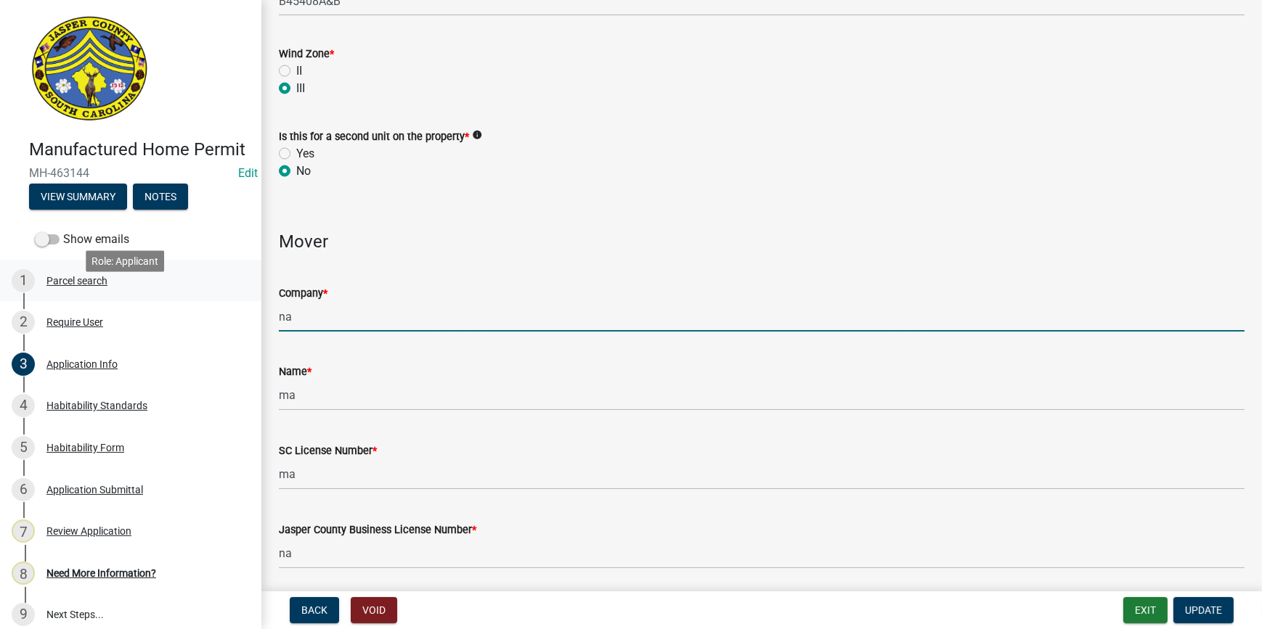
drag, startPoint x: 340, startPoint y: 312, endPoint x: 150, endPoint y: 303, distance: 190.4
click at [150, 303] on div "Manufactured Home Permit MH-463144 Edit View Summary Notes Show emails 1 Parcel…" at bounding box center [631, 314] width 1262 height 629
type input "j"
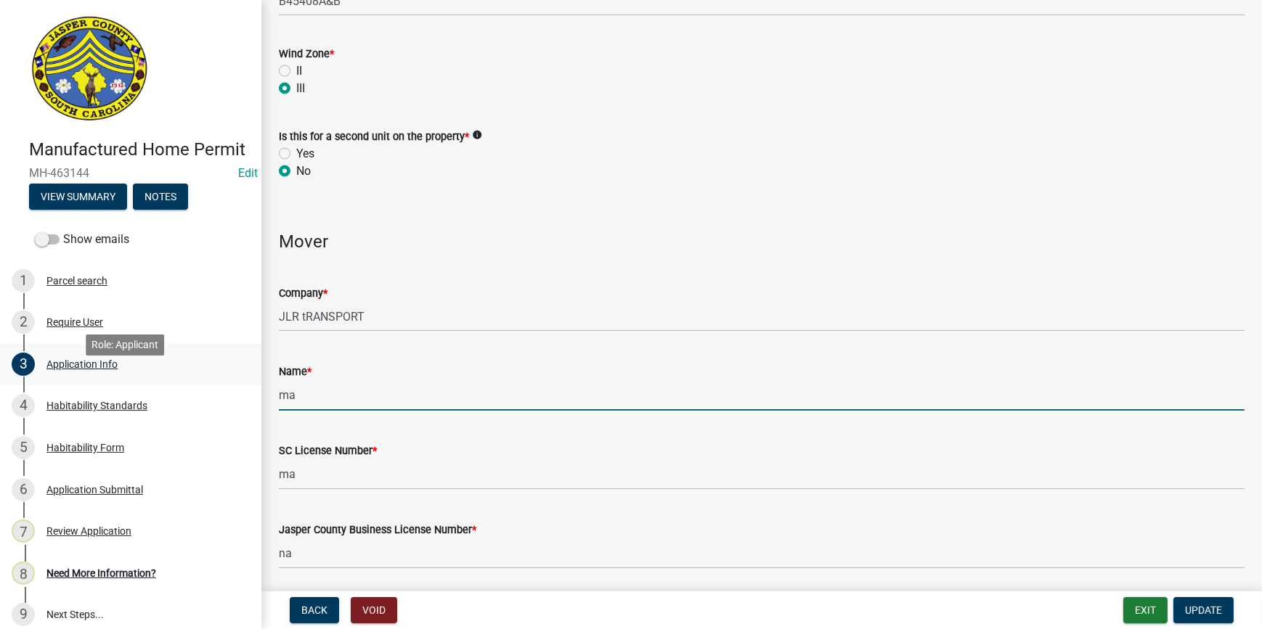
drag, startPoint x: 318, startPoint y: 396, endPoint x: 195, endPoint y: 402, distance: 123.5
click at [195, 402] on div "Manufactured Home Permit MH-463144 Edit View Summary Notes Show emails 1 Parcel…" at bounding box center [631, 314] width 1262 height 629
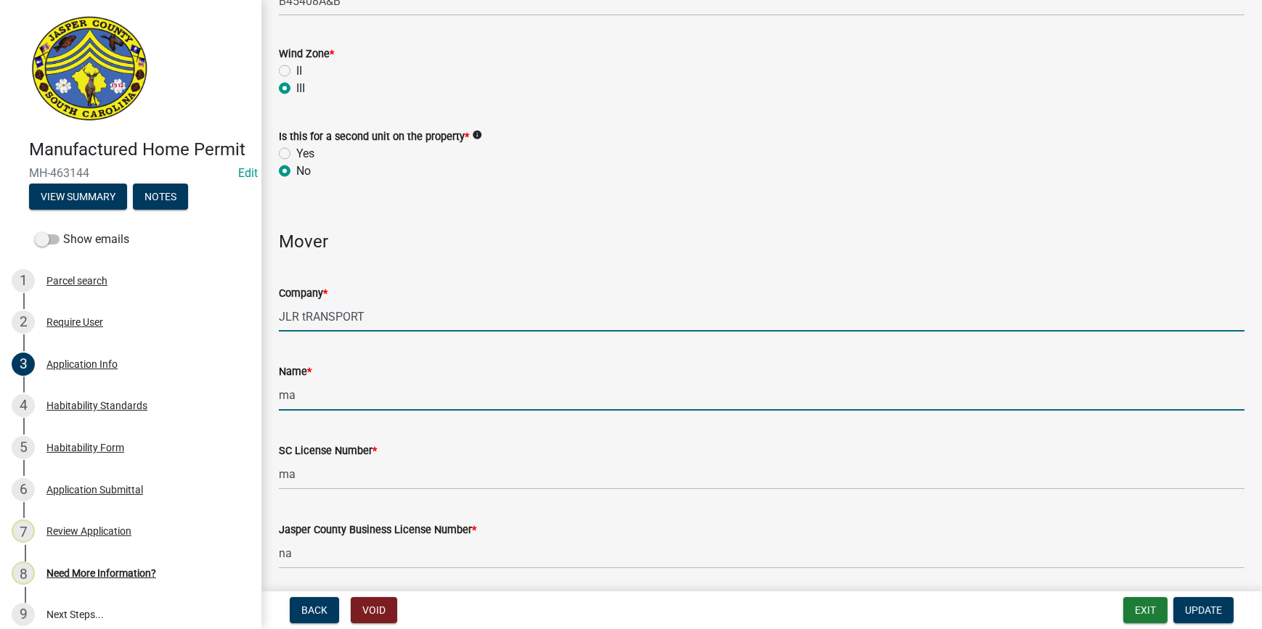
click at [301, 317] on input "JLR tRANSPORT" at bounding box center [761, 317] width 965 height 30
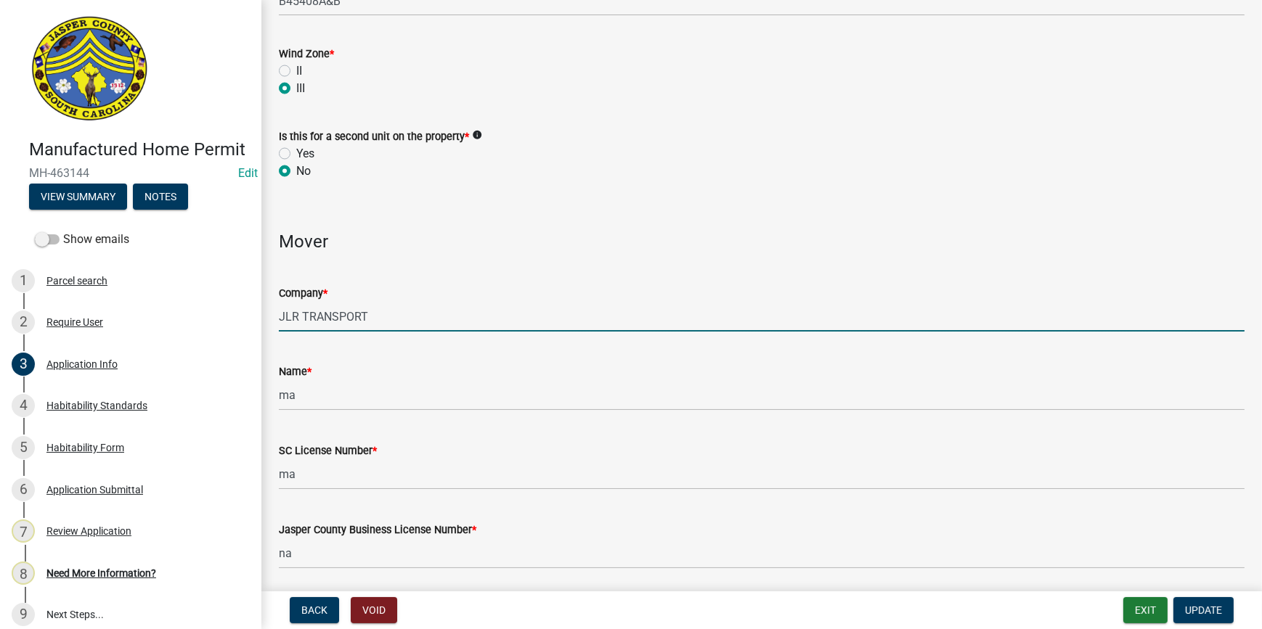
type input "JLR TRANSPORT"
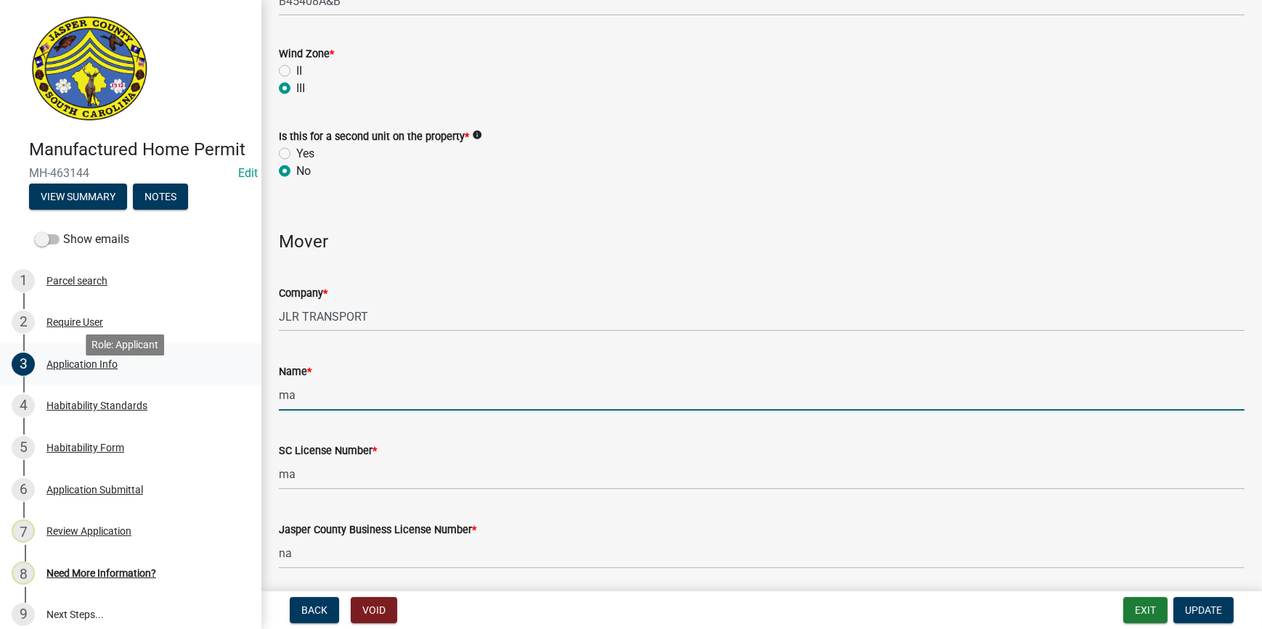
drag, startPoint x: 318, startPoint y: 394, endPoint x: 248, endPoint y: 397, distance: 70.5
click at [248, 397] on div "Manufactured Home Permit MH-463144 Edit View Summary Notes Show emails 1 Parcel…" at bounding box center [631, 314] width 1262 height 629
type input "[PERSON_NAME]"
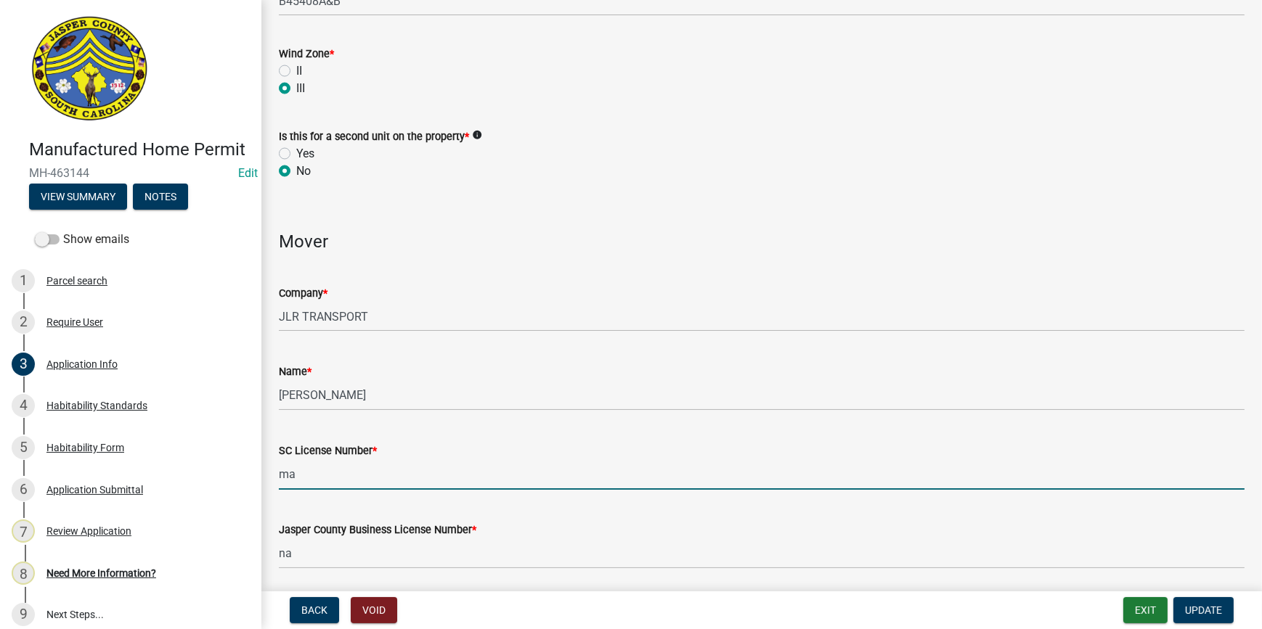
drag, startPoint x: 346, startPoint y: 483, endPoint x: 261, endPoint y: 479, distance: 84.3
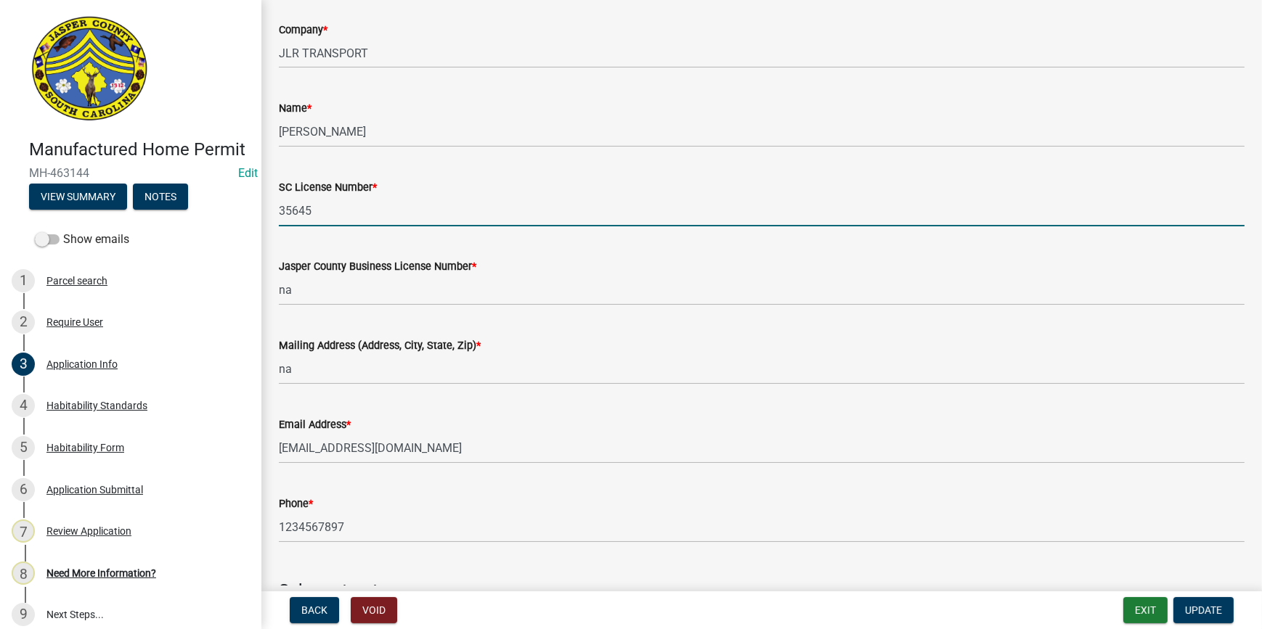
scroll to position [3365, 0]
type input "35645"
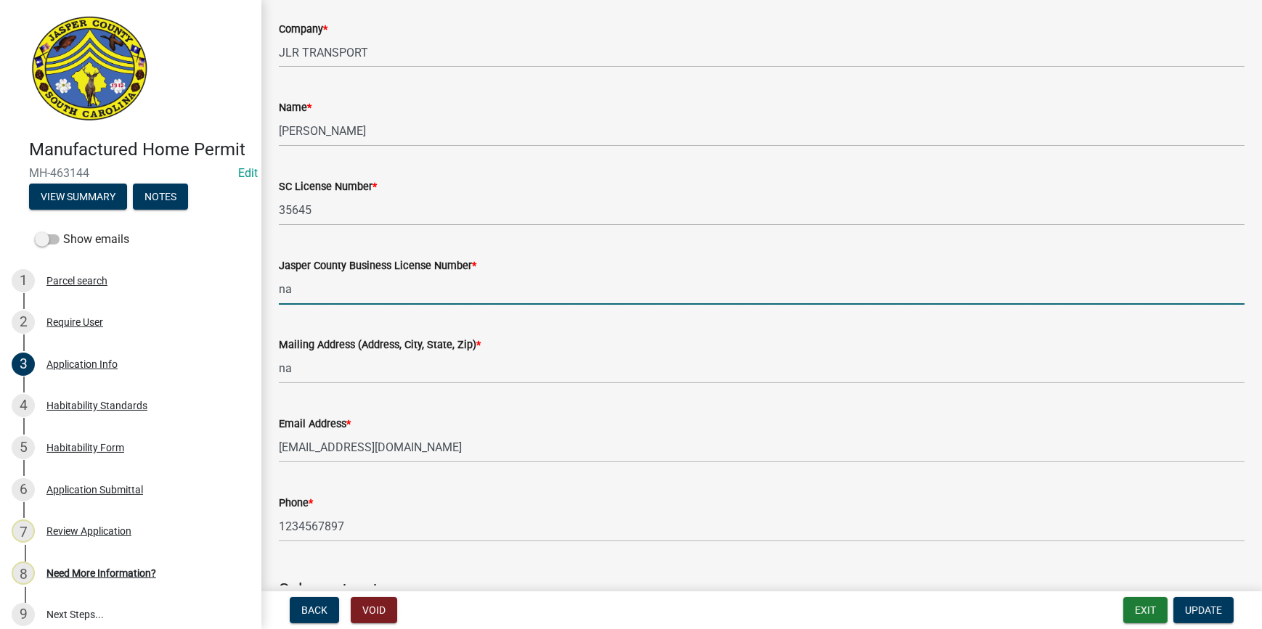
drag, startPoint x: 304, startPoint y: 289, endPoint x: 254, endPoint y: 302, distance: 51.8
click at [254, 302] on div "Manufactured Home Permit MH-463144 Edit View Summary Notes Show emails 1 Parcel…" at bounding box center [631, 314] width 1262 height 629
drag, startPoint x: 335, startPoint y: 288, endPoint x: 239, endPoint y: 291, distance: 95.9
click at [242, 293] on div "Manufactured Home Permit MH-463144 Edit View Summary Notes Show emails 1 Parcel…" at bounding box center [631, 314] width 1262 height 629
type input "7889"
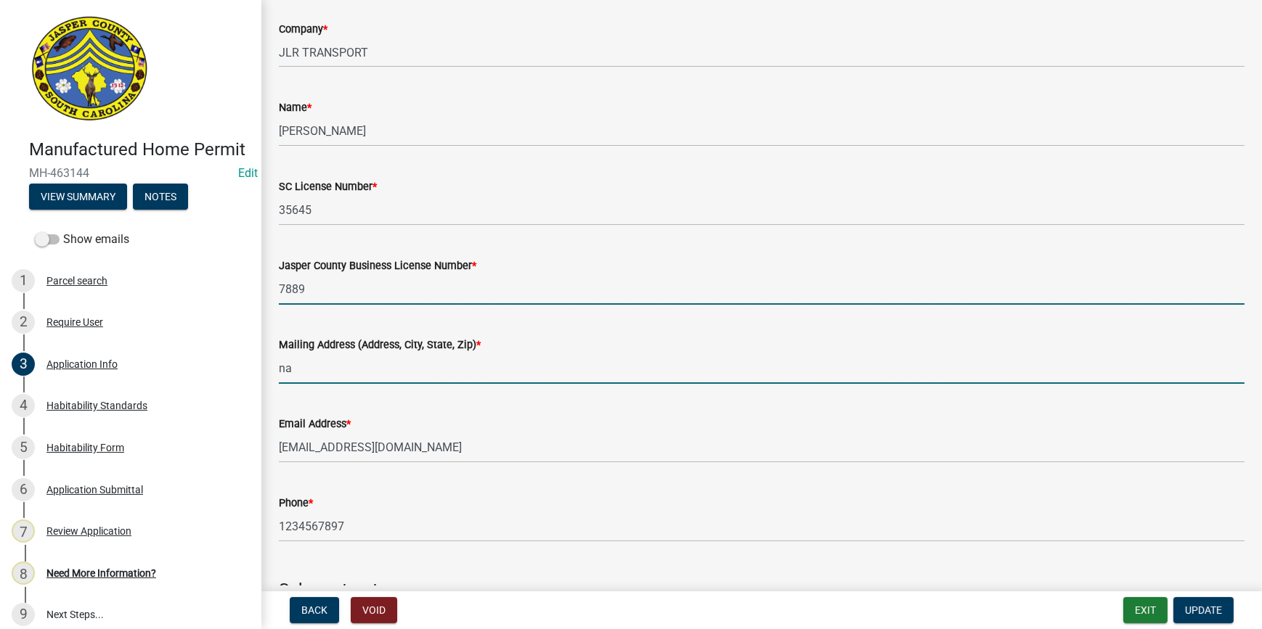
click at [338, 367] on input "na" at bounding box center [761, 369] width 965 height 30
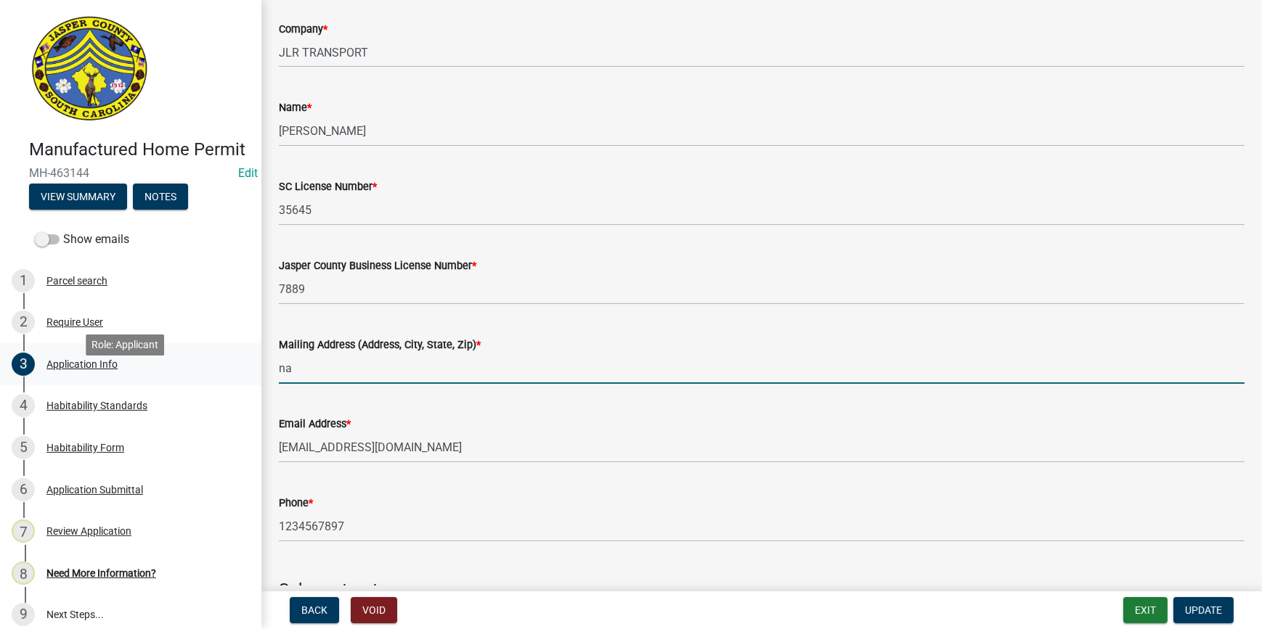
drag, startPoint x: 334, startPoint y: 372, endPoint x: 190, endPoint y: 378, distance: 143.9
click at [190, 378] on div "Manufactured Home Permit MH-463144 Edit View Summary Notes Show emails 1 Parcel…" at bounding box center [631, 314] width 1262 height 629
type input "[STREET_ADDRESS]"
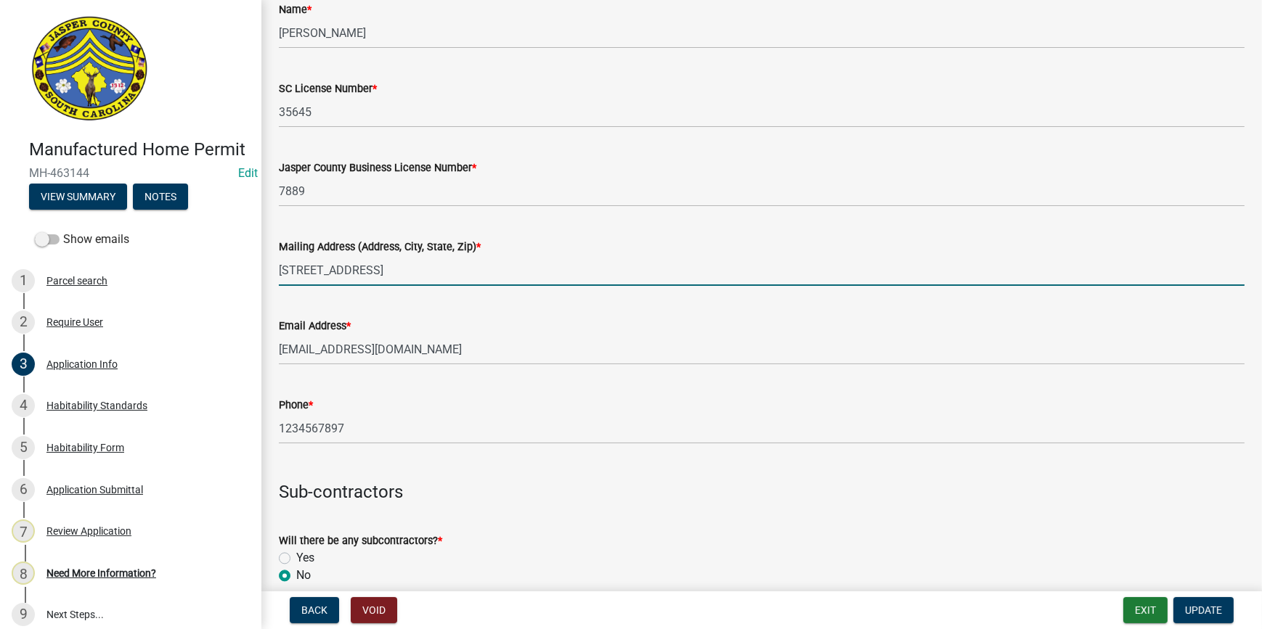
scroll to position [3498, 0]
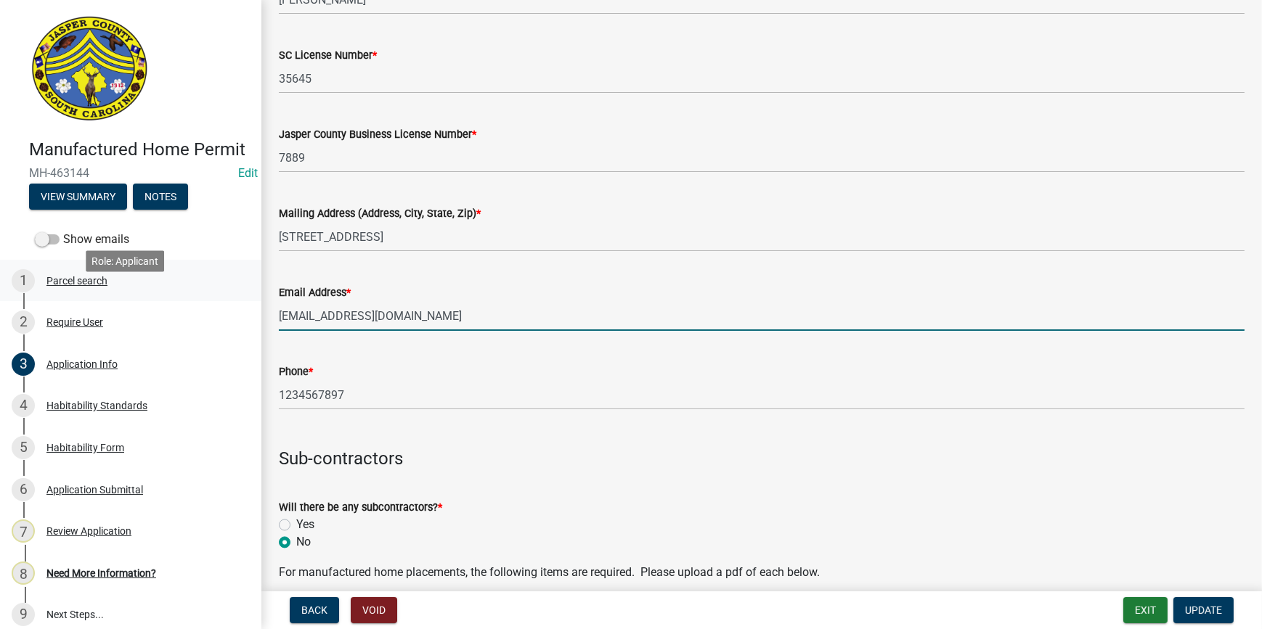
drag, startPoint x: 377, startPoint y: 315, endPoint x: 226, endPoint y: 315, distance: 151.0
click at [226, 315] on div "Manufactured Home Permit MH-463144 Edit View Summary Notes Show emails 1 Parcel…" at bounding box center [631, 314] width 1262 height 629
type input "[EMAIL_ADDRESS][DOMAIN_NAME]"
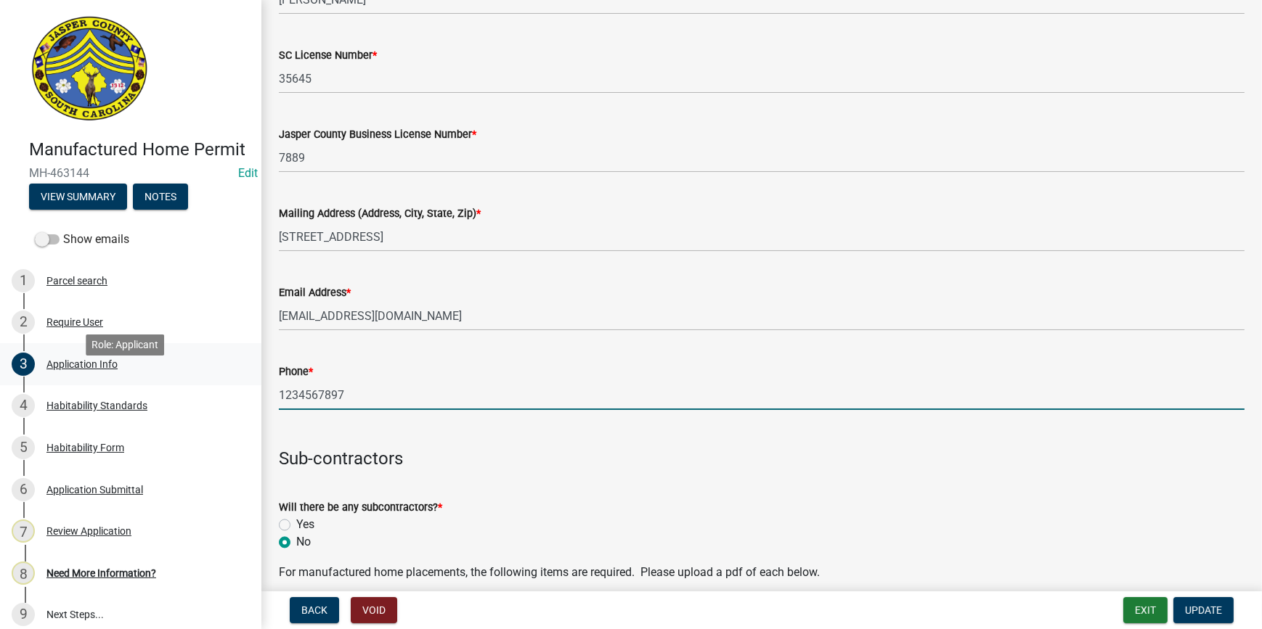
drag, startPoint x: 432, startPoint y: 396, endPoint x: 80, endPoint y: 401, distance: 352.1
click at [80, 401] on div "Manufactured Home Permit MH-463144 Edit View Summary Notes Show emails 1 Parcel…" at bounding box center [631, 314] width 1262 height 629
type input "8432262111"
click at [778, 478] on wm-data-entity-input "Sub-contractors" at bounding box center [761, 452] width 965 height 60
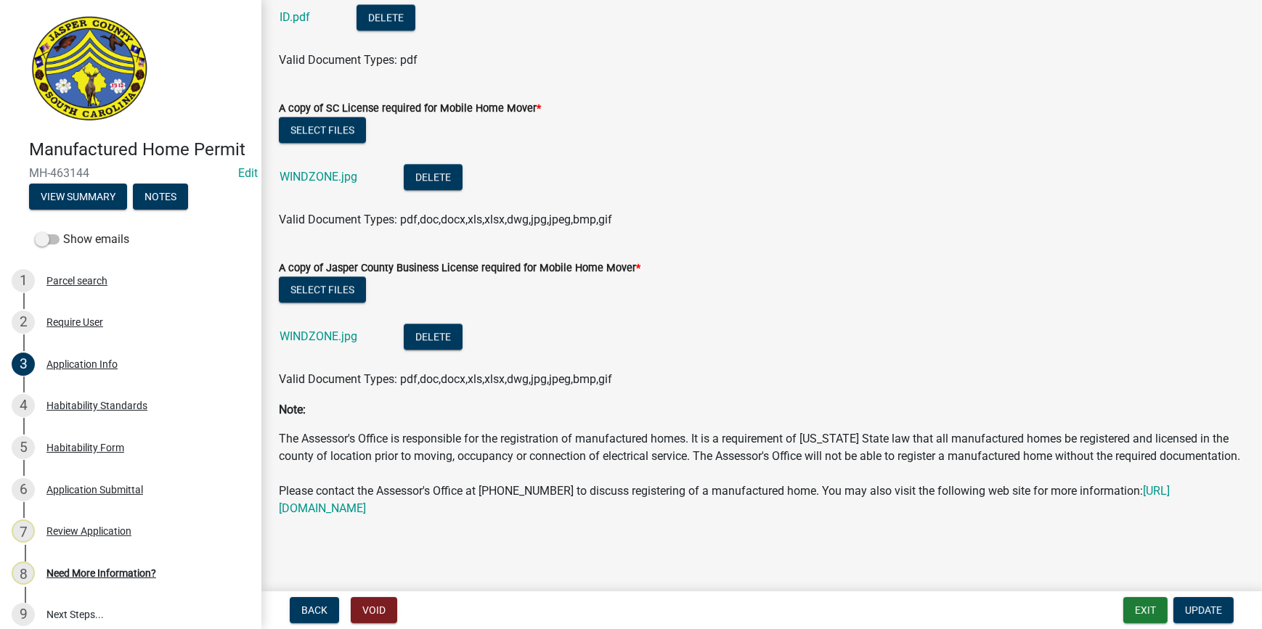
scroll to position [4663, 0]
click at [1207, 612] on span "Update" at bounding box center [1203, 611] width 37 height 12
